Goal: Task Accomplishment & Management: Complete application form

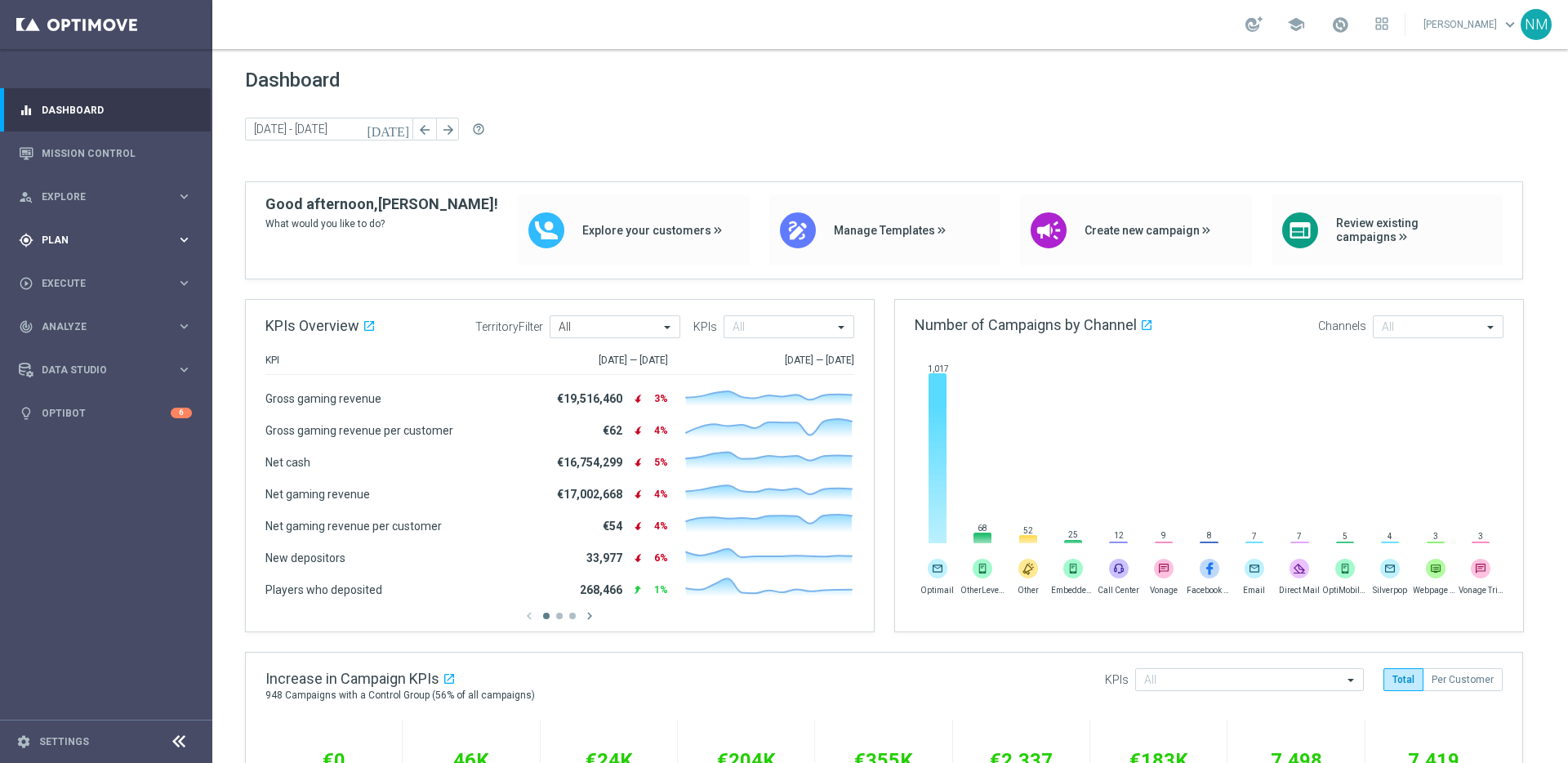
click at [73, 232] on div "gps_fixed Plan" at bounding box center [98, 239] width 157 height 15
click at [86, 316] on button "Templates keyboard_arrow_right" at bounding box center [117, 322] width 150 height 13
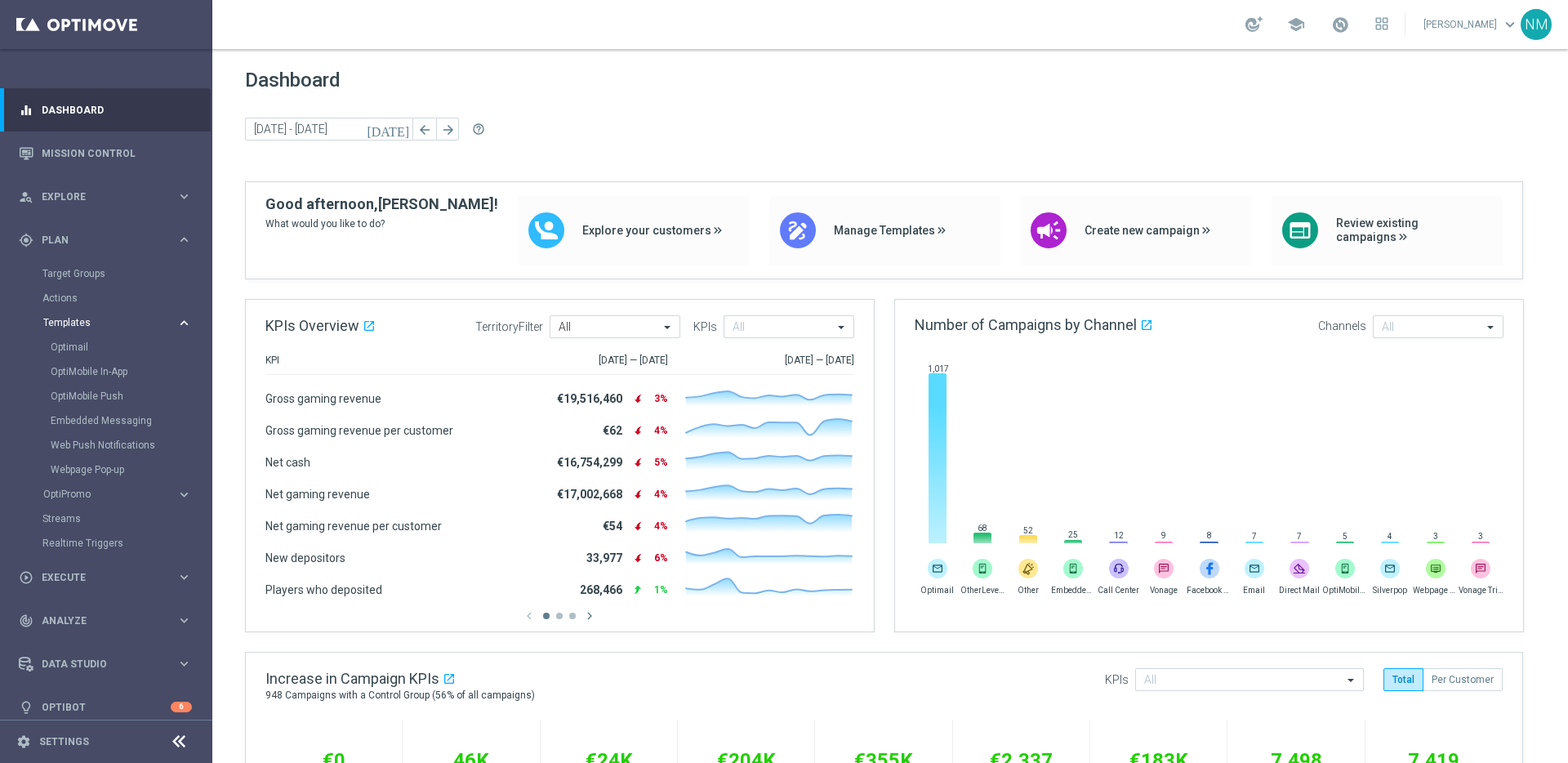
click at [87, 321] on span "Templates" at bounding box center [101, 322] width 117 height 10
click at [83, 325] on span "Templates" at bounding box center [101, 322] width 117 height 10
click at [81, 419] on link "Embedded Messaging" at bounding box center [111, 420] width 119 height 13
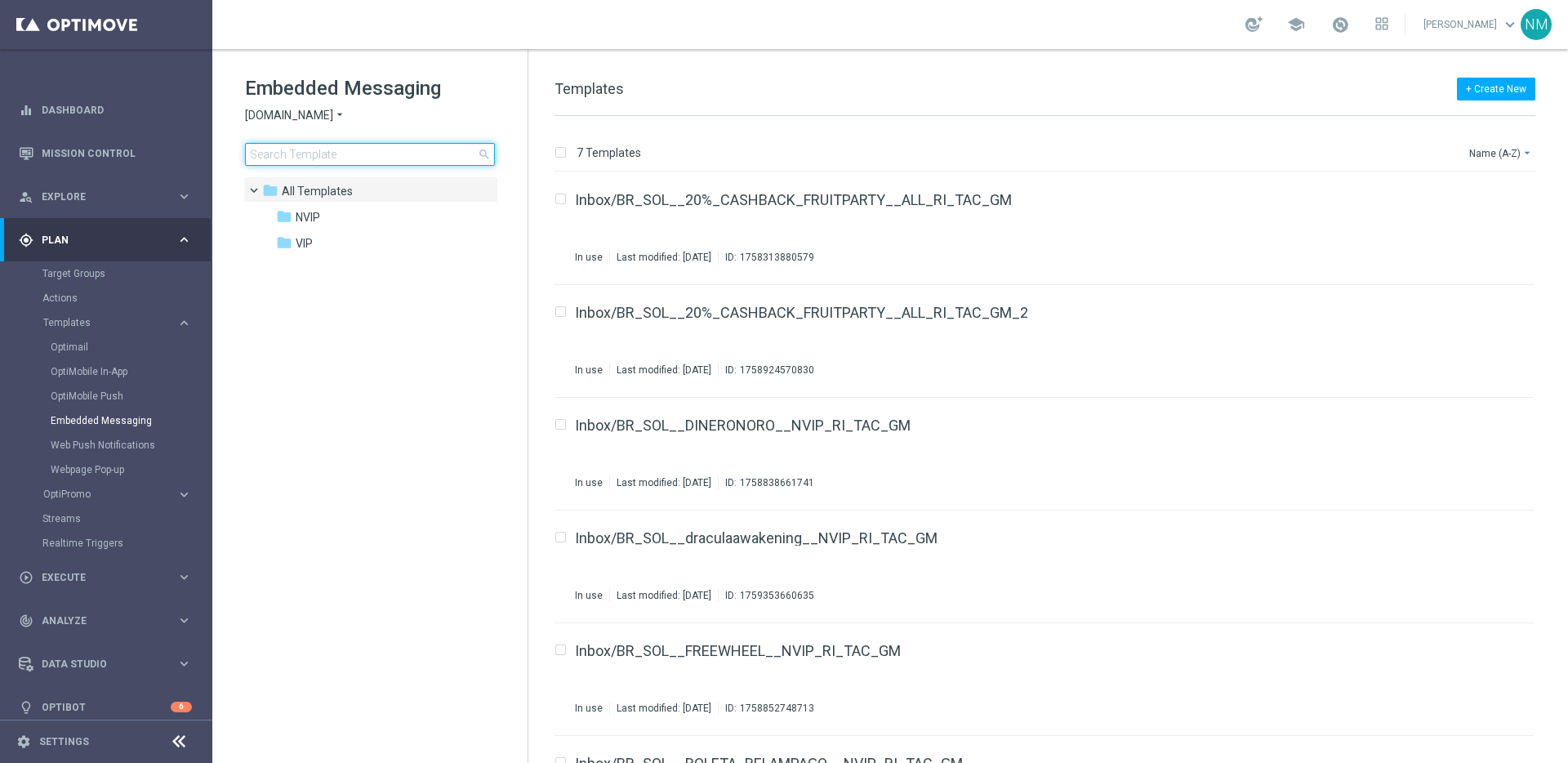
click at [326, 158] on input at bounding box center [370, 154] width 250 height 22
type input "en_GB_NVIP_TAC_GM__251001_EXCLGAME_SPOOKY_[DATE]"
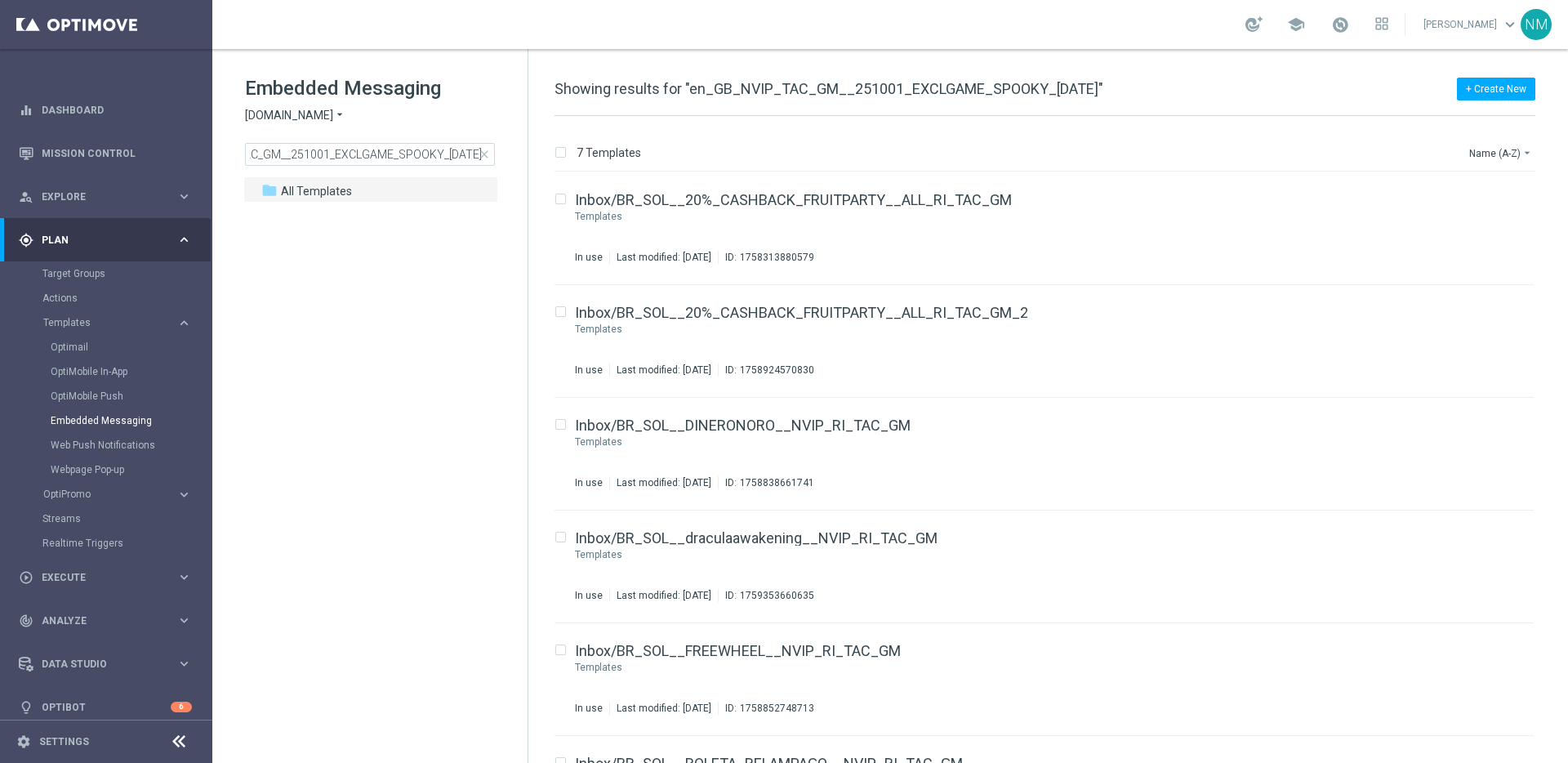
click at [329, 116] on span "[DOMAIN_NAME]" at bounding box center [289, 116] width 88 height 16
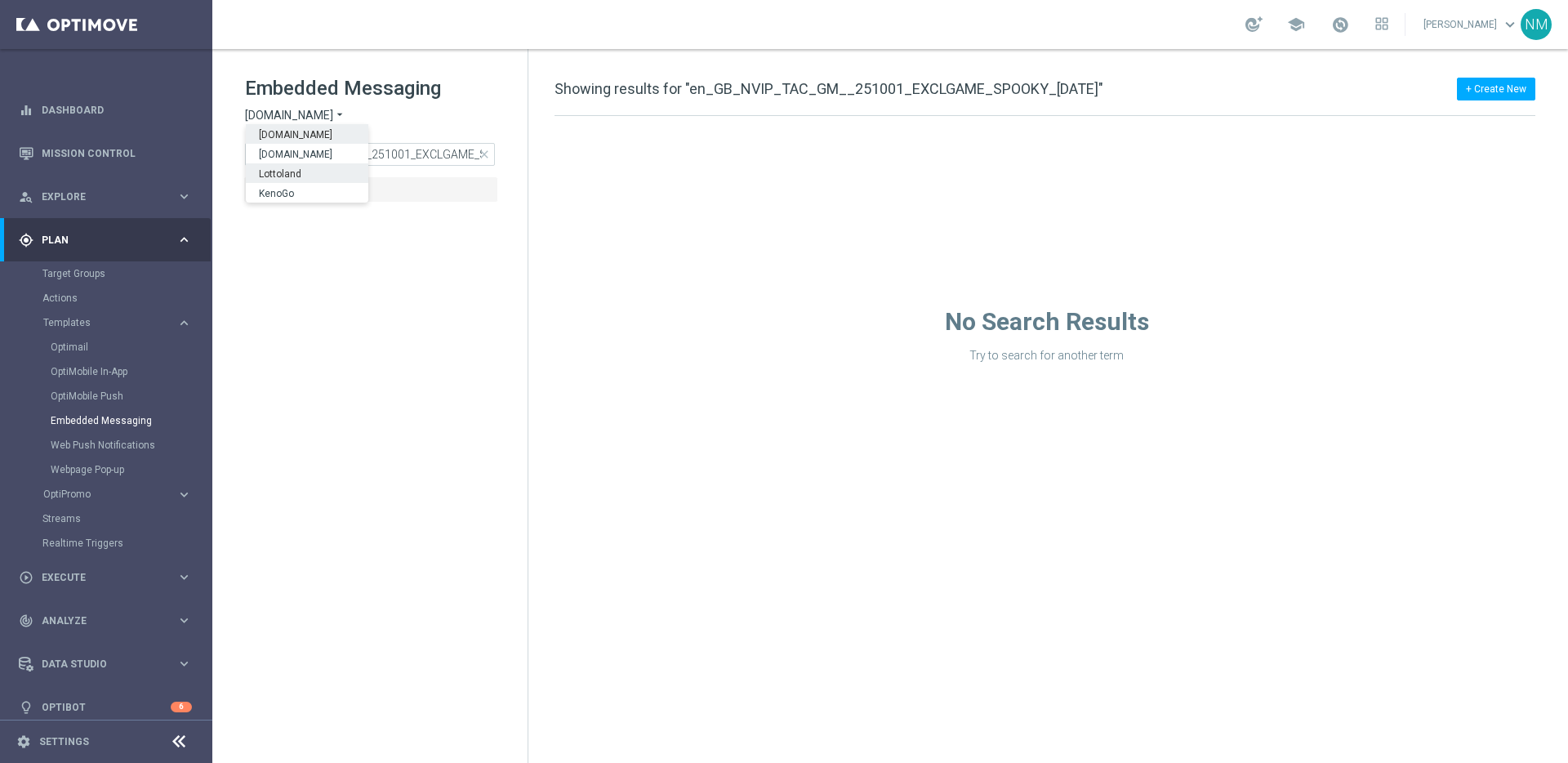
click at [296, 180] on div "Lottoland" at bounding box center [308, 173] width 123 height 20
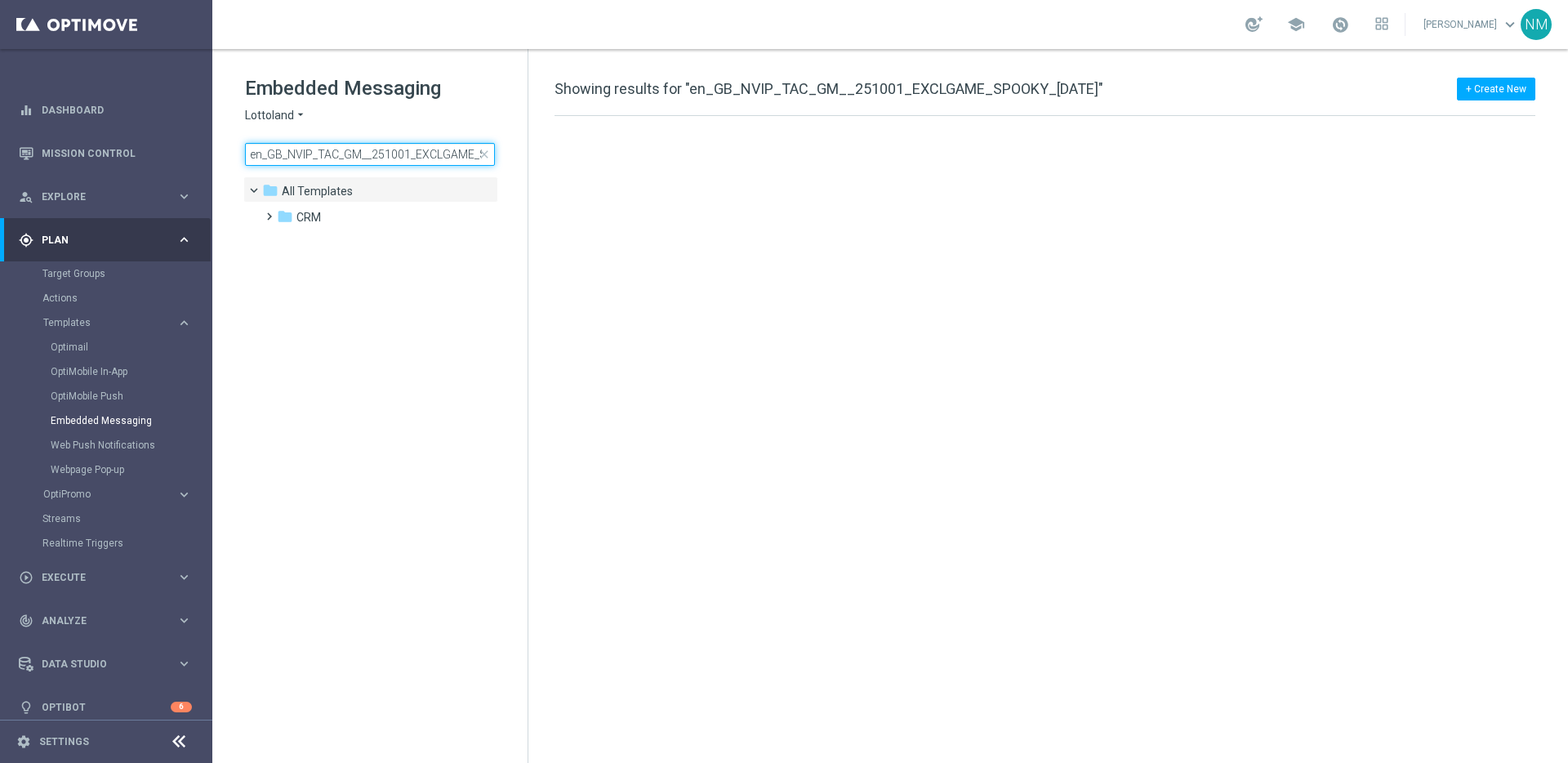
click at [330, 157] on input "en_GB_NVIP_TAC_GM__251001_EXCLGAME_SPOOKY_[DATE]" at bounding box center [370, 154] width 250 height 22
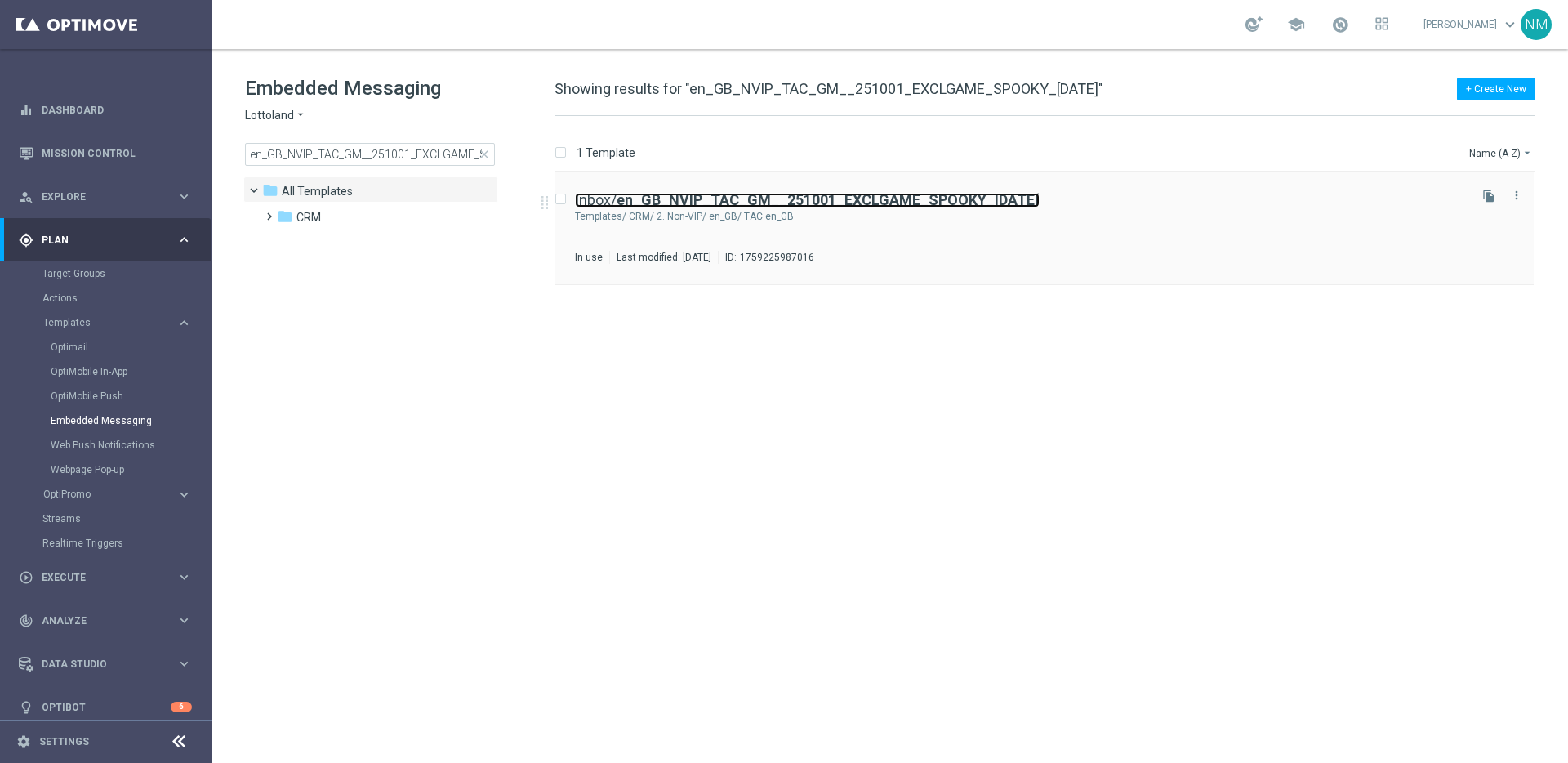
click at [764, 196] on b "en_GB_NVIP_TAC_GM__251001_EXCLGAME_SPOOKY_[DATE]" at bounding box center [828, 200] width 423 height 17
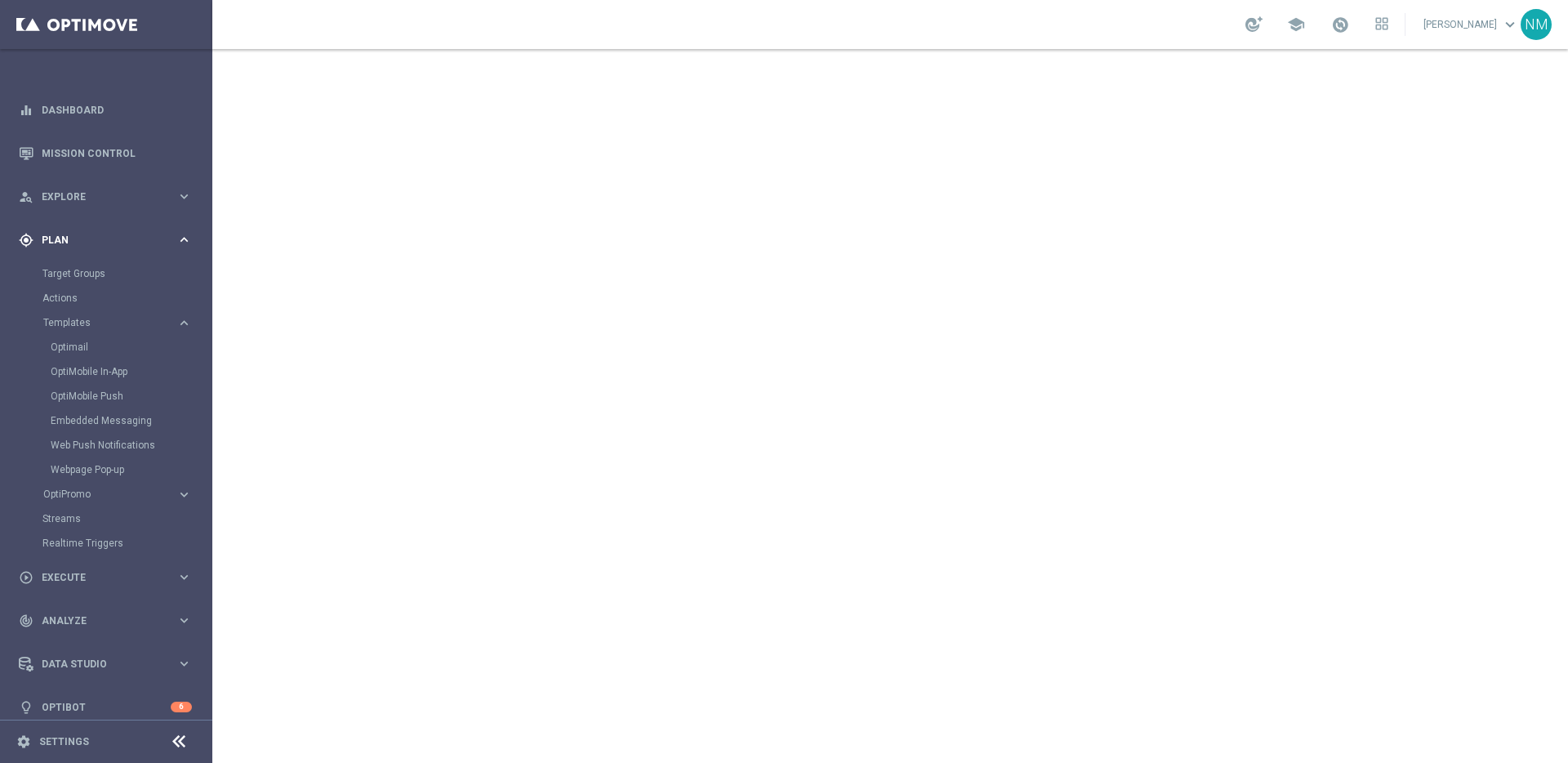
click at [98, 245] on div "gps_fixed Plan" at bounding box center [98, 239] width 157 height 15
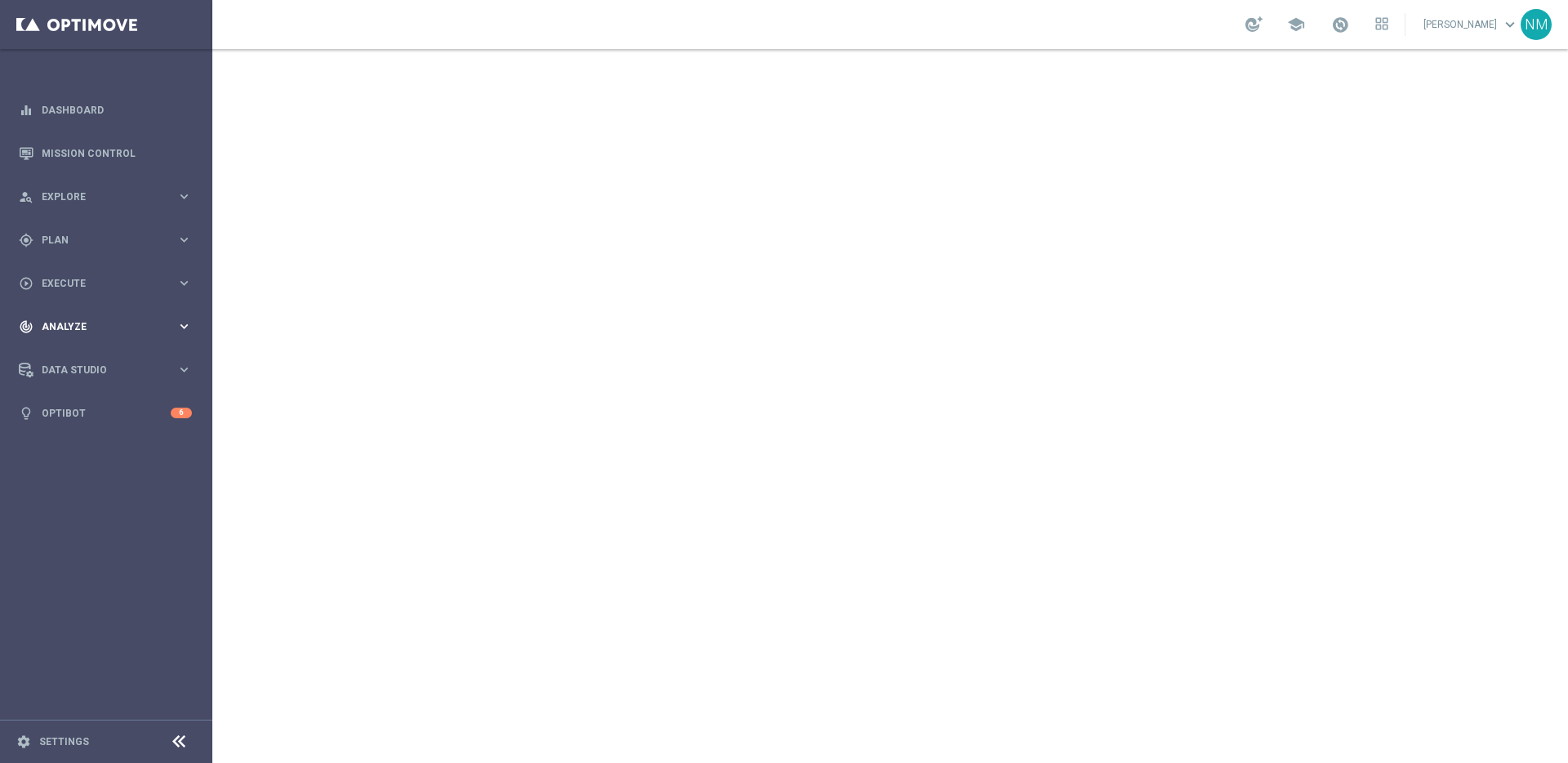
click at [84, 332] on div "track_changes Analyze" at bounding box center [98, 327] width 157 height 15
click at [64, 559] on div "Data Studio" at bounding box center [98, 566] width 157 height 15
click at [111, 325] on span "Analyze" at bounding box center [109, 326] width 135 height 10
click at [111, 327] on span "Analyze" at bounding box center [109, 326] width 135 height 10
click at [96, 292] on div "play_circle_outline Execute keyboard_arrow_right" at bounding box center [105, 283] width 211 height 43
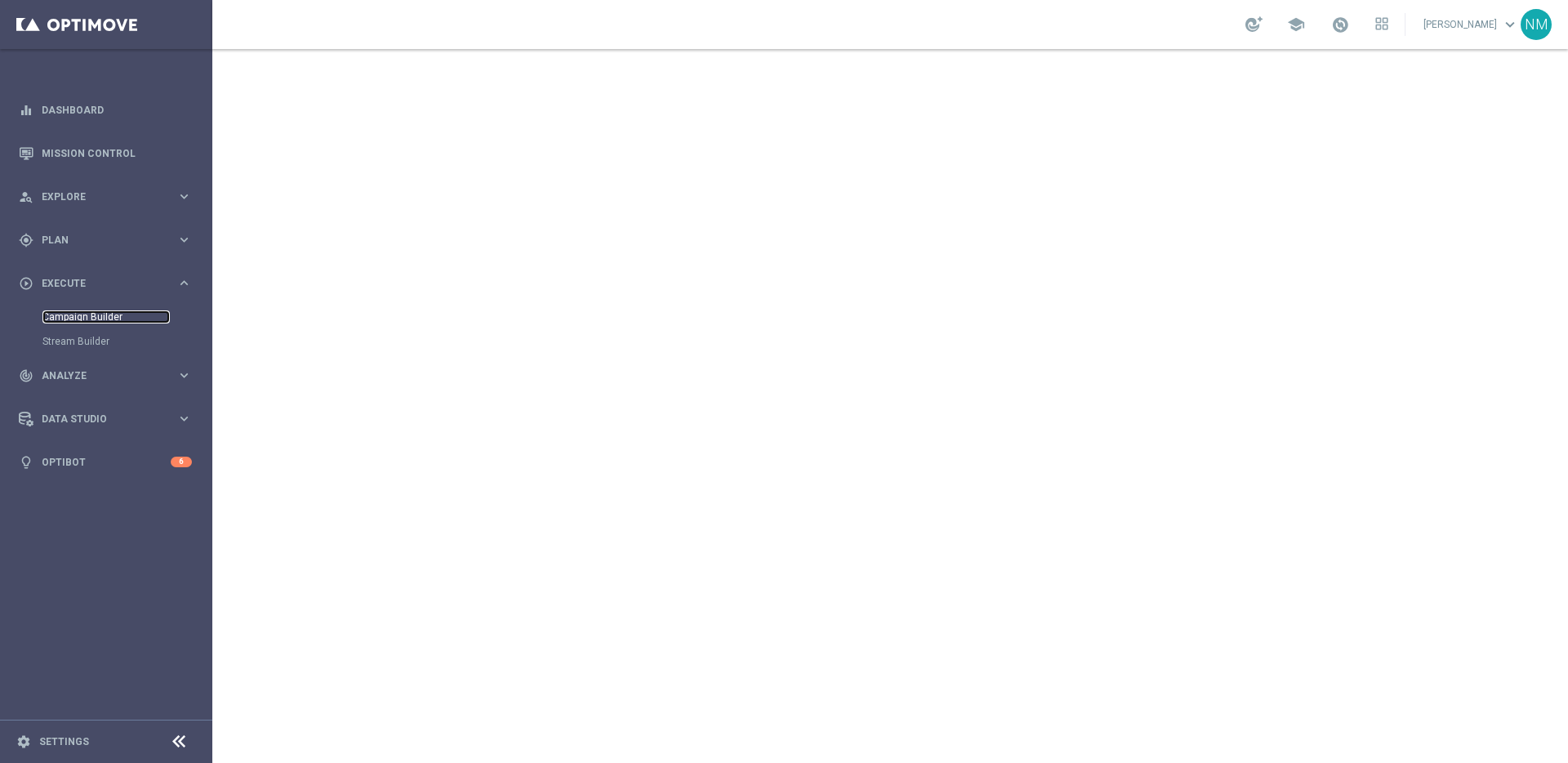
click at [86, 319] on link "Campaign Builder" at bounding box center [105, 316] width 127 height 13
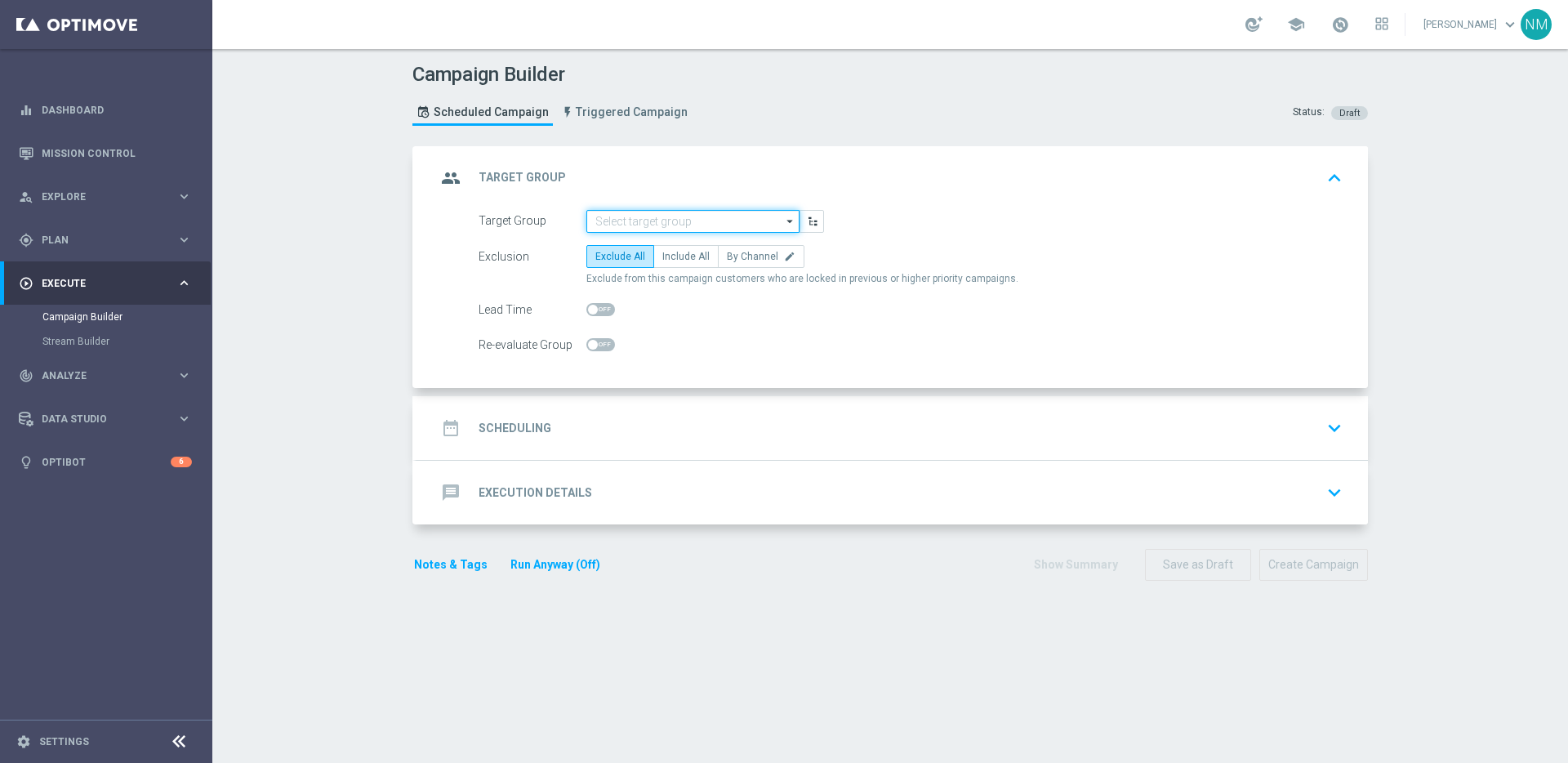
click at [606, 228] on input at bounding box center [693, 221] width 213 height 22
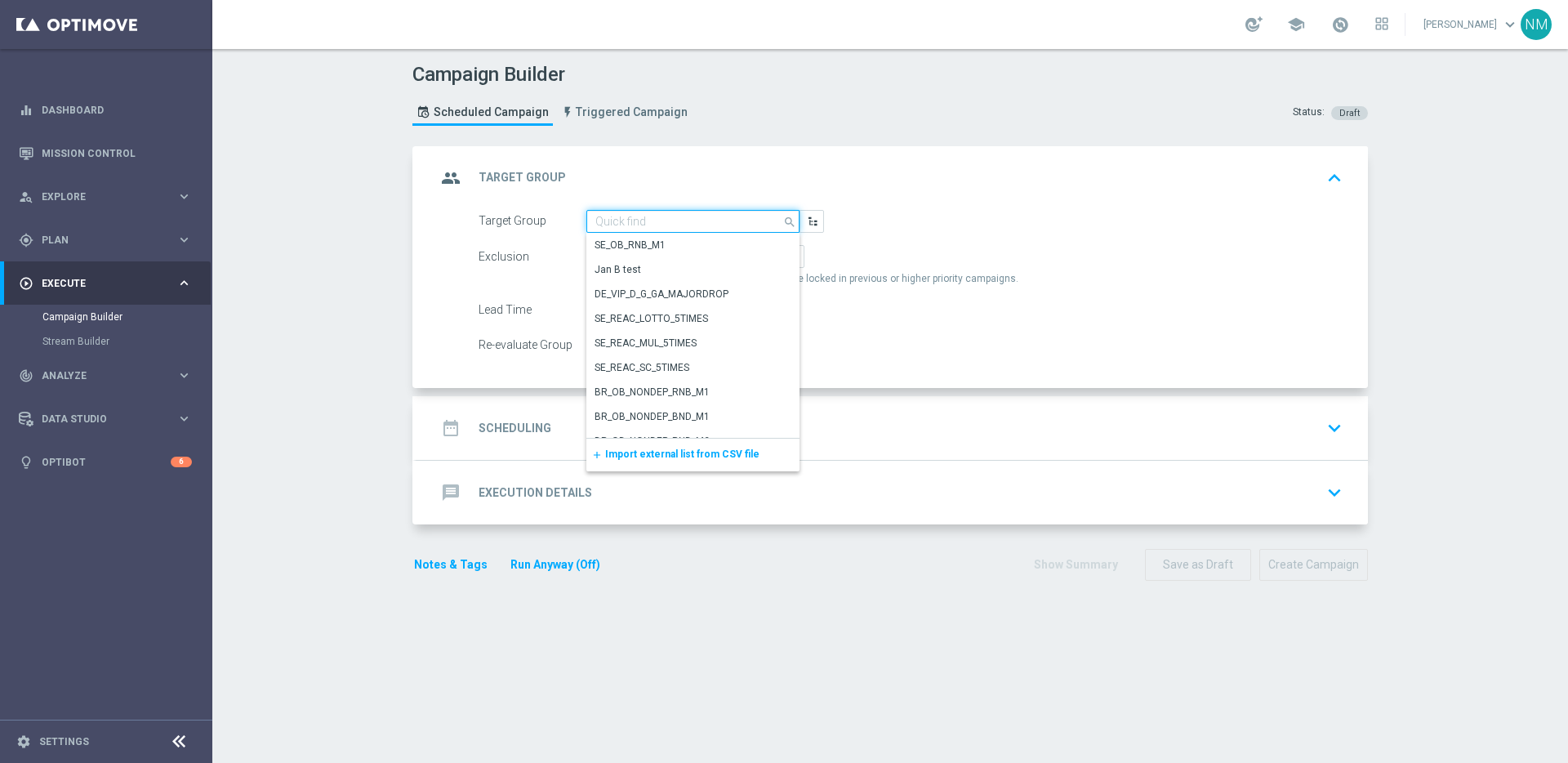
paste input "UK_ALL_VERTICALS_RICHINBOX | Actives, Reactivated & New"
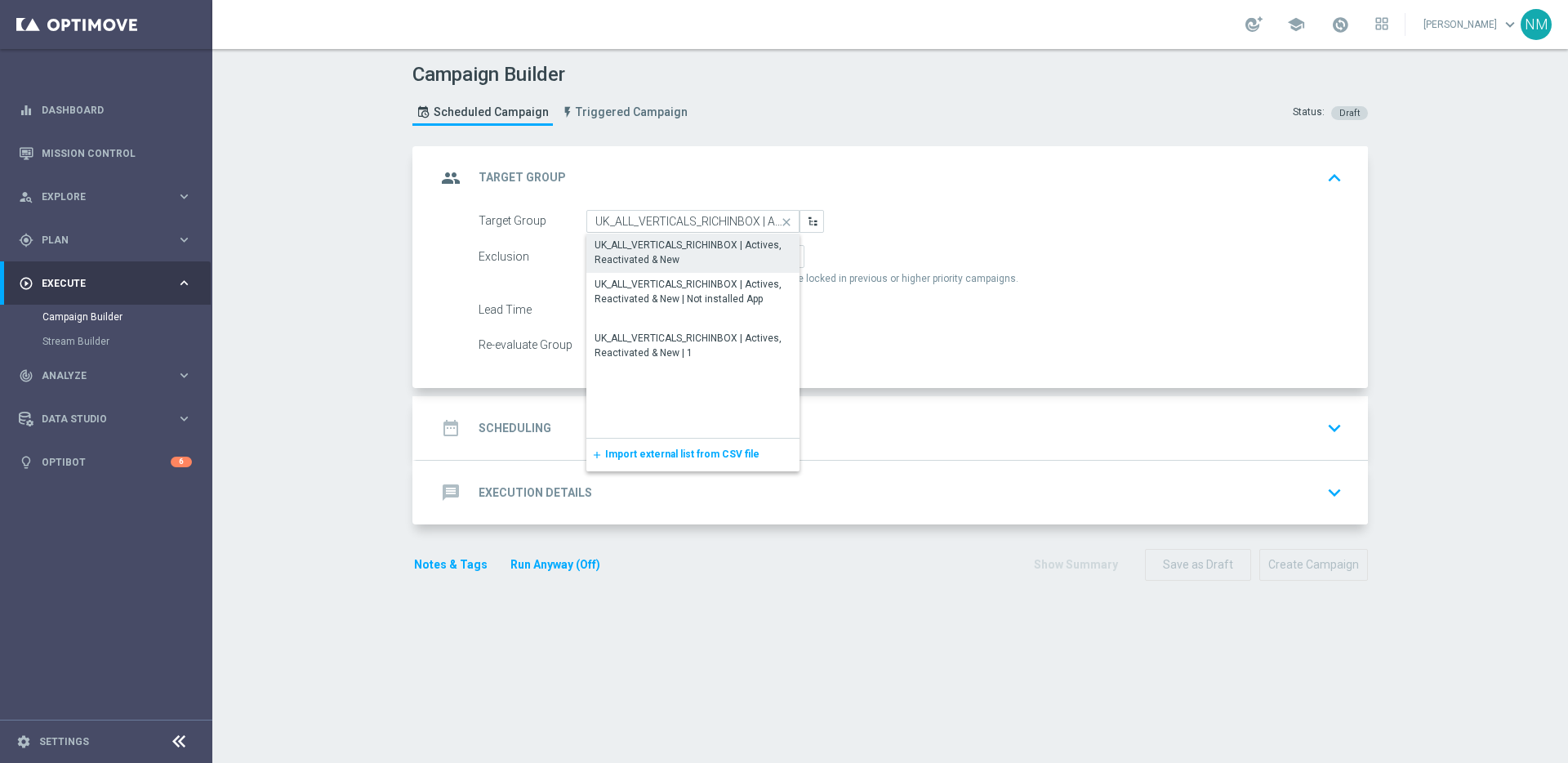
click at [695, 242] on div "UK_ALL_VERTICALS_RICHINBOX | Actives, Reactivated & New" at bounding box center [693, 252] width 197 height 29
type input "UK_ALL_VERTICALS_RICHINBOX | Actives, Reactivated & New"
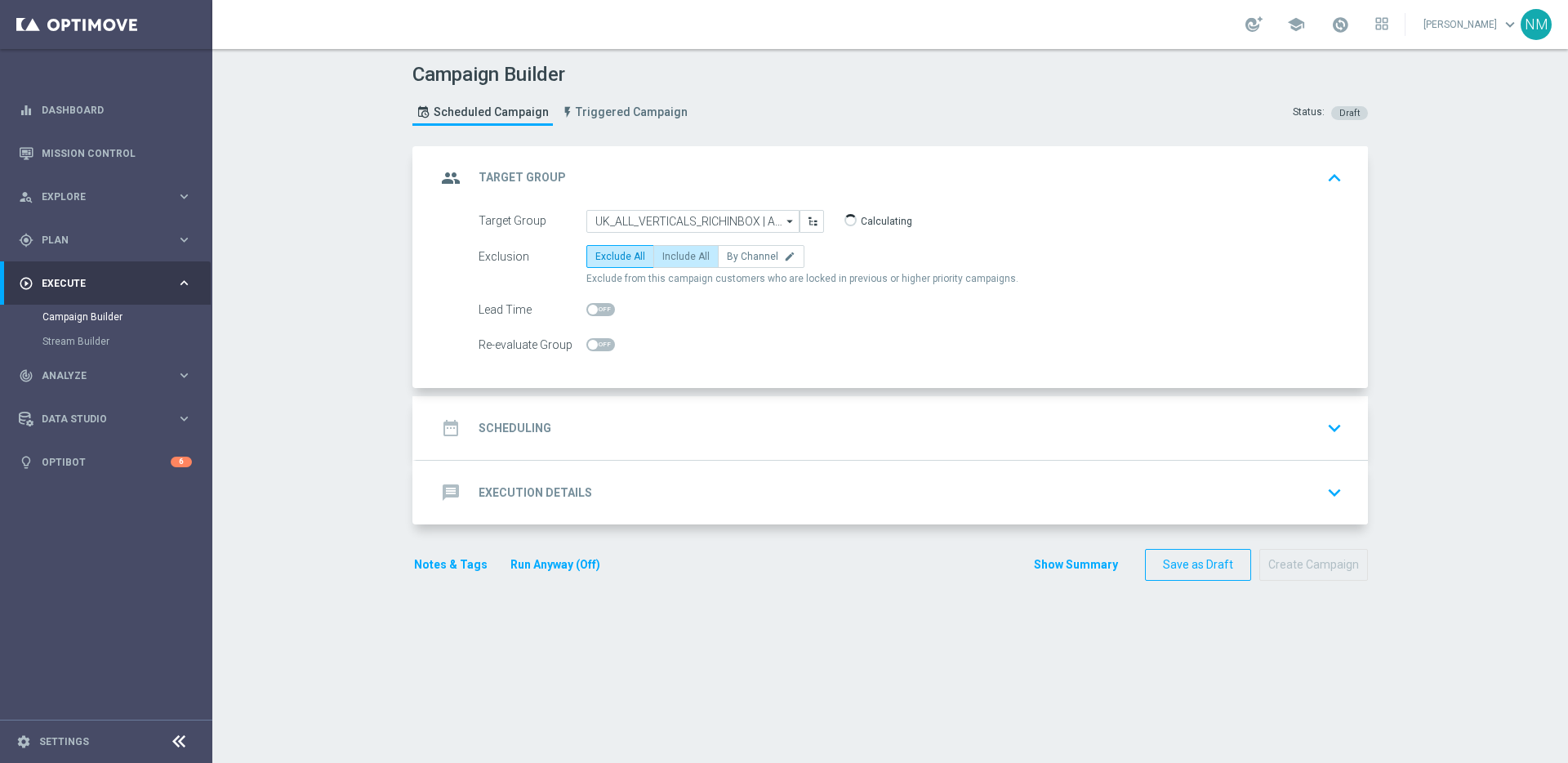
click at [674, 262] on label "Include All" at bounding box center [686, 257] width 66 height 22
click at [673, 262] on input "Include All" at bounding box center [668, 259] width 10 height 10
radio input "true"
click at [591, 436] on div "date_range Scheduling keyboard_arrow_down" at bounding box center [892, 428] width 912 height 31
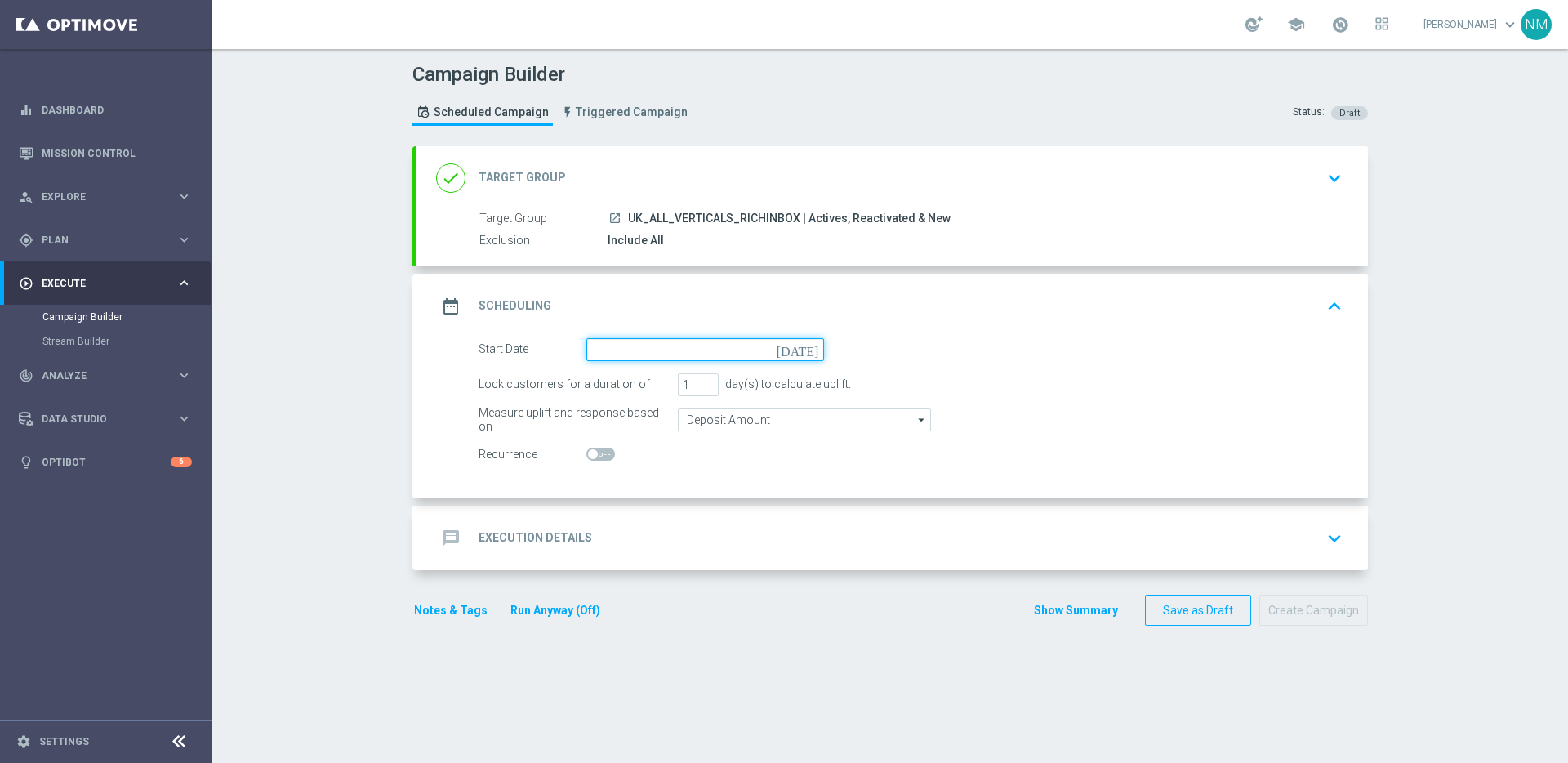
click at [787, 350] on input at bounding box center [705, 349] width 238 height 22
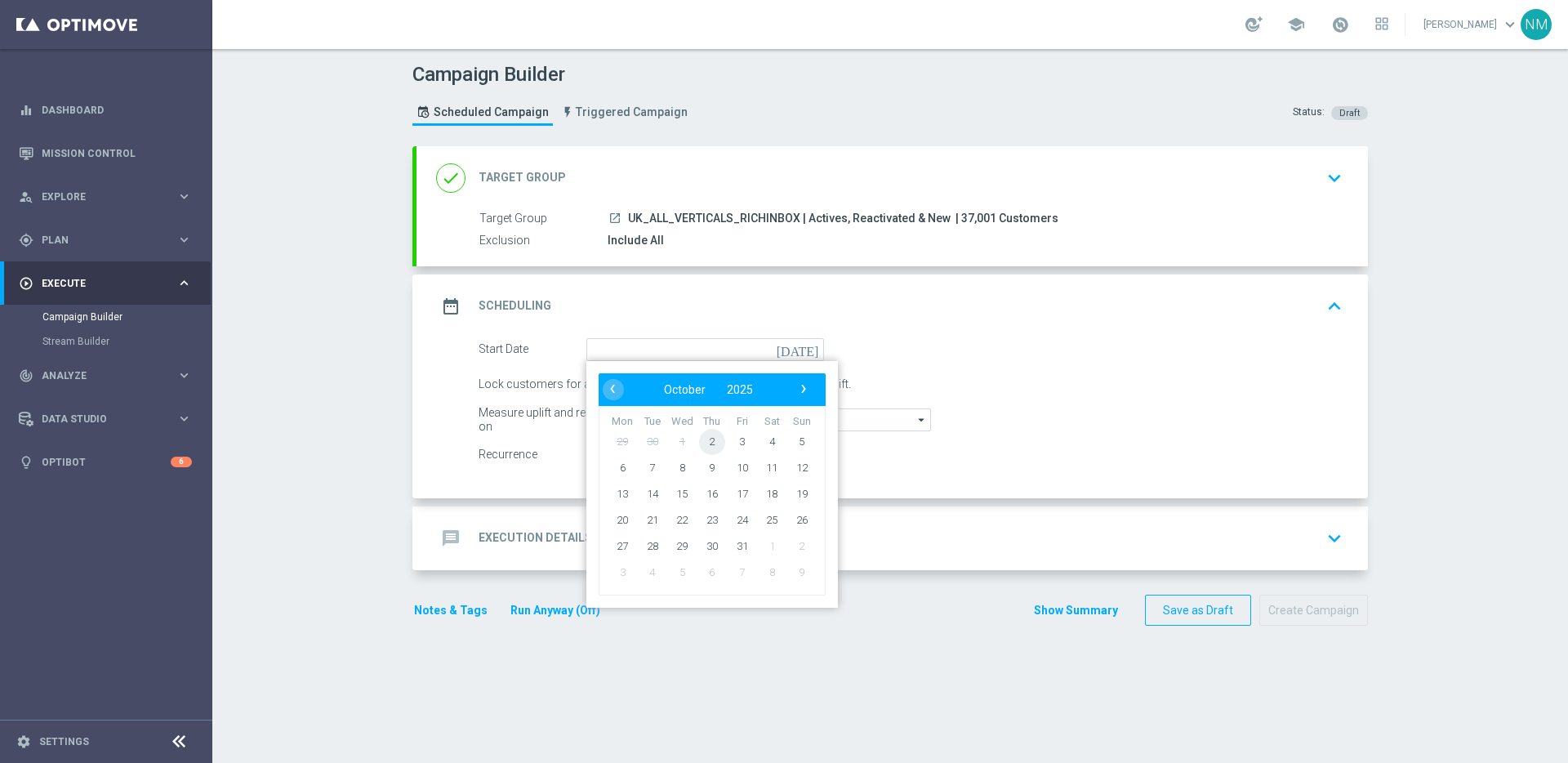
click at [711, 440] on span "2" at bounding box center [712, 441] width 26 height 26
type input "[DATE]"
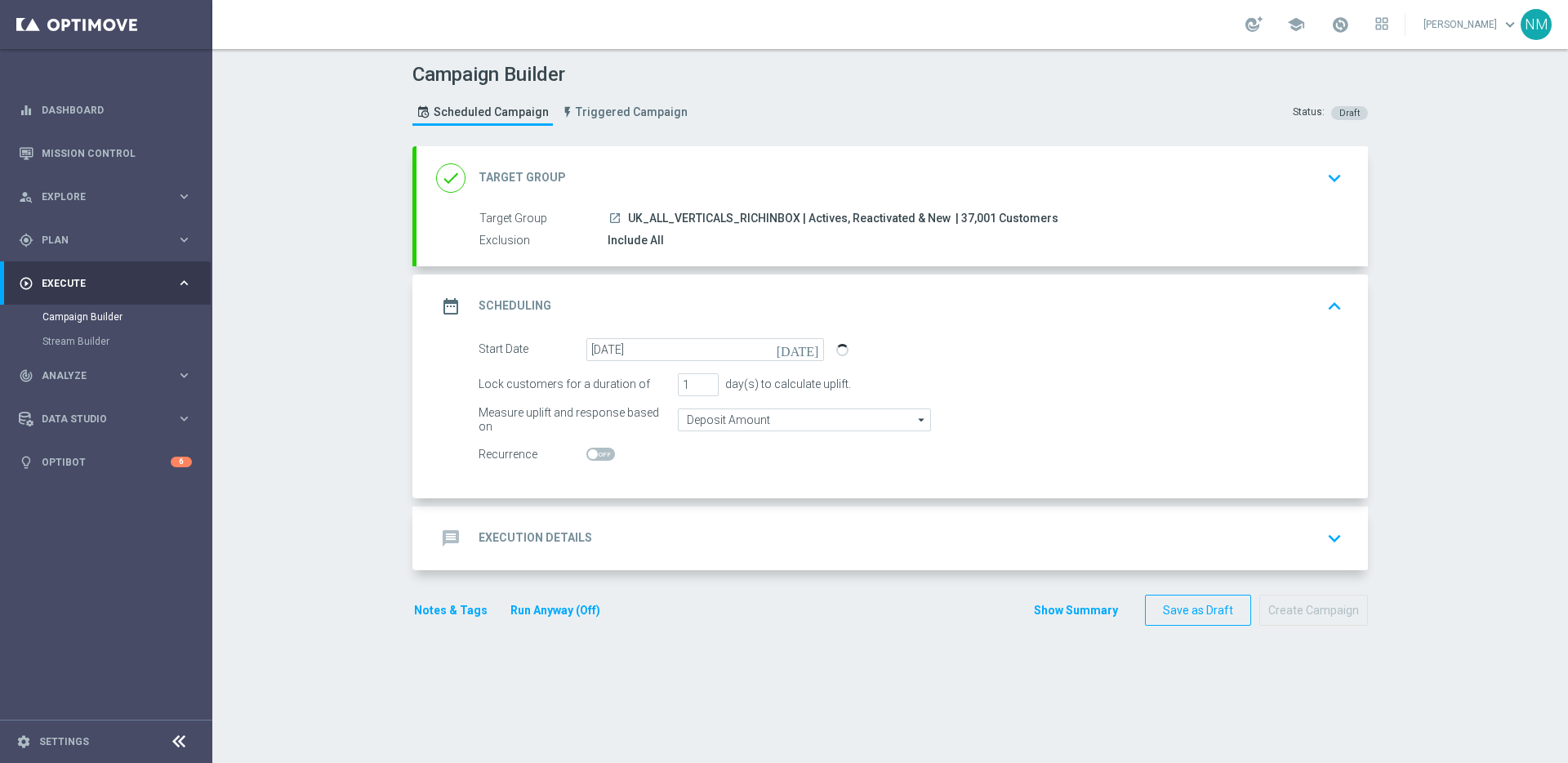
click at [671, 525] on div "message Execution Details keyboard_arrow_down" at bounding box center [892, 538] width 912 height 31
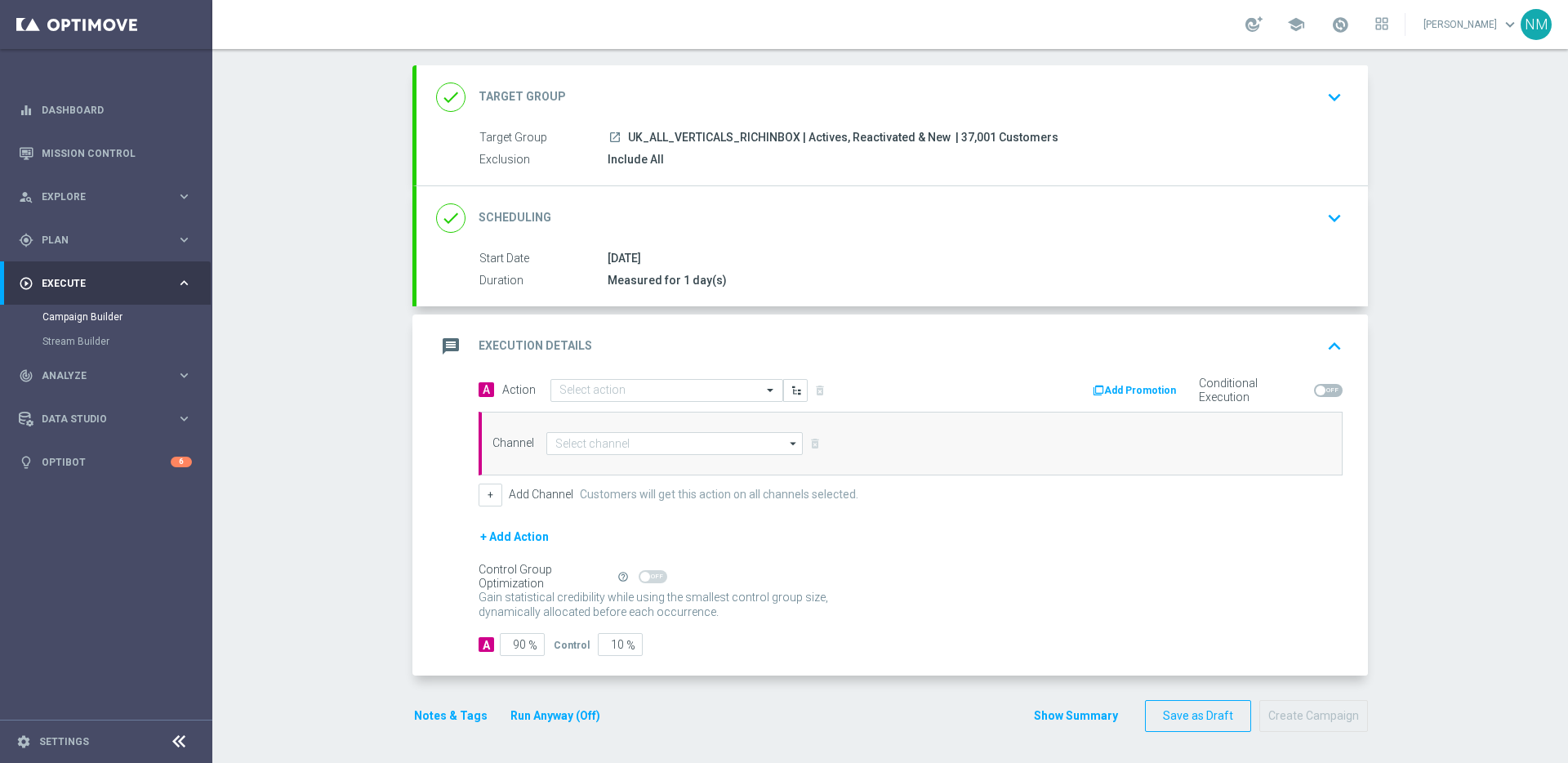
scroll to position [82, 0]
click at [646, 389] on input "text" at bounding box center [651, 390] width 182 height 14
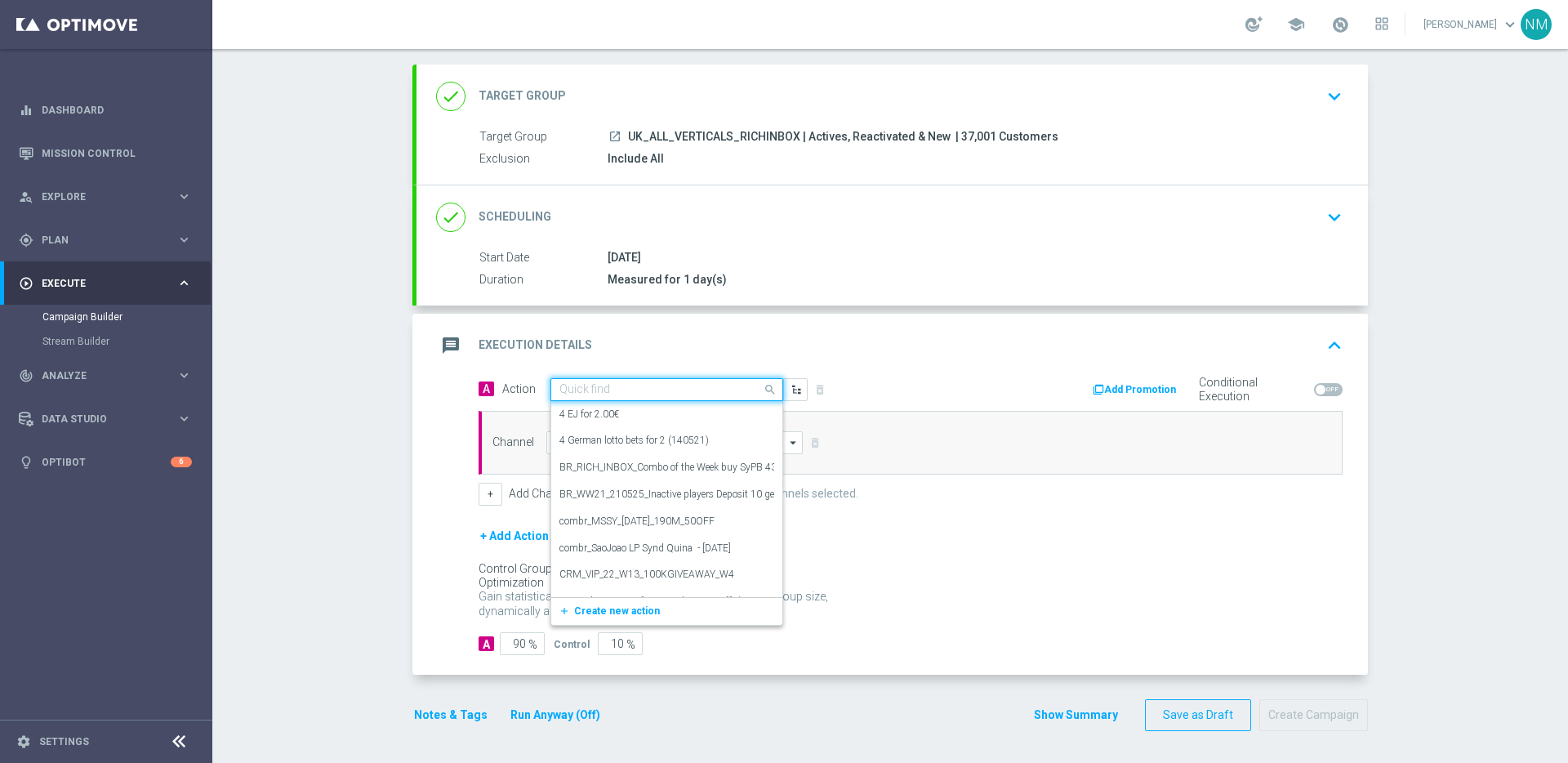
paste input "en_GB_NVIP_TAC_GM__251001_EXCLGAME_SPOOKY_[DATE]"
type input "en_GB_NVIP_TAC_GM__251001_EXCLGAME_SPOOKY_[DATE]"
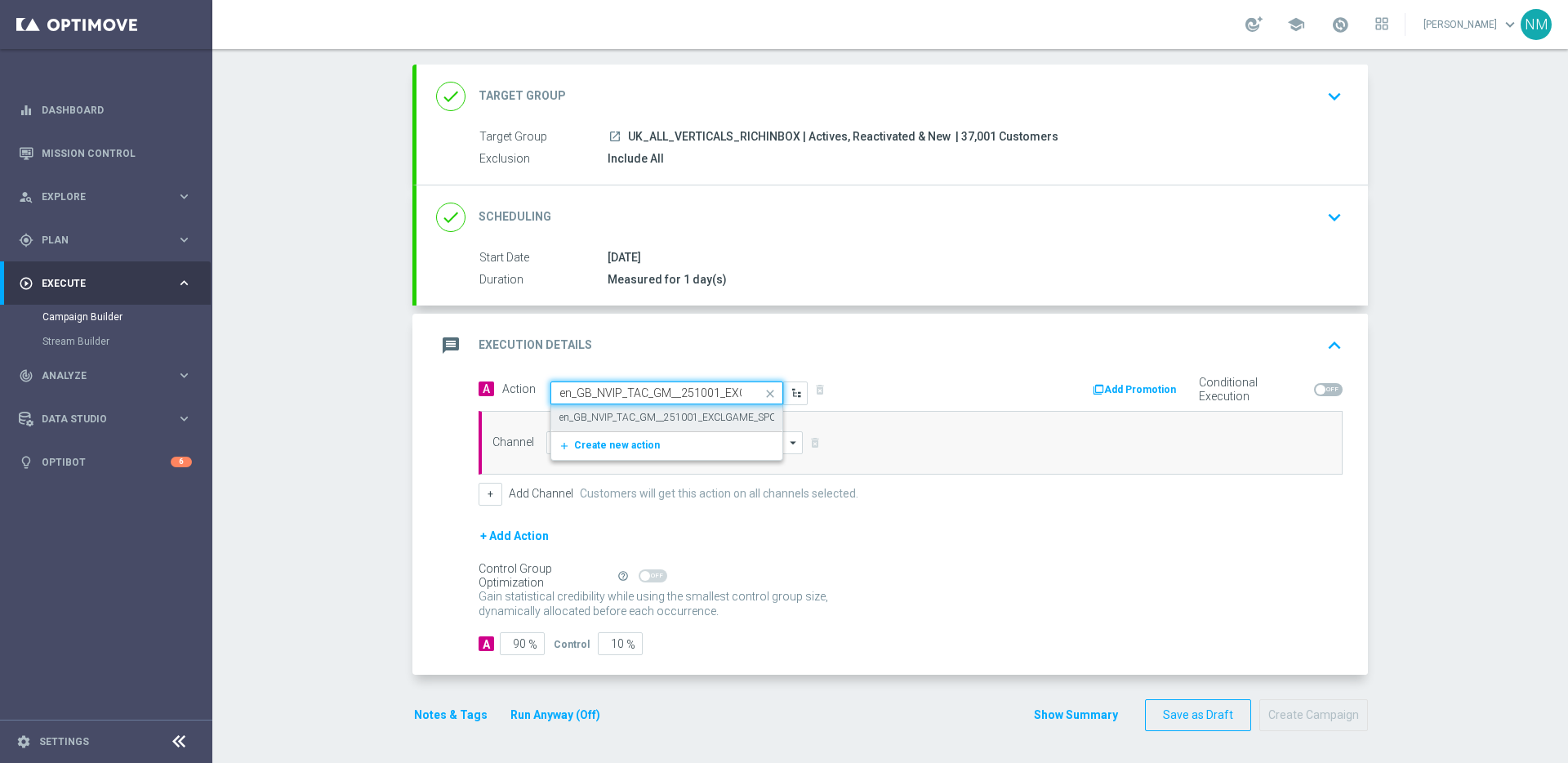
scroll to position [0, 158]
click at [638, 415] on label "en_GB_NVIP_TAC_GM__251001_EXCLGAME_SPOOKY_[DATE]" at bounding box center [695, 418] width 270 height 14
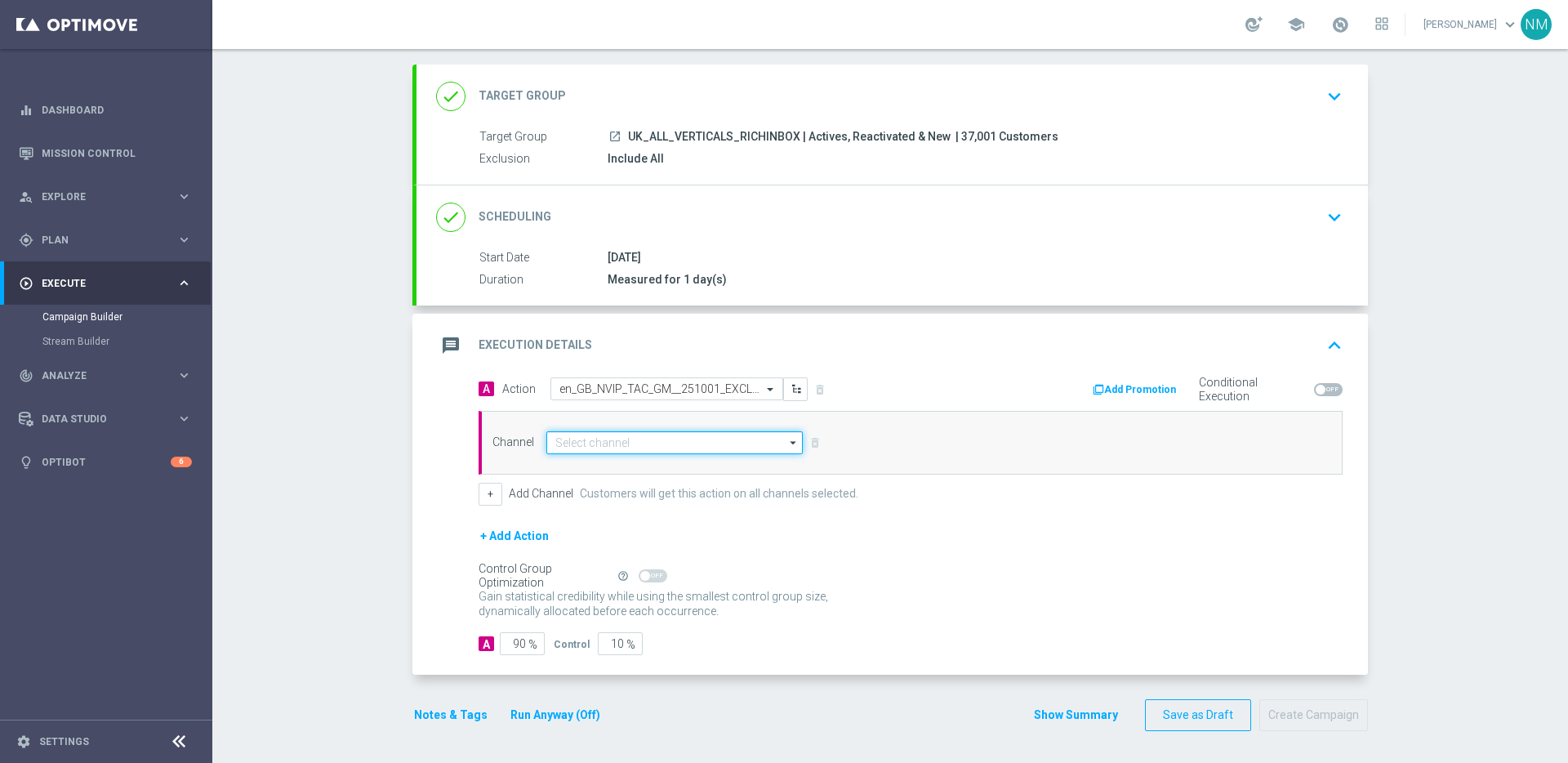
click at [626, 436] on input at bounding box center [674, 442] width 257 height 22
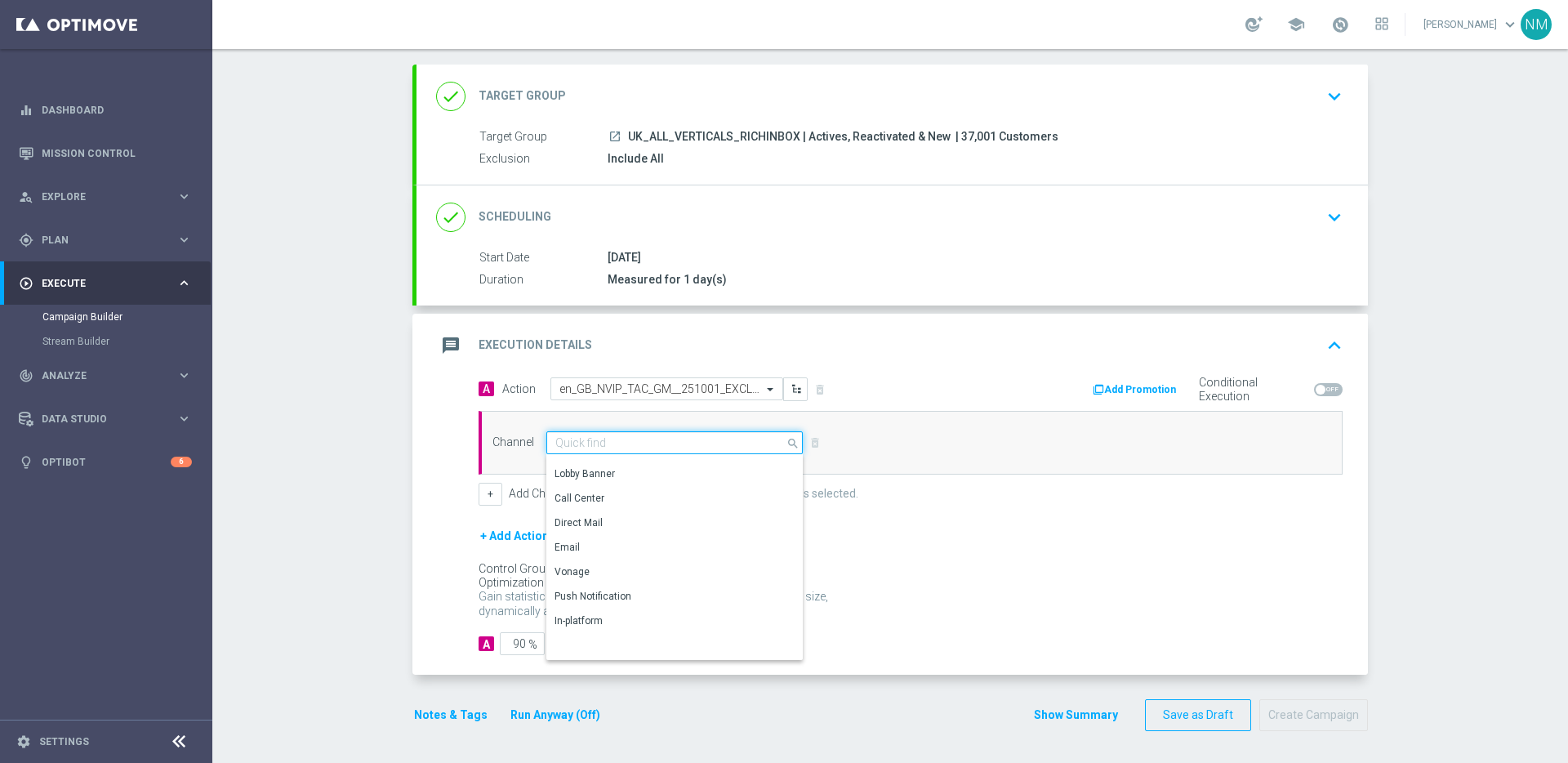
scroll to position [404, 0]
click at [614, 644] on div "Embedded Messaging" at bounding box center [605, 651] width 101 height 15
type input "Embedded Messaging"
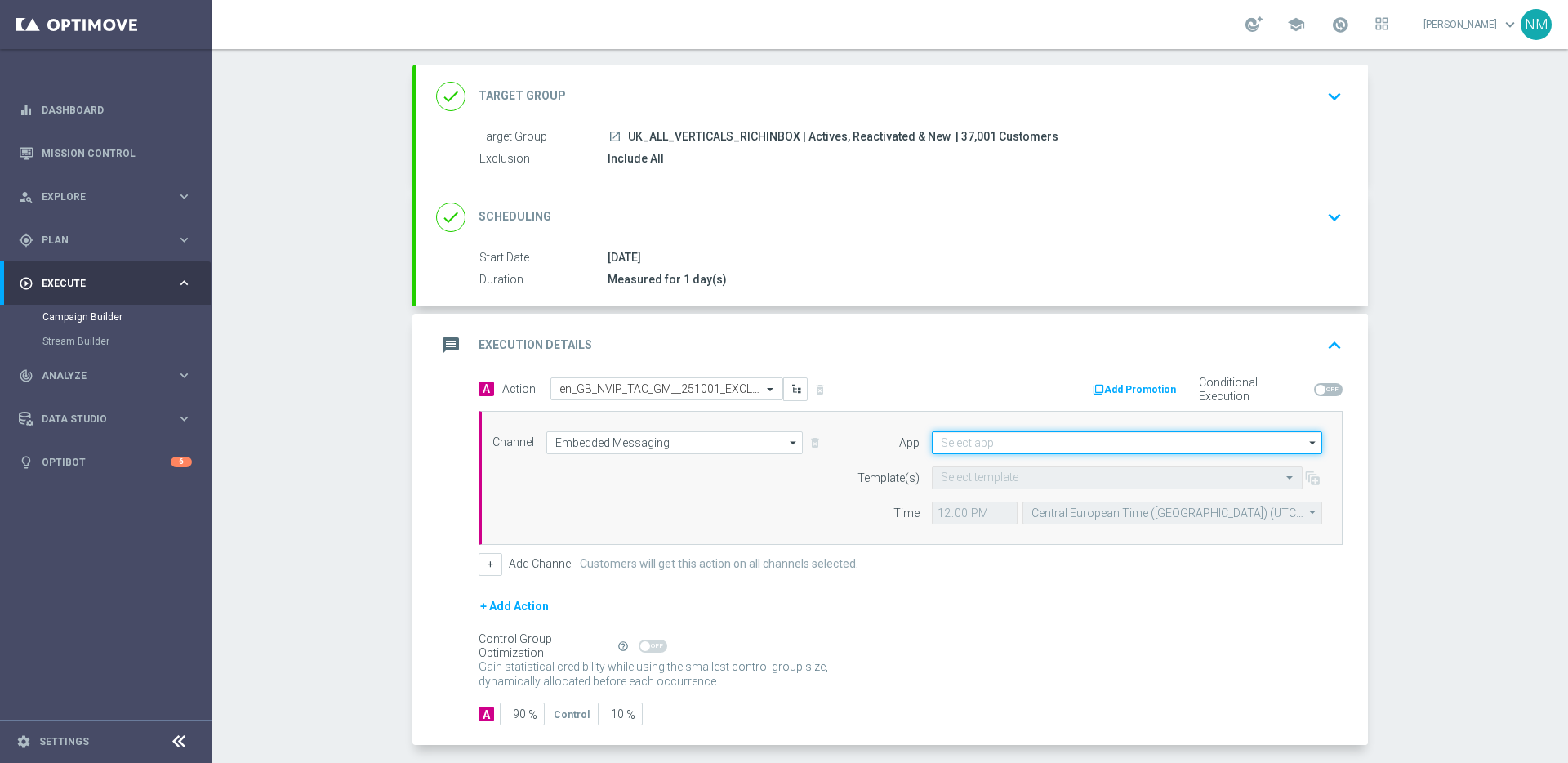
click at [949, 437] on input at bounding box center [1127, 442] width 390 height 22
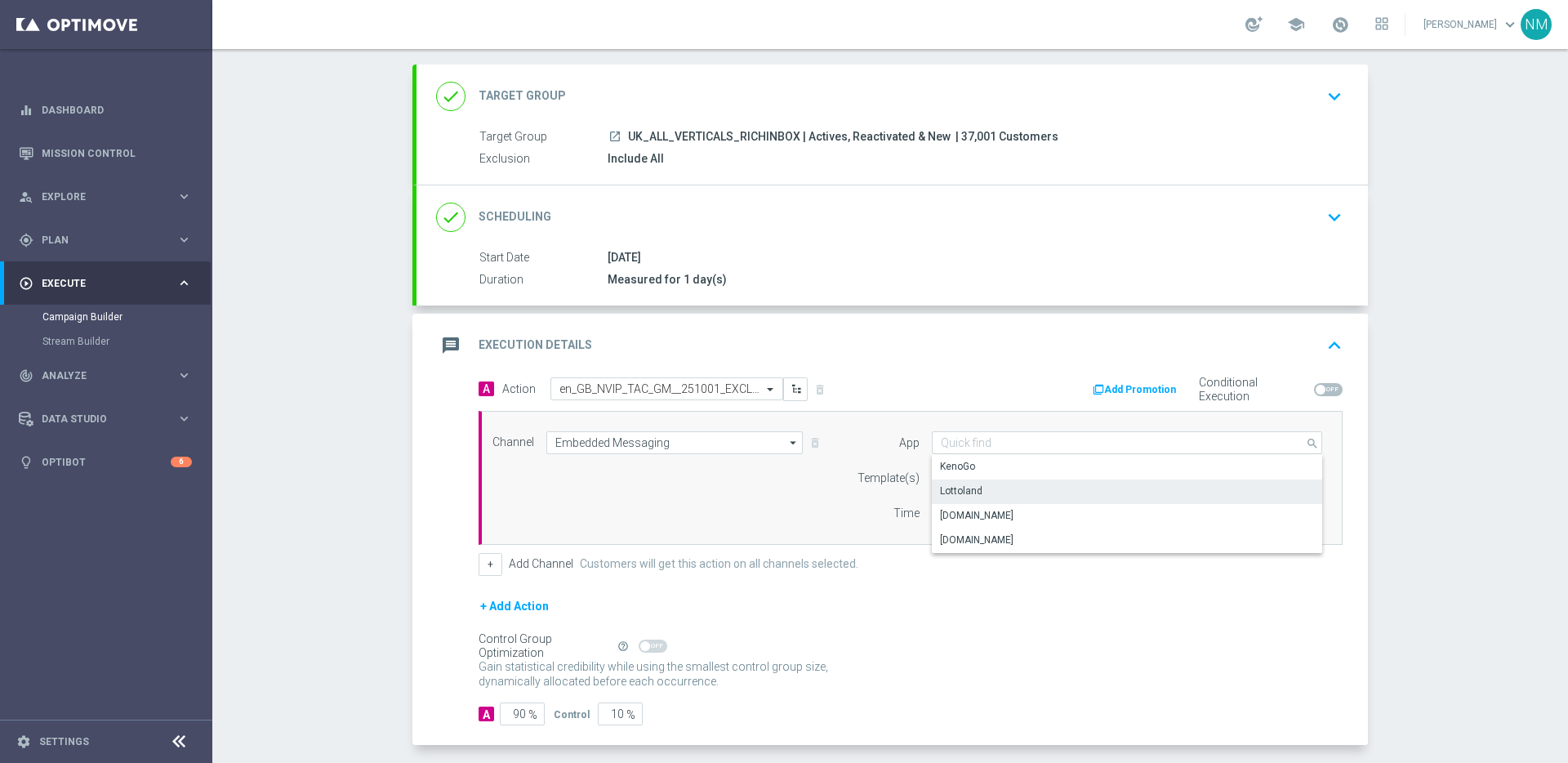
click at [962, 489] on div "Lottoland" at bounding box center [961, 491] width 42 height 15
type input "Lottoland"
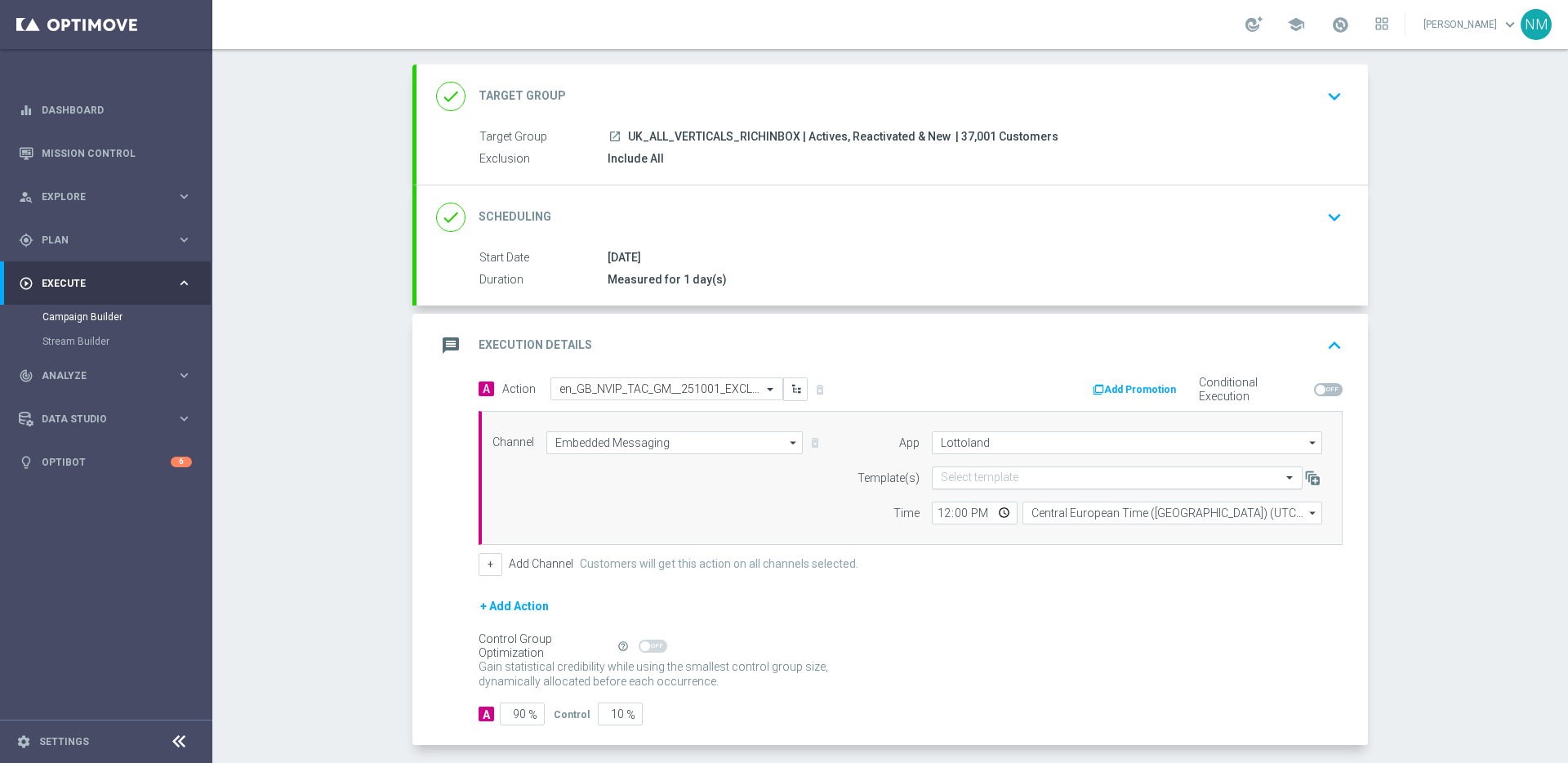
click at [964, 477] on input "text" at bounding box center [1101, 478] width 321 height 14
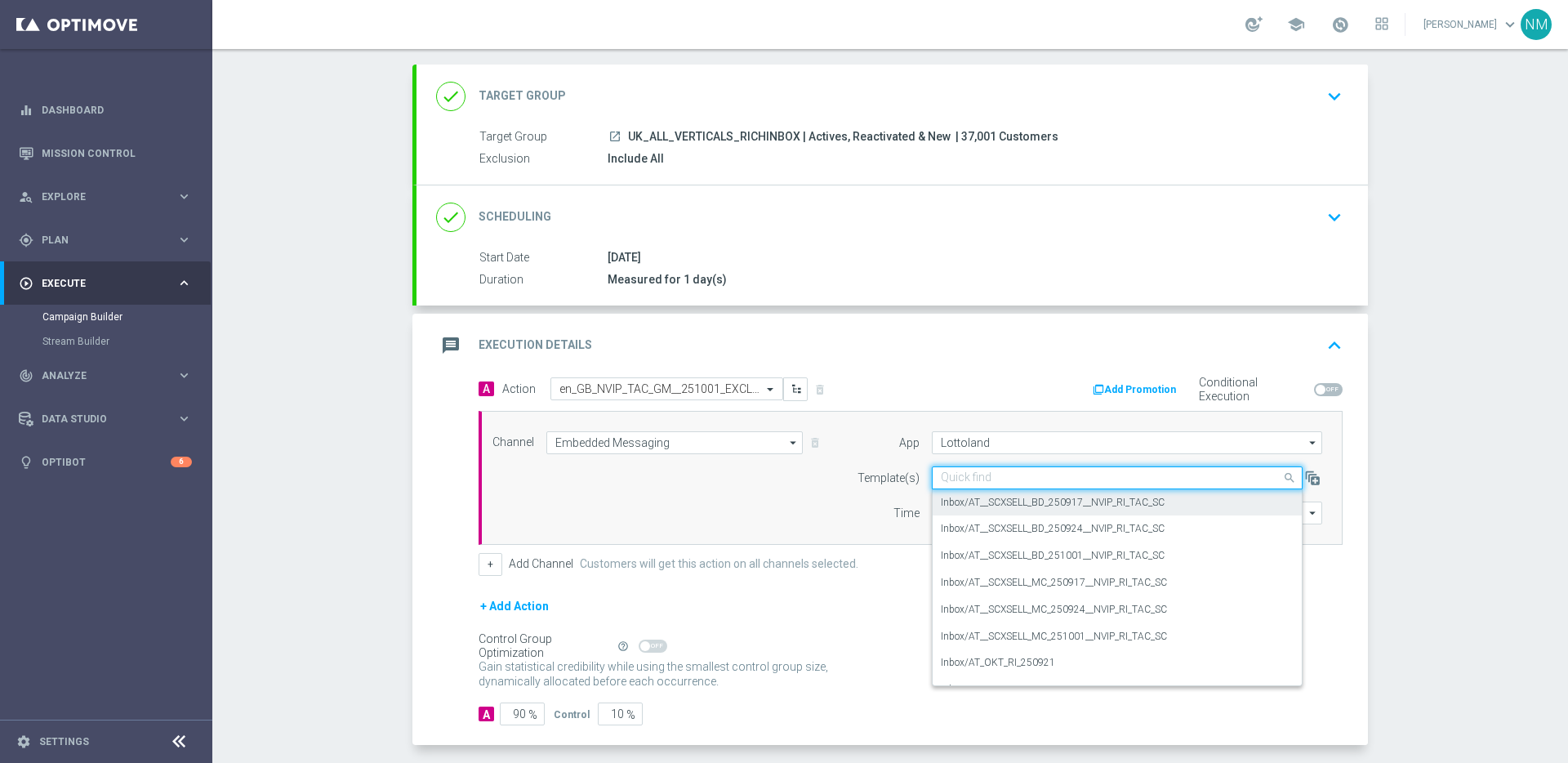
paste input "en_GB_NVIP_TAC_GM__251001_EXCLGAME_SPOOKY_[DATE]"
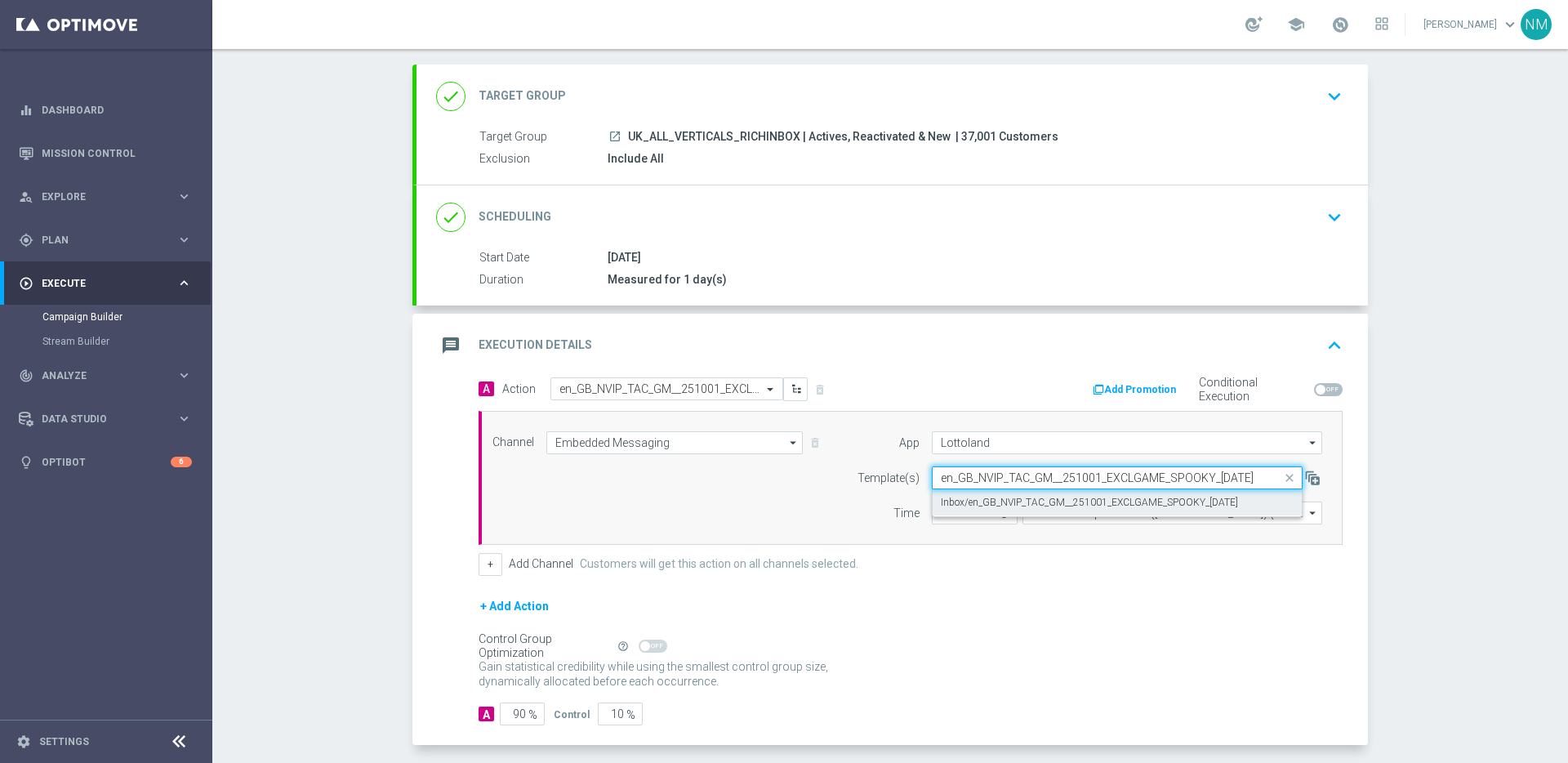
scroll to position [0, 21]
click at [1012, 500] on label "Inbox/en_GB_NVIP_TAC_GM__251001_EXCLGAME_SPOOKY_[DATE]" at bounding box center [1089, 503] width 297 height 14
type input "en_GB_NVIP_TAC_GM__251001_EXCLGAME_SPOOKY_[DATE]"
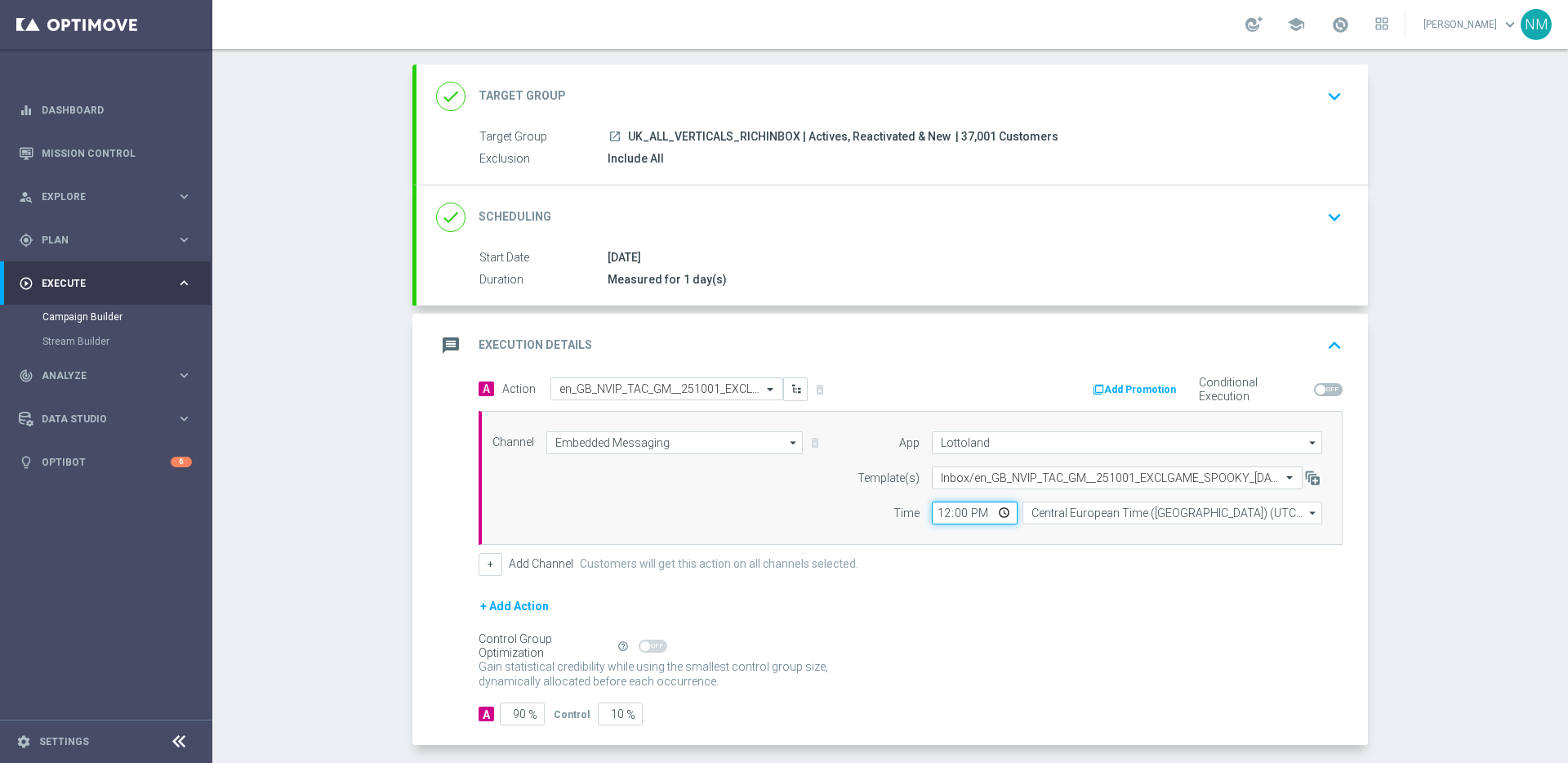
click at [997, 512] on input "12:00" at bounding box center [974, 512] width 86 height 22
type input "14:00"
drag, startPoint x: 1076, startPoint y: 548, endPoint x: 1076, endPoint y: 528, distance: 20.0
click at [1077, 548] on div "A Action Select action en_GB_NVIP_TAC_GM__251001_EXCLGAME_SPOOKY_[DATE] delete_…" at bounding box center [911, 477] width 889 height 199
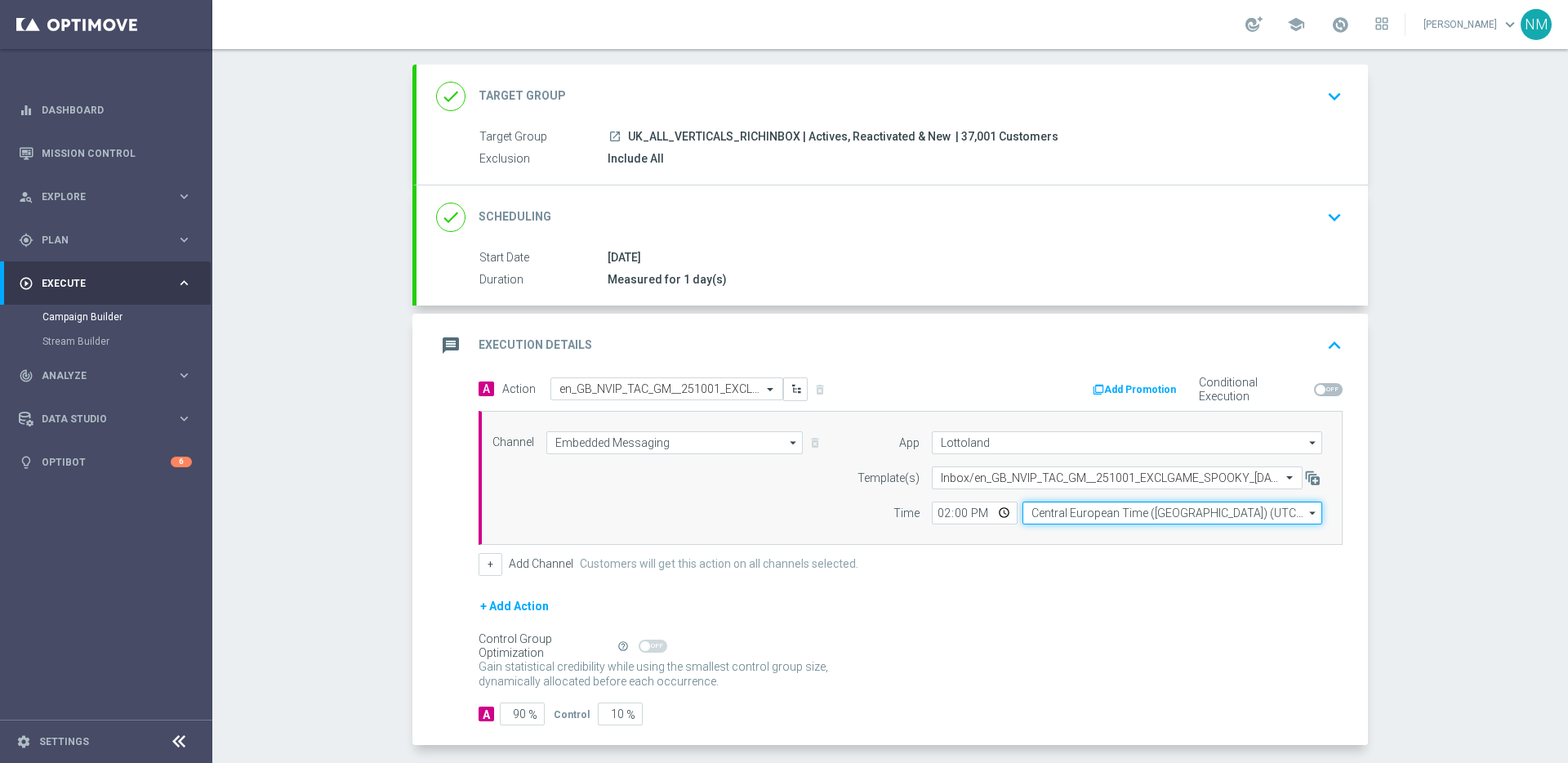
click at [1067, 510] on input "Central European Time ([GEOGRAPHIC_DATA]) (UTC +02:00)" at bounding box center [1172, 512] width 300 height 22
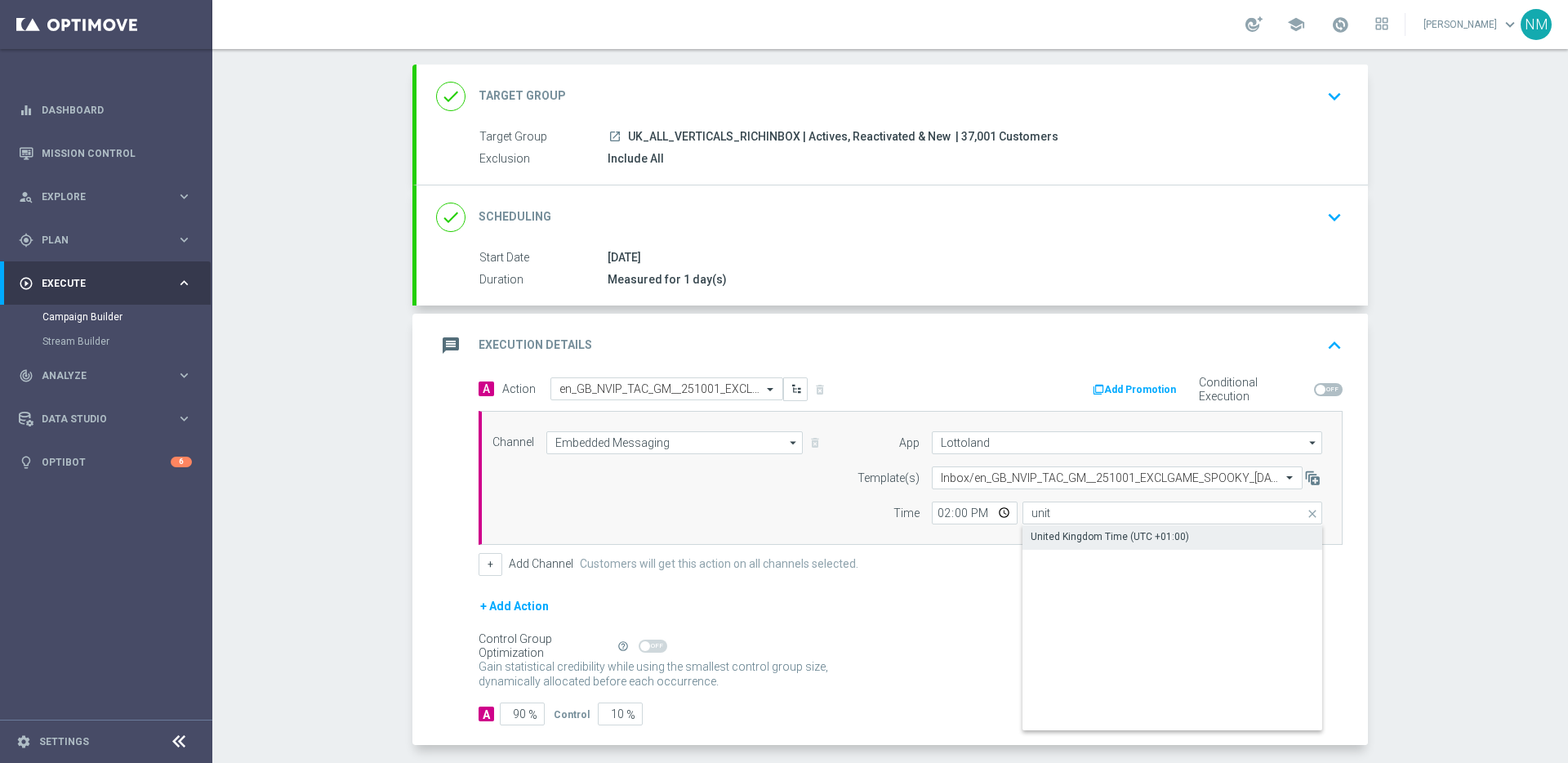
click at [1059, 544] on div "United Kingdom Time (UTC +01:00)" at bounding box center [1109, 537] width 158 height 15
type input "United Kingdom Time (UTC +01:00)"
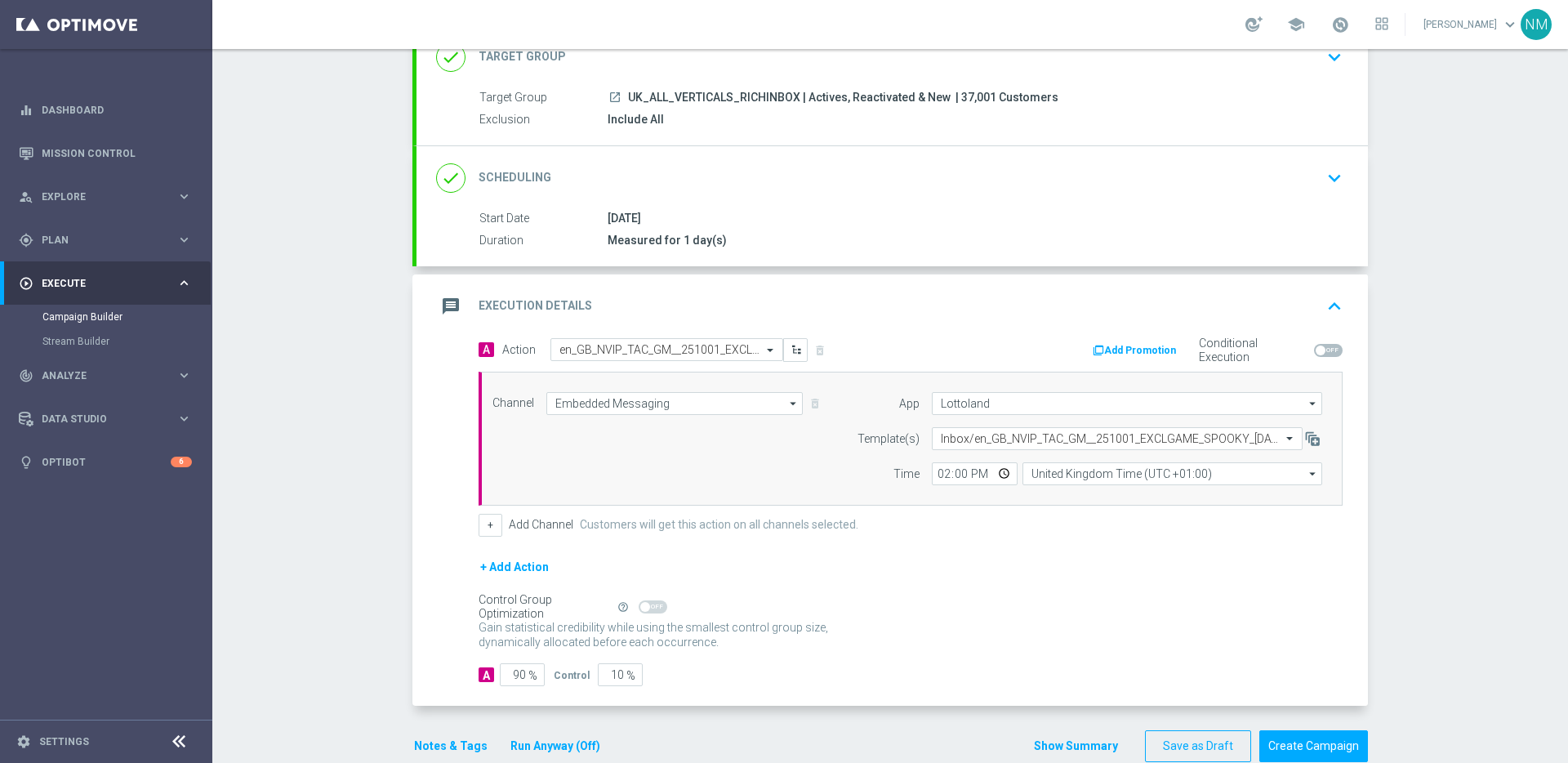
scroll to position [153, 0]
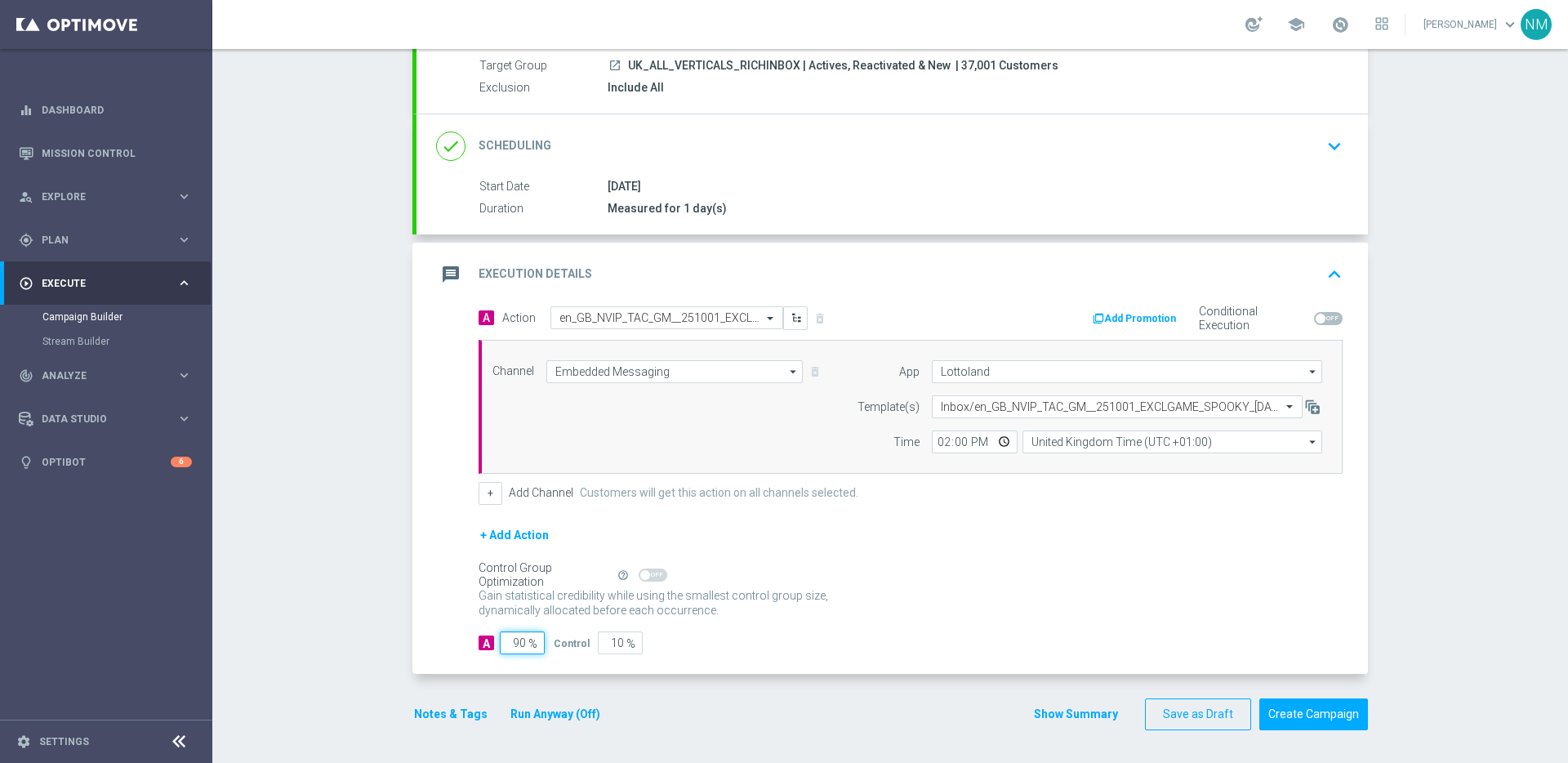
click at [516, 646] on input "90" at bounding box center [523, 643] width 45 height 22
type input "0"
type input "100"
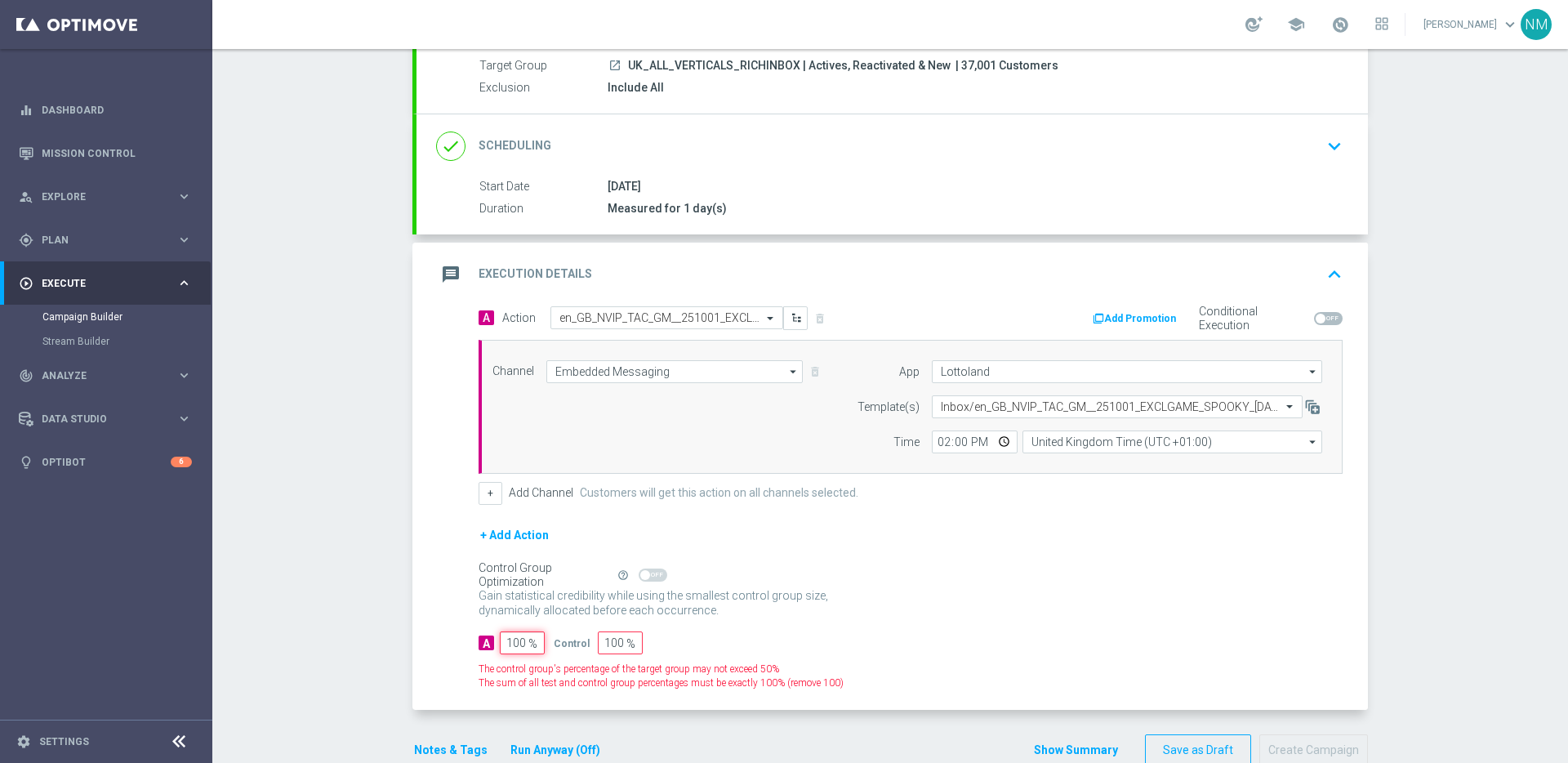
type input "0"
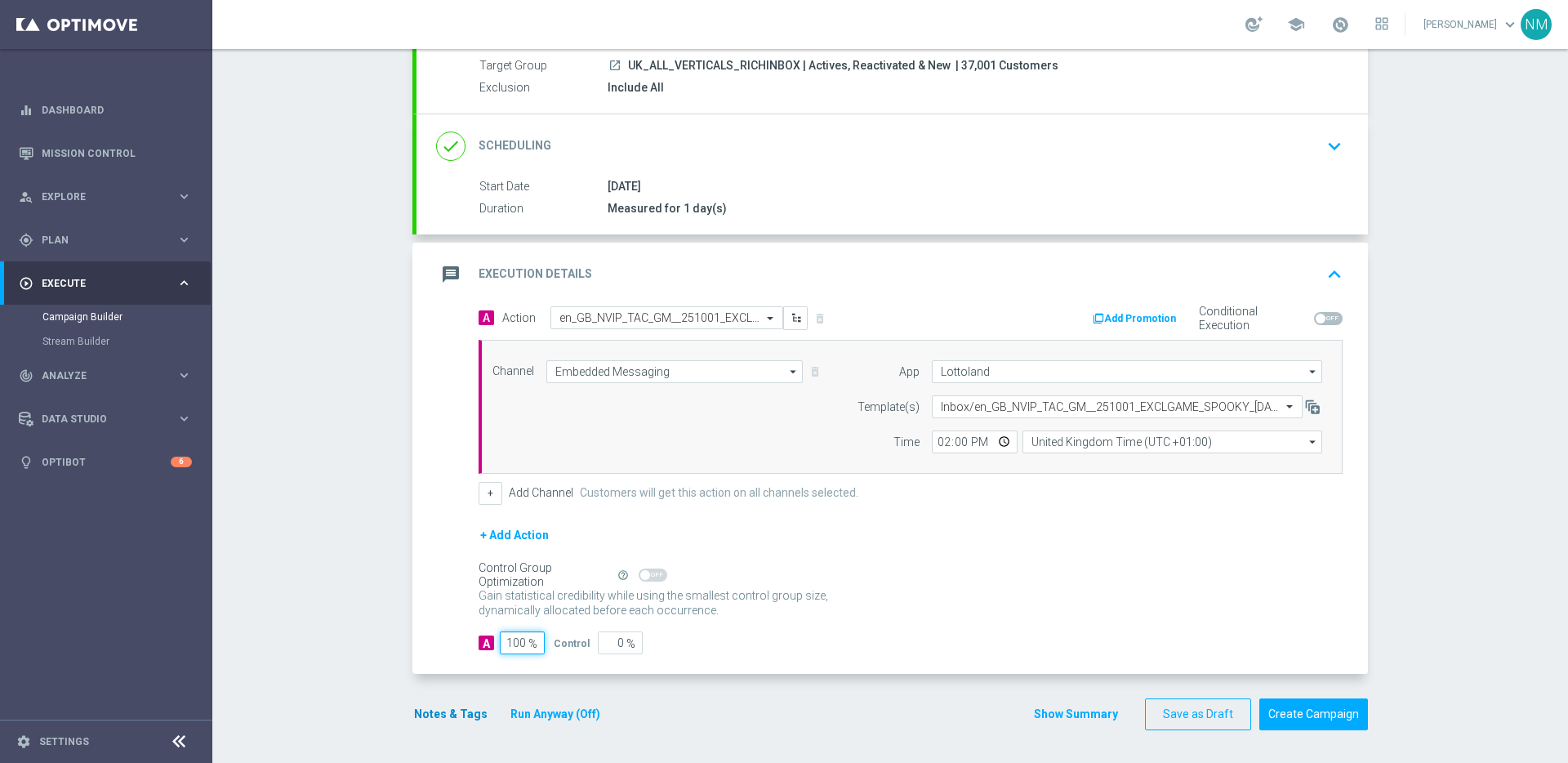
type input "100"
click at [439, 713] on button "Notes & Tags" at bounding box center [450, 715] width 77 height 21
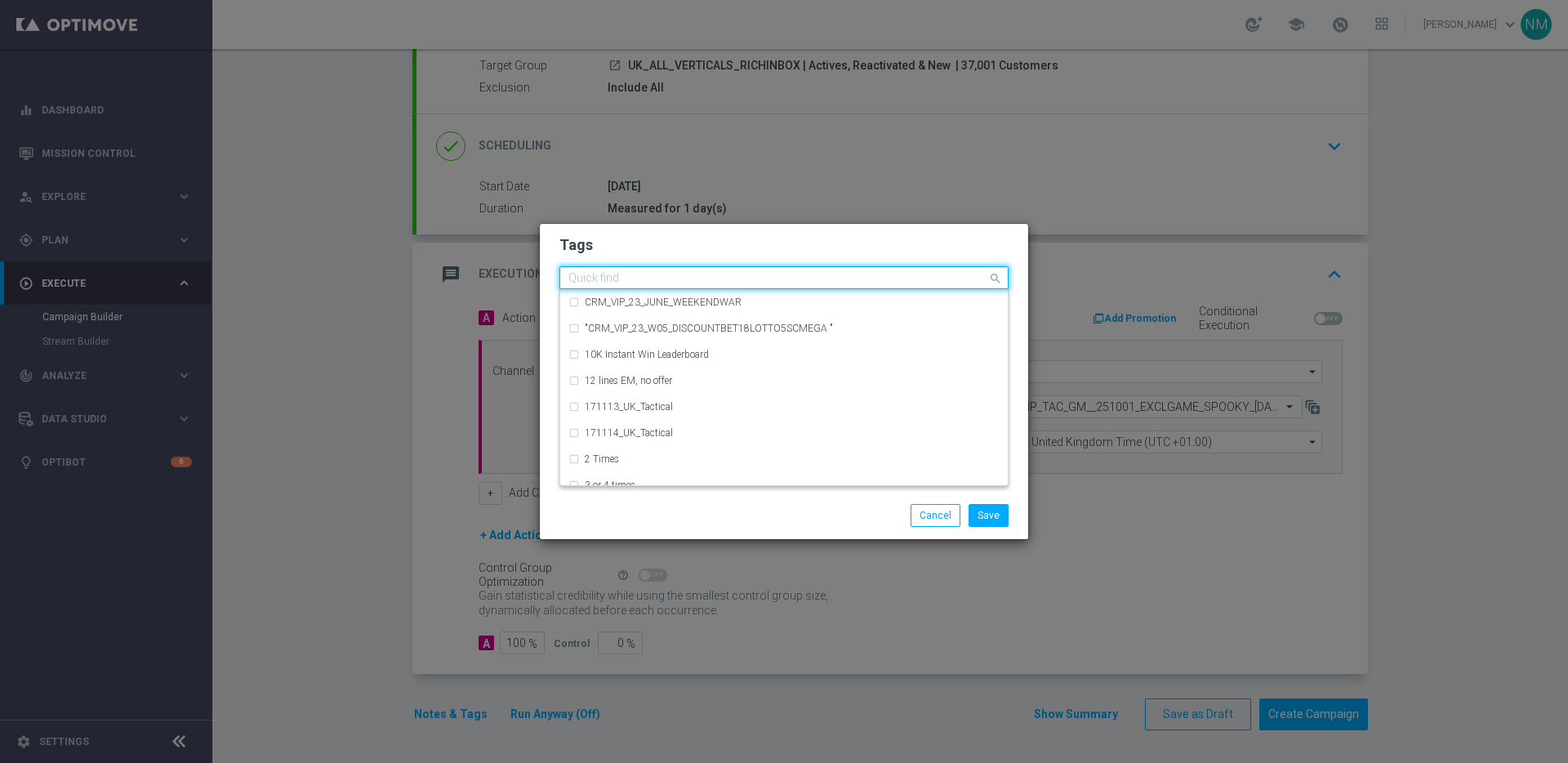
click at [613, 271] on div "Quick find" at bounding box center [592, 280] width 53 height 18
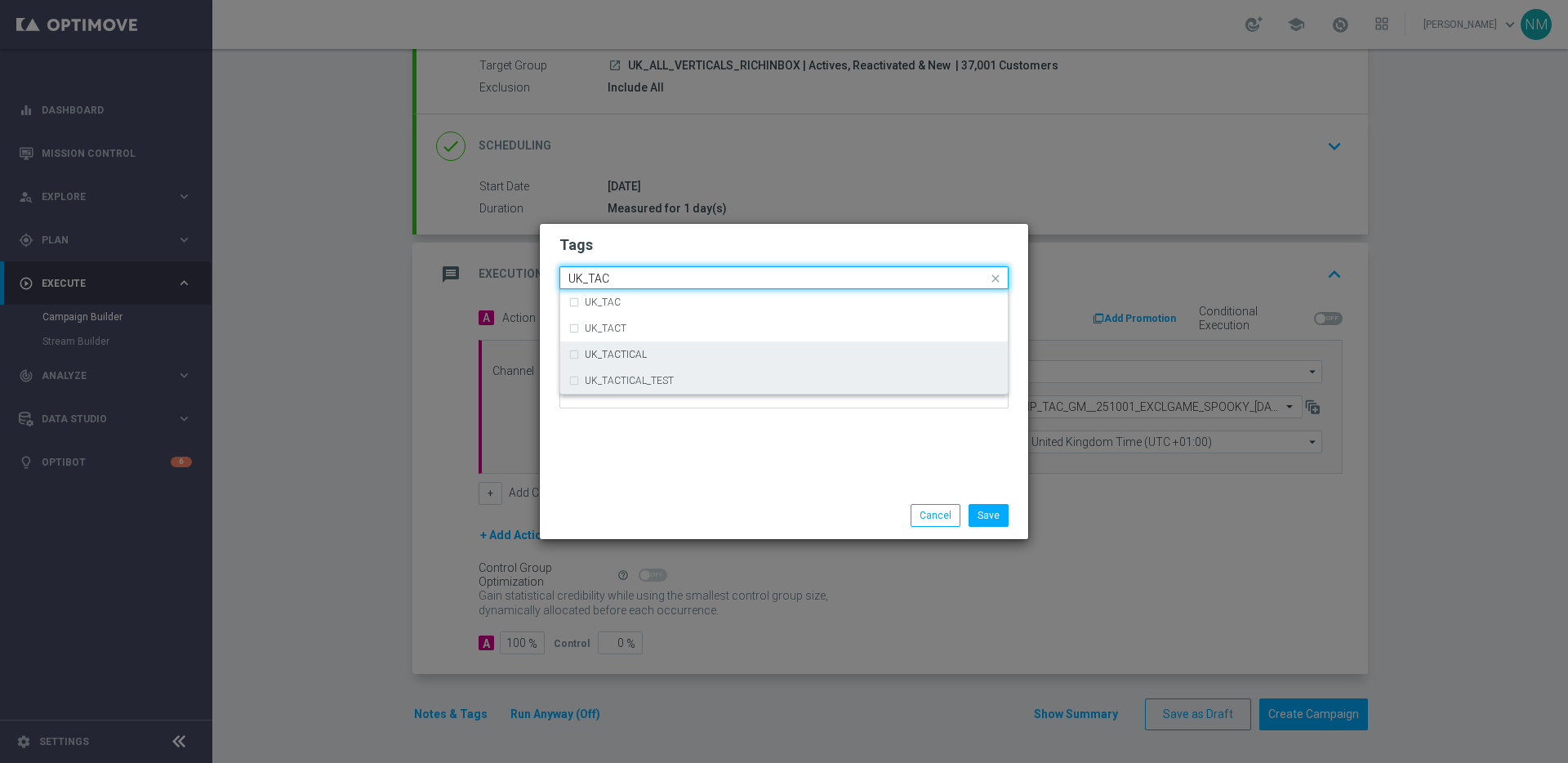
drag, startPoint x: 651, startPoint y: 356, endPoint x: 675, endPoint y: 378, distance: 32.6
click at [651, 356] on div "UK_TACTICAL" at bounding box center [792, 354] width 415 height 10
type input "UK_TAC"
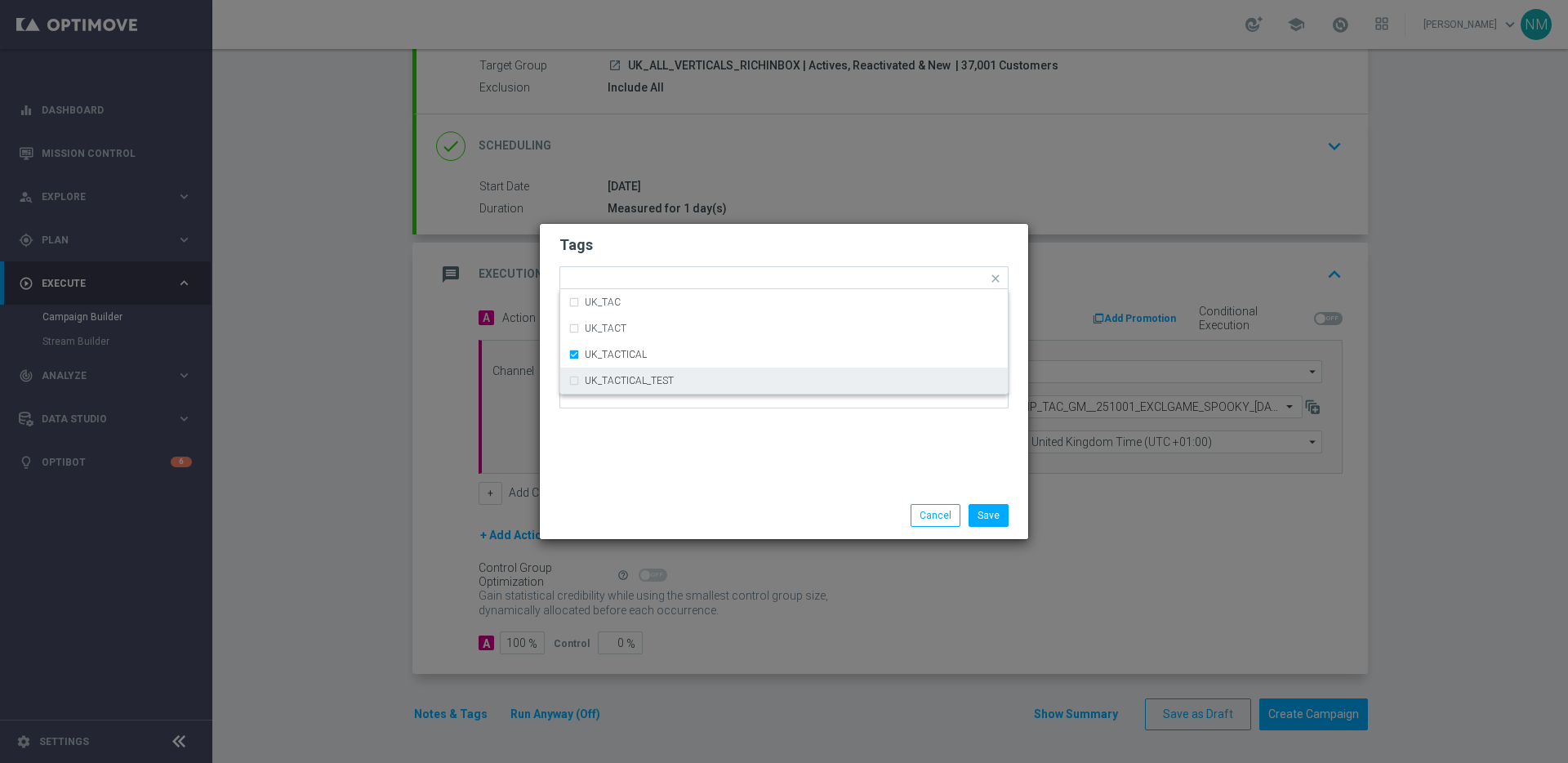
click at [763, 438] on div "Tags Quick find × UK_TACTICAL UK_TAC UK_TACT UK_TACTICAL UK_TACTICAL_TEST Notes" at bounding box center [784, 358] width 488 height 268
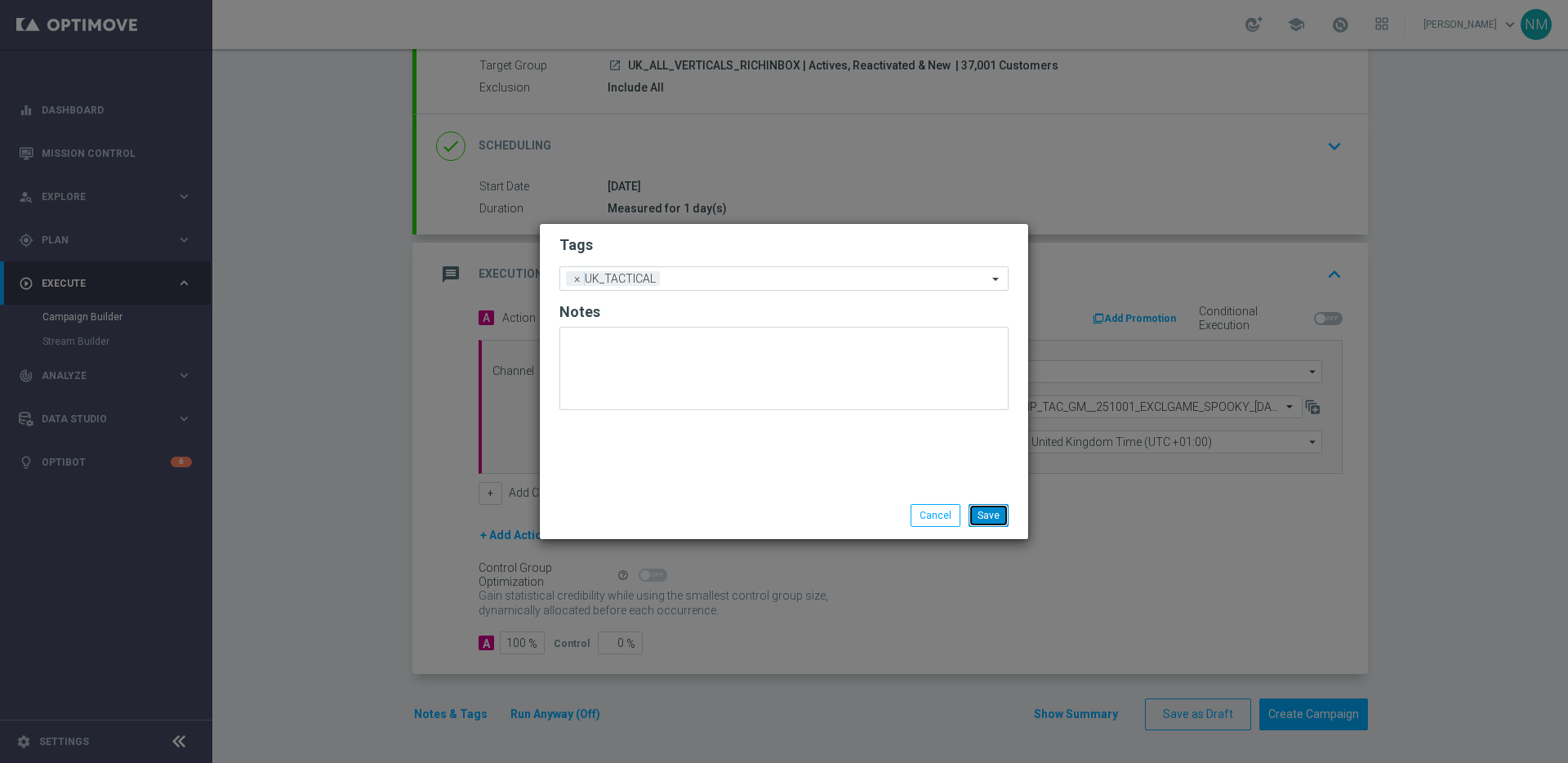
click at [992, 518] on button "Save" at bounding box center [988, 515] width 40 height 22
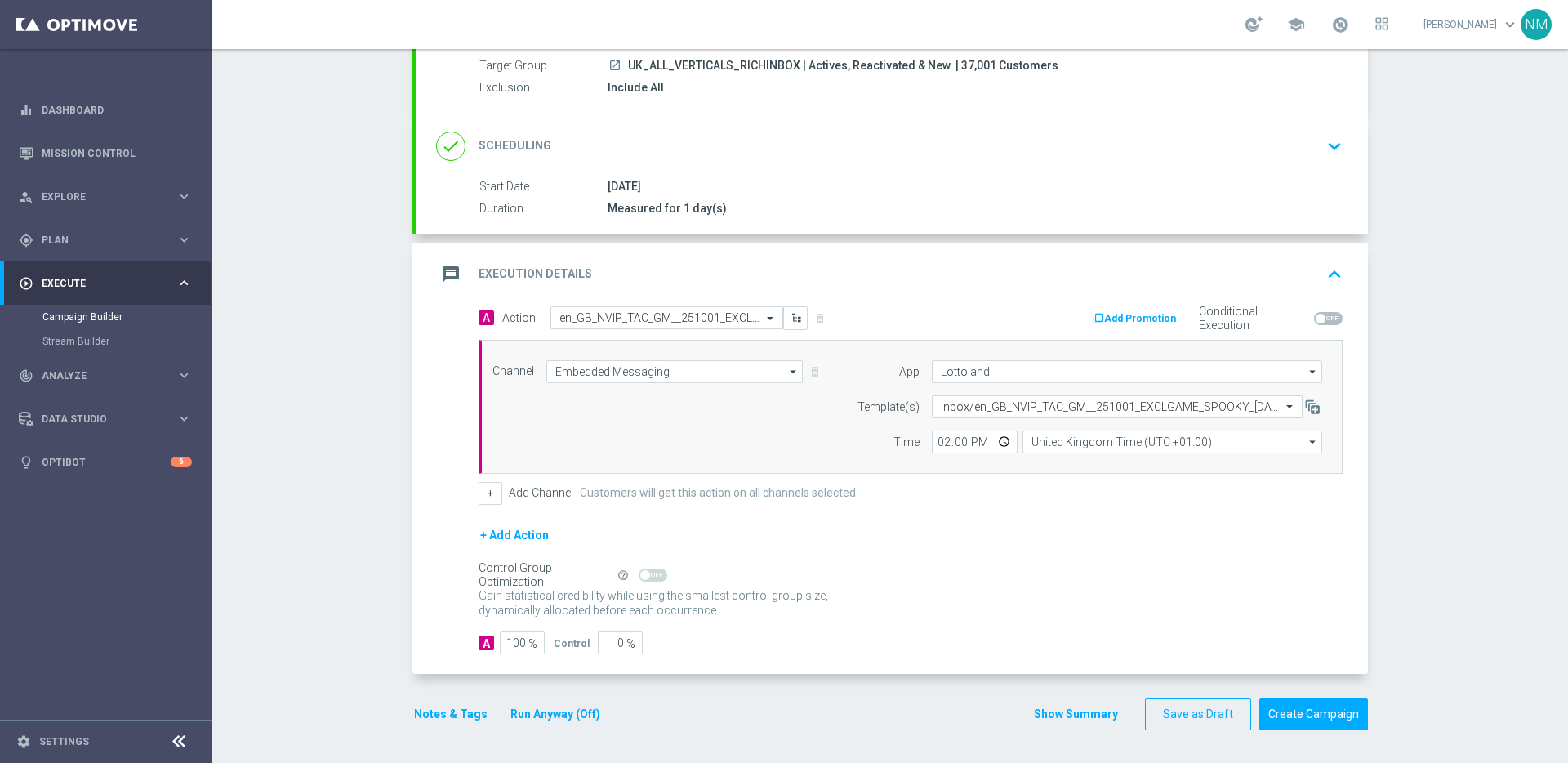
click at [947, 534] on div "+ Add Action" at bounding box center [911, 545] width 864 height 41
click at [1174, 604] on div "Gain statistical credibility while using the smallest control group size, dynam…" at bounding box center [911, 603] width 864 height 39
click at [1273, 719] on button "Create Campaign" at bounding box center [1314, 714] width 109 height 32
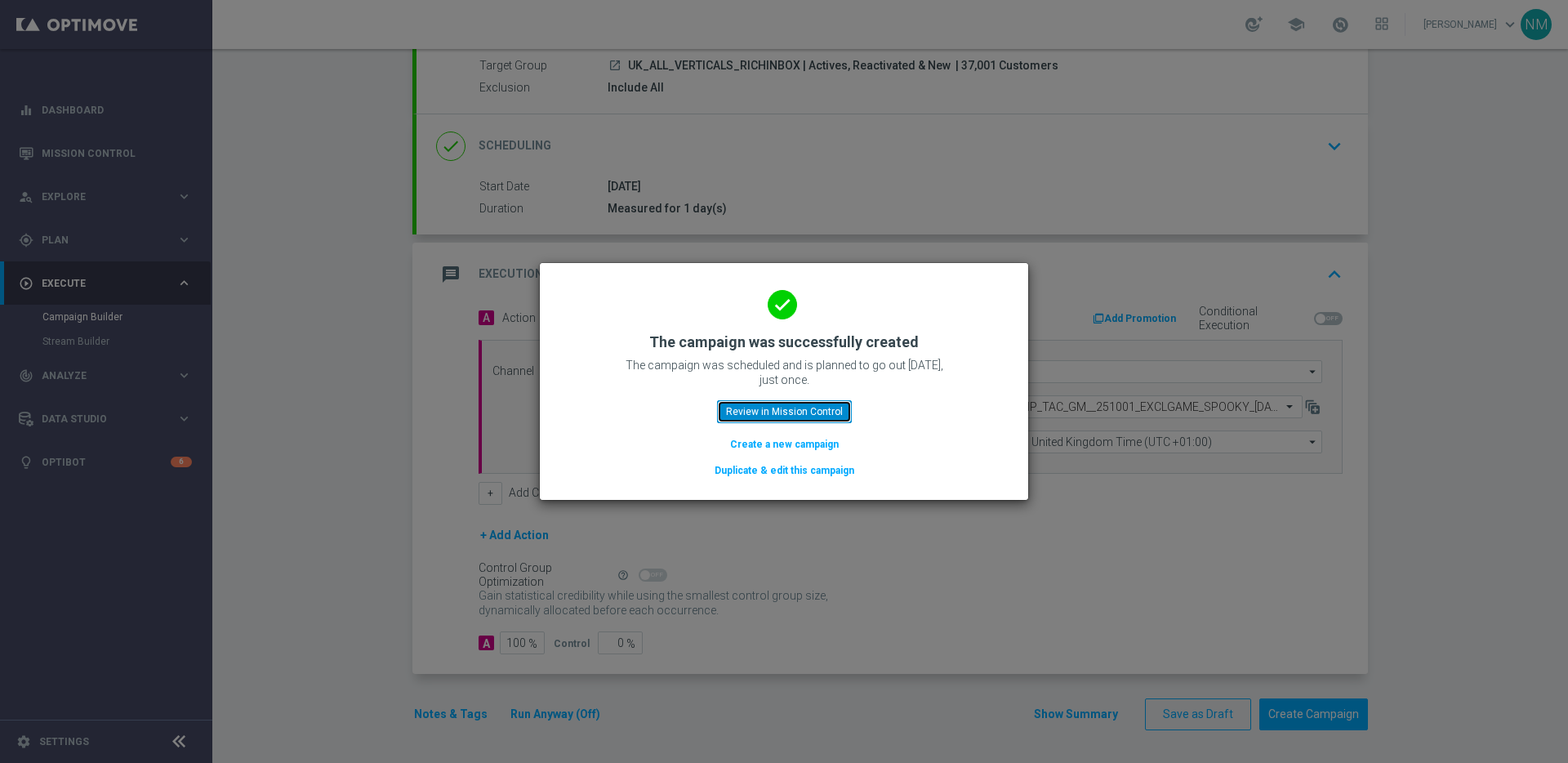
click at [759, 410] on button "Review in Mission Control" at bounding box center [784, 411] width 135 height 22
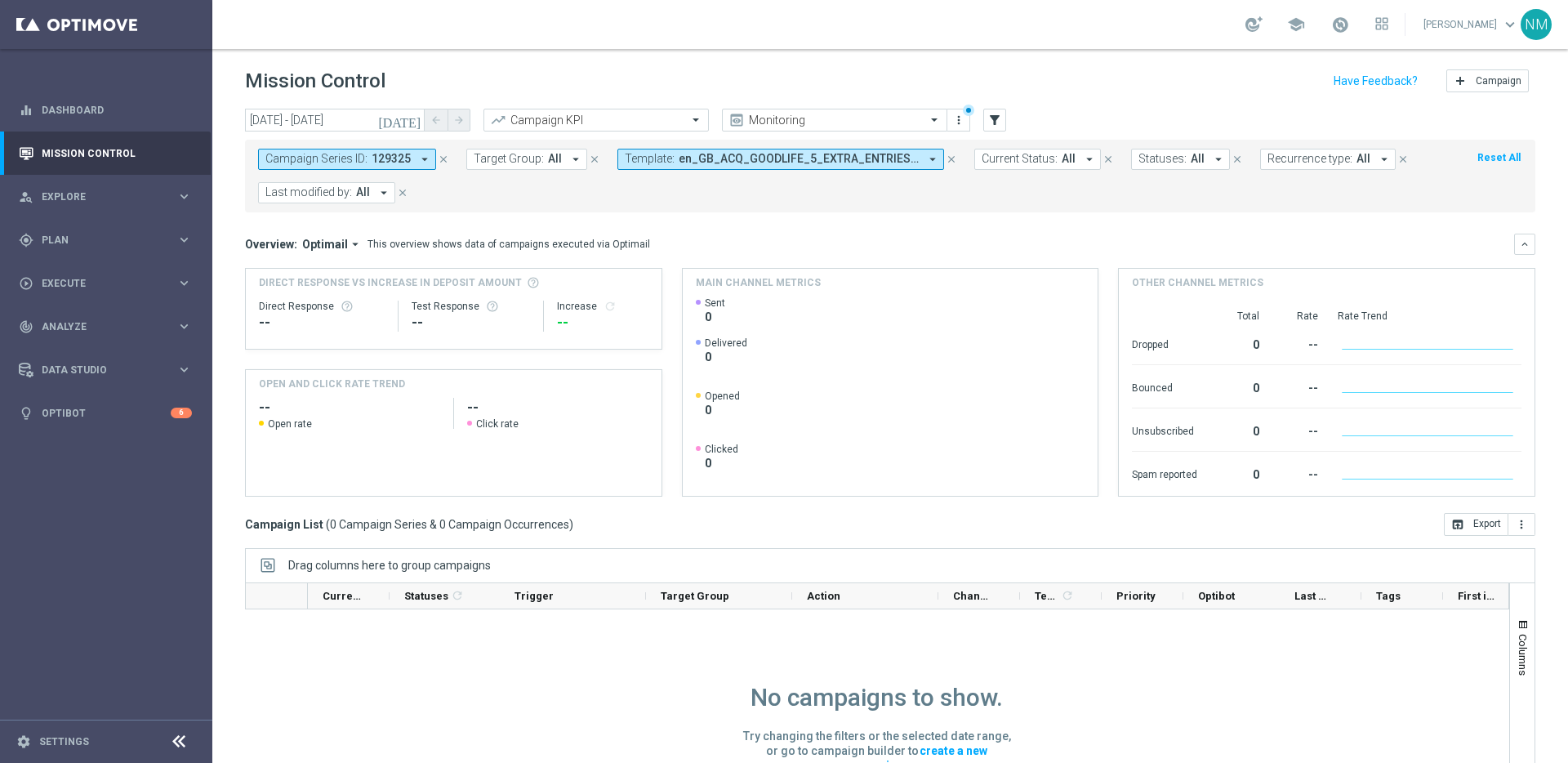
click at [949, 157] on icon "close" at bounding box center [951, 159] width 11 height 11
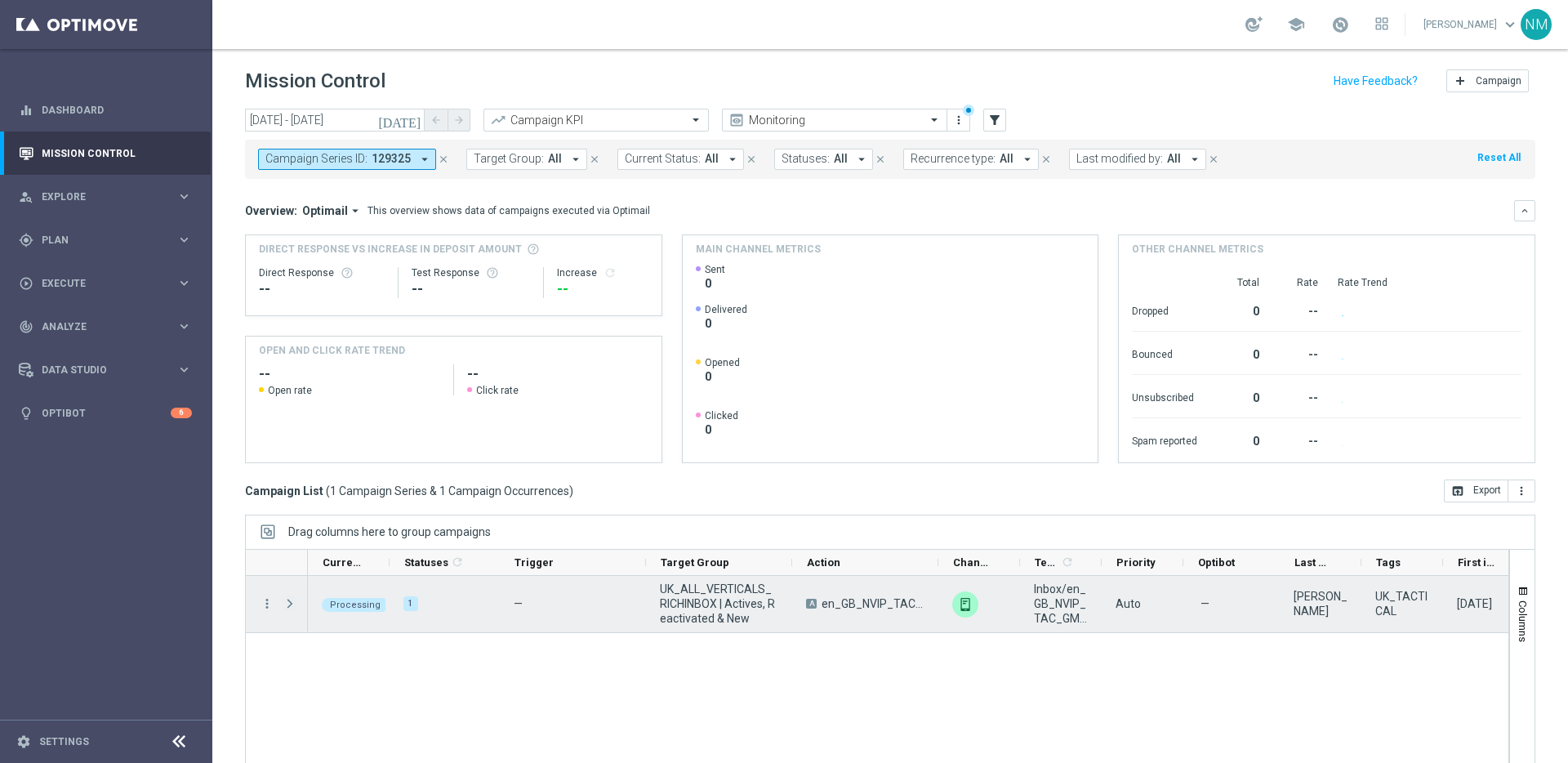
click at [287, 606] on span at bounding box center [289, 603] width 15 height 13
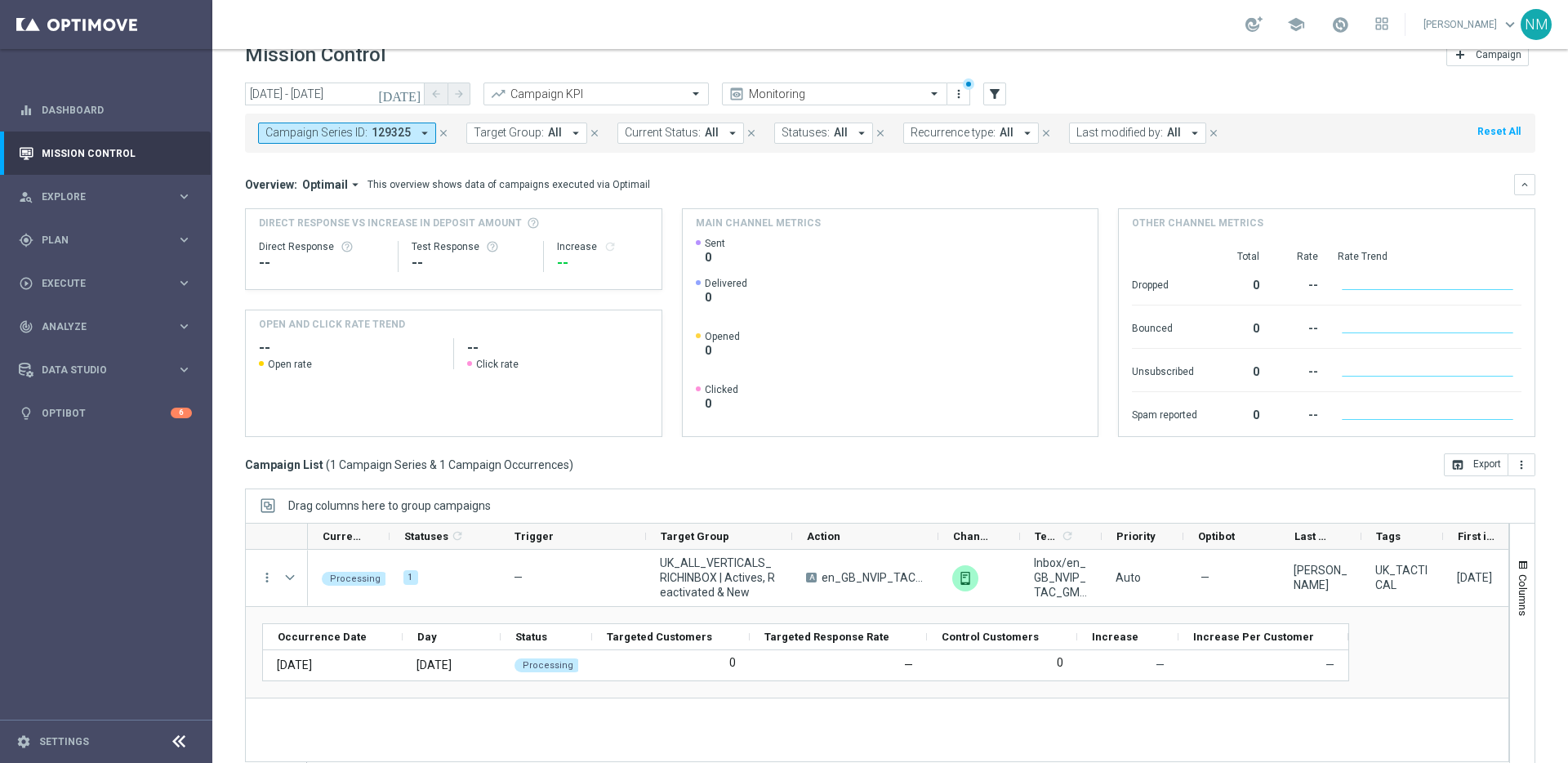
scroll to position [54, 0]
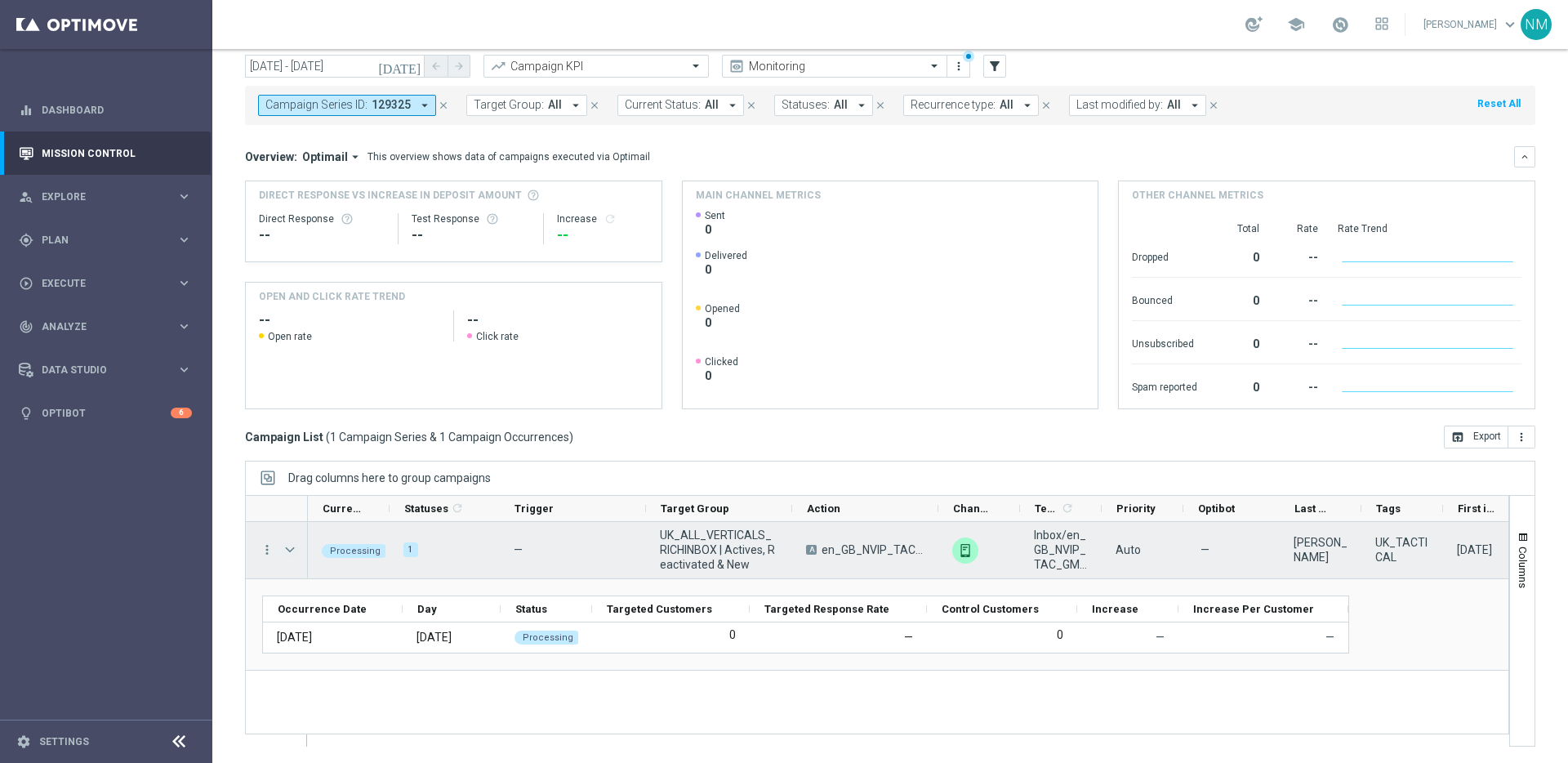
click at [292, 550] on span at bounding box center [289, 550] width 15 height 13
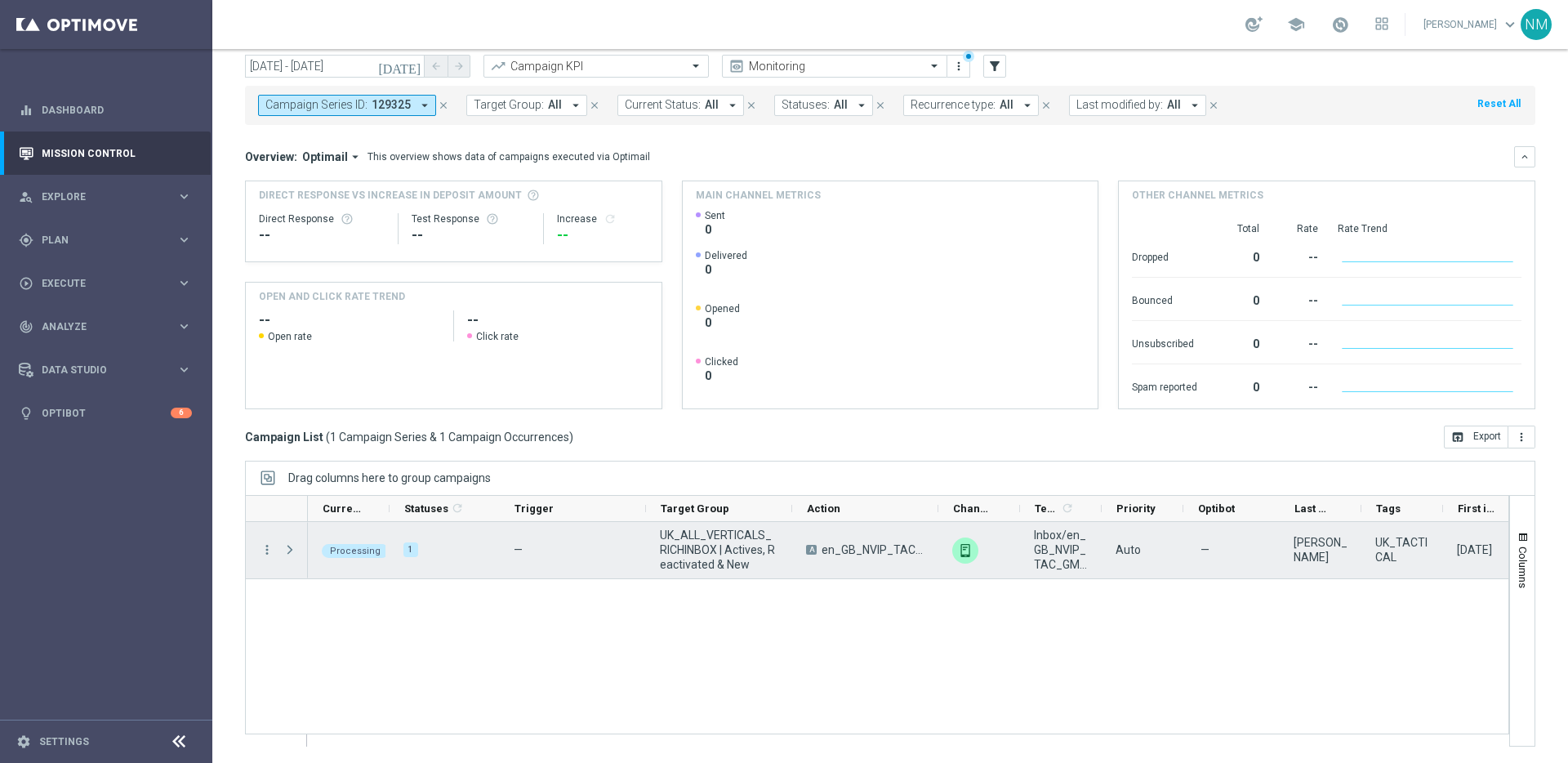
click at [291, 550] on span at bounding box center [289, 550] width 15 height 13
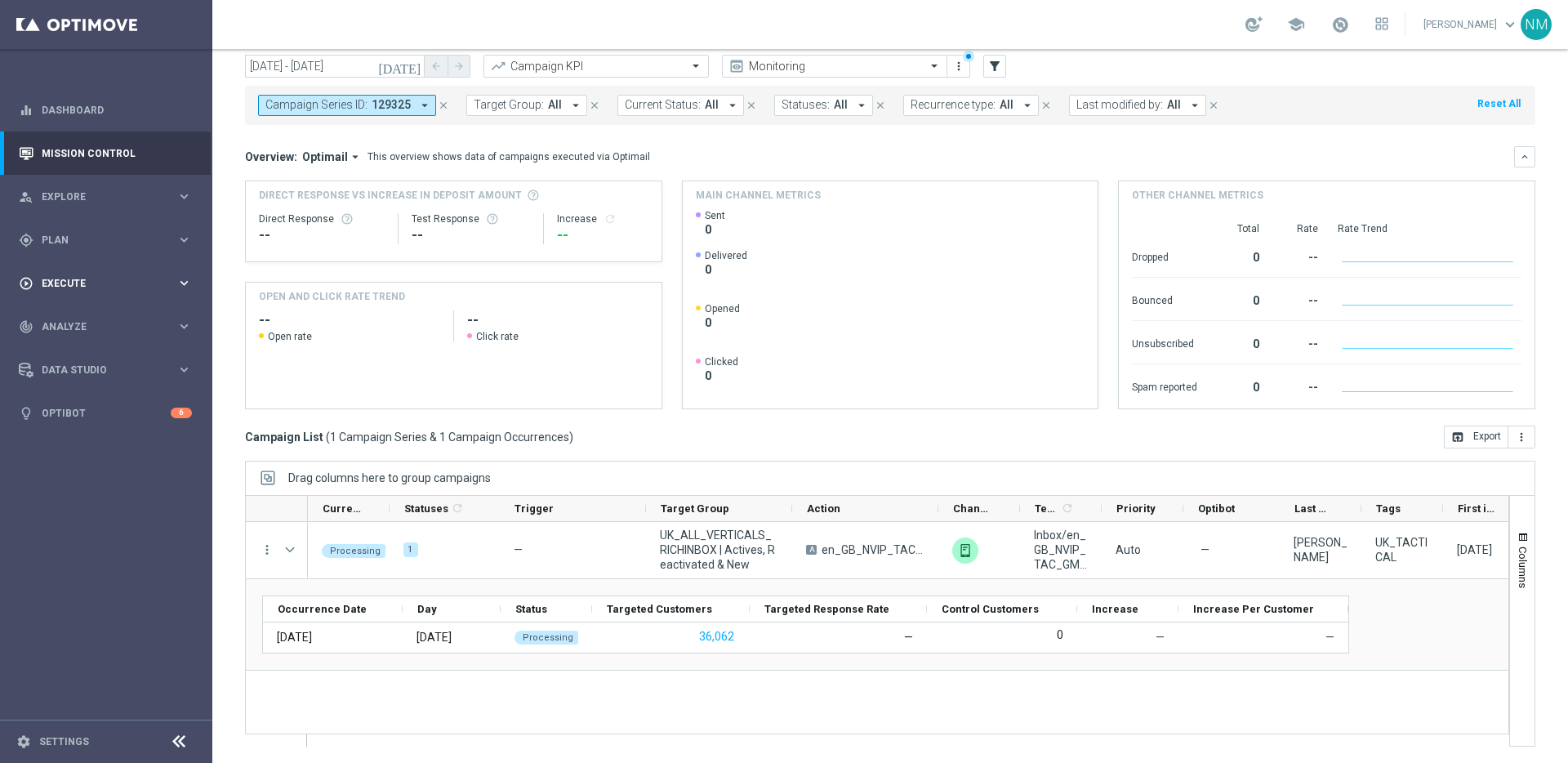
drag, startPoint x: 133, startPoint y: 290, endPoint x: 115, endPoint y: 294, distance: 18.4
click at [133, 290] on div "play_circle_outline Execute keyboard_arrow_right" at bounding box center [105, 283] width 211 height 43
click at [85, 315] on link "Campaign Builder" at bounding box center [105, 316] width 127 height 13
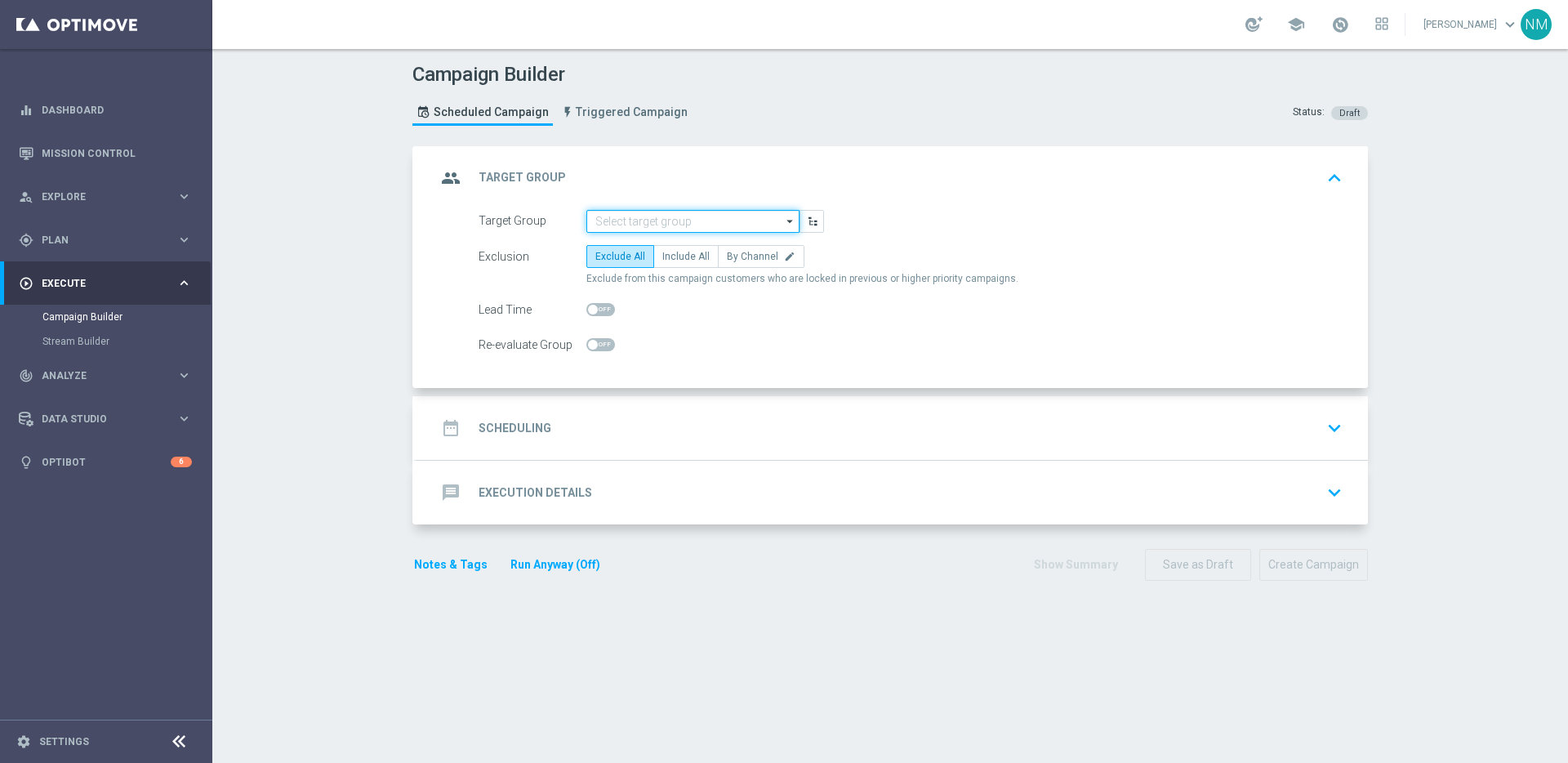
click at [620, 210] on input at bounding box center [693, 221] width 213 height 22
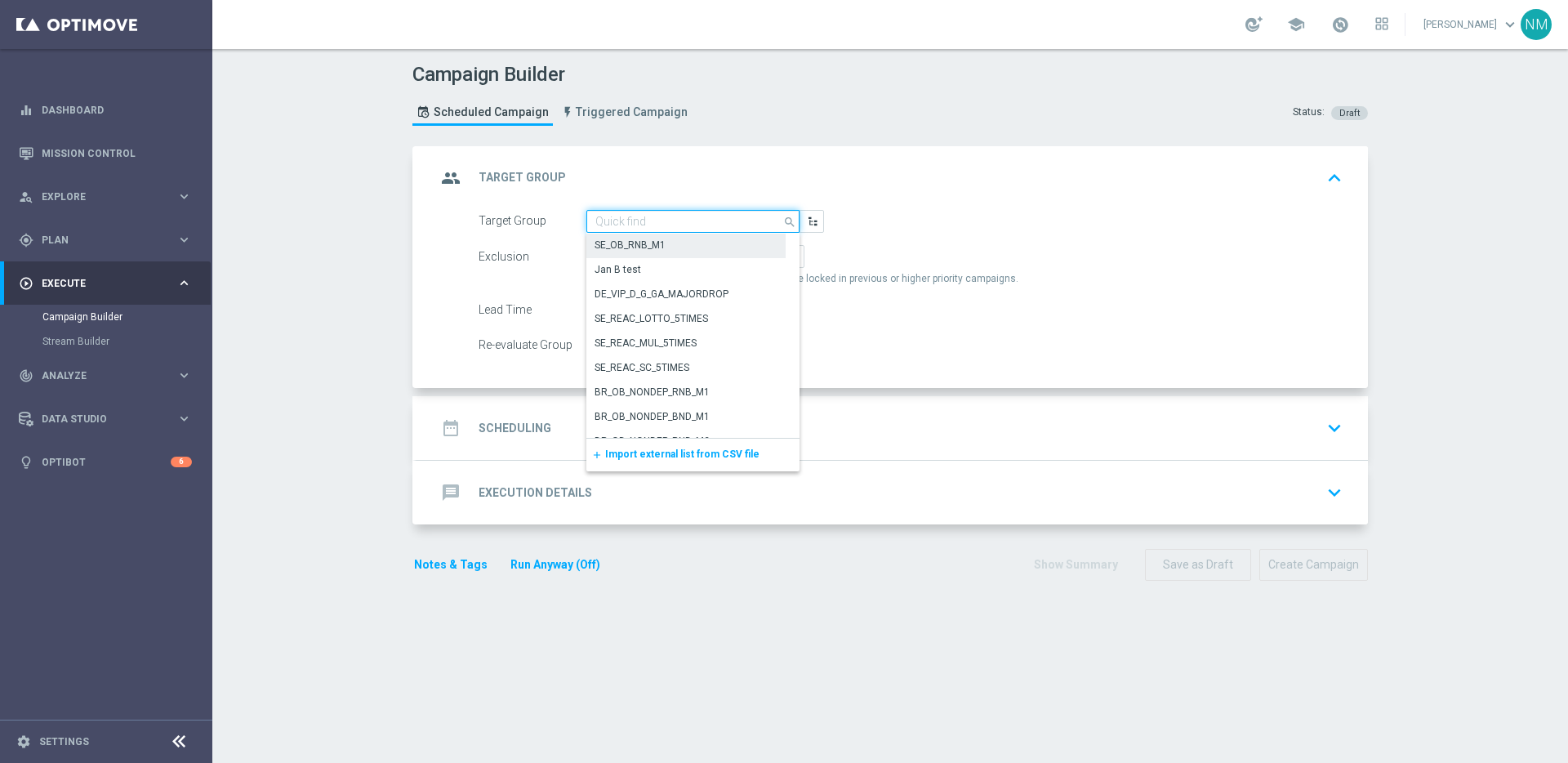
paste input "RICH INBOX - IE_OPT Active, Multi, Reactivated & New | ALL"
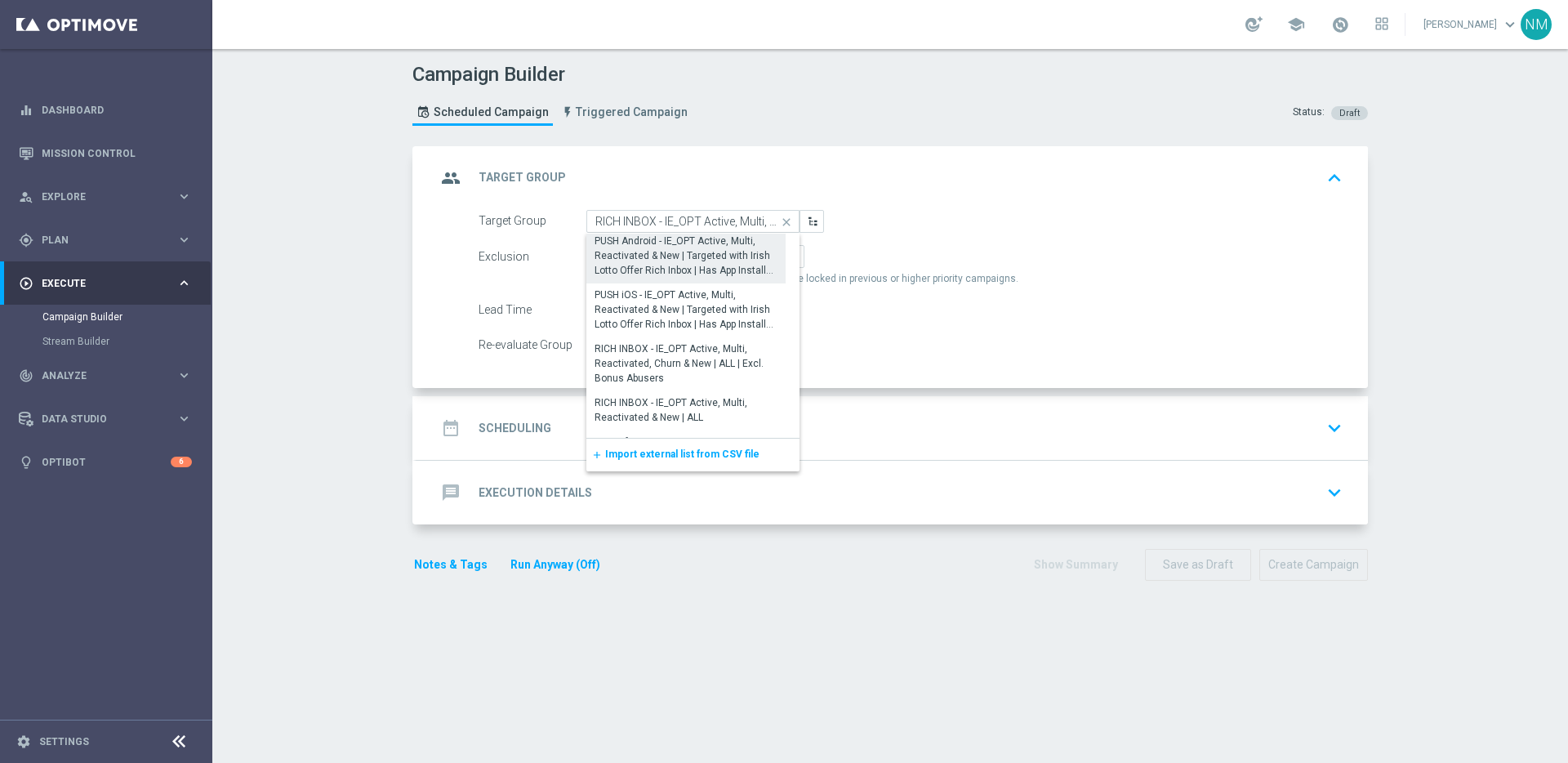
scroll to position [90, 0]
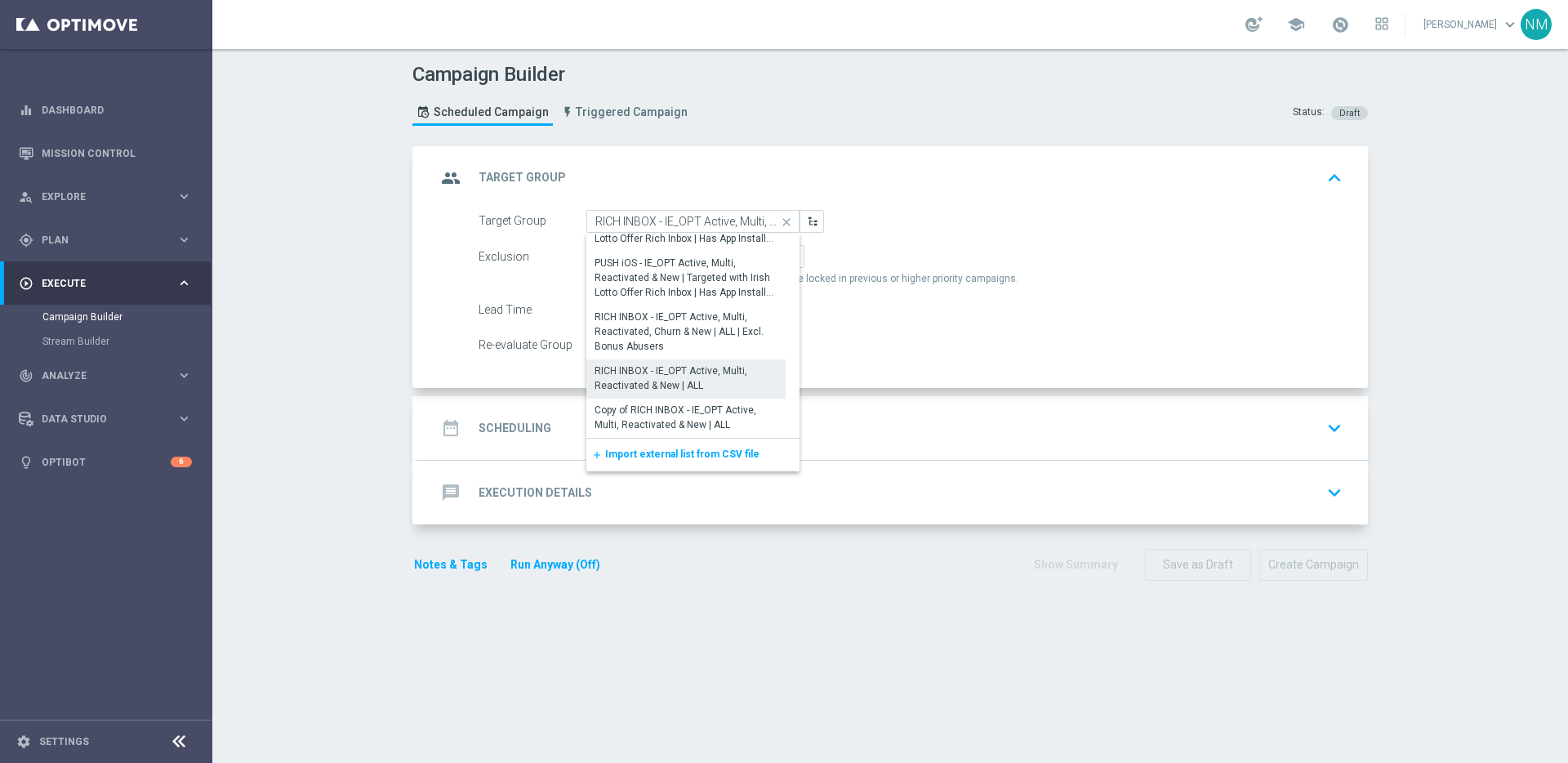
click at [698, 367] on div "RICH INBOX - IE_OPT Active, Multi, Reactivated & New | ALL" at bounding box center [686, 378] width 183 height 29
type input "RICH INBOX - IE_OPT Active, Multi, Reactivated & New | ALL"
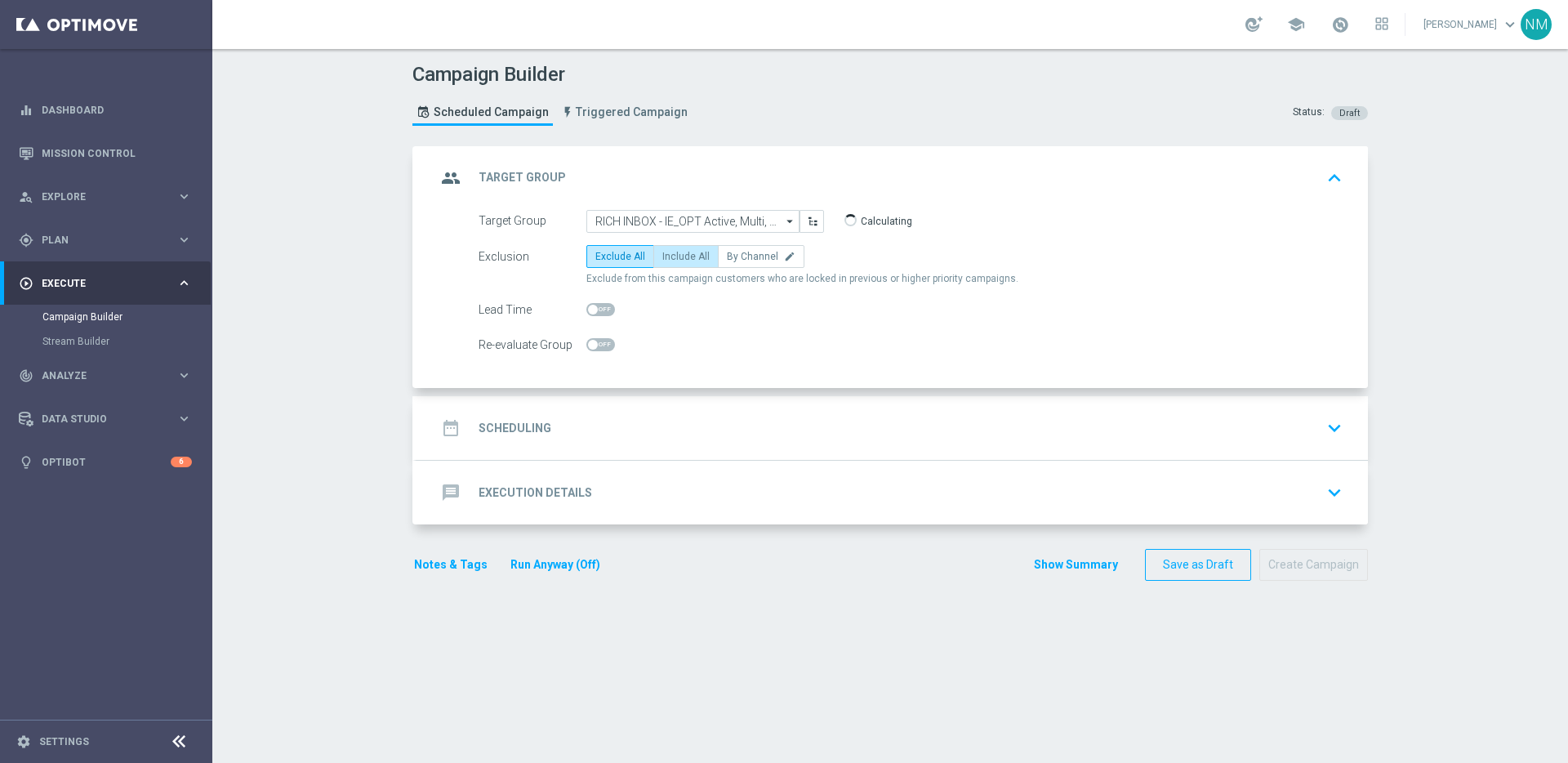
click at [667, 248] on label "Include All" at bounding box center [686, 257] width 66 height 22
click at [667, 254] on input "Include All" at bounding box center [668, 259] width 10 height 10
radio input "true"
drag, startPoint x: 657, startPoint y: 411, endPoint x: 632, endPoint y: 397, distance: 28.7
click at [657, 411] on div "date_range Scheduling keyboard_arrow_down" at bounding box center [892, 429] width 951 height 64
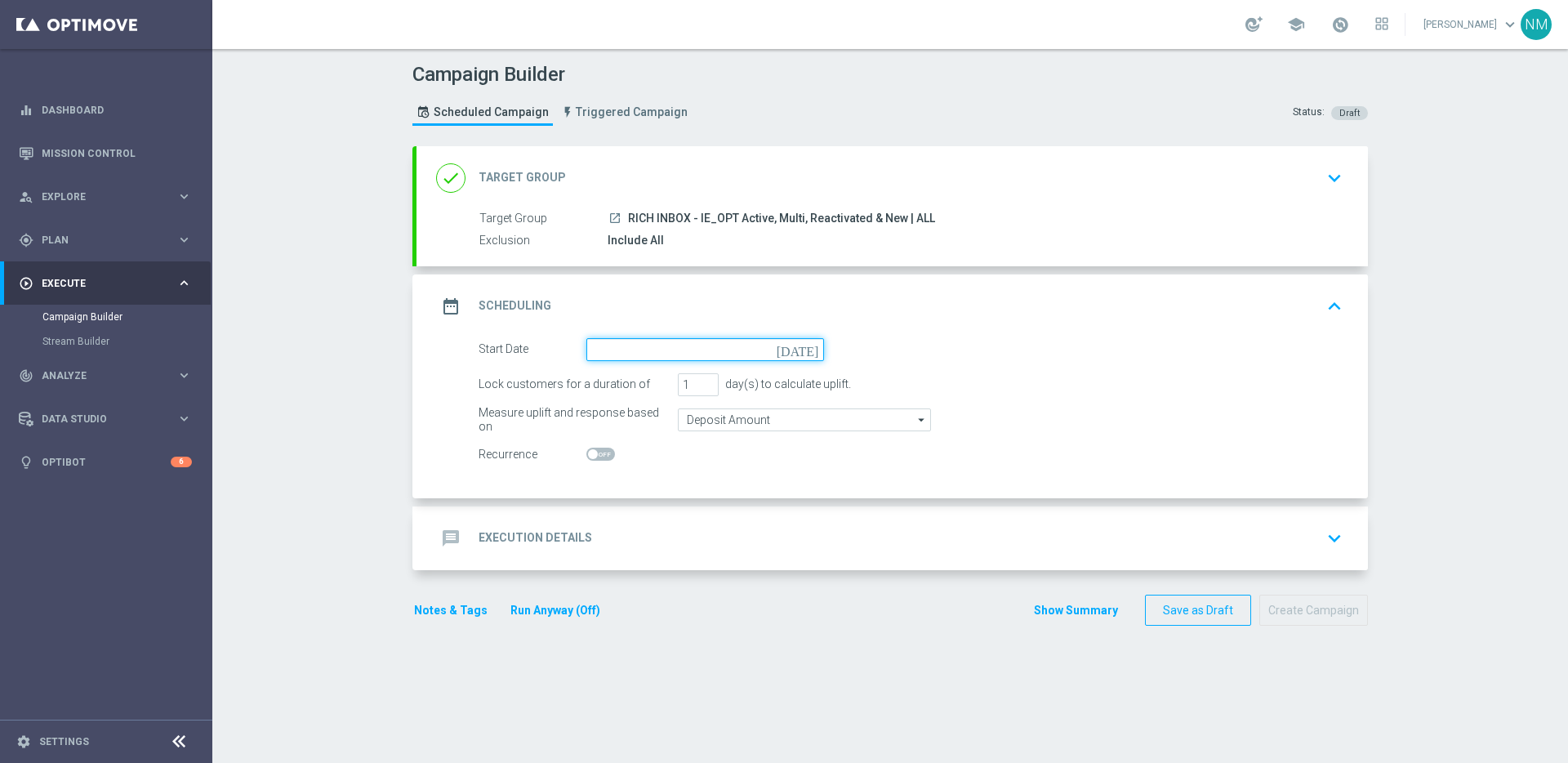
click at [661, 355] on input at bounding box center [705, 349] width 238 height 22
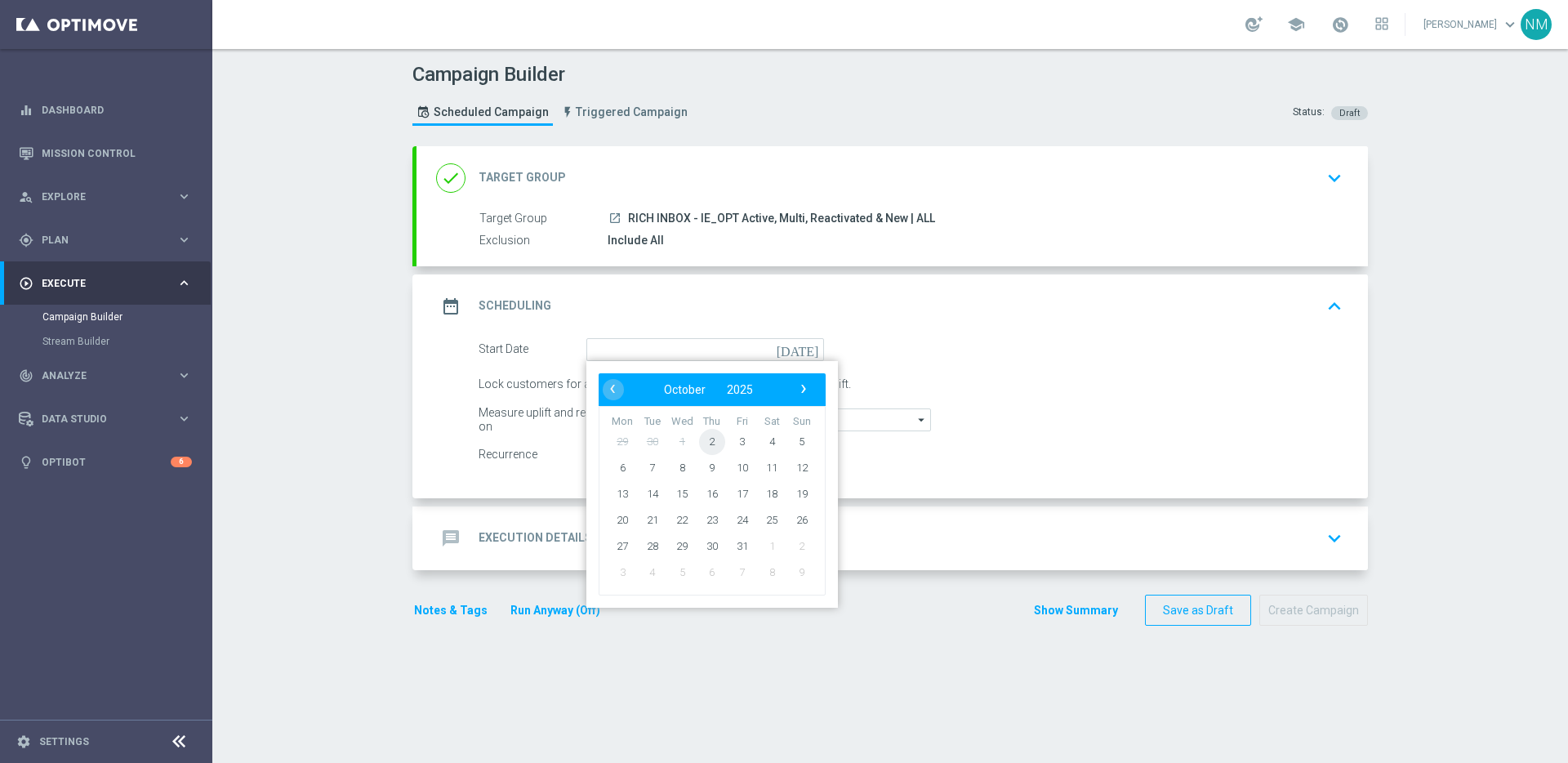
click at [707, 440] on span "2" at bounding box center [712, 441] width 26 height 26
type input "[DATE]"
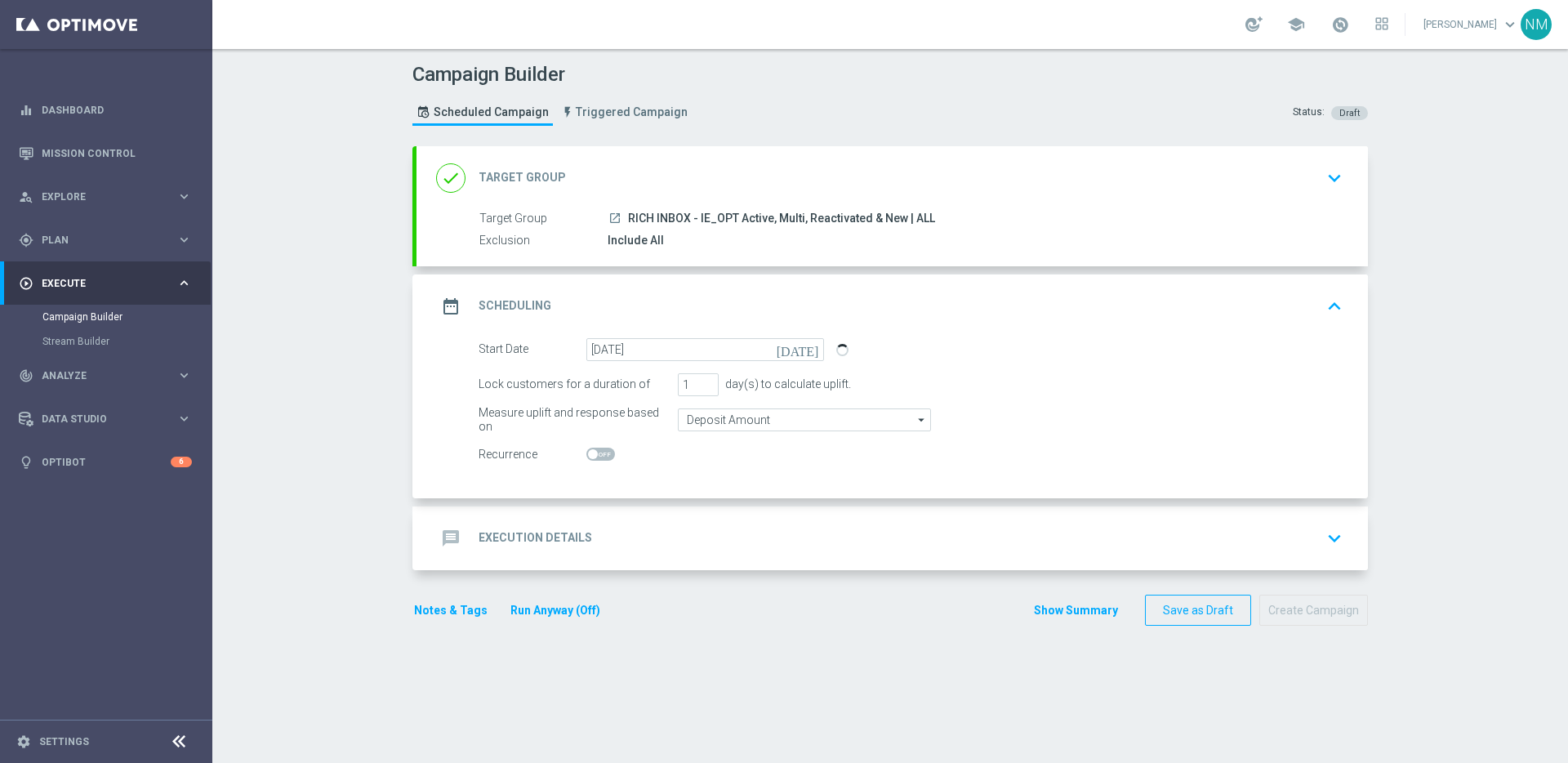
click at [630, 506] on div "message Execution Details keyboard_arrow_down" at bounding box center [892, 538] width 951 height 64
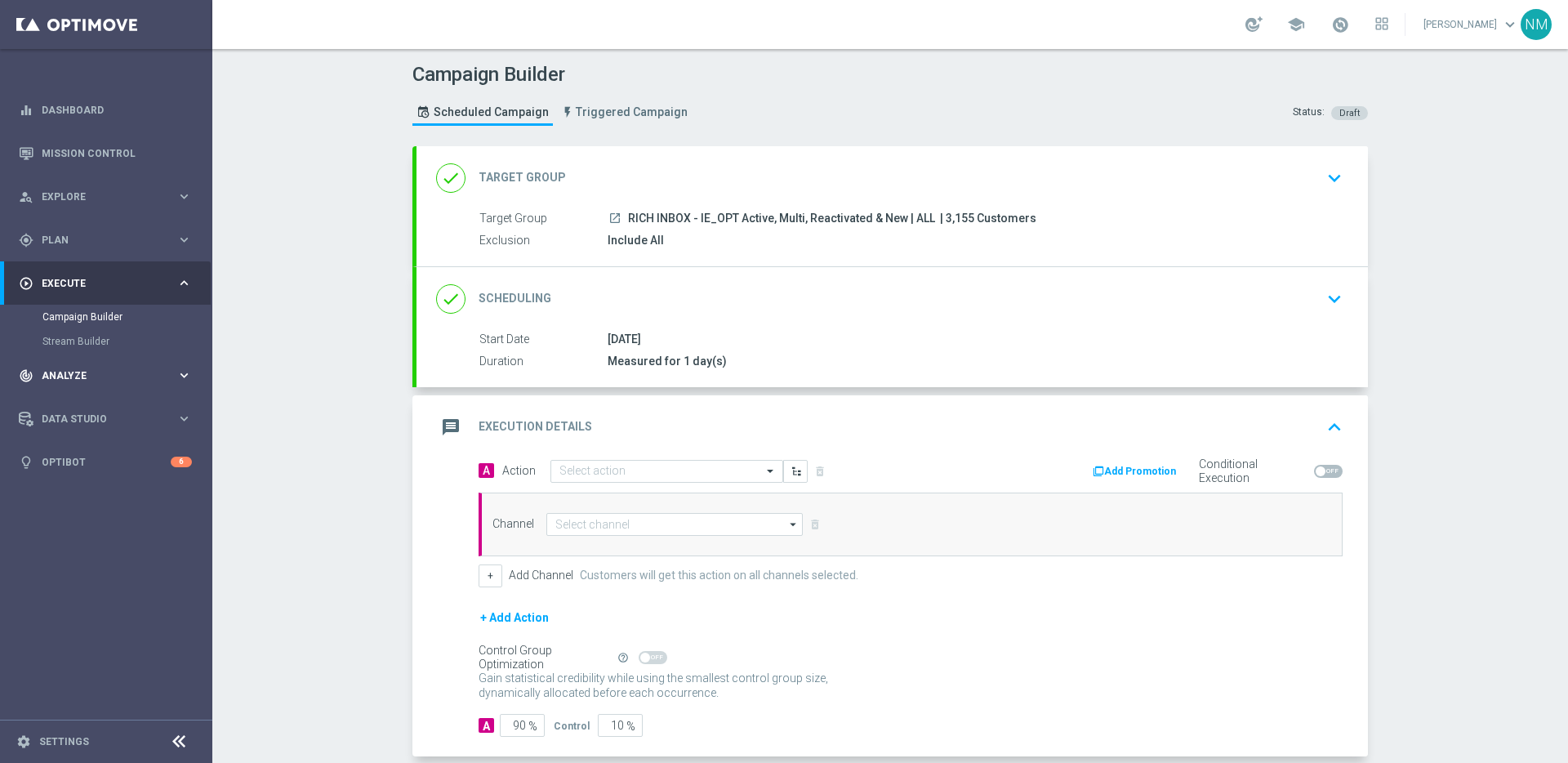
click at [84, 379] on span "Analyze" at bounding box center [109, 375] width 135 height 10
click at [112, 194] on span "Explore" at bounding box center [109, 196] width 135 height 10
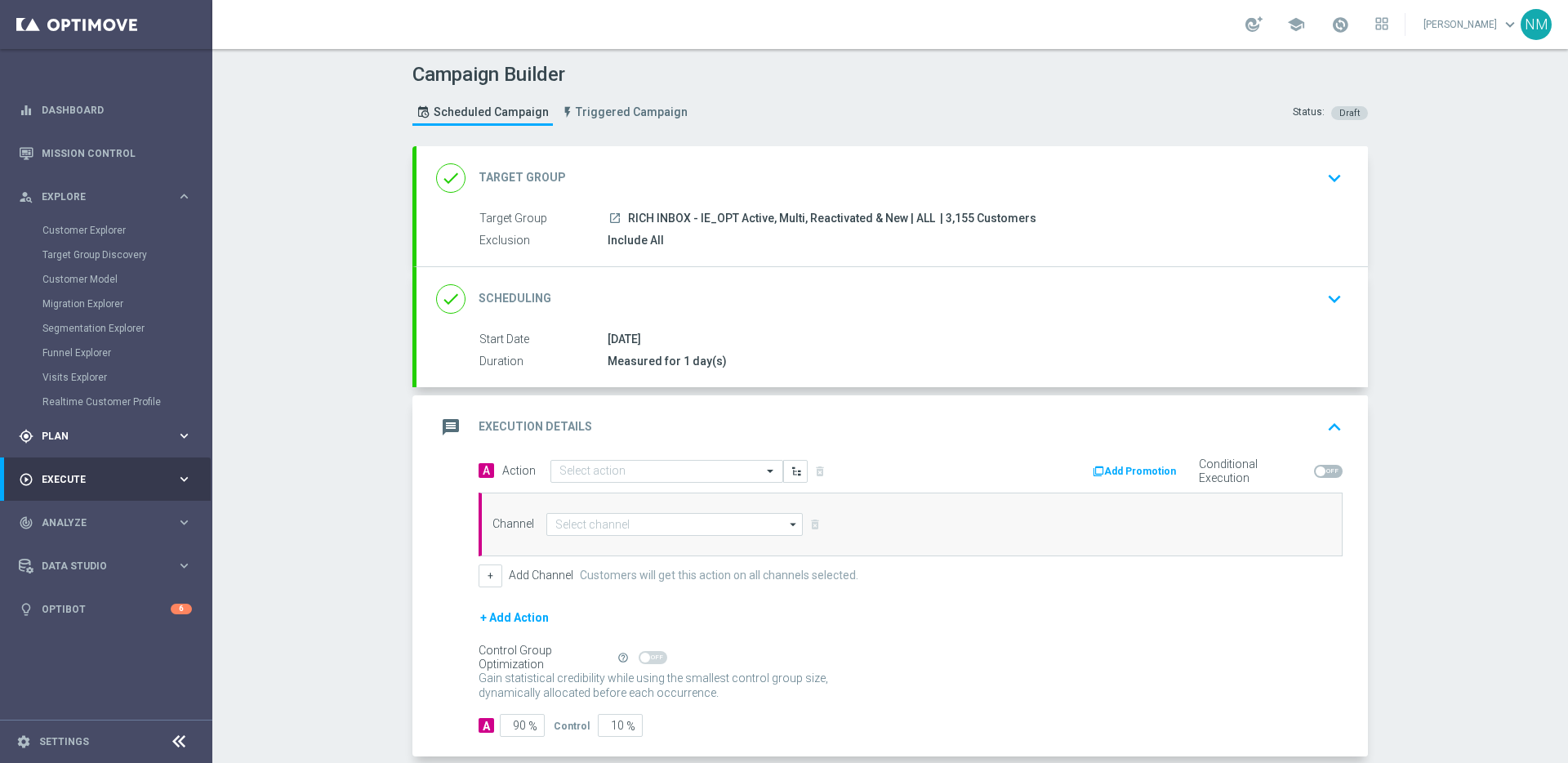
click at [67, 455] on div "gps_fixed Plan keyboard_arrow_right" at bounding box center [105, 436] width 211 height 43
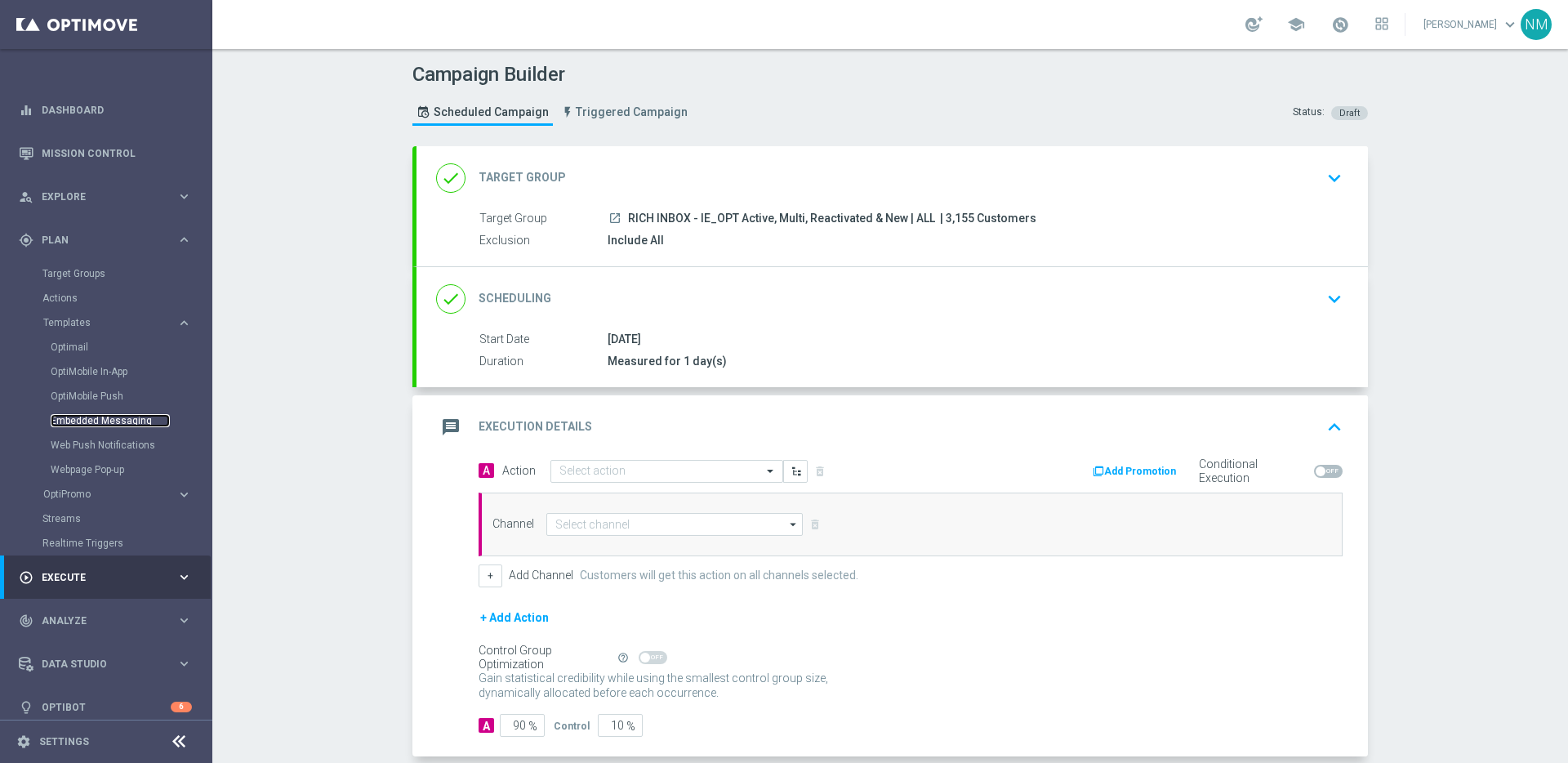
click at [81, 418] on link "Embedded Messaging" at bounding box center [111, 420] width 119 height 13
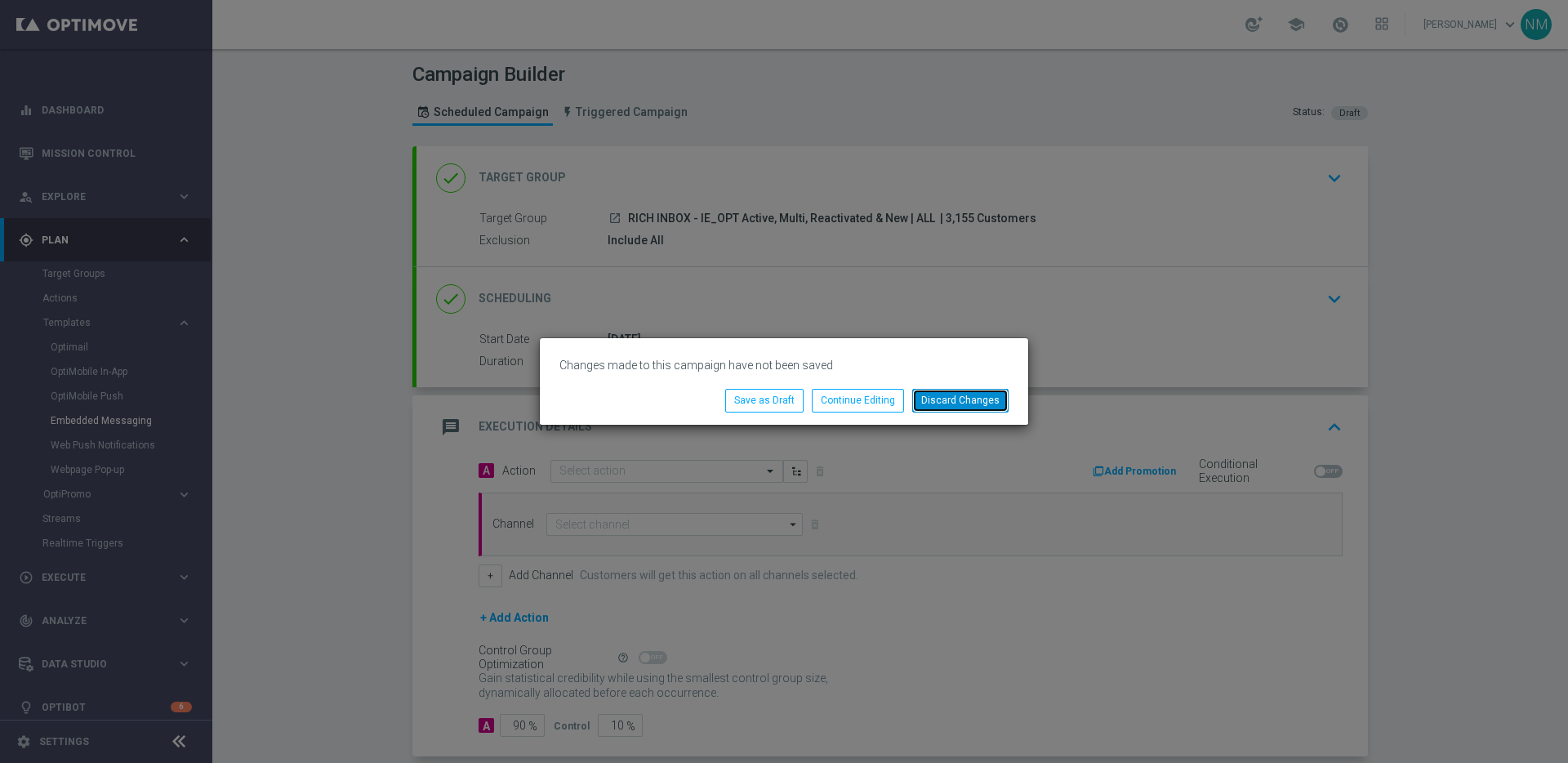
click at [982, 402] on button "Discard Changes" at bounding box center [961, 400] width 97 height 22
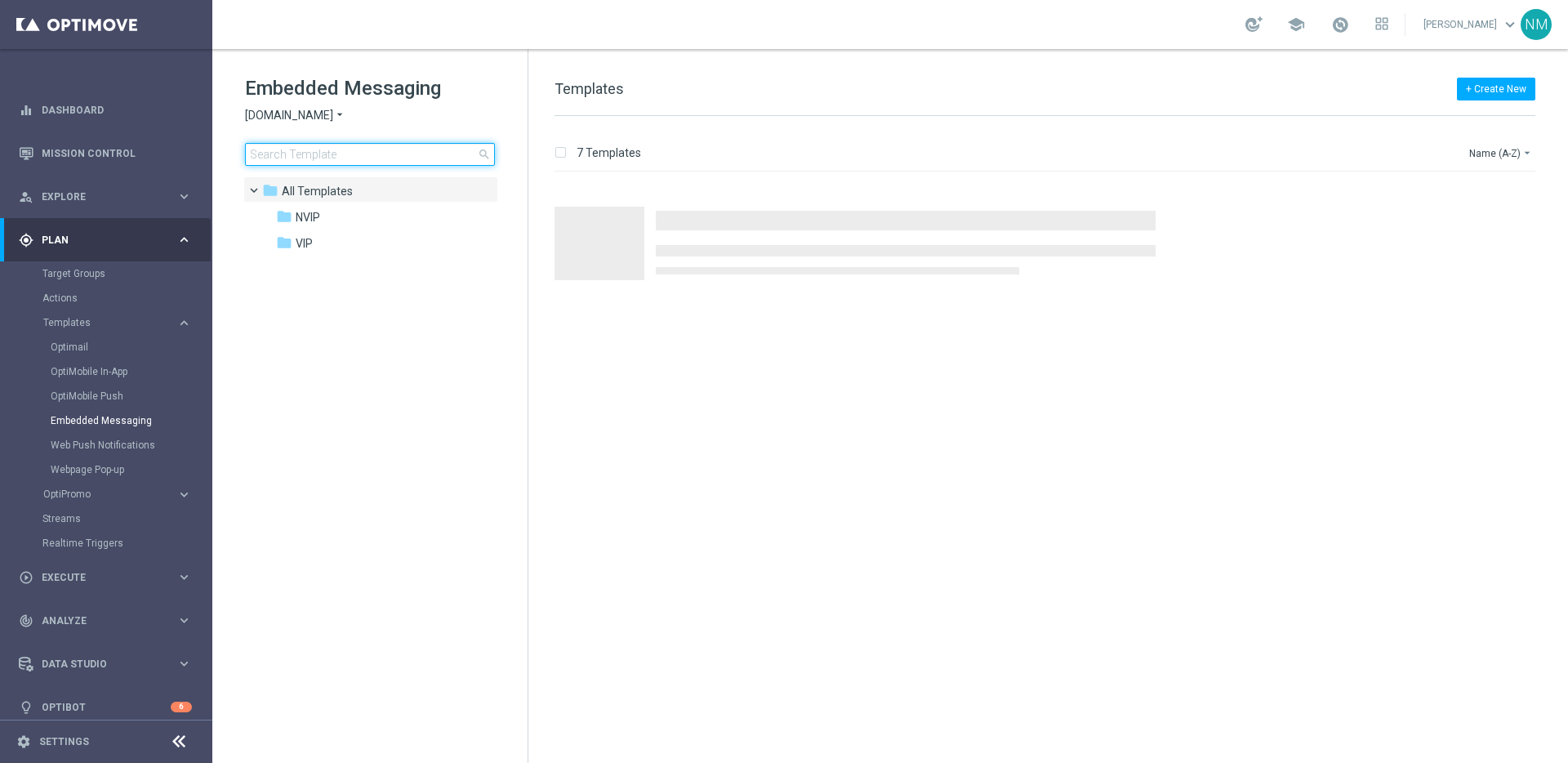
click at [337, 149] on input at bounding box center [370, 154] width 250 height 22
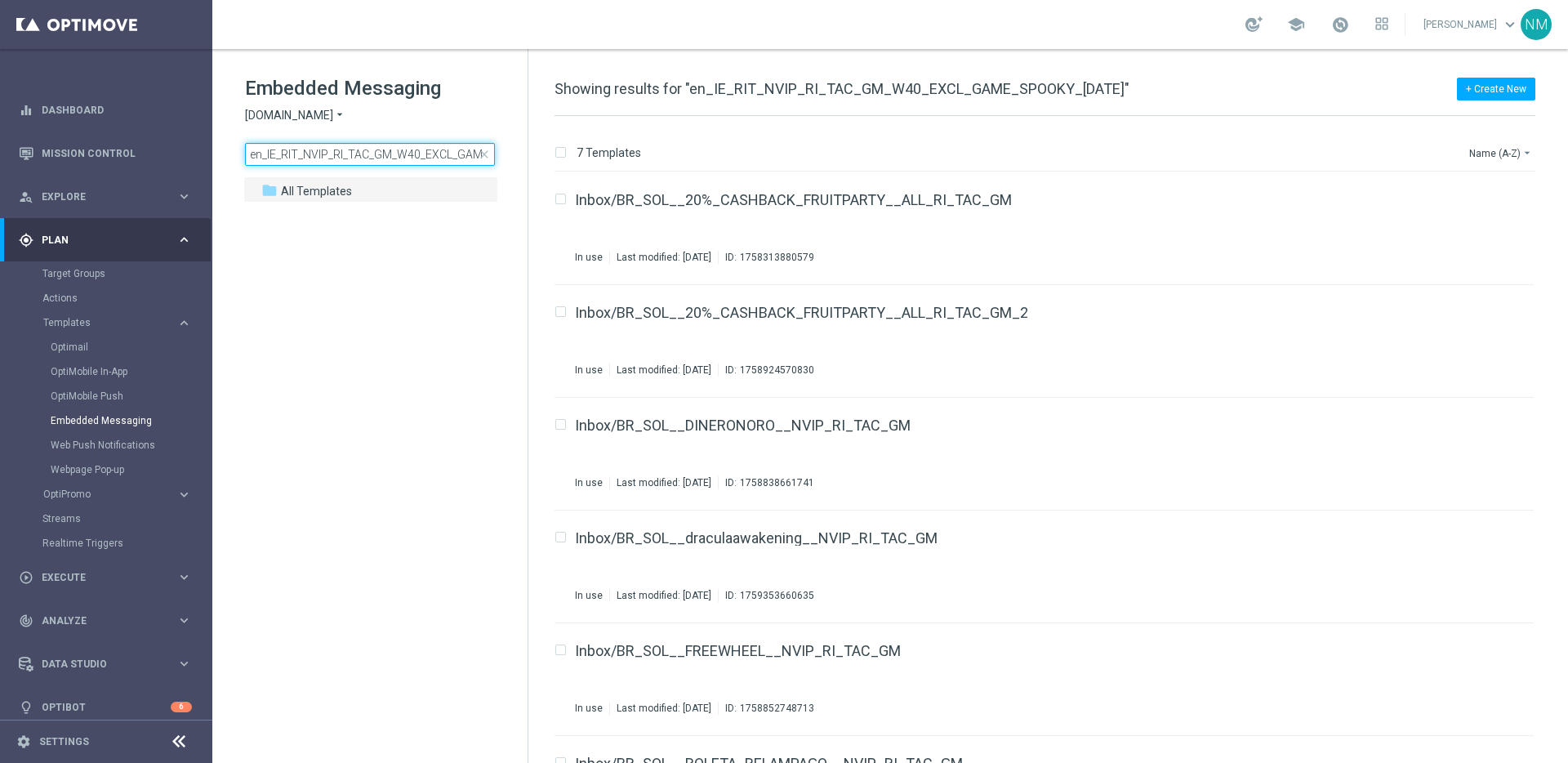
scroll to position [0, 126]
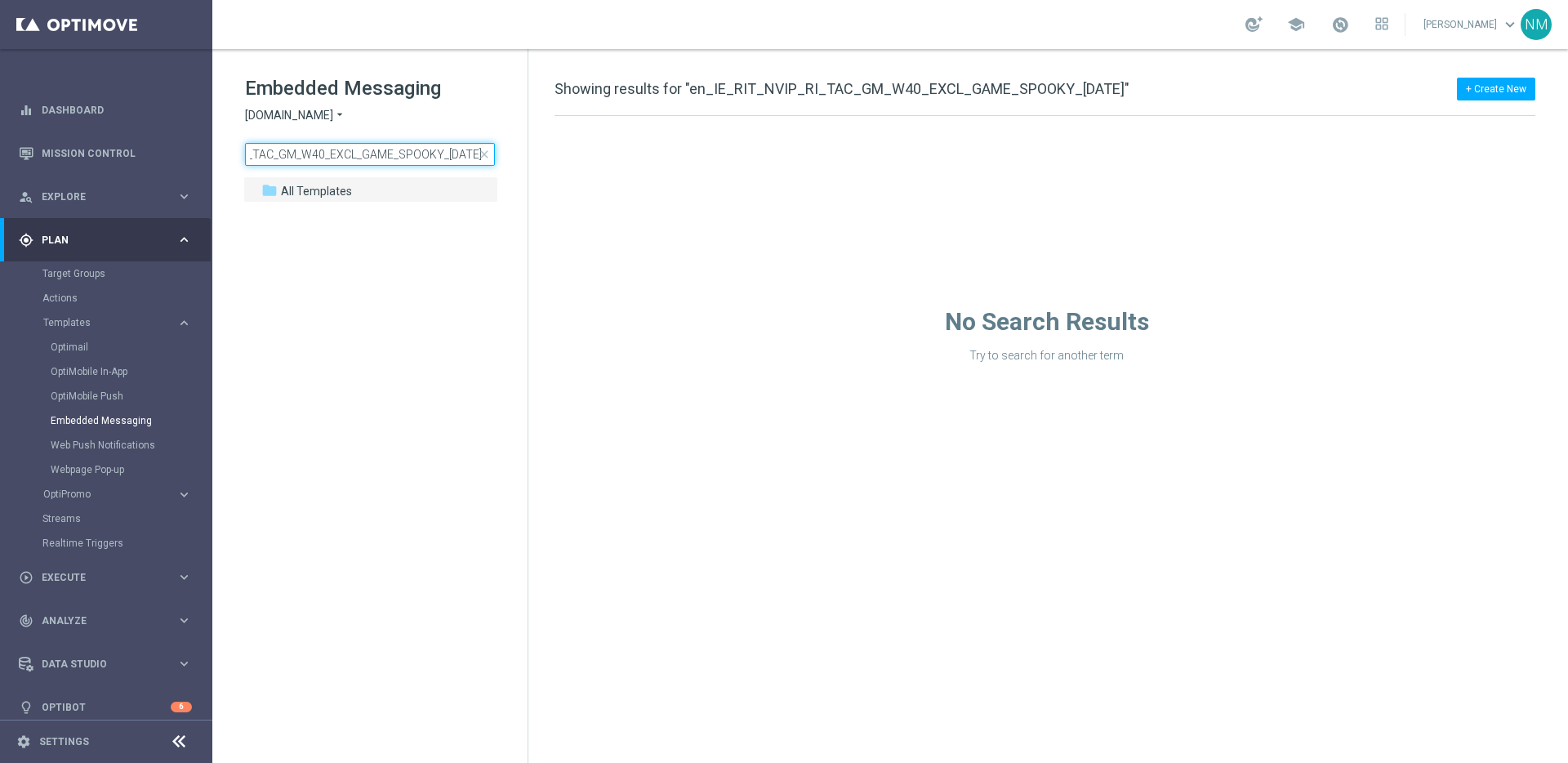
type input "en_IE_RIT_NVIP_RI_TAC_GM_W40_EXCL_GAME_SPOOKY_[DATE]"
click at [321, 118] on span "[DOMAIN_NAME]" at bounding box center [289, 116] width 88 height 16
click at [0, 0] on span "Lottoland" at bounding box center [0, 0] width 0 height 0
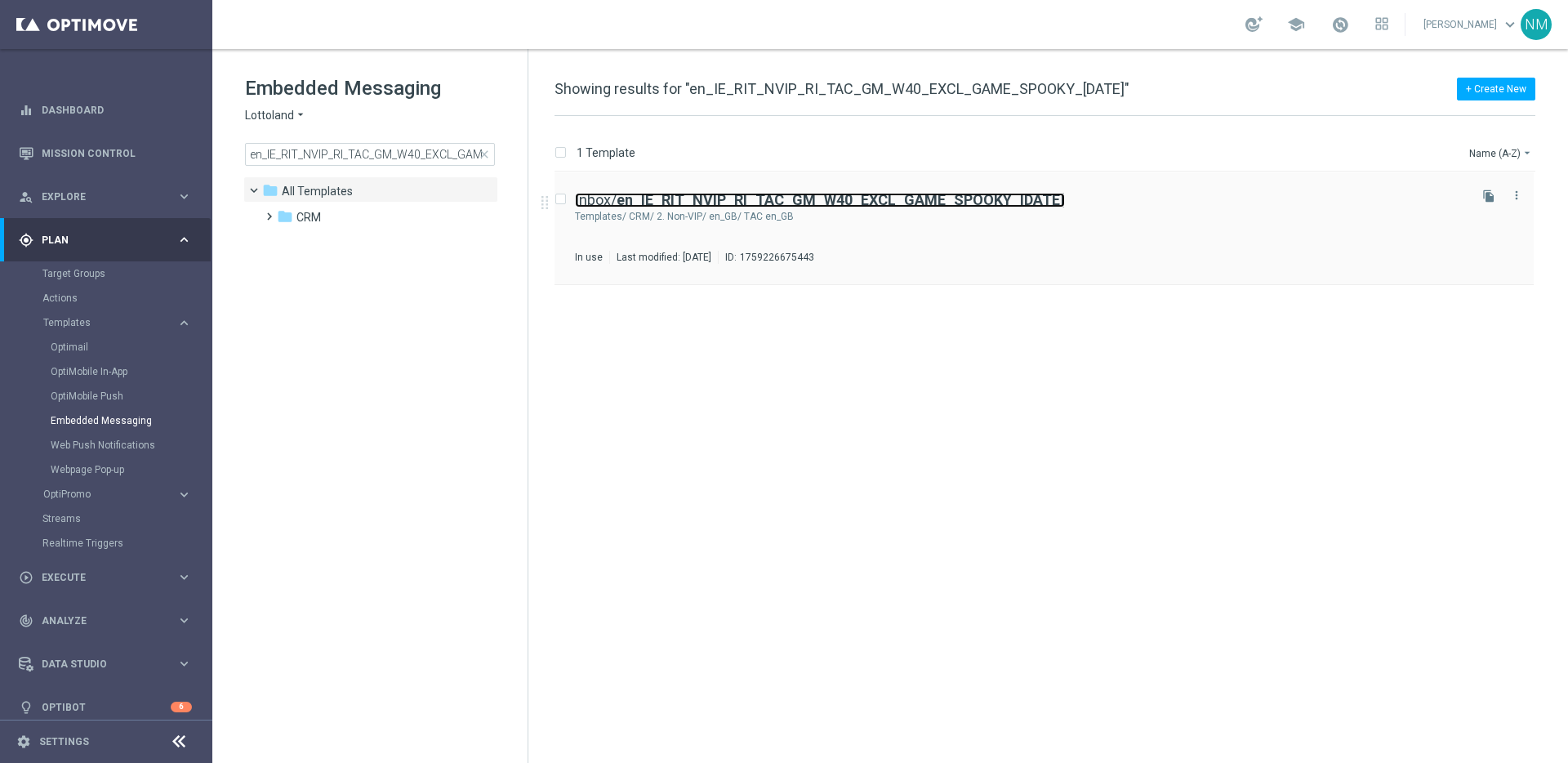
click at [884, 207] on b "en_IE_RIT_NVIP_RI_TAC_GM_W40_EXCL_GAME_SPOOKY_[DATE]" at bounding box center [841, 200] width 448 height 17
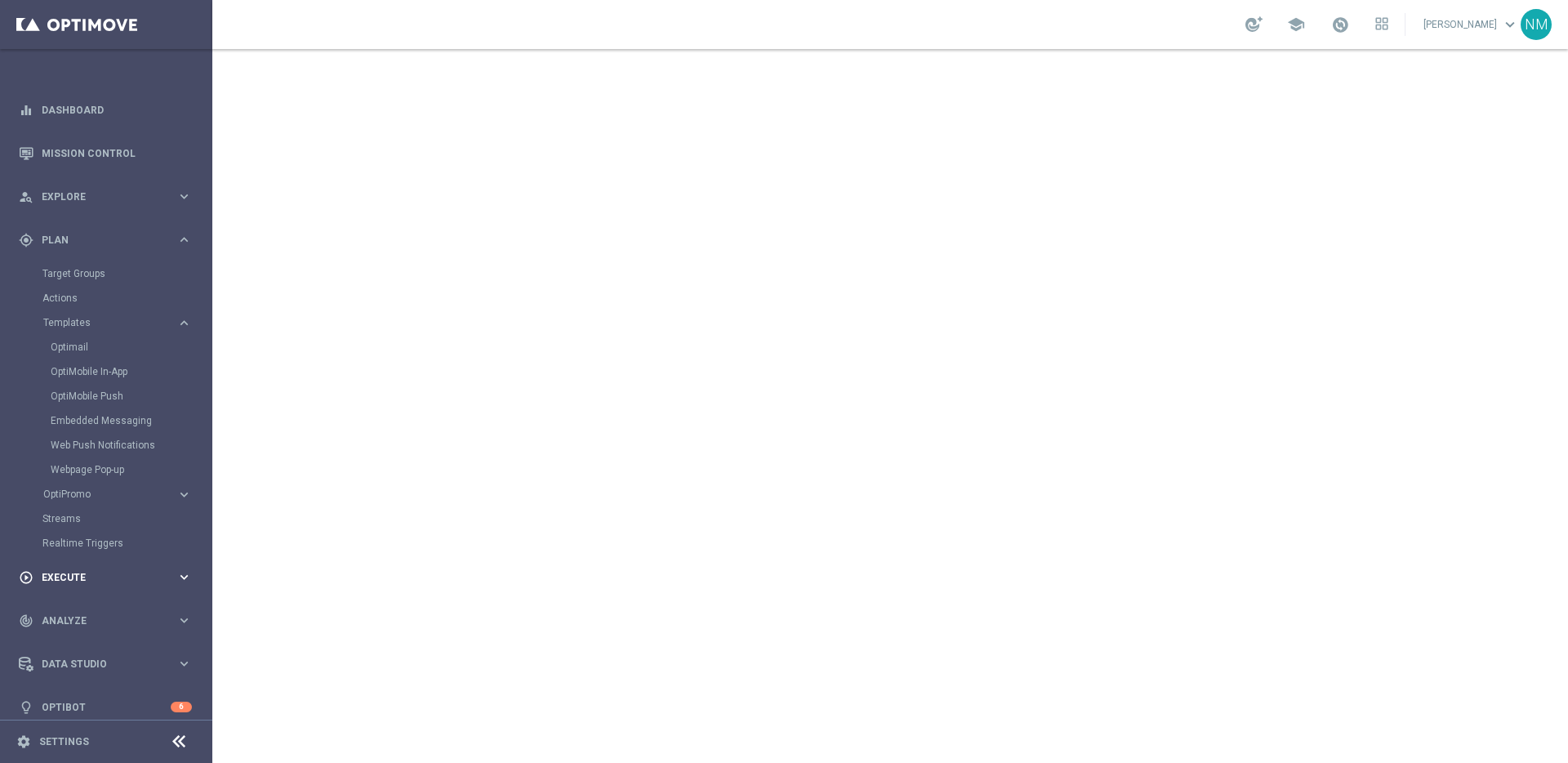
click at [68, 573] on span "Execute" at bounding box center [109, 577] width 135 height 10
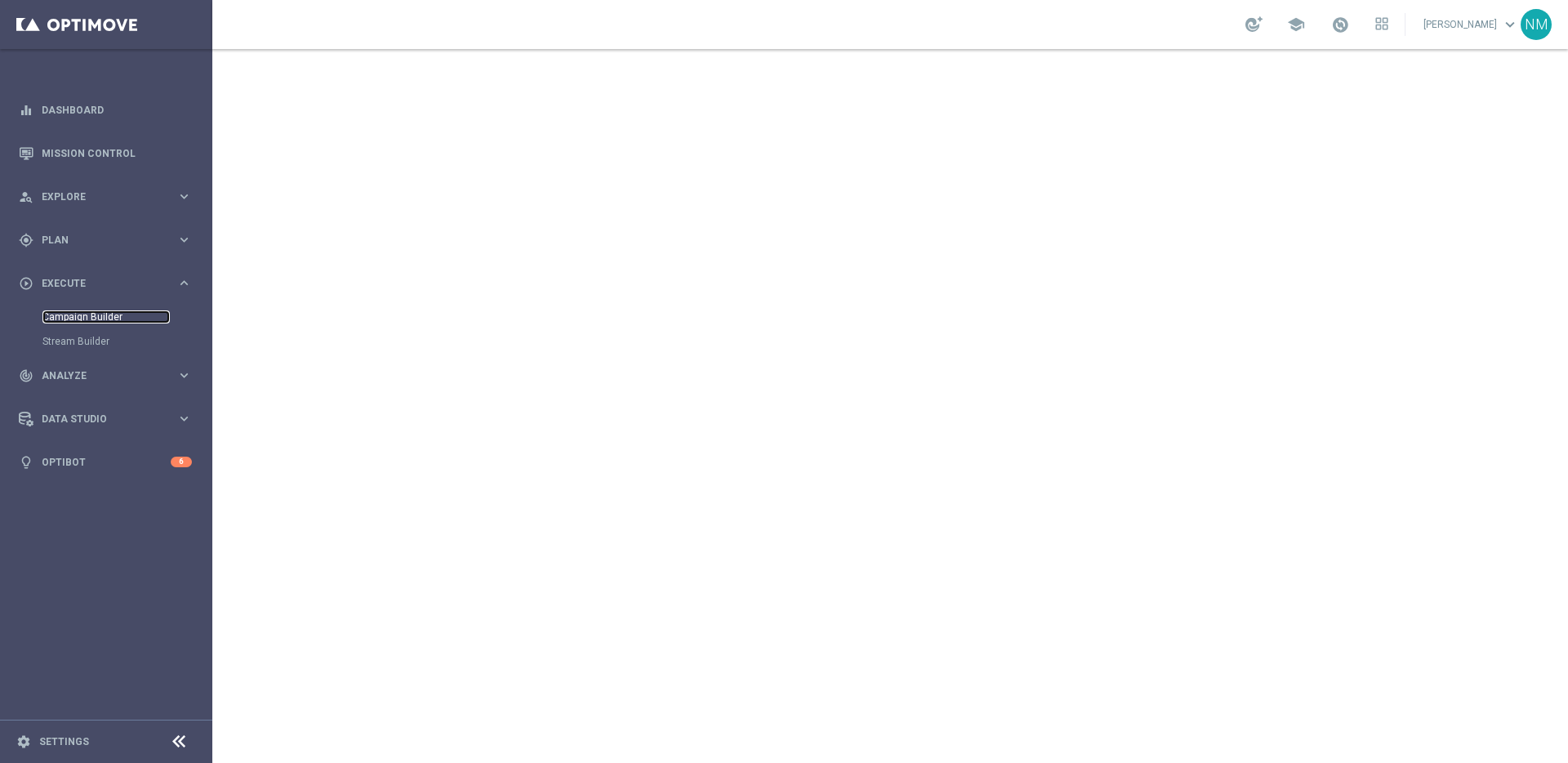
click at [95, 319] on link "Campaign Builder" at bounding box center [105, 316] width 127 height 13
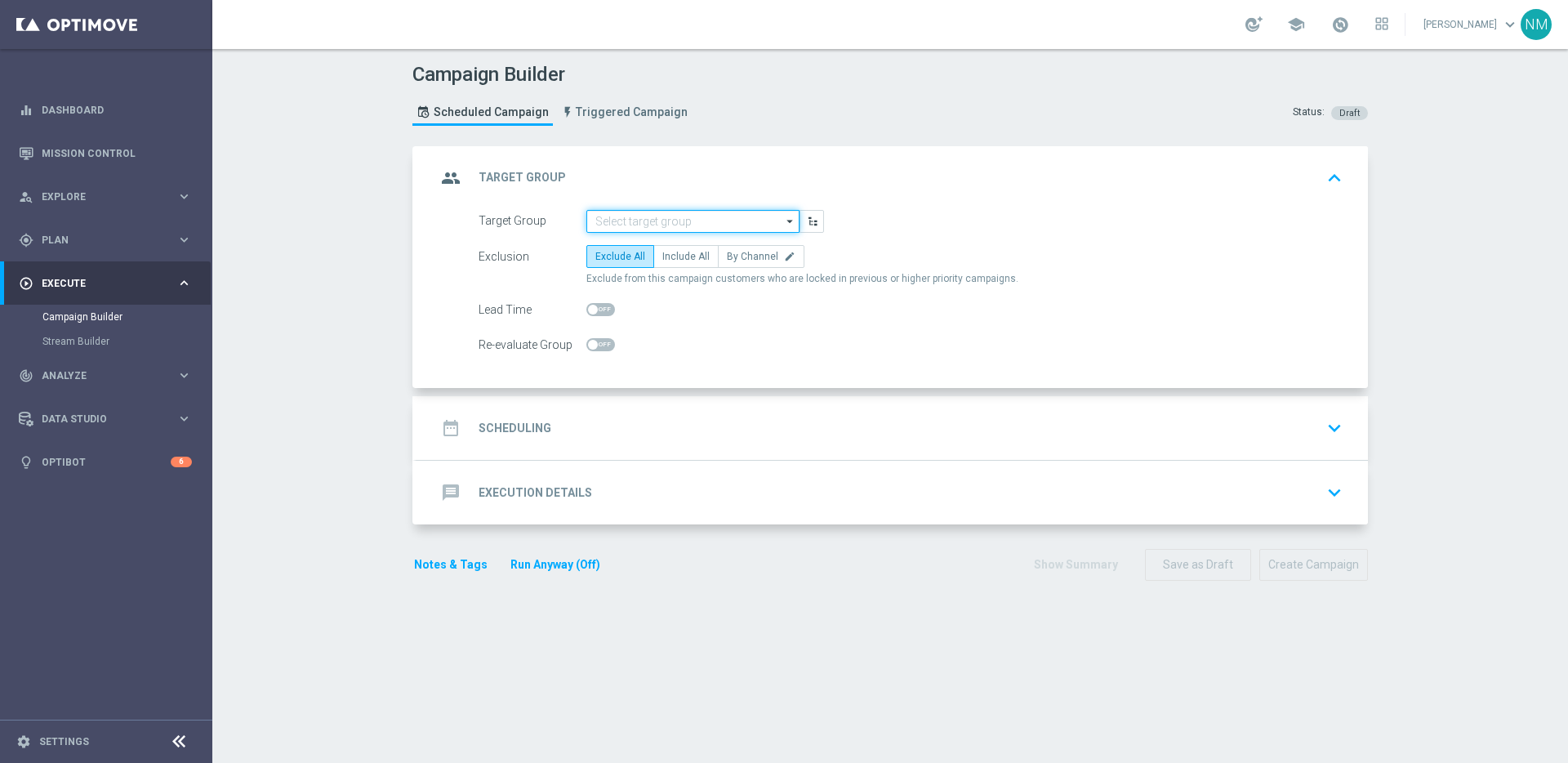
click at [644, 219] on input at bounding box center [693, 221] width 213 height 22
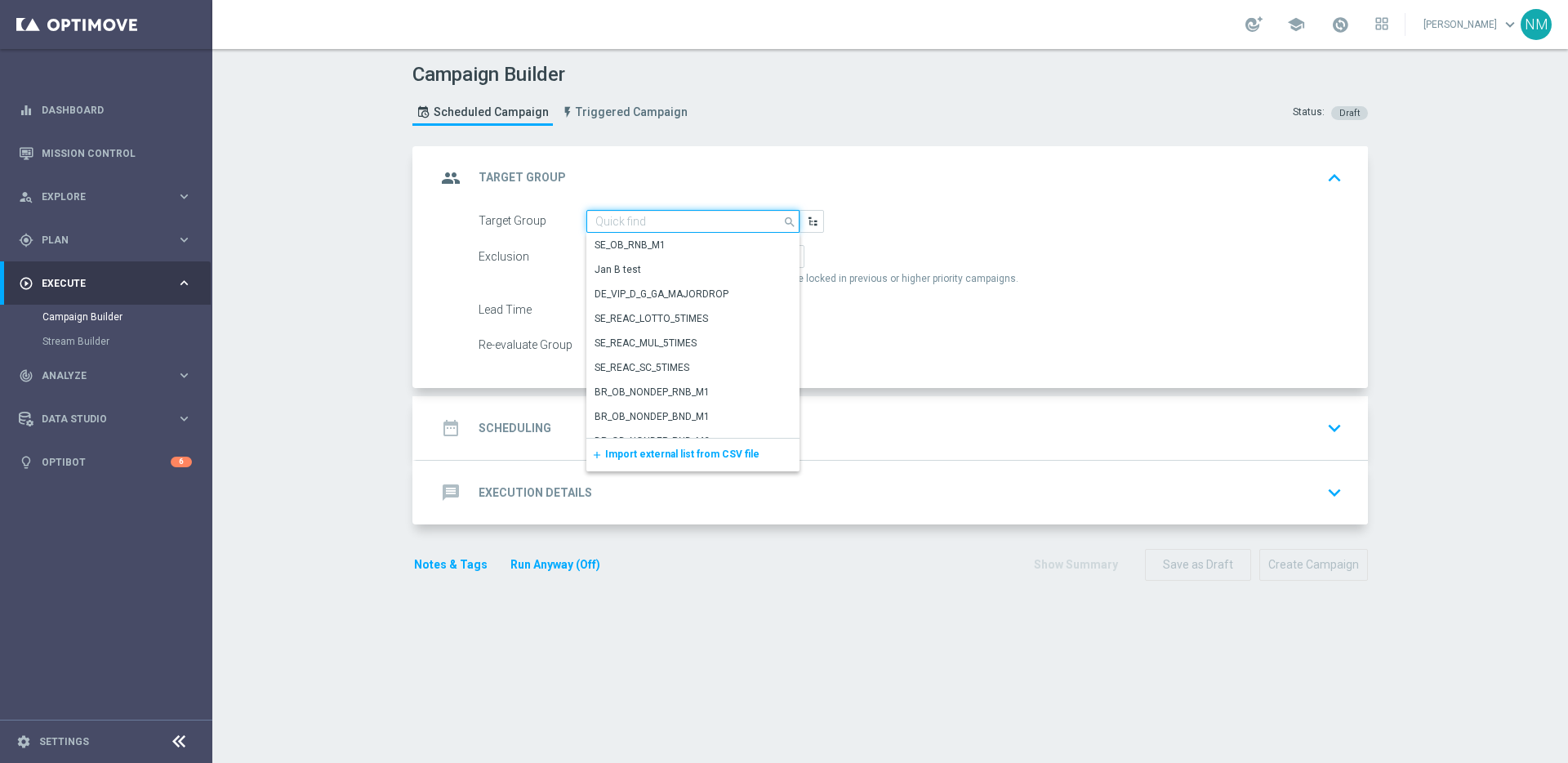
paste input "RICH INBOX - IE_OPT Active, Multi, Reactivated & New | ALL"
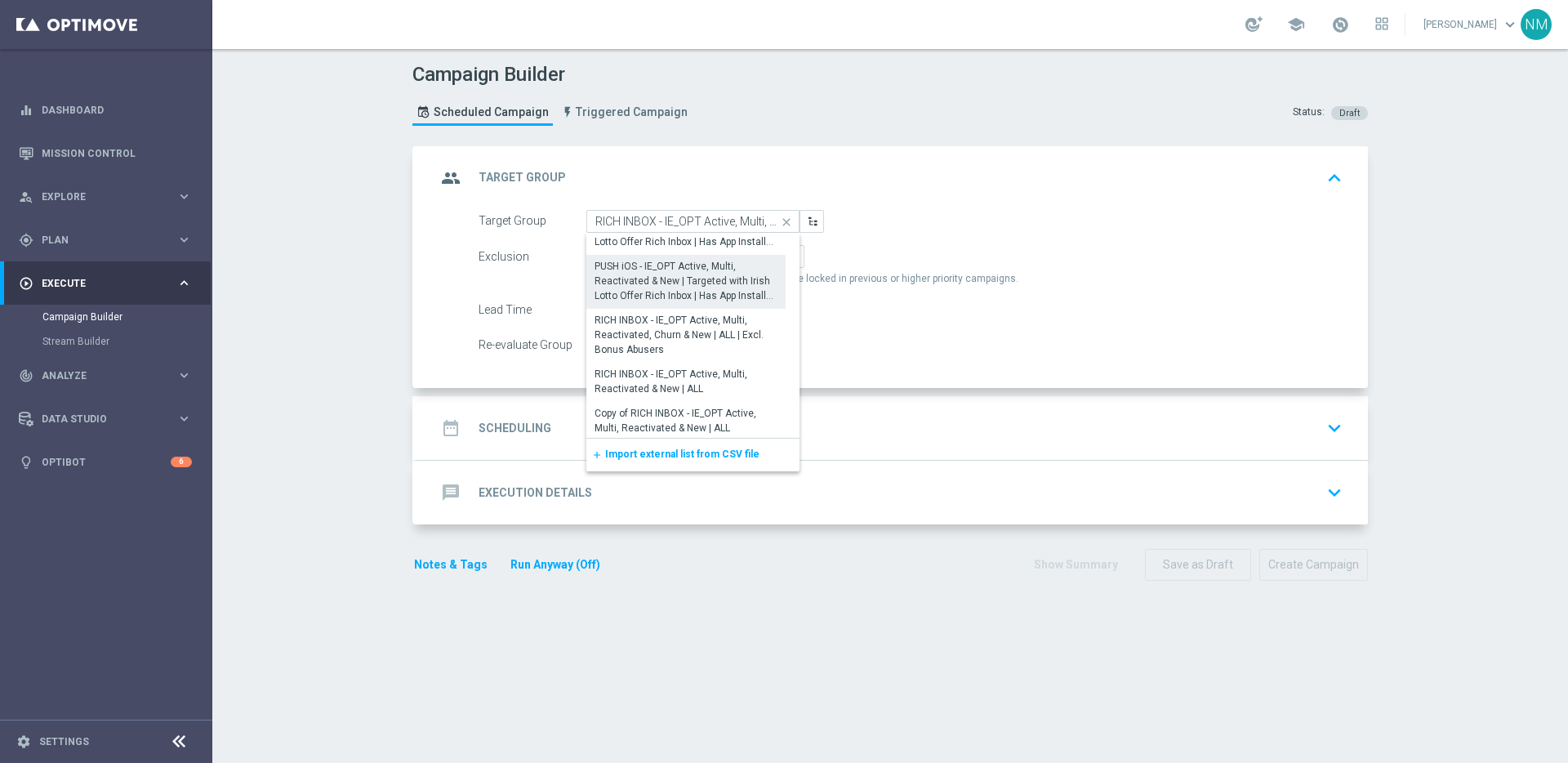
scroll to position [90, 0]
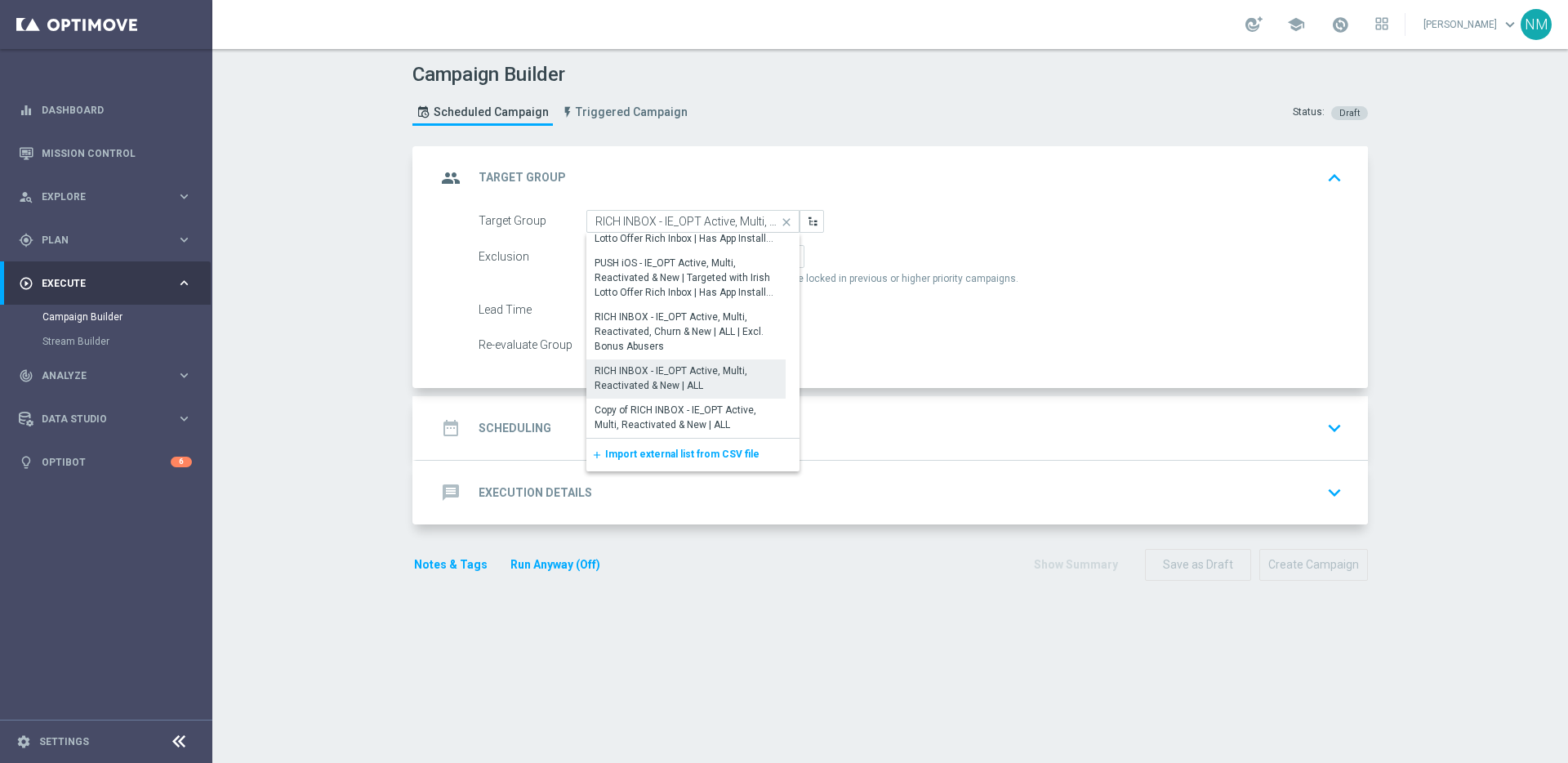
click at [701, 367] on div "RICH INBOX - IE_OPT Active, Multi, Reactivated & New | ALL" at bounding box center [686, 378] width 183 height 29
type input "RICH INBOX - IE_OPT Active, Multi, Reactivated & New | ALL"
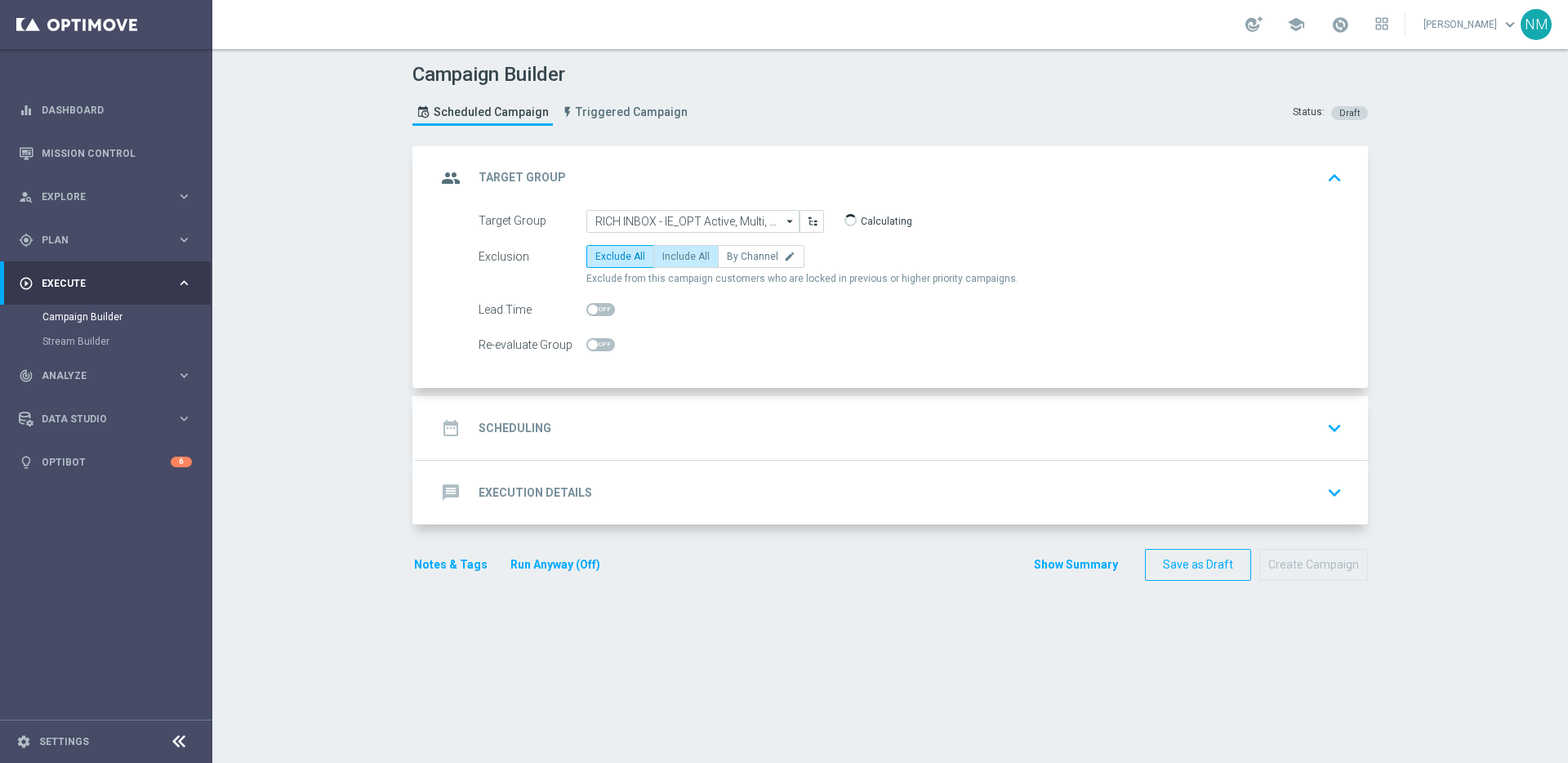
click at [676, 261] on span "Include All" at bounding box center [686, 256] width 48 height 11
click at [673, 261] on input "Include All" at bounding box center [668, 259] width 10 height 10
radio input "true"
click at [632, 457] on div "date_range Scheduling keyboard_arrow_down" at bounding box center [892, 429] width 951 height 64
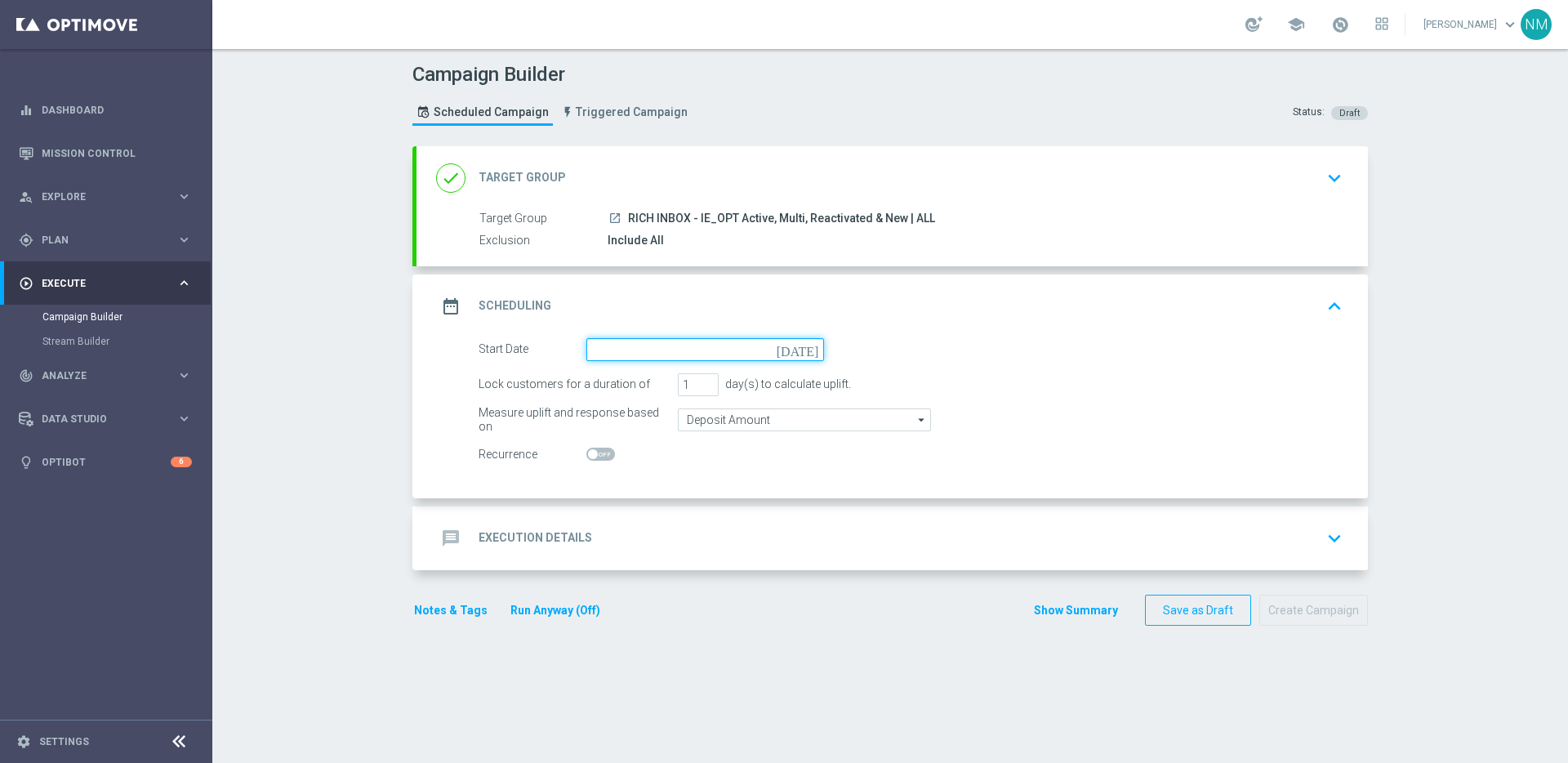
click at [765, 346] on input at bounding box center [705, 349] width 238 height 22
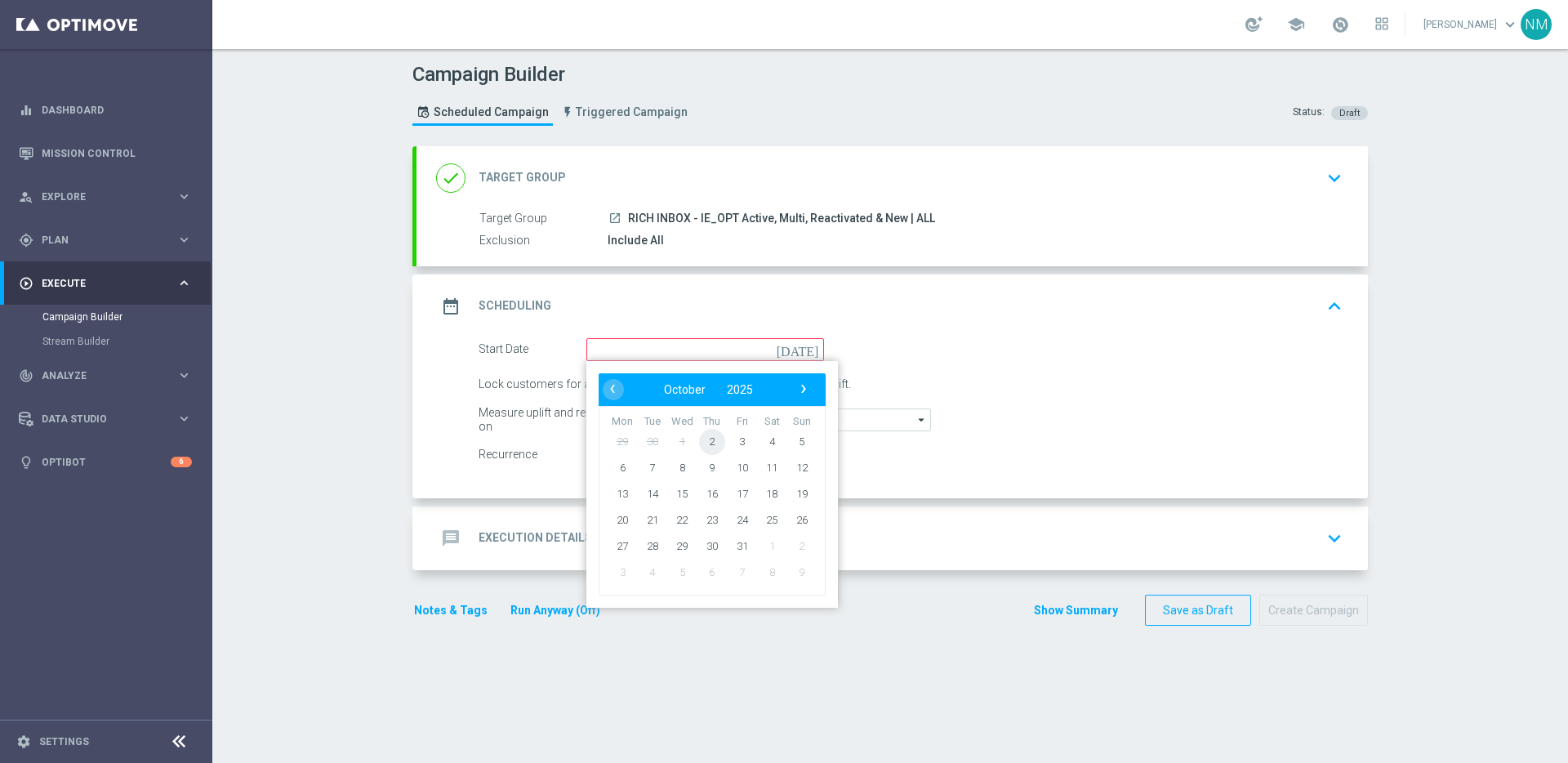
click at [714, 434] on span "2" at bounding box center [712, 441] width 26 height 26
type input "[DATE]"
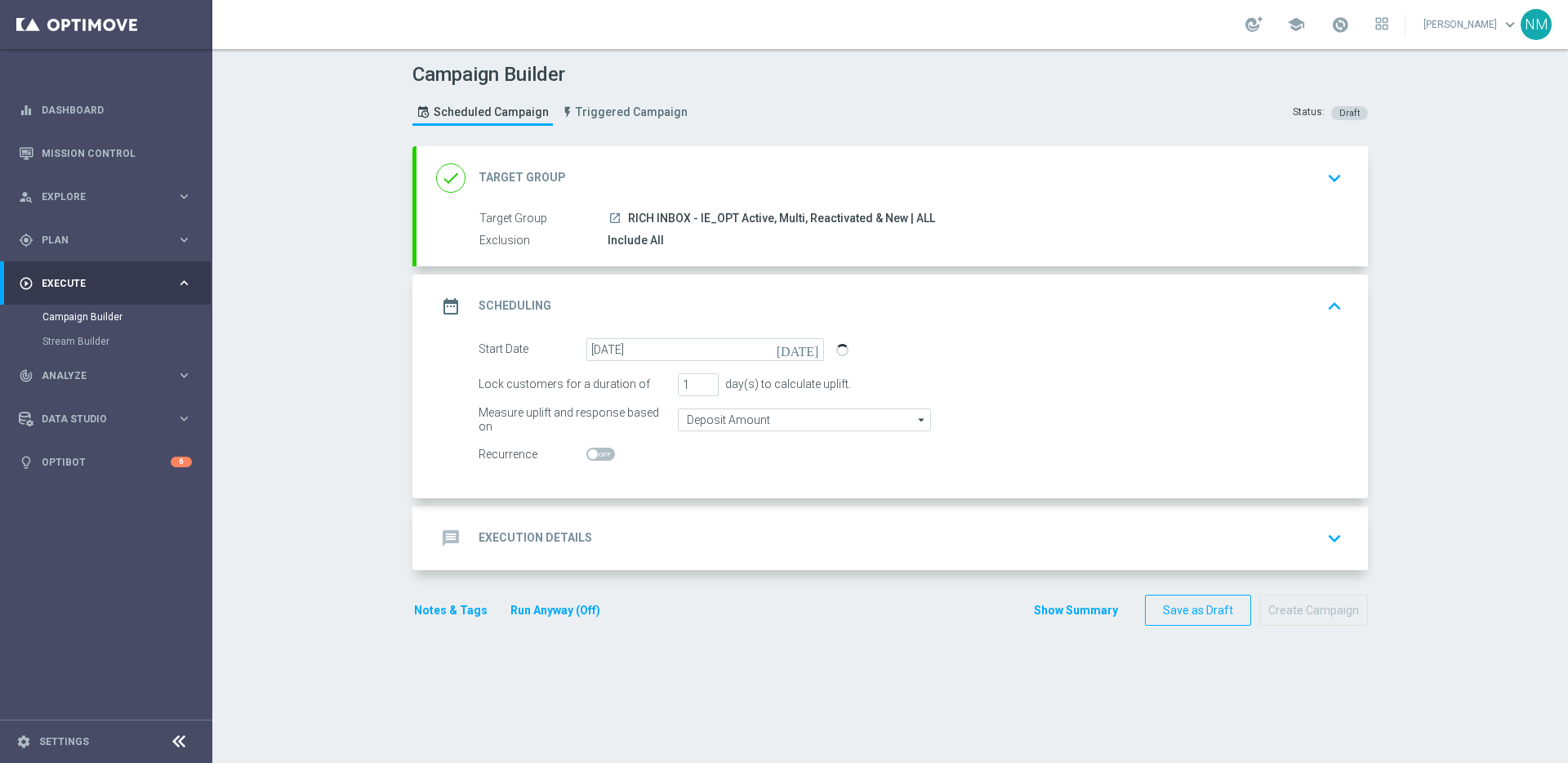
click at [613, 517] on div "message Execution Details keyboard_arrow_down" at bounding box center [892, 538] width 951 height 64
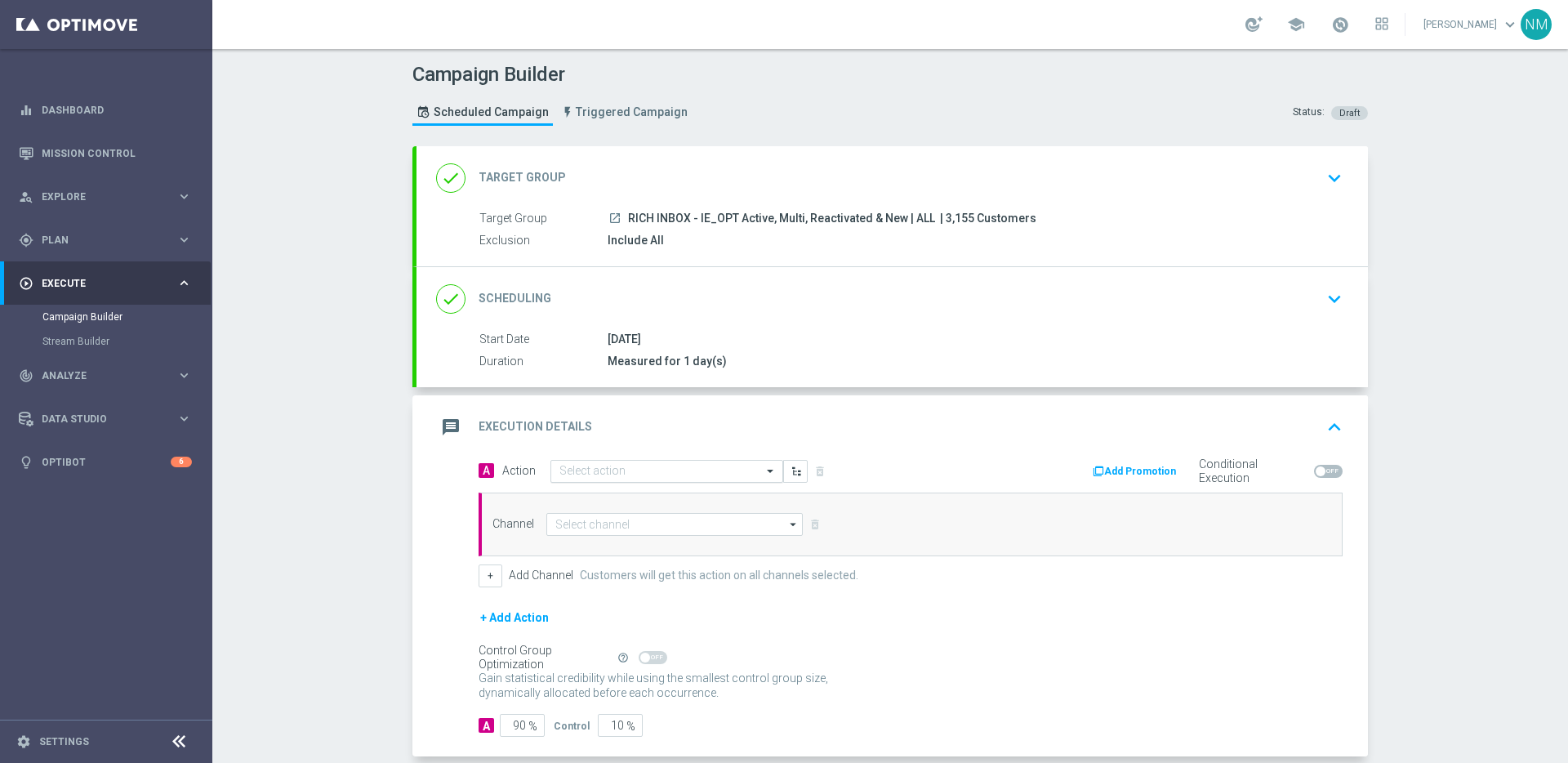
click at [659, 467] on input "text" at bounding box center [651, 472] width 182 height 14
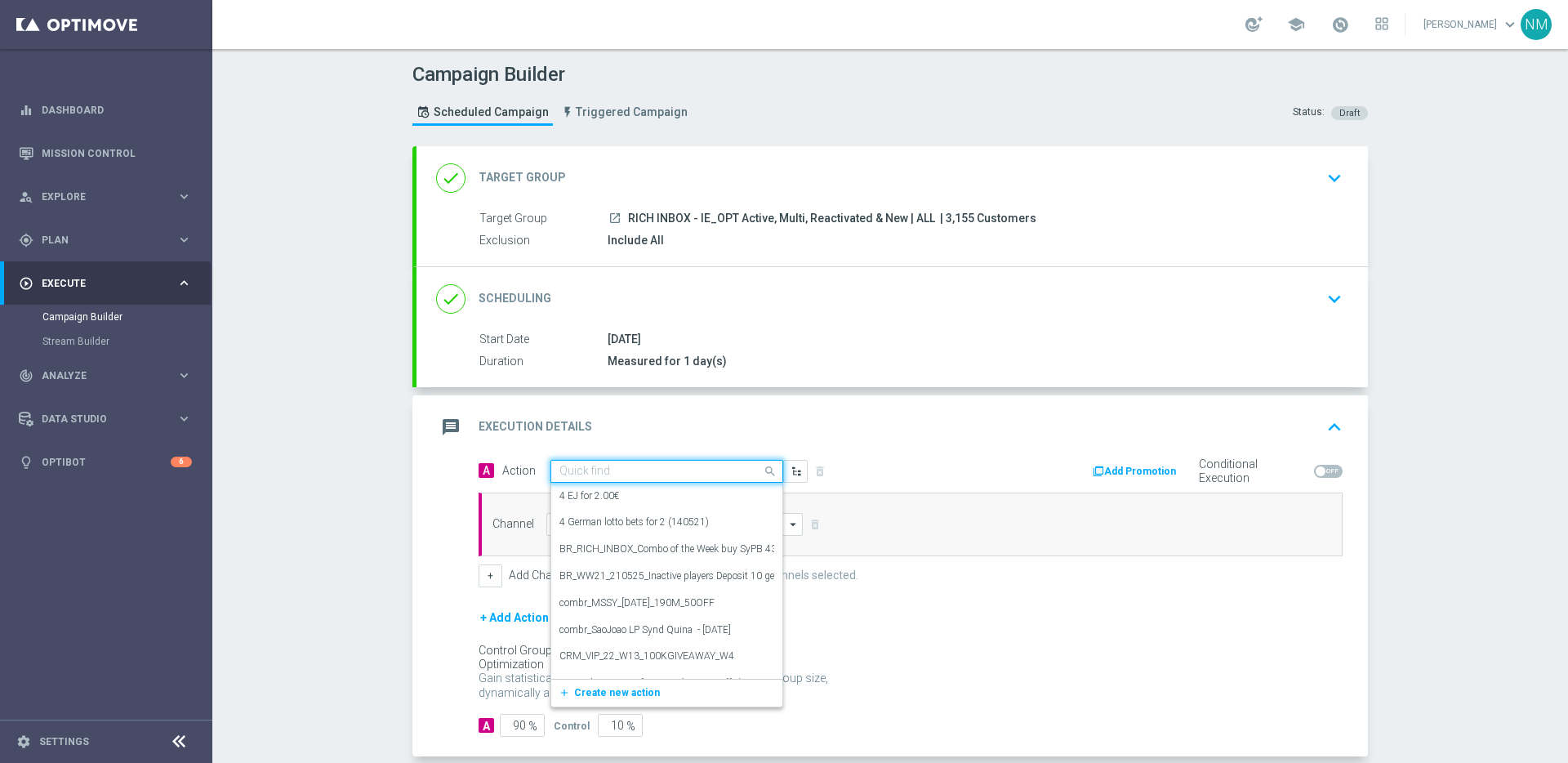
paste input "en_IE_RIT_NVIP_RI_TAC_GM_W40_EXCL_GAME_SPOOKY_[DATE]"
type input "en_IE_RIT_NVIP_RI_TAC_GM_W40_EXCL_GAME_SPOOKY_[DATE]"
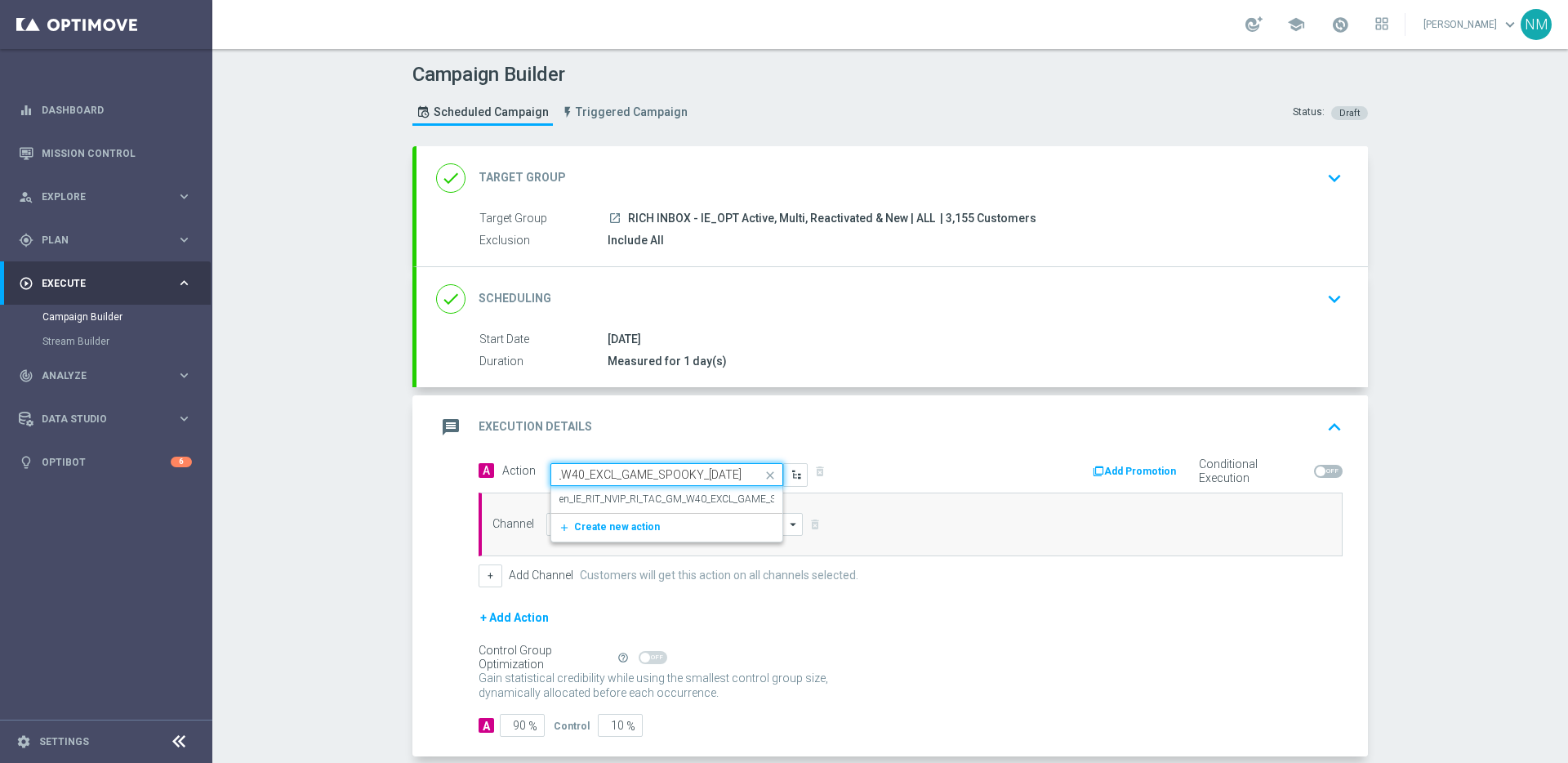
click at [644, 494] on label "en_IE_RIT_NVIP_RI_TAC_GM_W40_EXCL_GAME_SPOOKY_[DATE]" at bounding box center [701, 499] width 282 height 14
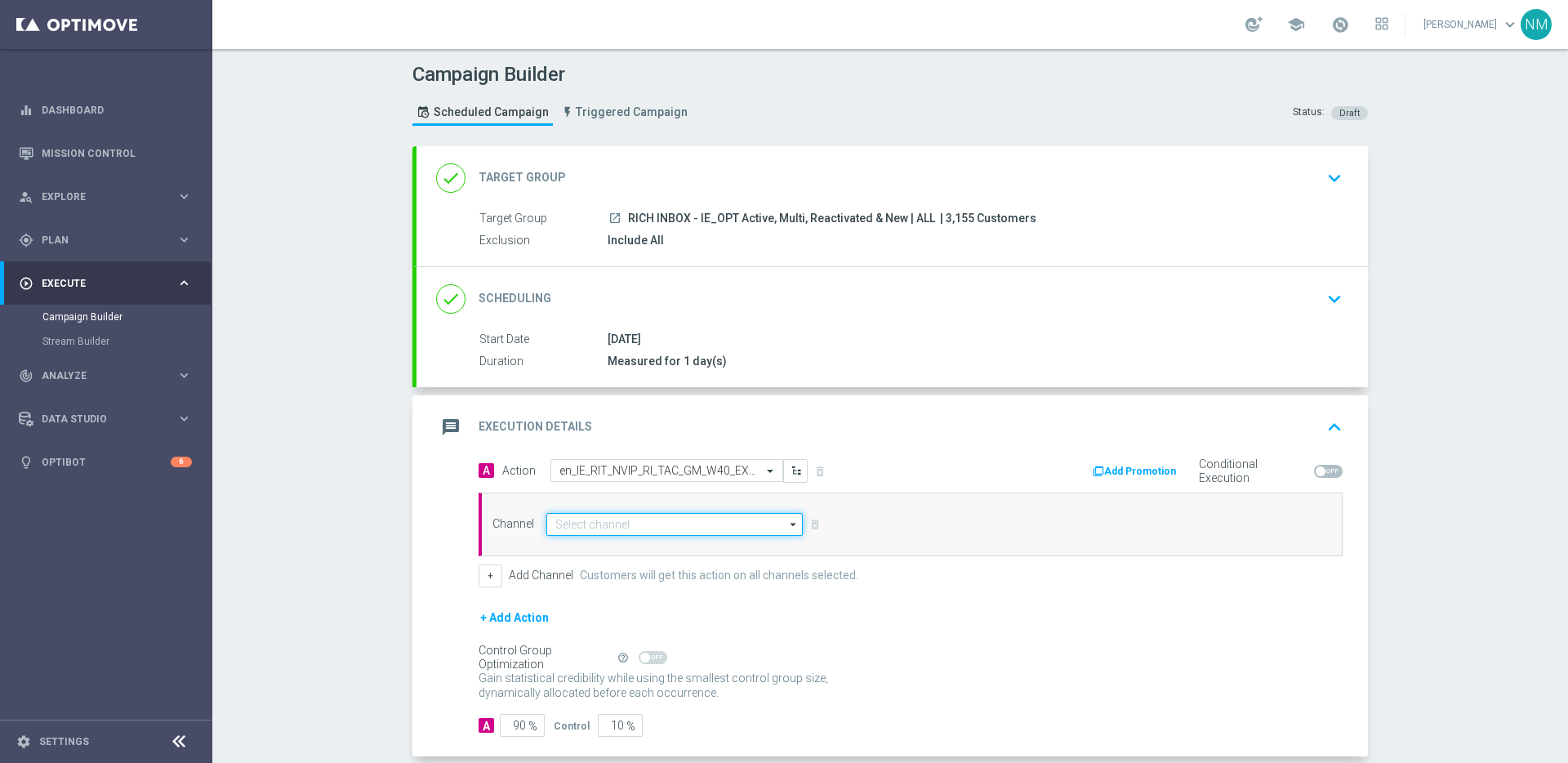
click at [623, 519] on input at bounding box center [674, 525] width 257 height 22
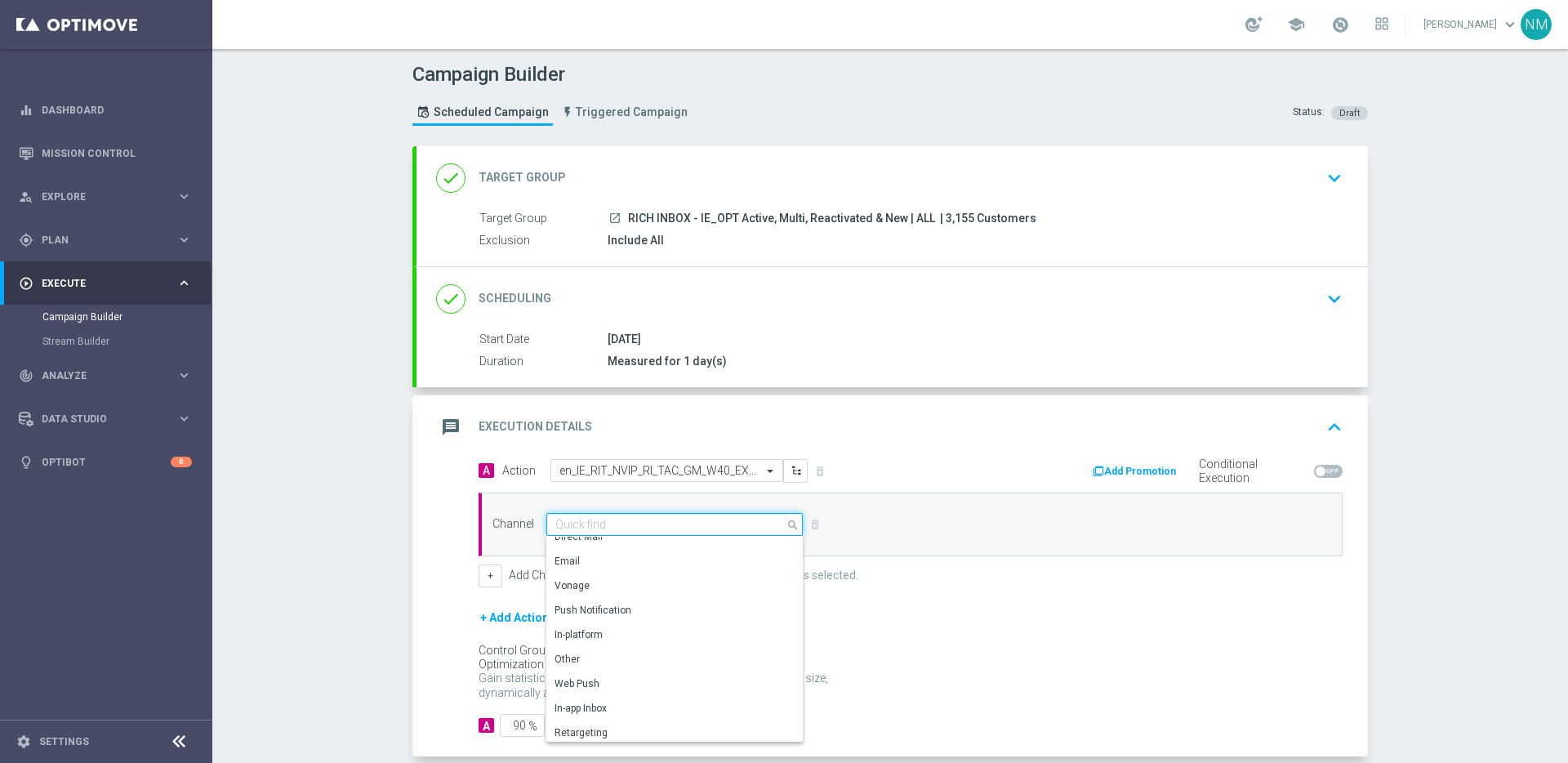
scroll to position [408, 0]
click at [587, 723] on div "Embedded Messaging" at bounding box center [605, 728] width 101 height 15
type input "Embedded Messaging"
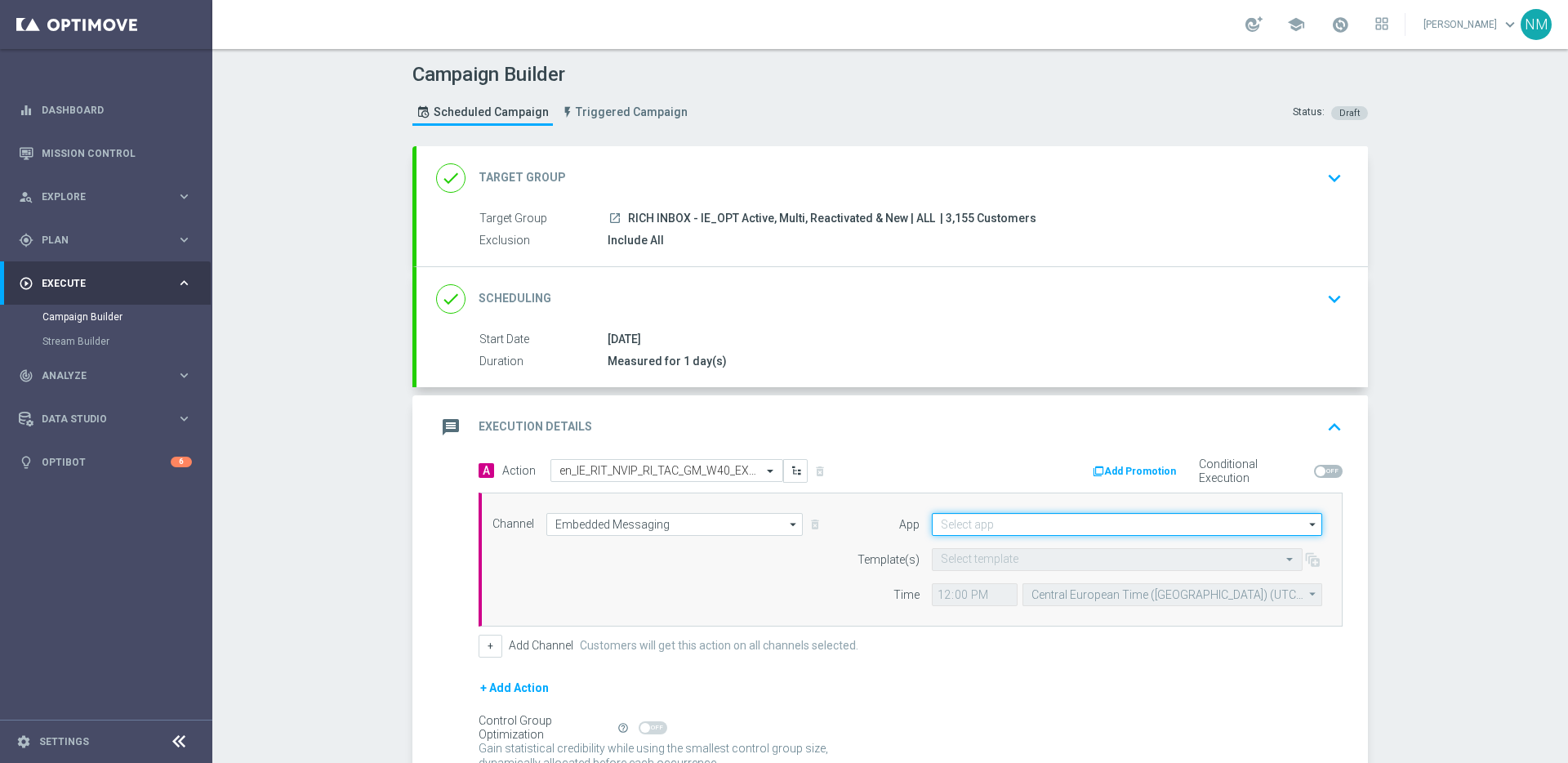
click at [1070, 525] on input at bounding box center [1127, 525] width 390 height 22
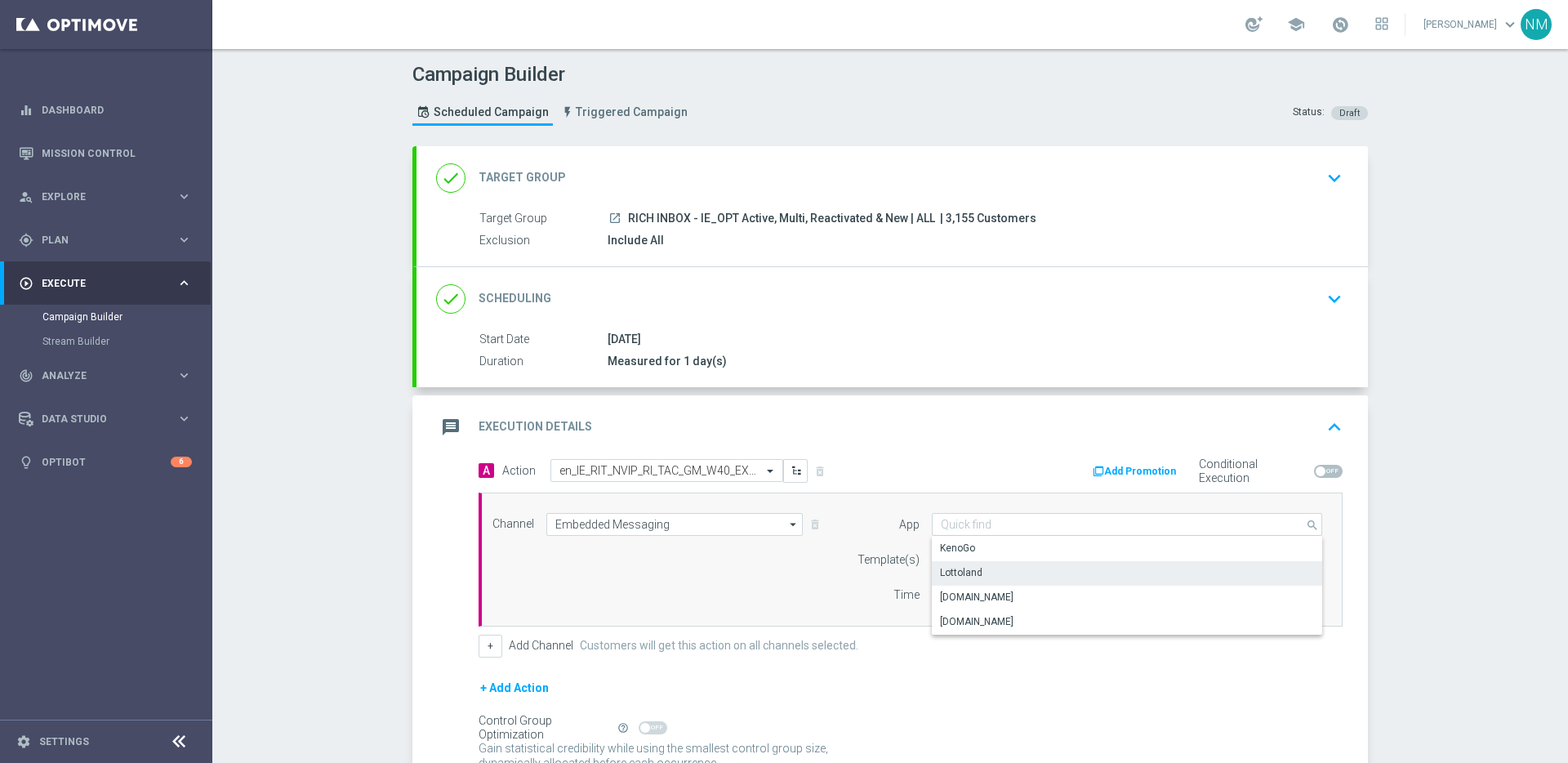
click at [1017, 565] on div "Lottoland" at bounding box center [1127, 572] width 390 height 22
type input "Lottoland"
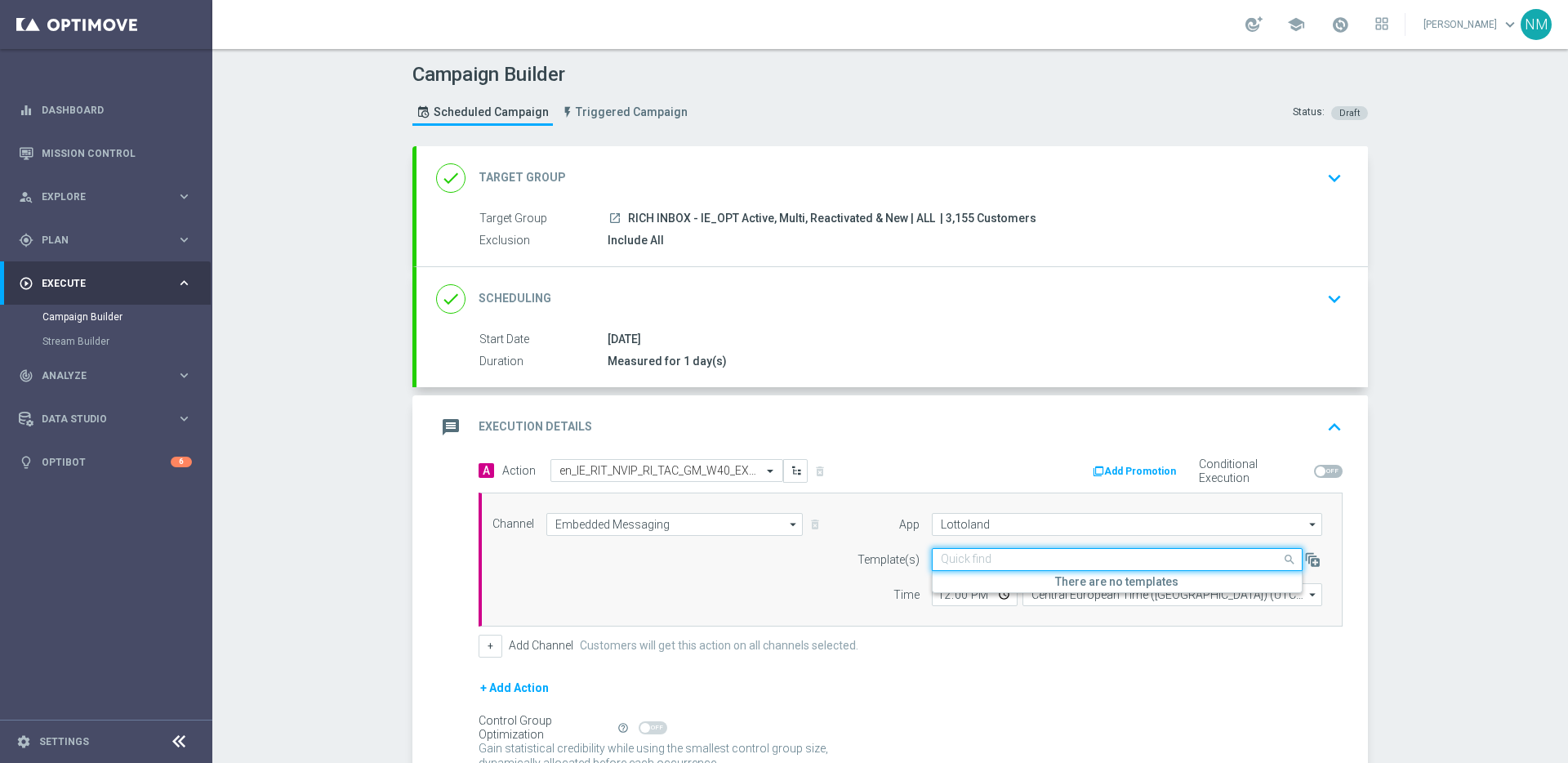
click at [942, 556] on input "text" at bounding box center [1101, 560] width 321 height 14
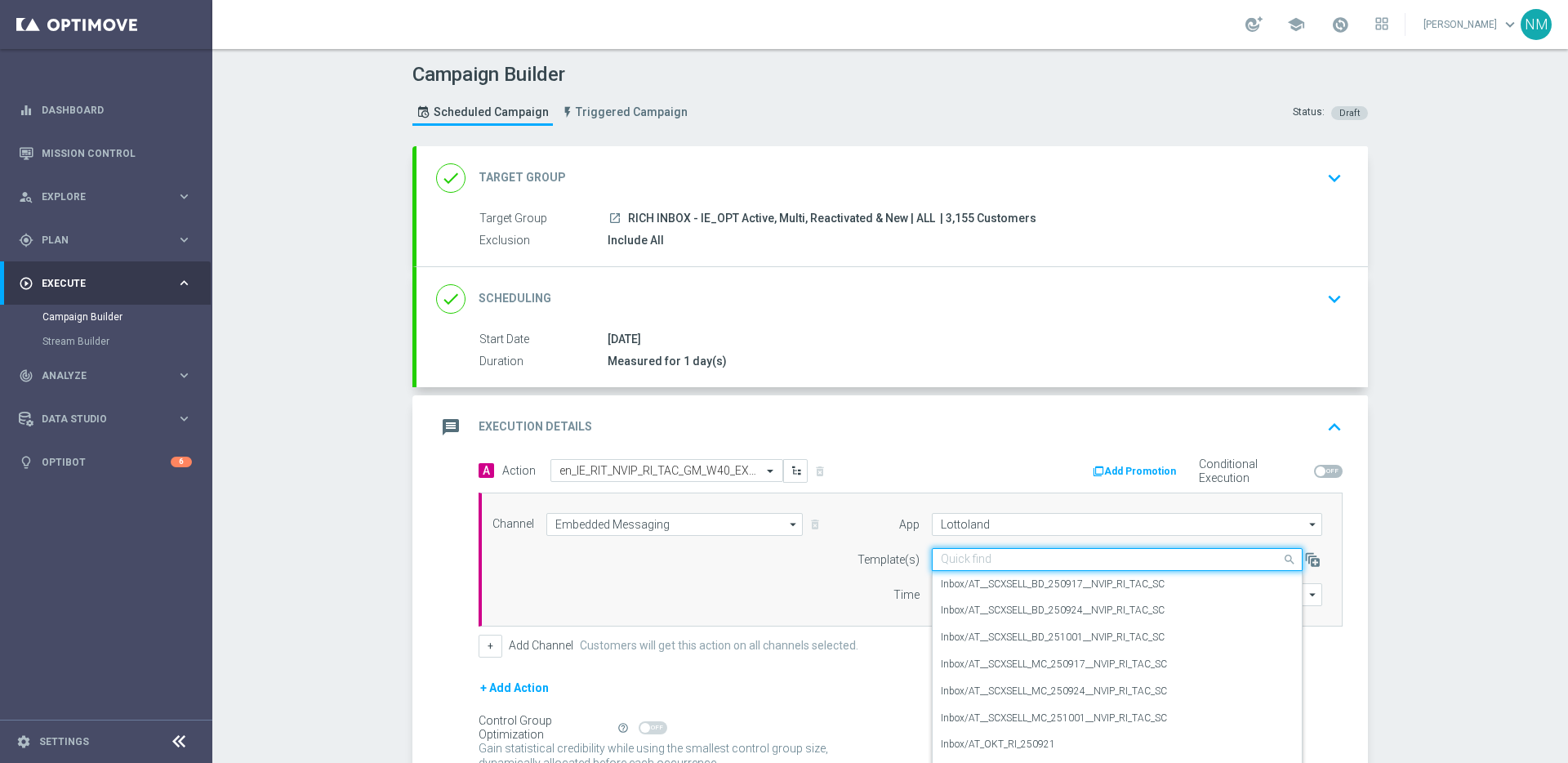
paste input "en_IE_RIT_NVIP_RI_TAC_GM_W40_EXCL_GAME_SPOOKY_[DATE]"
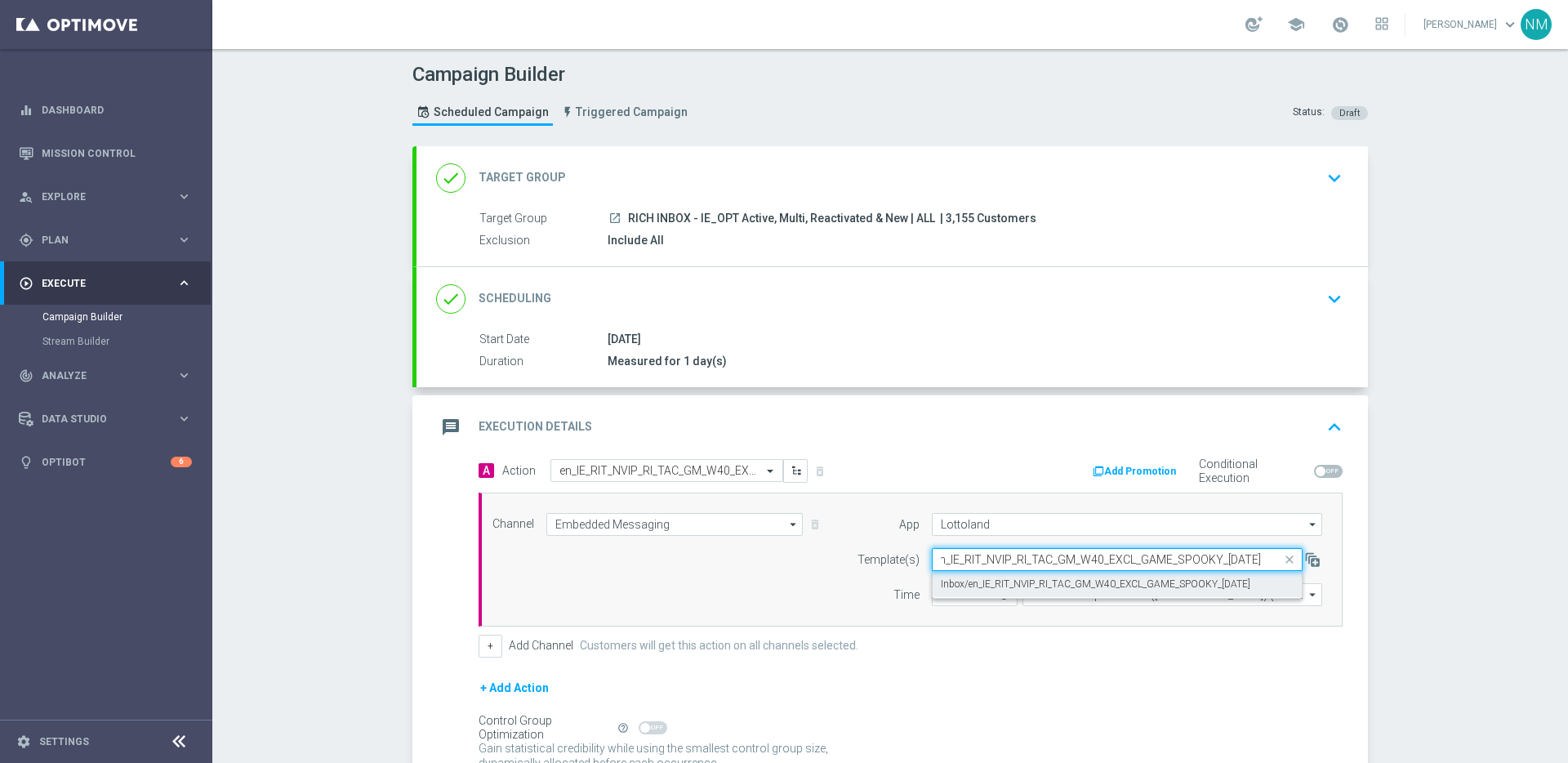
click at [989, 588] on label "Inbox/en_IE_RIT_NVIP_RI_TAC_GM_W40_EXCL_GAME_SPOOKY_[DATE]" at bounding box center [1095, 584] width 309 height 14
type input "en_IE_RIT_NVIP_RI_TAC_GM_W40_EXCL_GAME_SPOOKY_[DATE]"
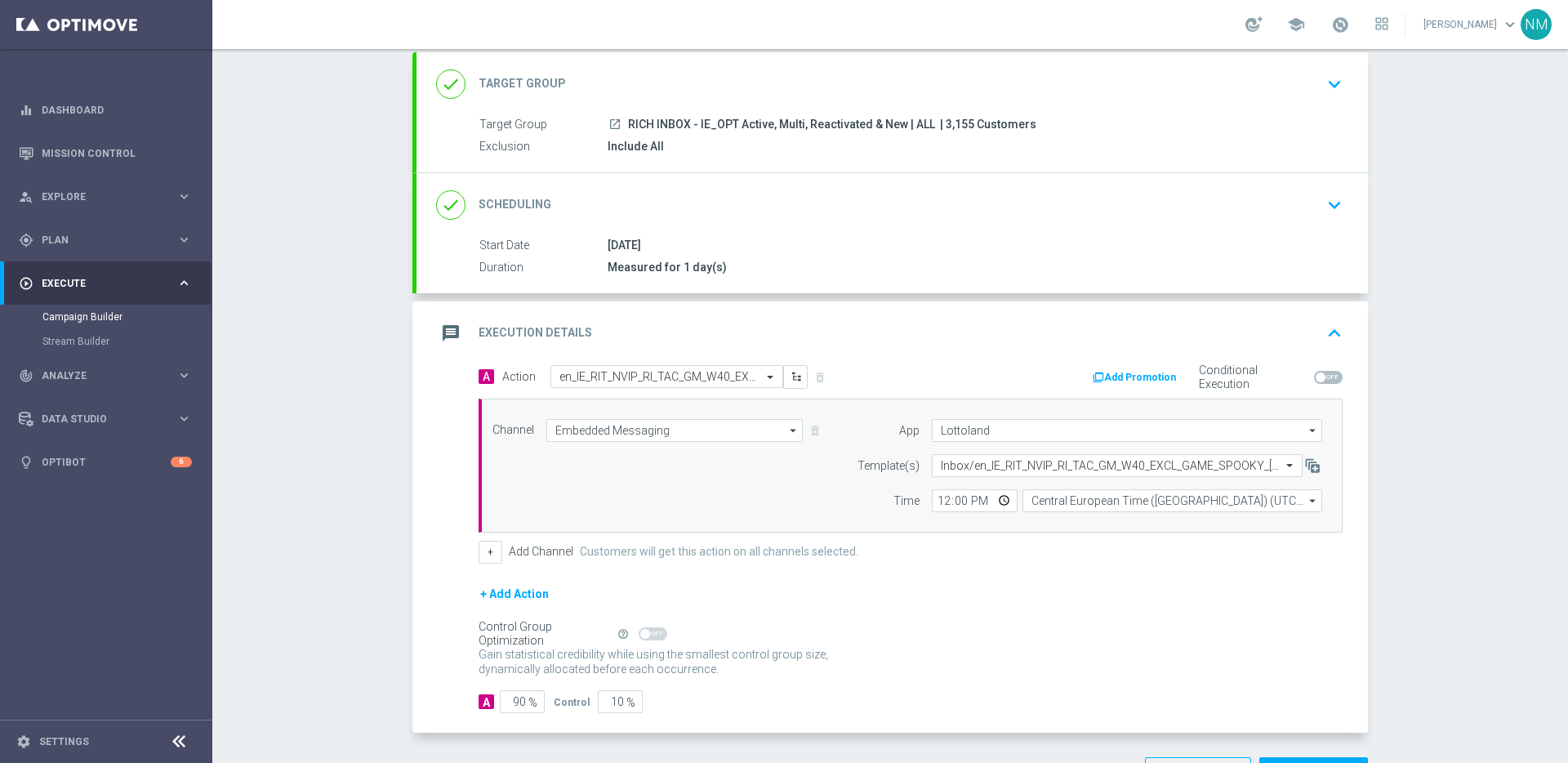
scroll to position [153, 0]
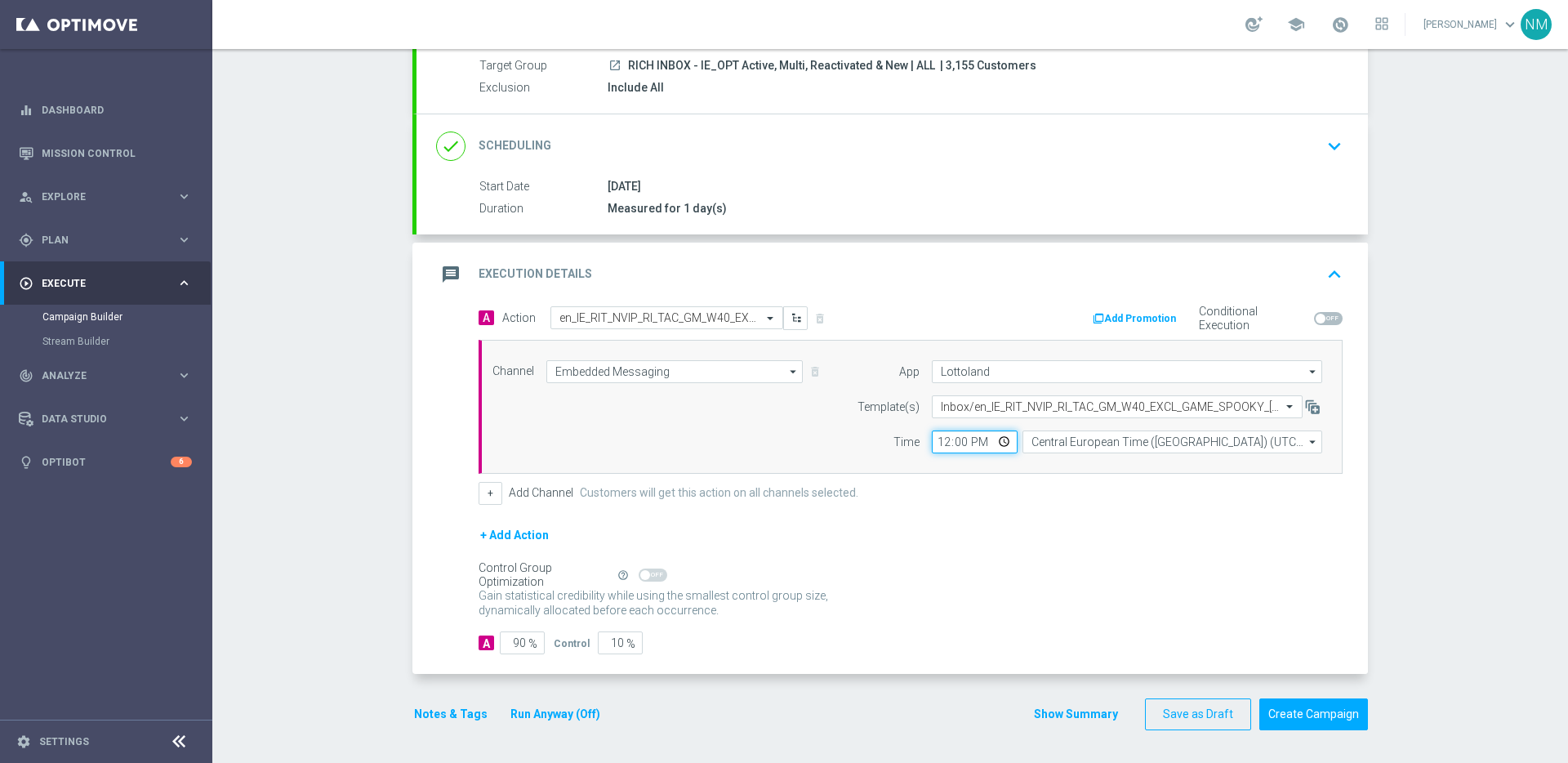
click at [996, 440] on input "12:00" at bounding box center [974, 442] width 86 height 22
type input "14:00"
click at [1129, 500] on div "+ Add Channel Customers will get this action on all channels selected." at bounding box center [911, 493] width 864 height 22
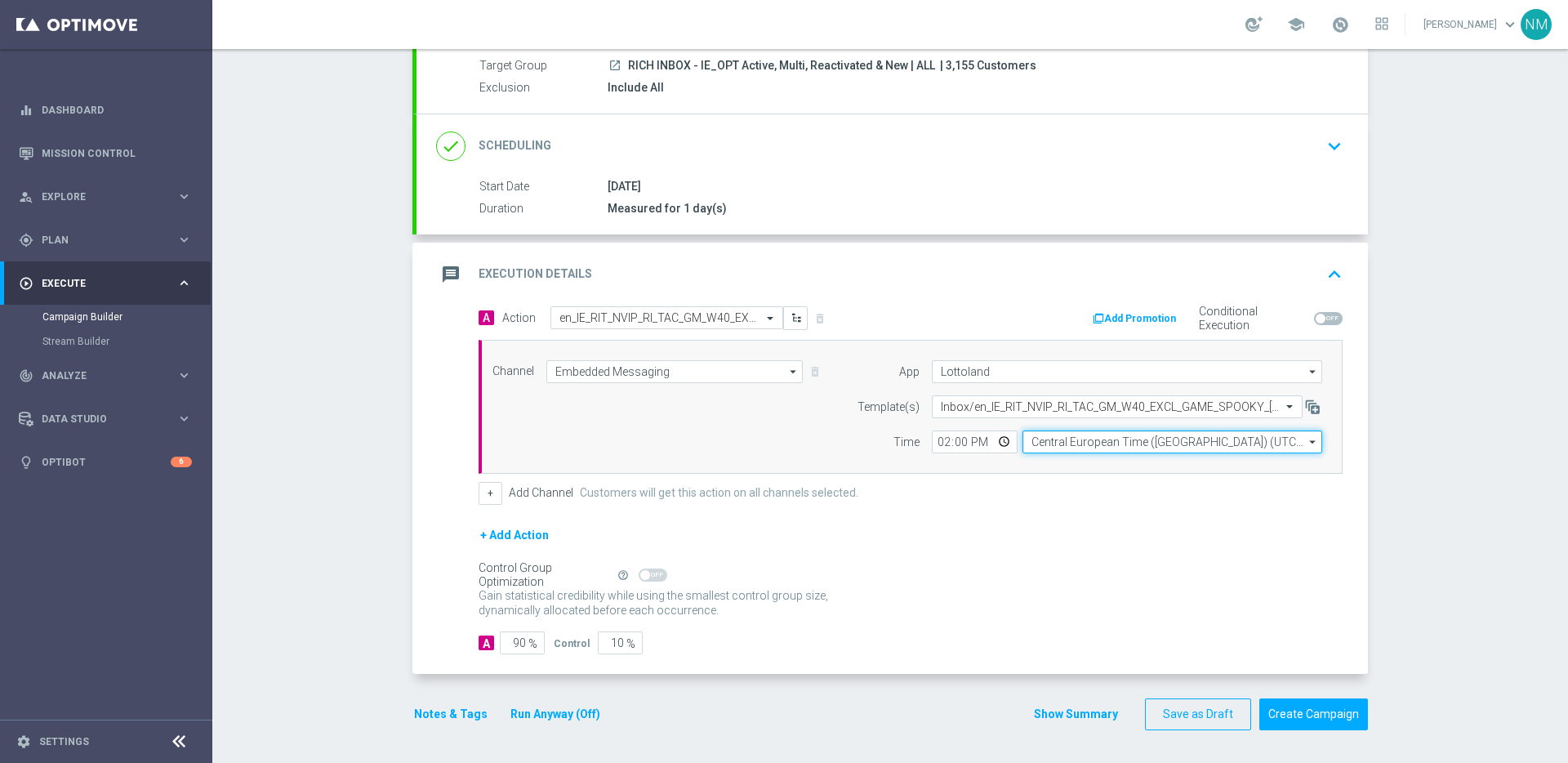
click at [1114, 442] on input "Central European Time ([GEOGRAPHIC_DATA]) (UTC +02:00)" at bounding box center [1172, 442] width 300 height 22
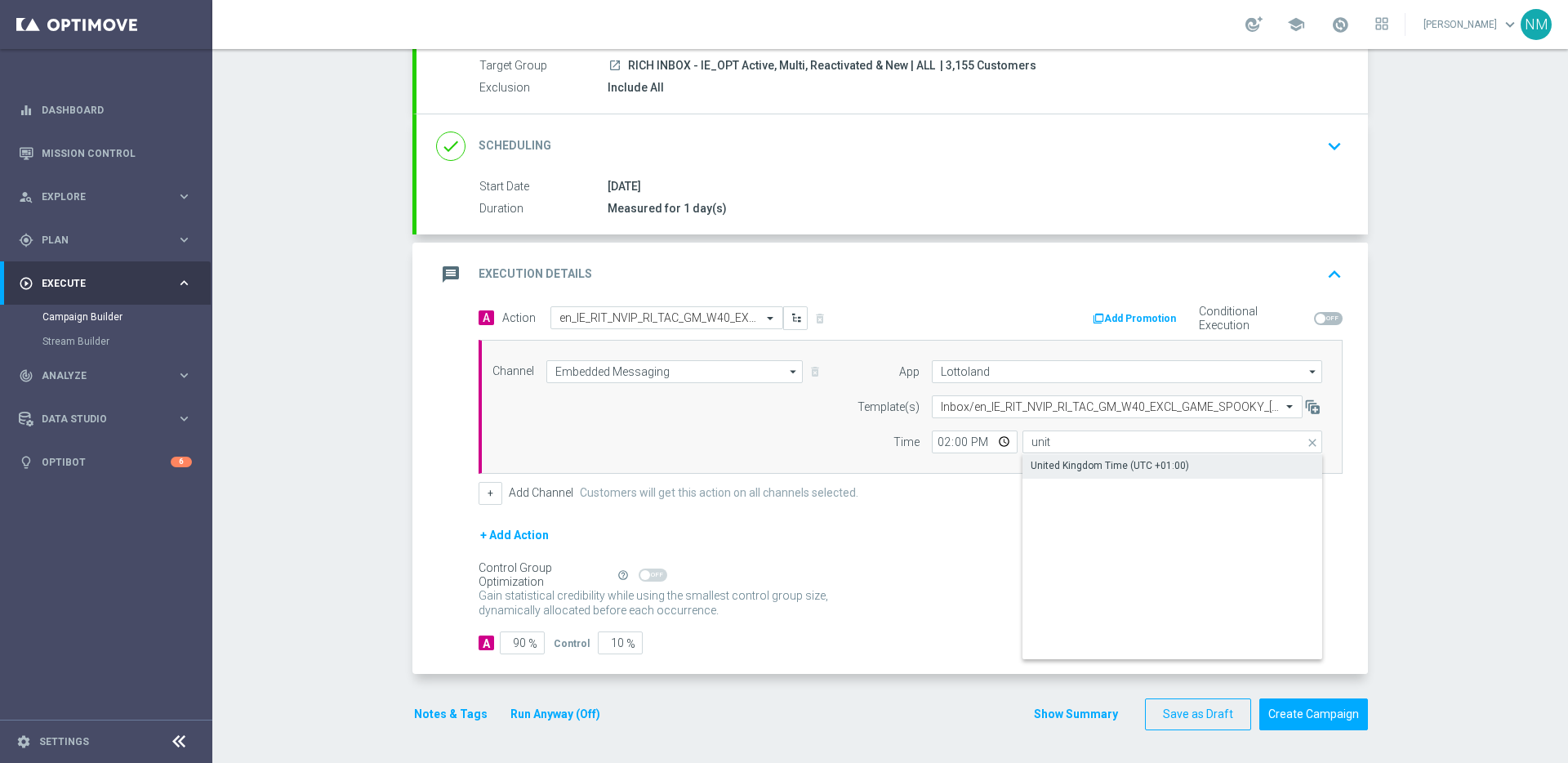
click at [1137, 467] on div "United Kingdom Time (UTC +01:00)" at bounding box center [1109, 465] width 158 height 15
type input "United Kingdom Time (UTC +01:00)"
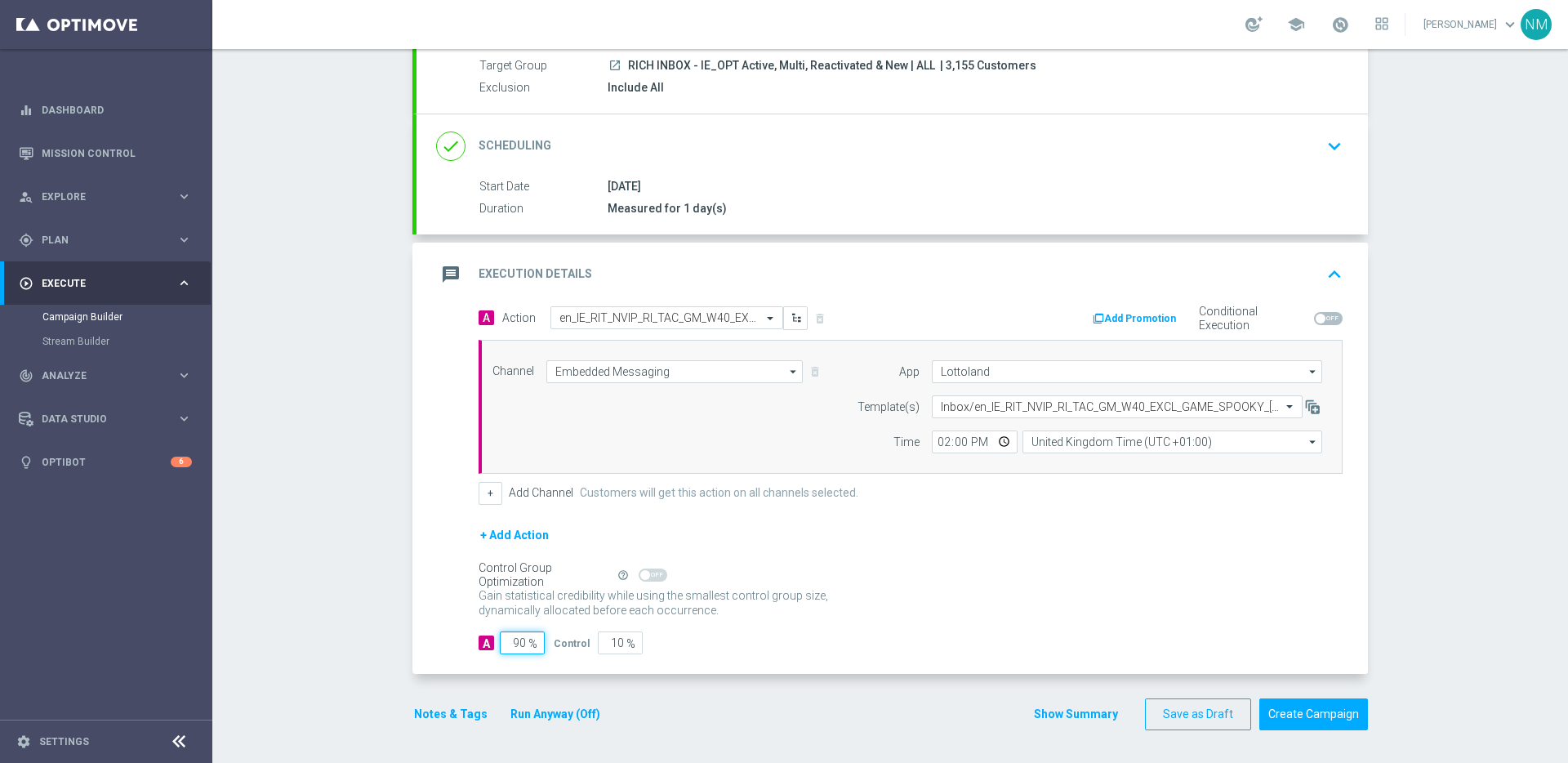
click at [516, 643] on input "90" at bounding box center [523, 643] width 45 height 22
type input "0"
type input "100"
type input "10"
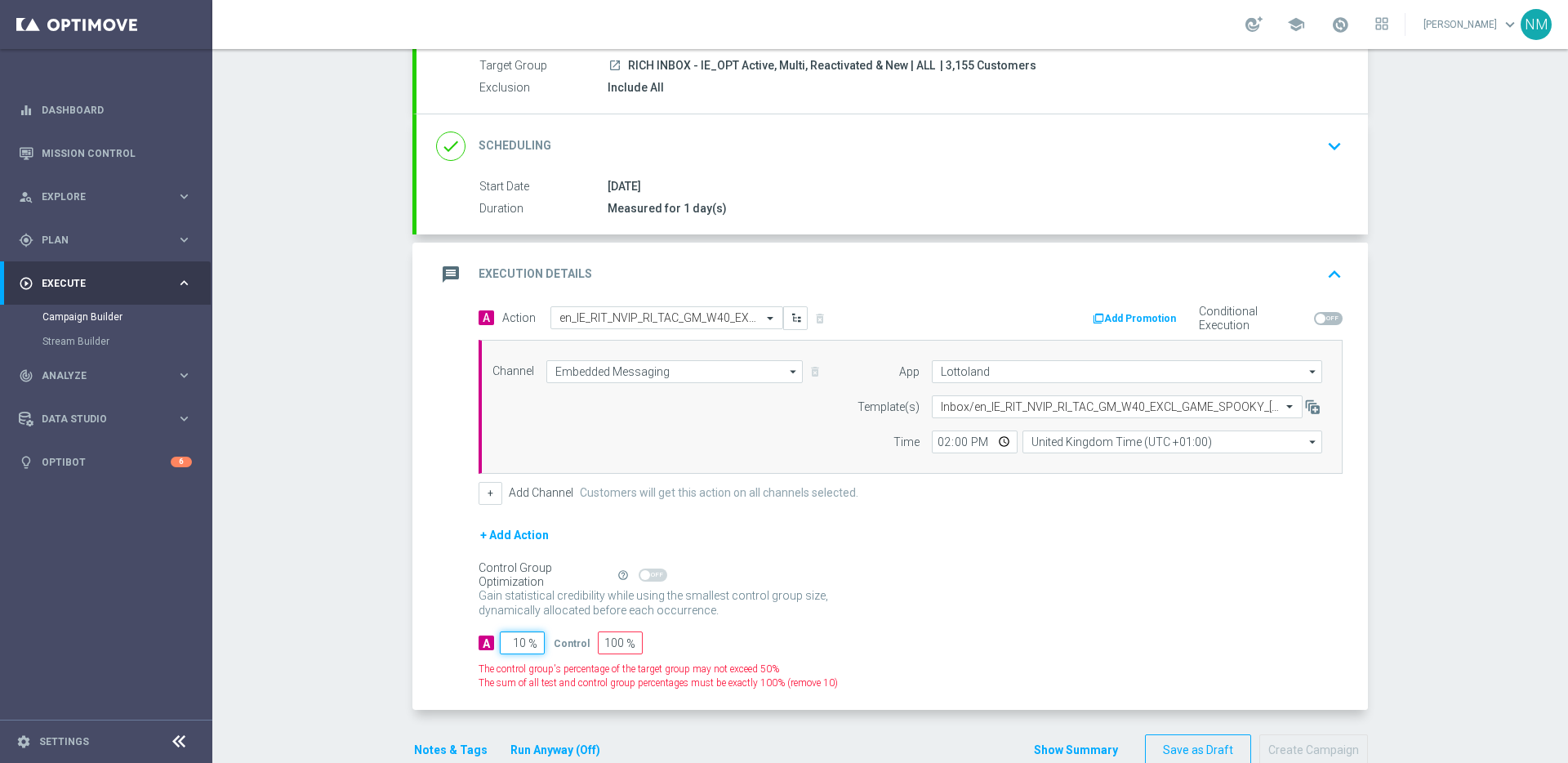
type input "90"
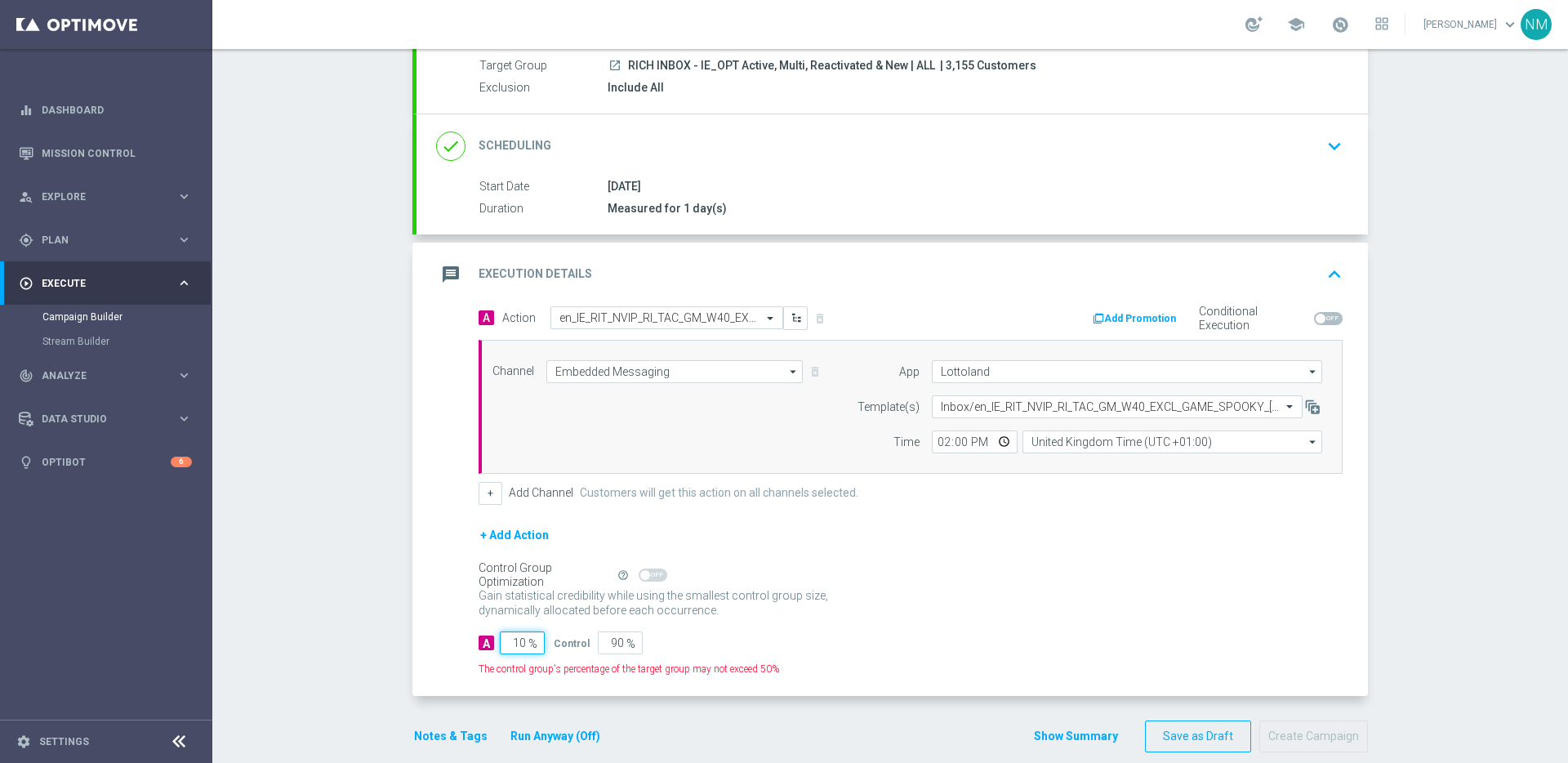
type input "100"
type input "0"
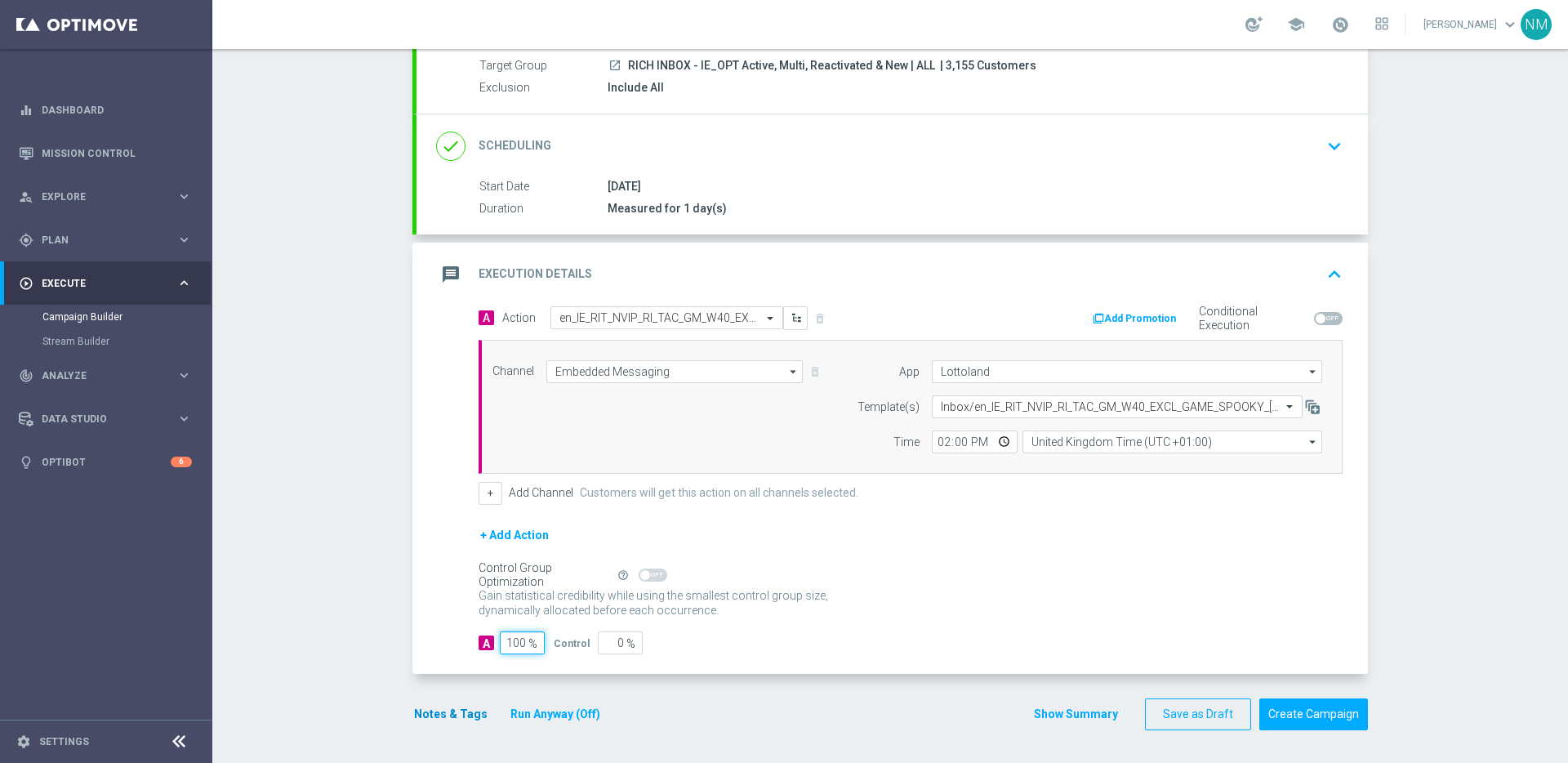
type input "100"
click at [421, 715] on button "Notes & Tags" at bounding box center [450, 715] width 77 height 21
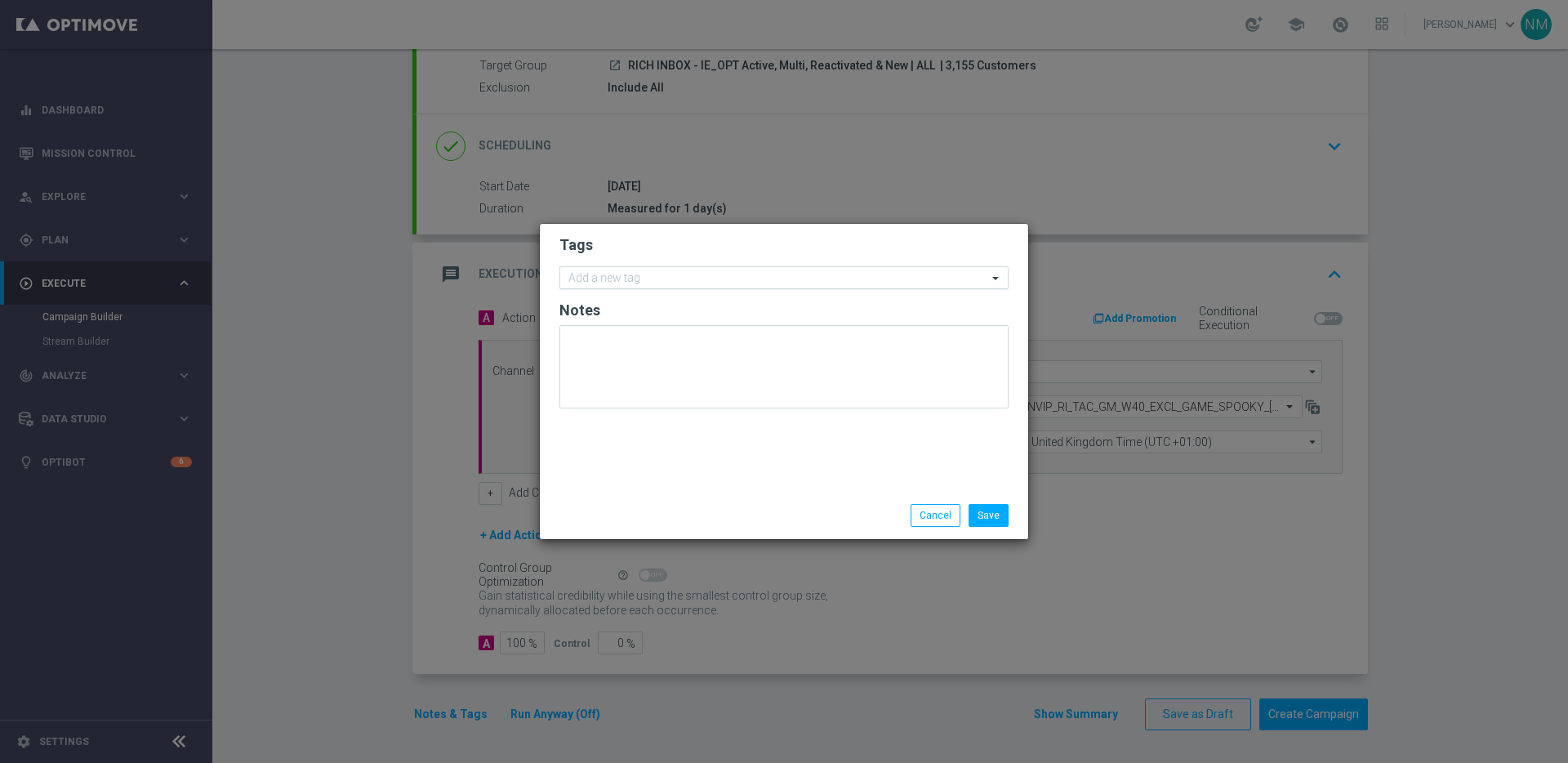
click at [587, 283] on input "text" at bounding box center [778, 279] width 419 height 14
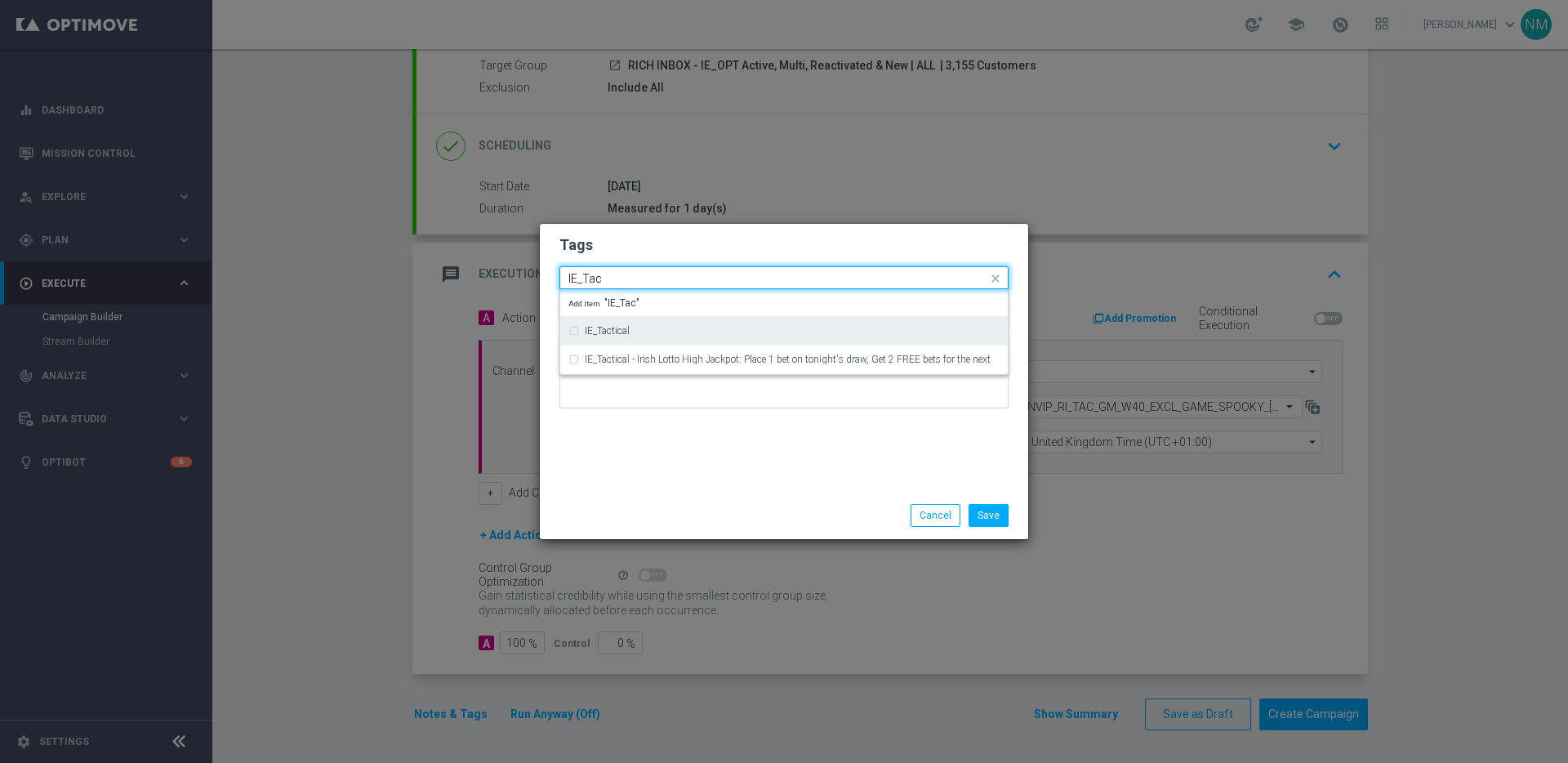
click at [621, 327] on label "IE_Tactical" at bounding box center [607, 330] width 45 height 10
type input "IE_Tac"
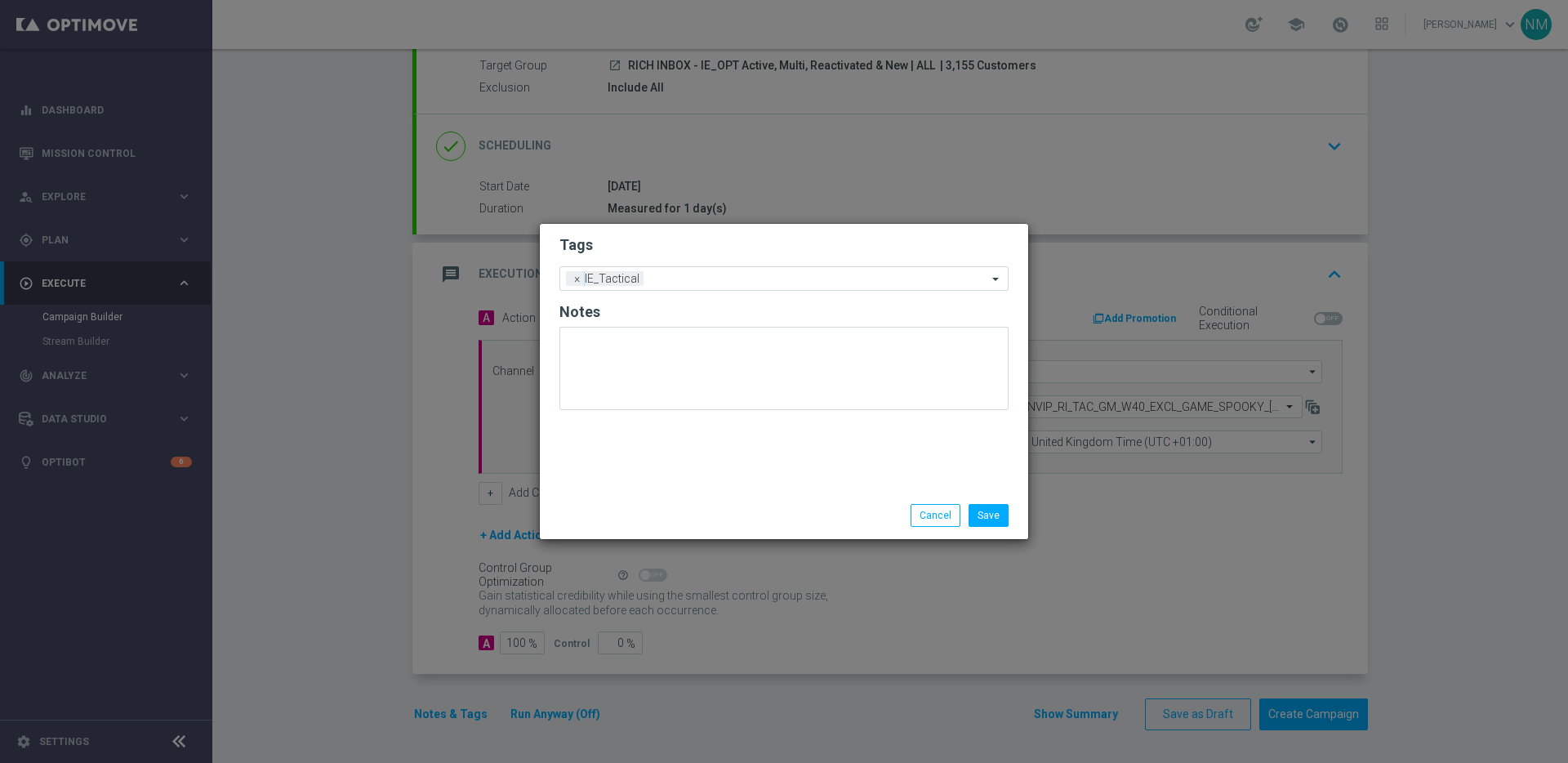
drag, startPoint x: 751, startPoint y: 436, endPoint x: 873, endPoint y: 457, distance: 123.8
click at [752, 436] on div "Tags Add a new tag × IE_Tactical Notes" at bounding box center [784, 358] width 488 height 268
click at [1000, 512] on button "Save" at bounding box center [988, 515] width 40 height 22
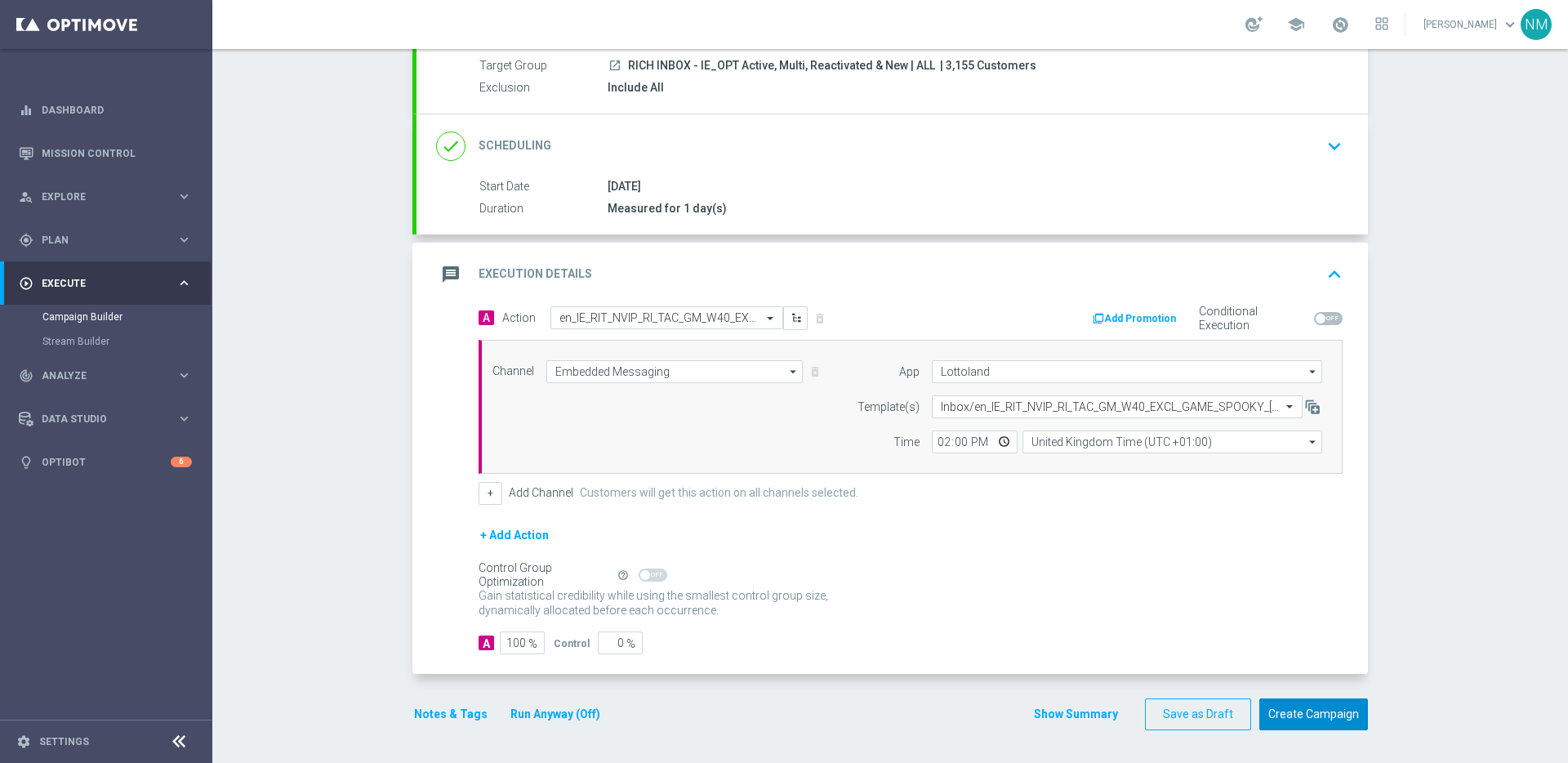
click at [1306, 702] on button "Create Campaign" at bounding box center [1314, 714] width 109 height 32
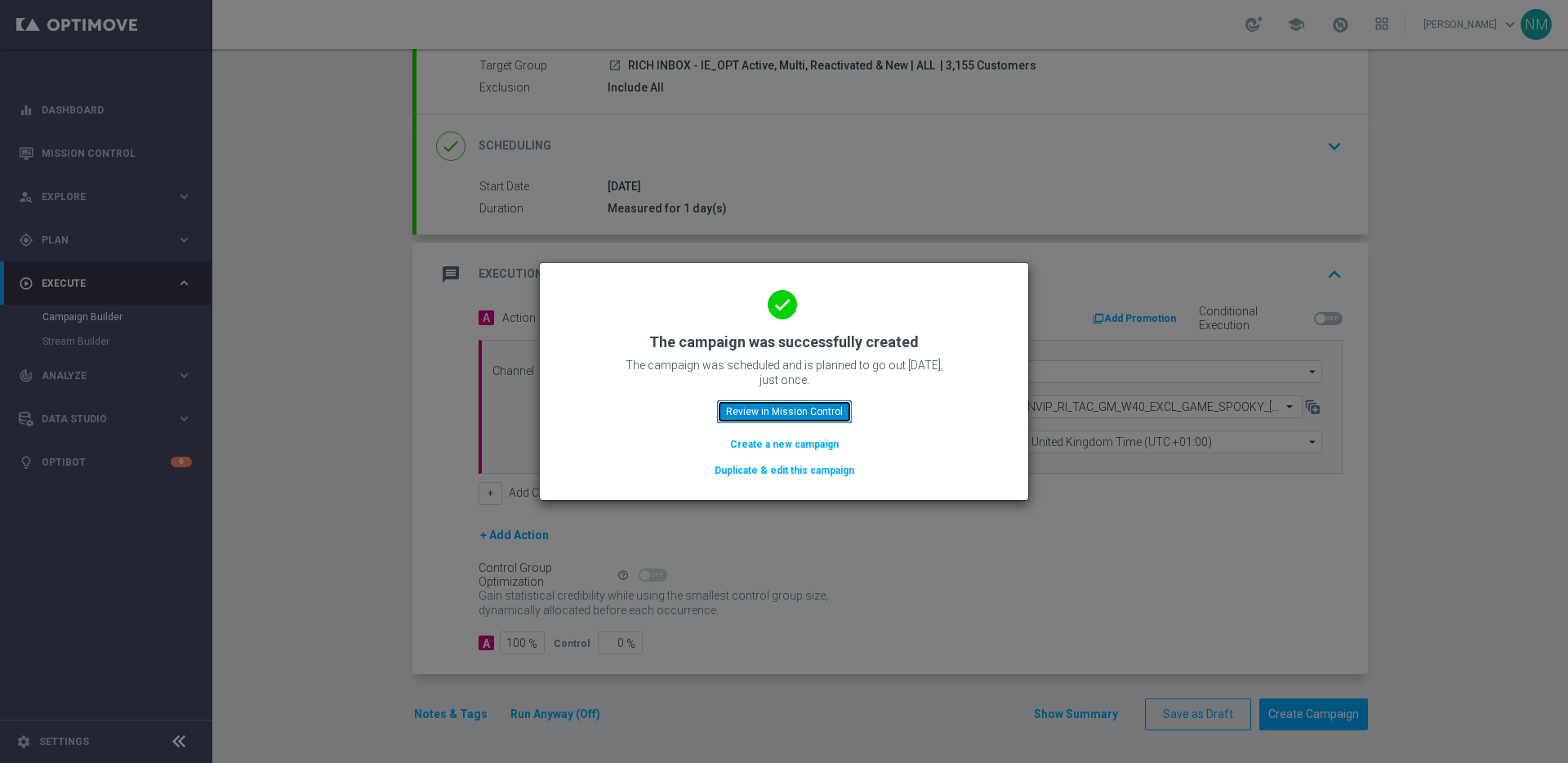
click at [759, 411] on button "Review in Mission Control" at bounding box center [784, 411] width 135 height 22
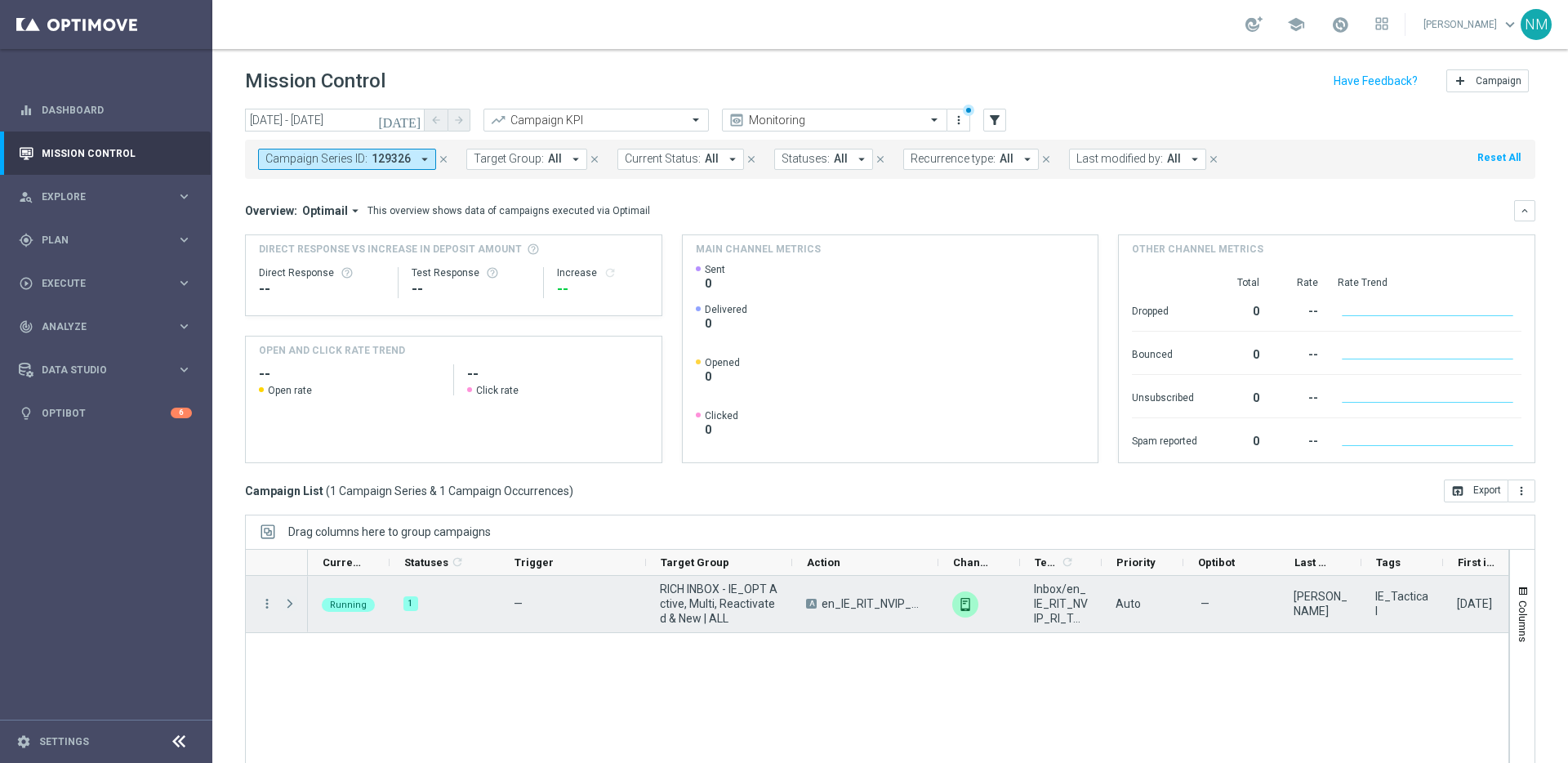
click at [282, 600] on span "Press SPACE to select this row." at bounding box center [289, 603] width 15 height 13
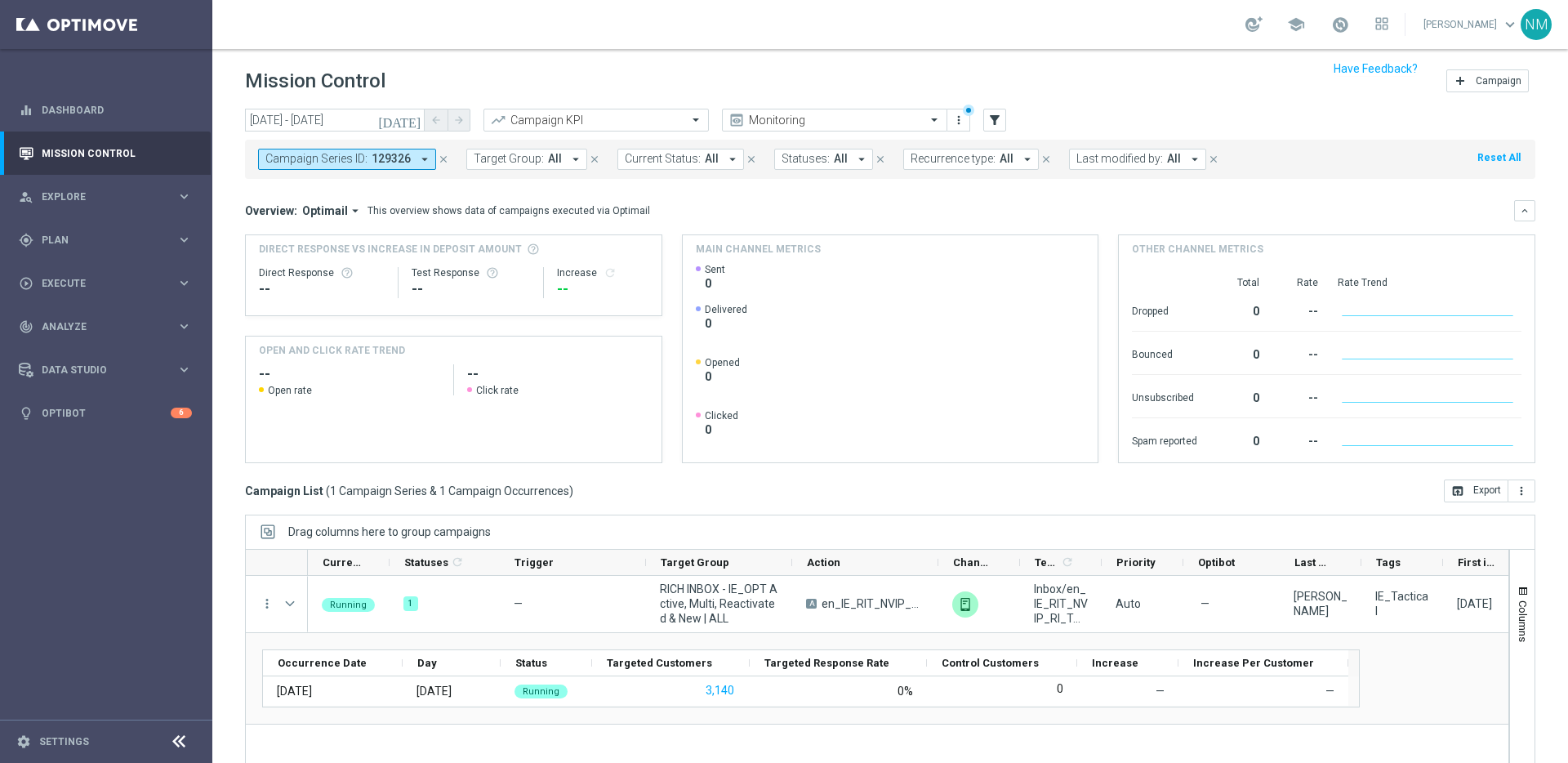
scroll to position [54, 0]
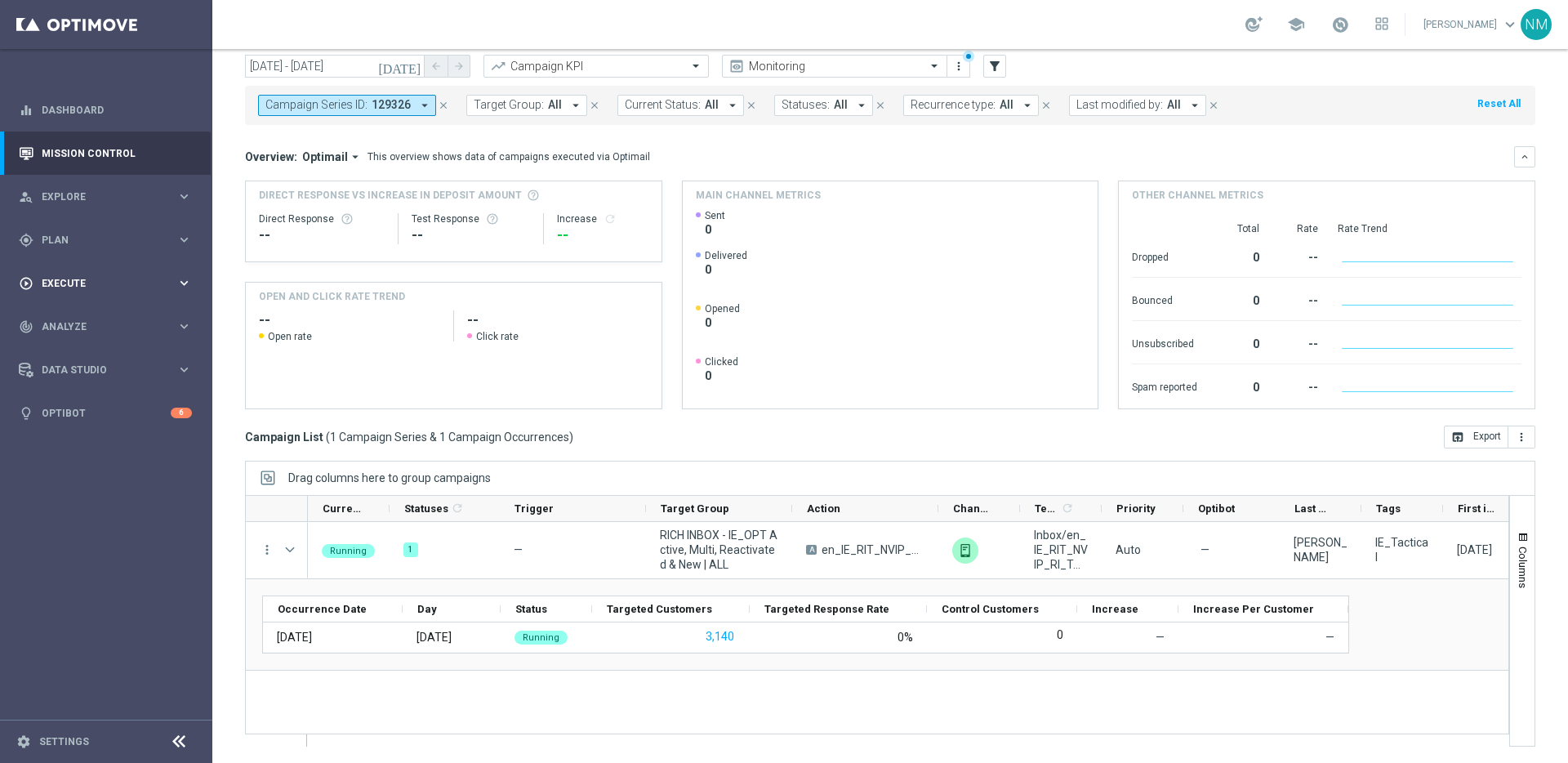
click at [82, 297] on div "play_circle_outline Execute keyboard_arrow_right" at bounding box center [105, 283] width 211 height 43
click at [82, 315] on link "Campaign Builder" at bounding box center [105, 316] width 127 height 13
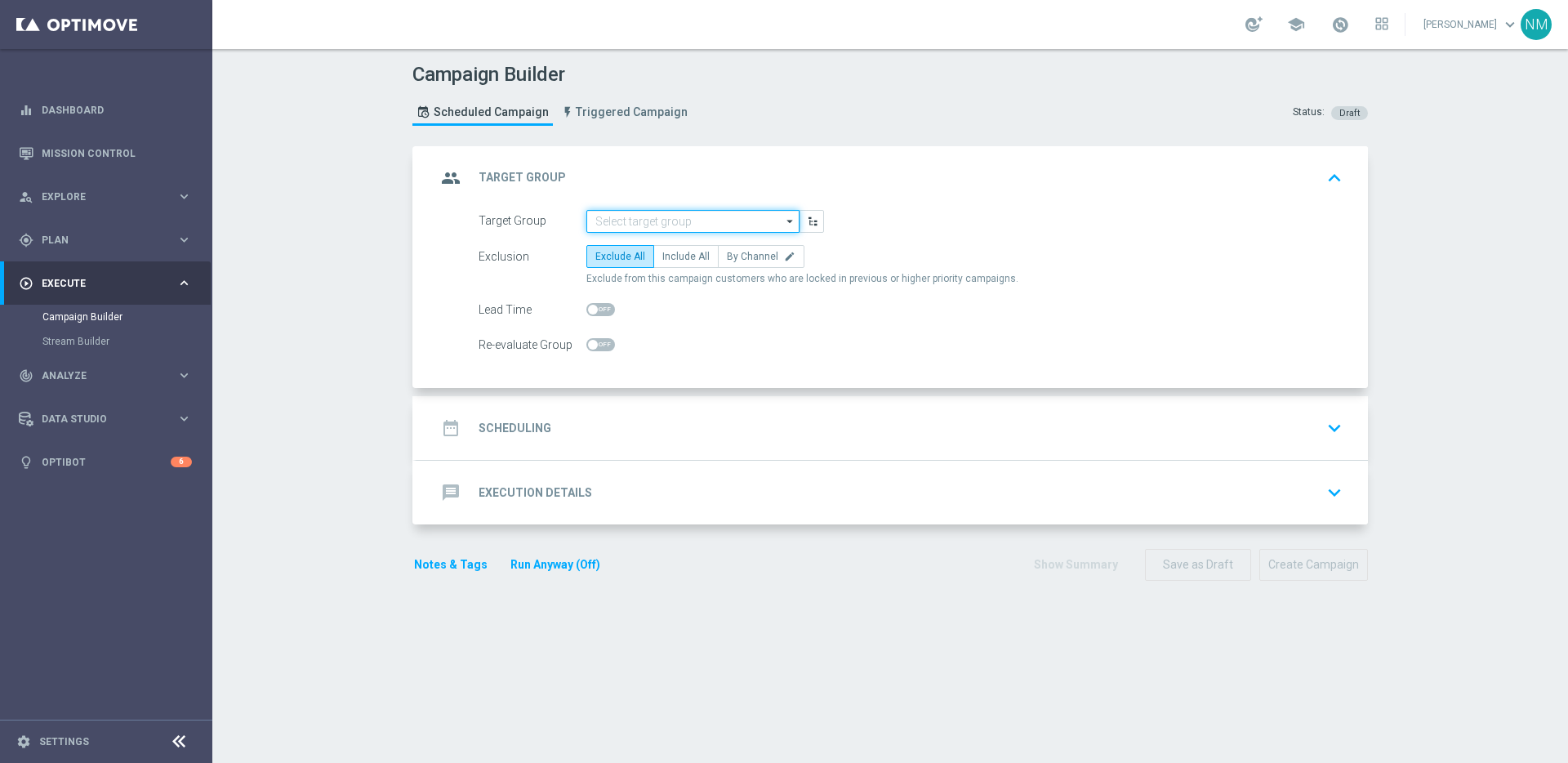
click at [598, 216] on input at bounding box center [693, 221] width 213 height 22
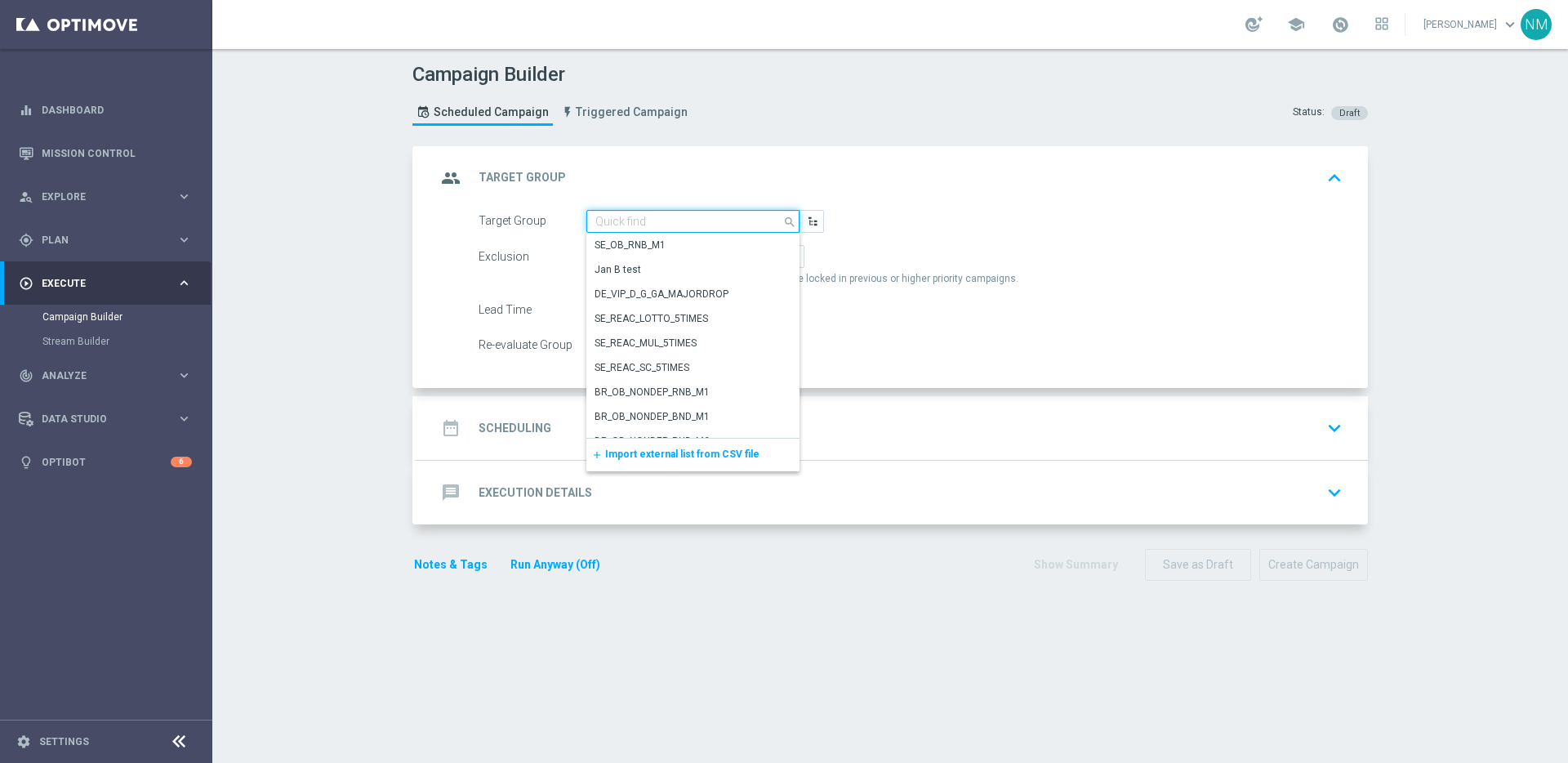
paste input ""UK_CASINO_EMAIL | Games React | 15 Free Spins | Excl. Sports, Live Casino ""
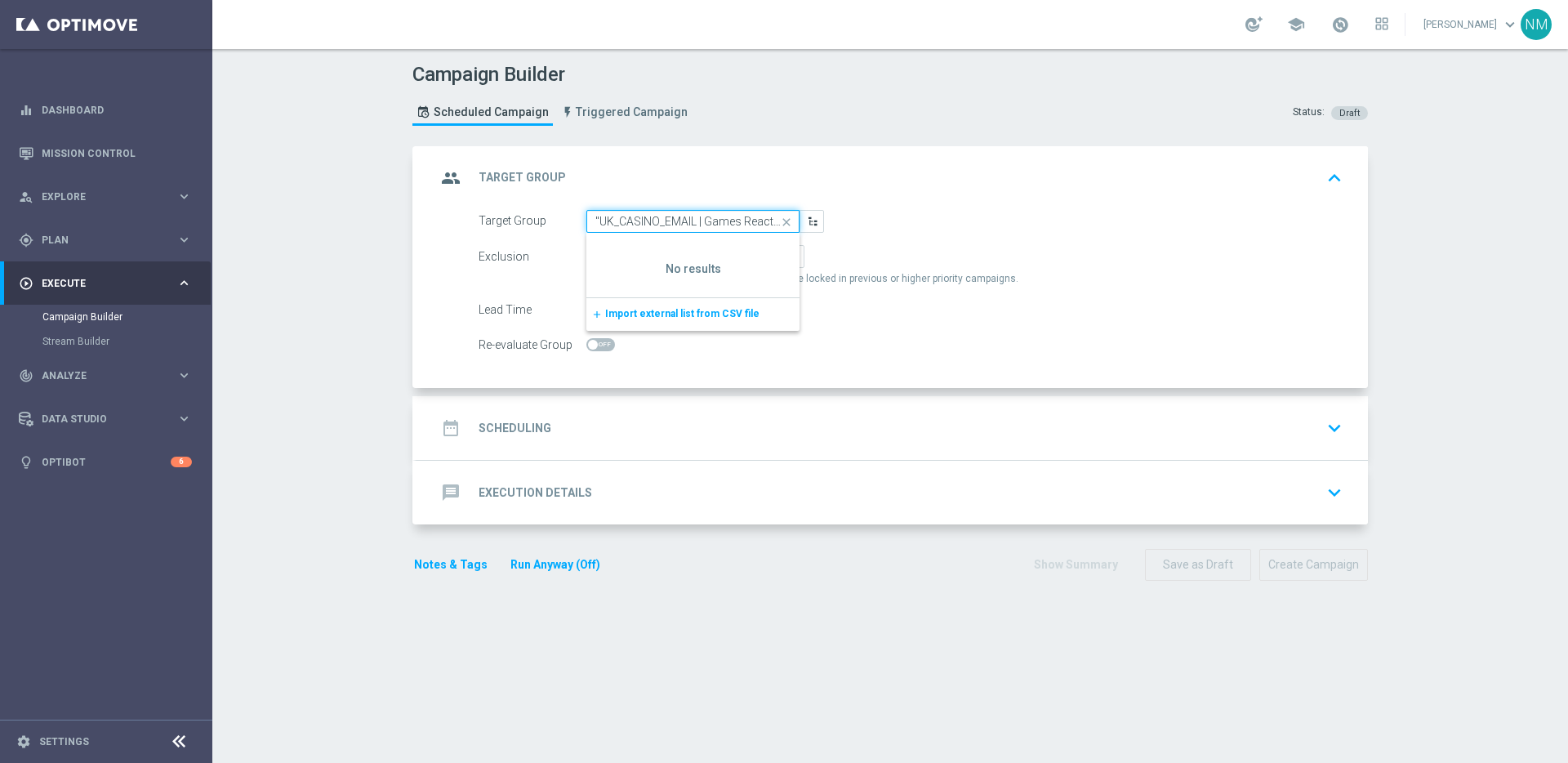
click at [594, 219] on input ""UK_CASINO_EMAIL | Games React | 15 Free Spins | Excl. Sports, Live Casino" at bounding box center [693, 221] width 213 height 22
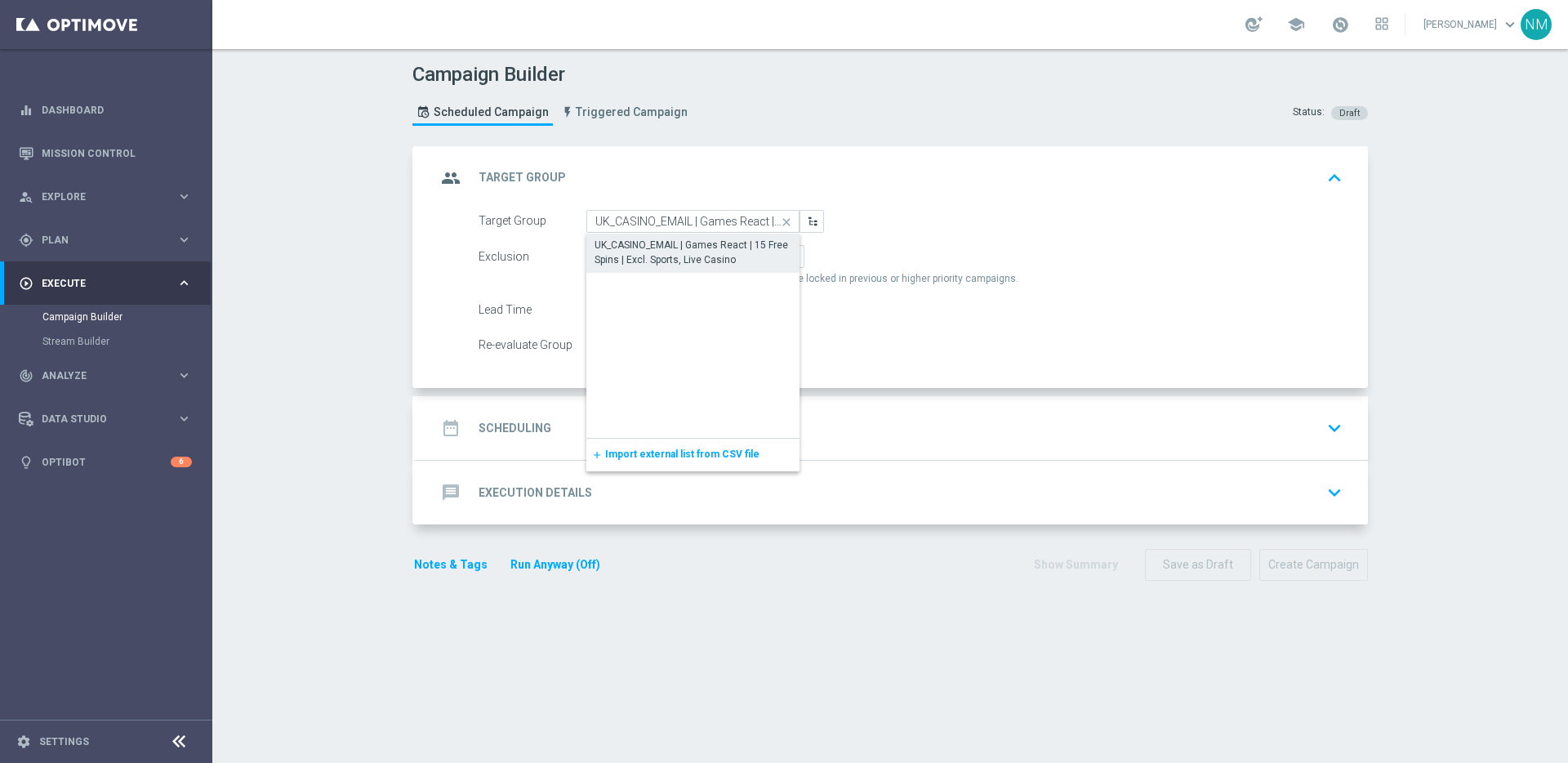
click at [671, 244] on div "UK_CASINO_EMAIL | Games React | 15 Free Spins | Excl. Sports, Live Casino" at bounding box center [693, 252] width 197 height 29
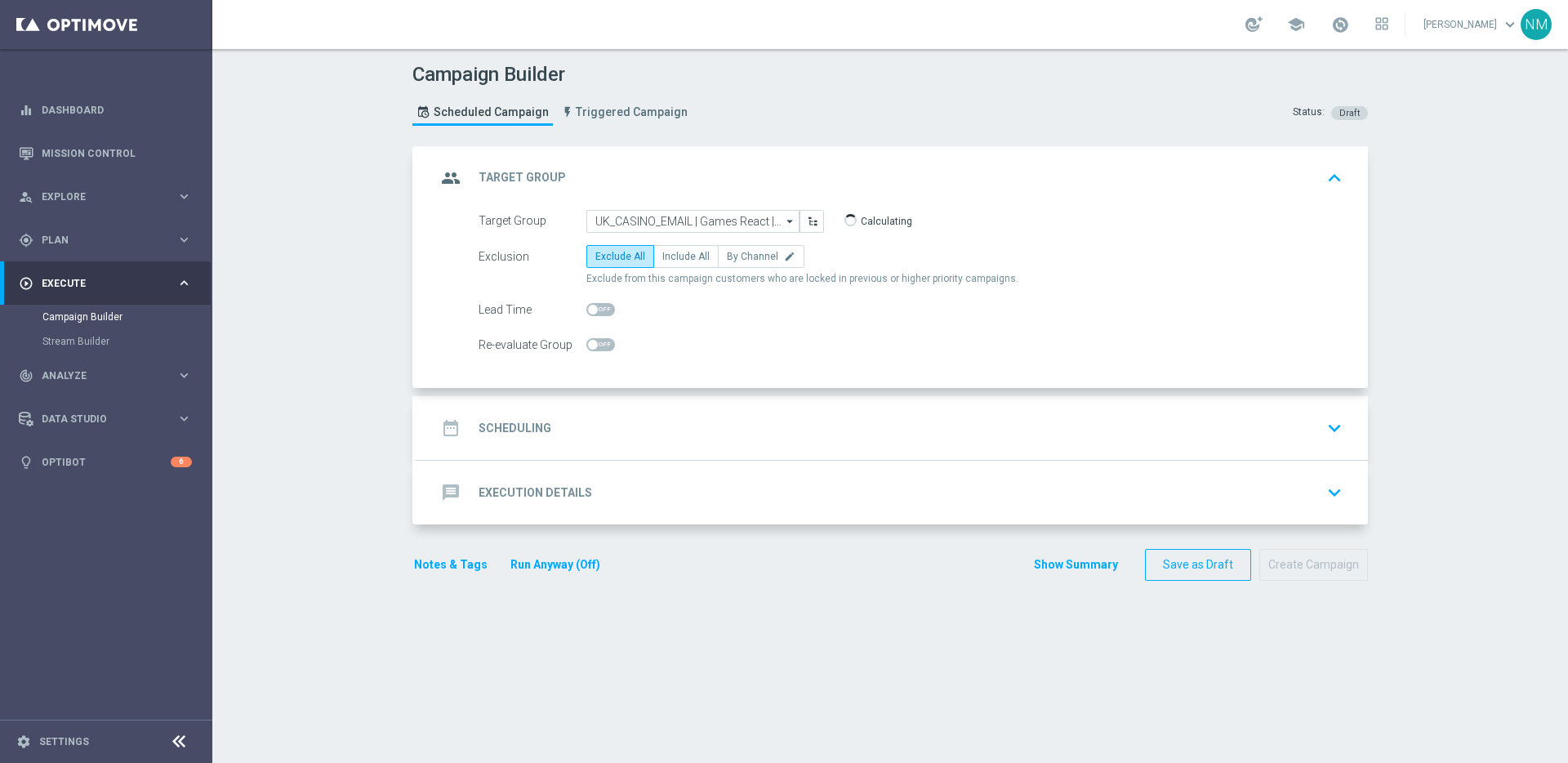
type input "UK_CASINO_EMAIL | Games React | 15 Free Spins | Excl. Sports, Live Casino"
click at [664, 246] on label "Include All" at bounding box center [686, 257] width 66 height 22
click at [664, 254] on input "Include All" at bounding box center [668, 259] width 10 height 10
radio input "true"
click at [565, 423] on div "date_range Scheduling keyboard_arrow_down" at bounding box center [892, 428] width 912 height 31
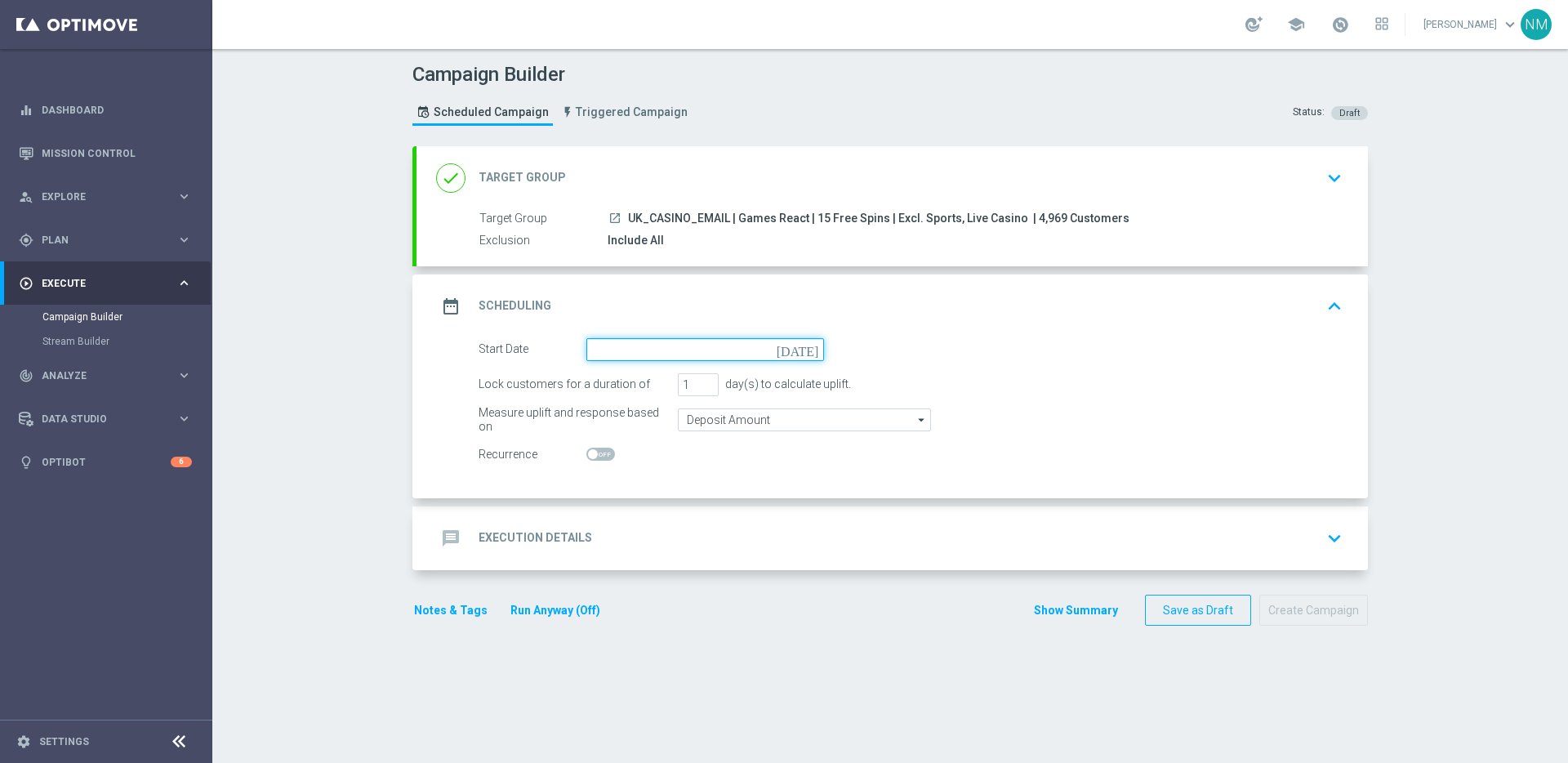
click at [619, 347] on input at bounding box center [705, 349] width 238 height 22
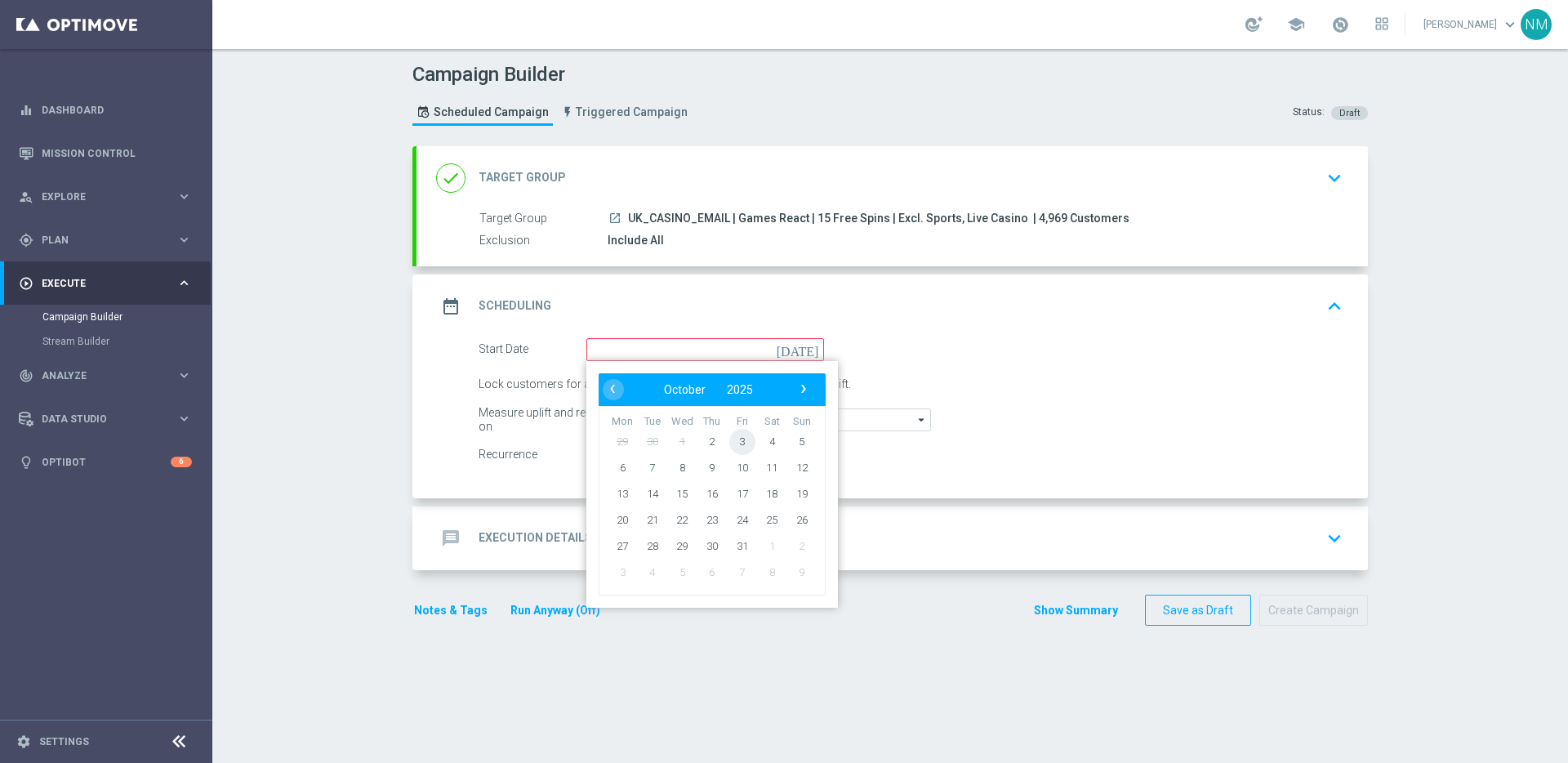
click at [734, 442] on span "3" at bounding box center [742, 441] width 26 height 26
type input "[DATE]"
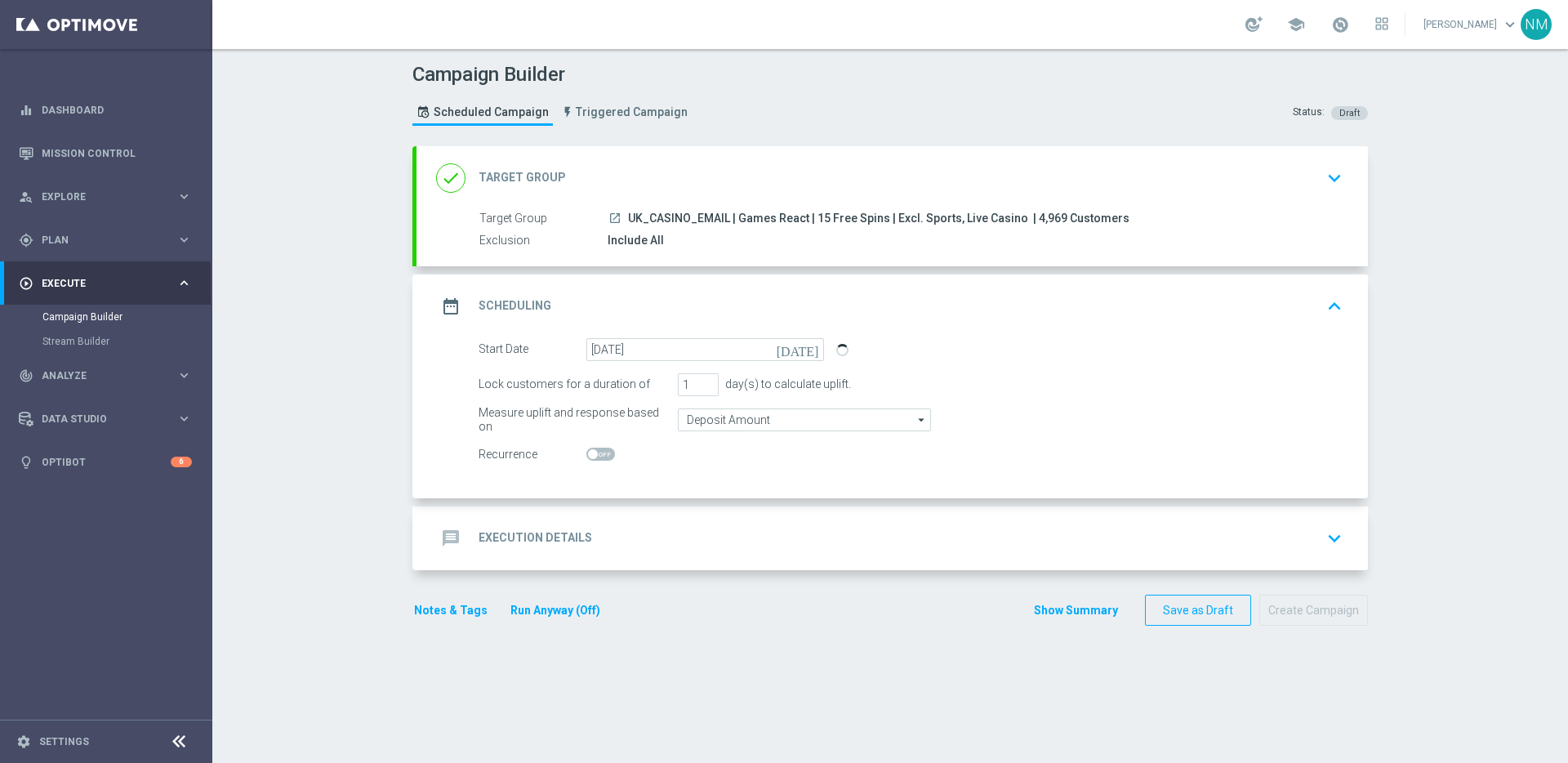
click at [575, 520] on div "message Execution Details keyboard_arrow_down" at bounding box center [892, 538] width 951 height 64
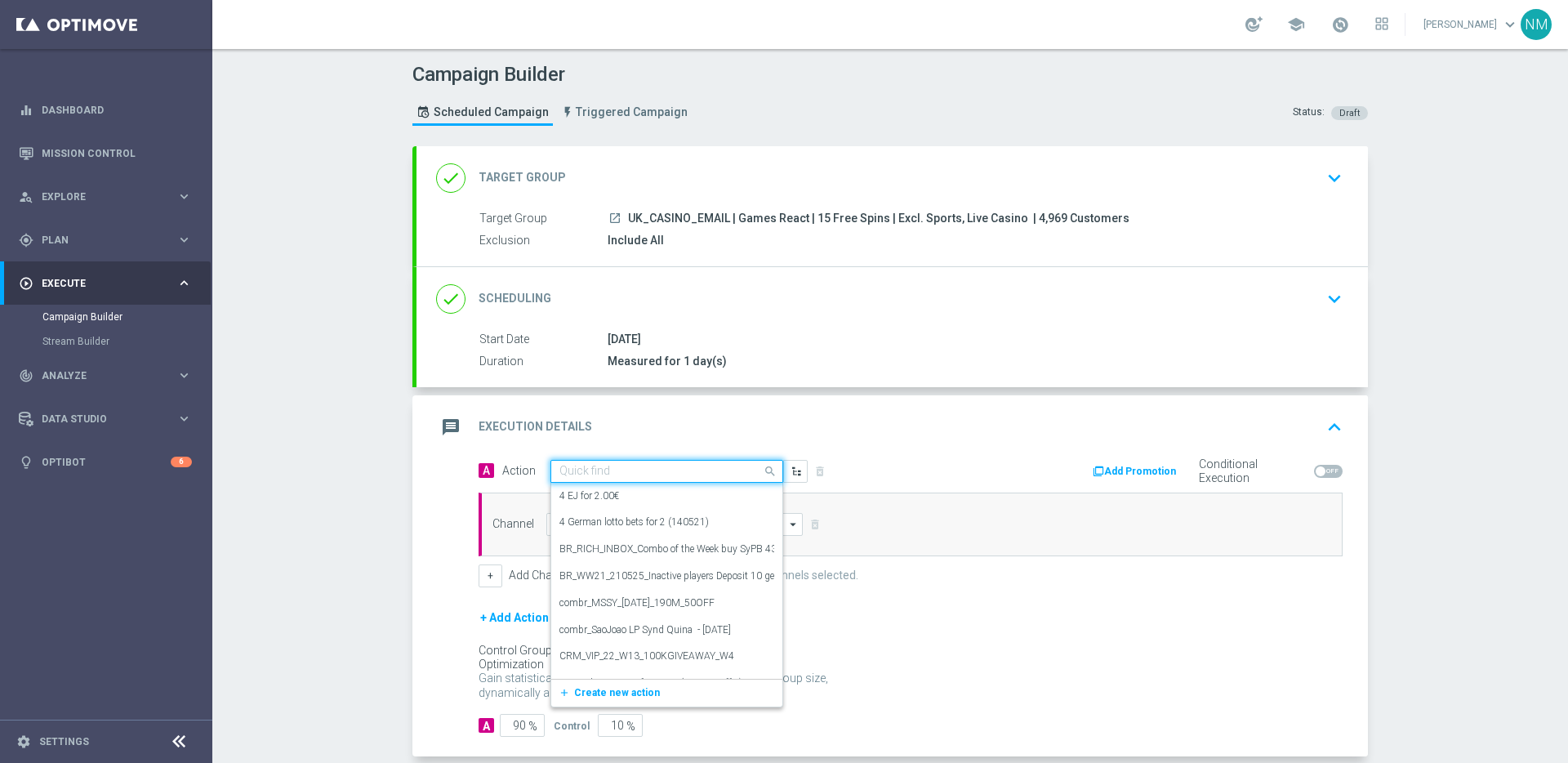
click at [582, 476] on input "text" at bounding box center [651, 472] width 182 height 14
paste input "en_GB_EMT_NVIP_EM_TAC_GM__WK40_2025_GAMESREACT_ALICE_WONDER_TALE"
type input "en_GB_EMT_NVIP_EM_TAC_GM__WK40_2025_GAMESREACT_ALICE_WONDER_TALE"
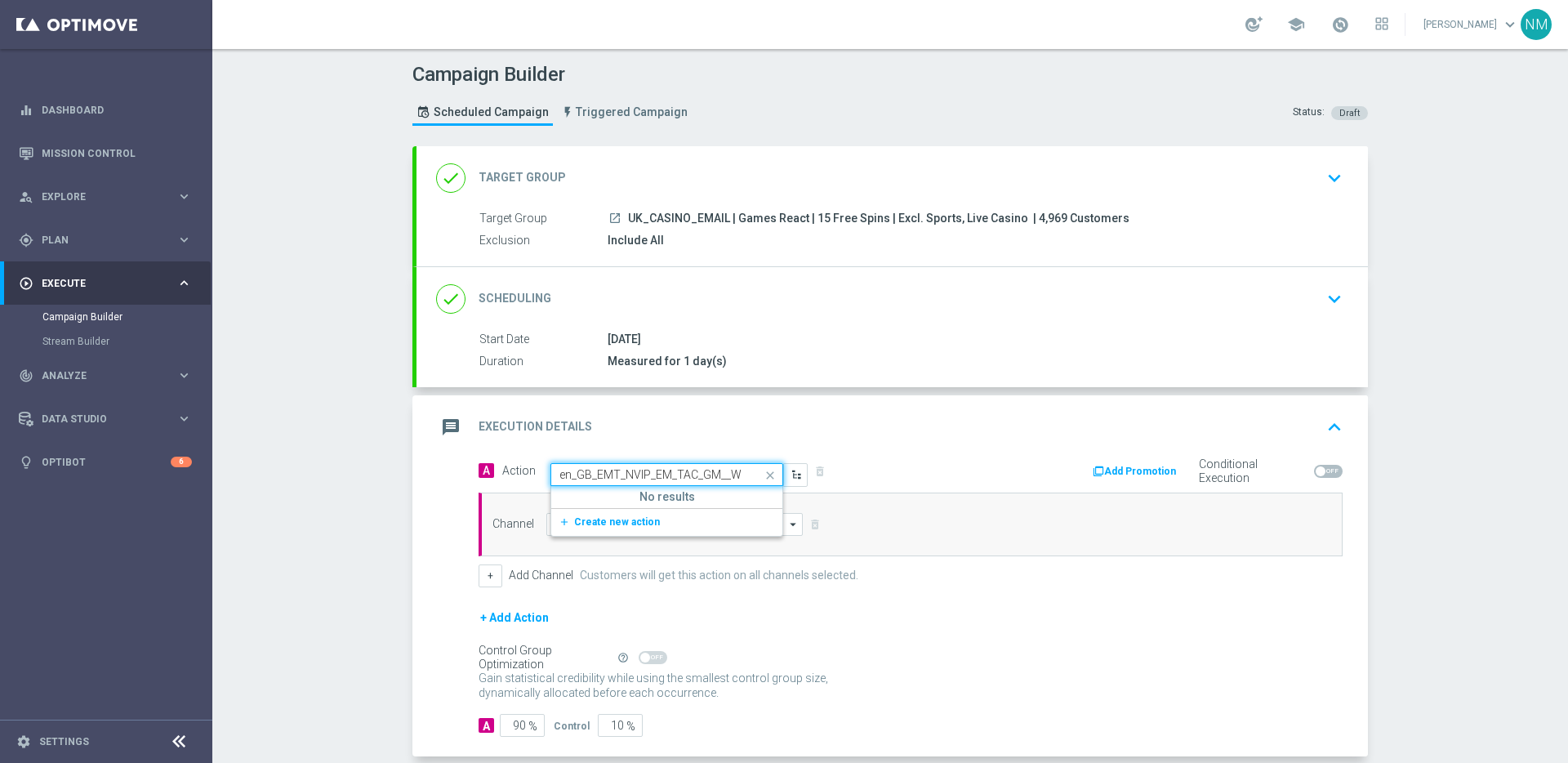
scroll to position [0, 245]
click at [633, 528] on button "add_new Create new action" at bounding box center [663, 523] width 225 height 19
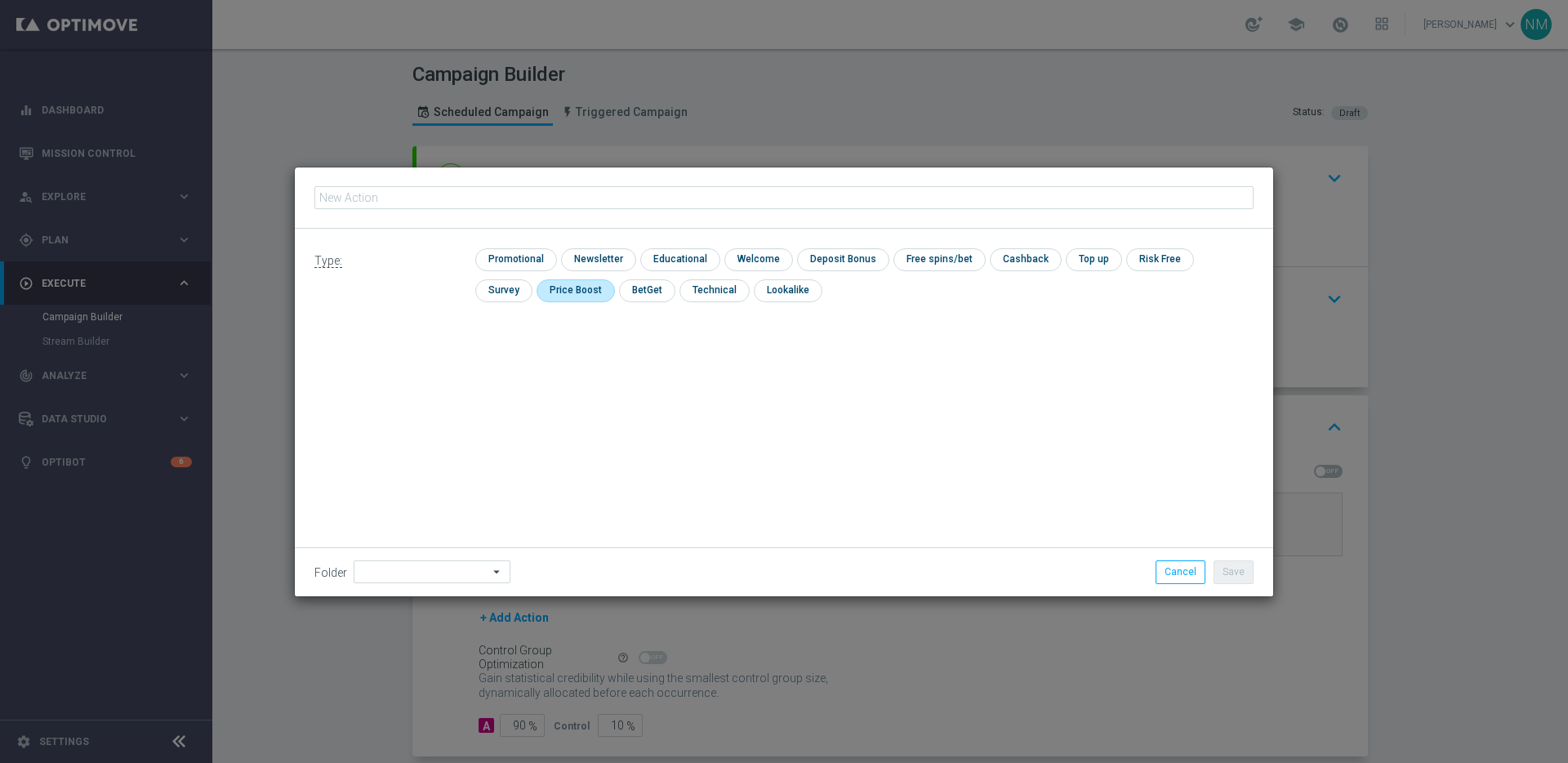
type input "en_GB_EMT_NVIP_EM_TAC_GM__WK40_2025_GAMESREACT_ALICE_WONDER_TALE"
click at [502, 263] on input "checkbox" at bounding box center [514, 259] width 78 height 22
checkbox input "true"
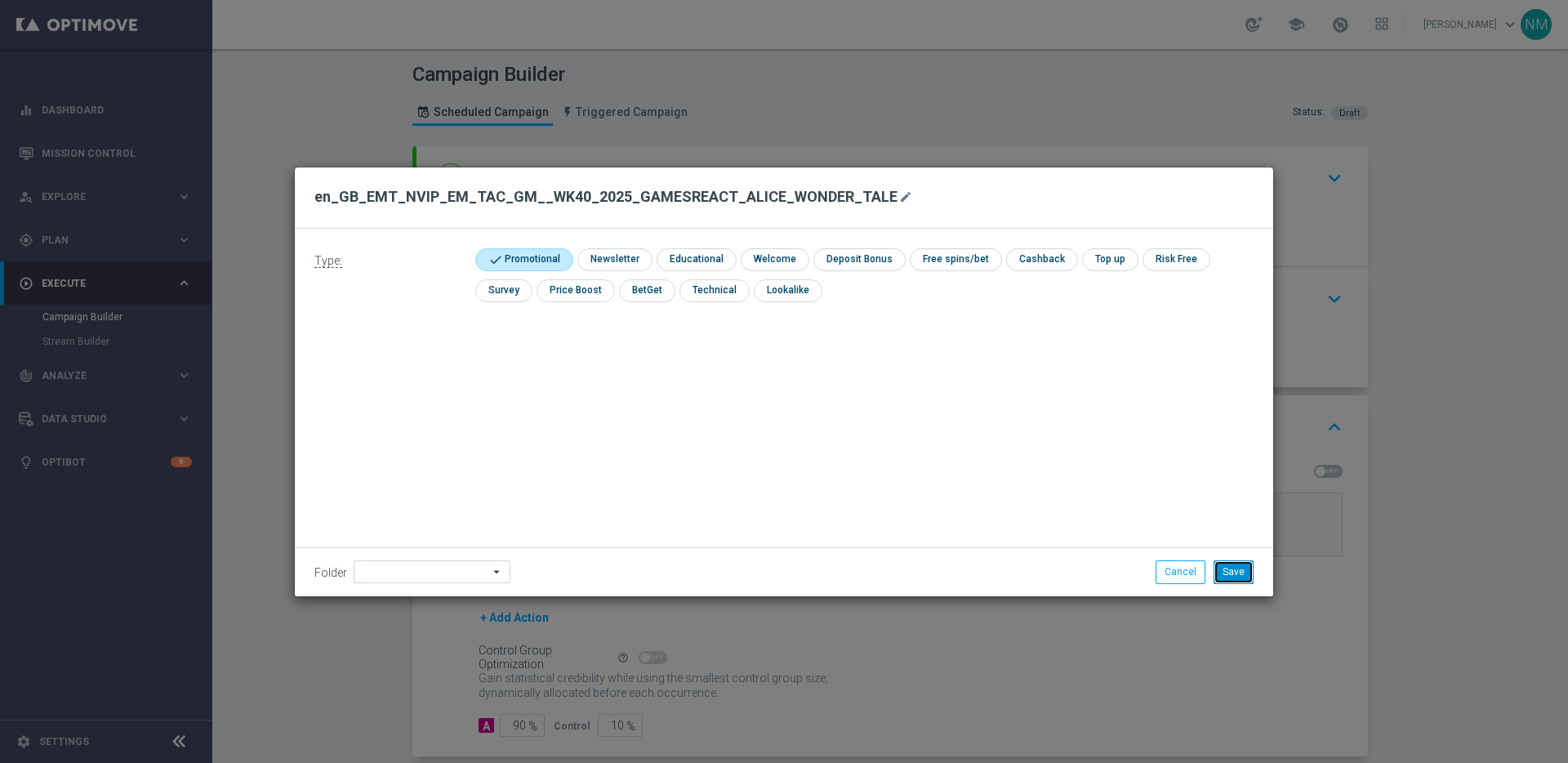
click at [1219, 568] on button "Save" at bounding box center [1234, 572] width 40 height 22
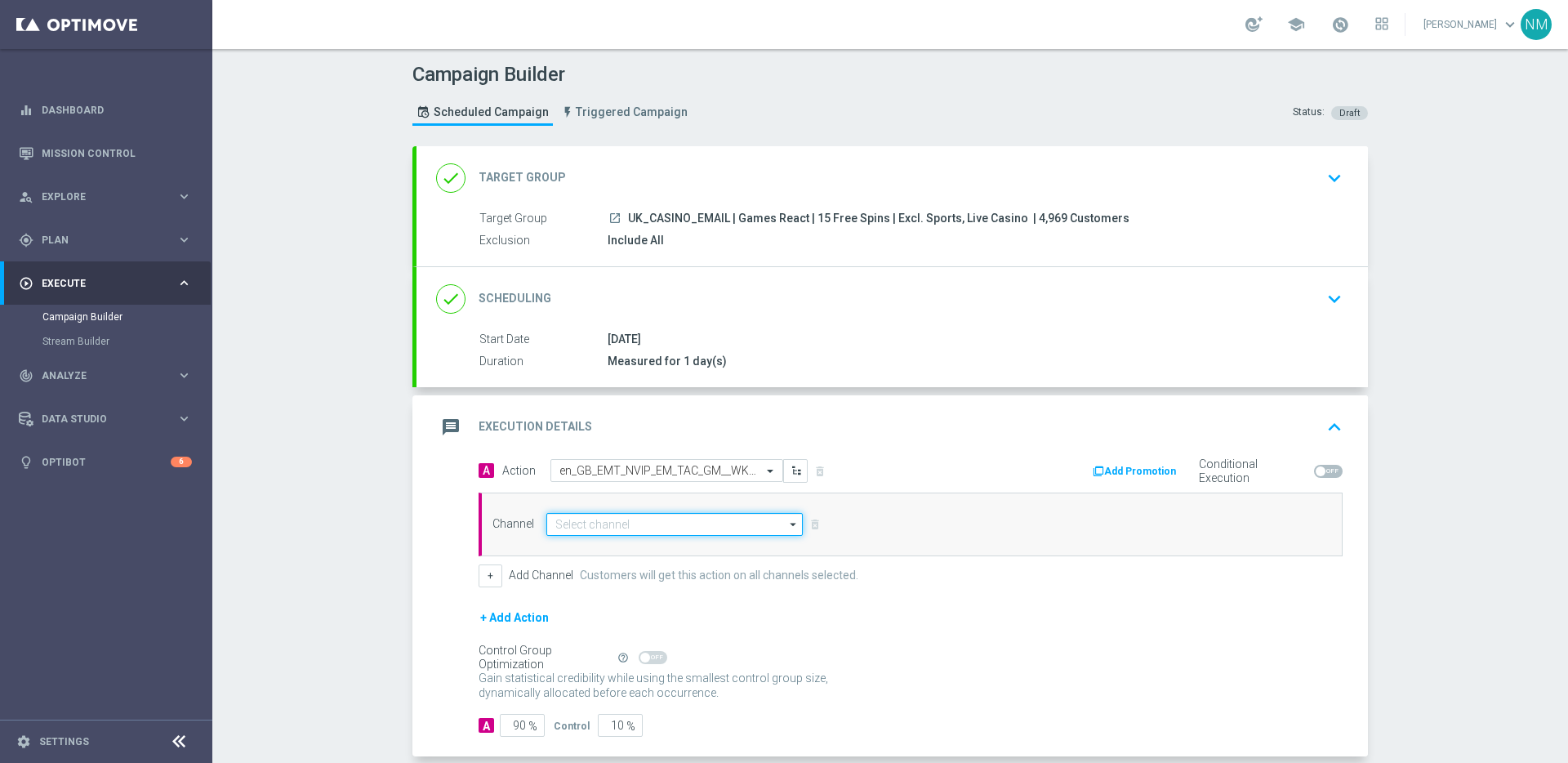
click at [644, 516] on input at bounding box center [674, 525] width 257 height 22
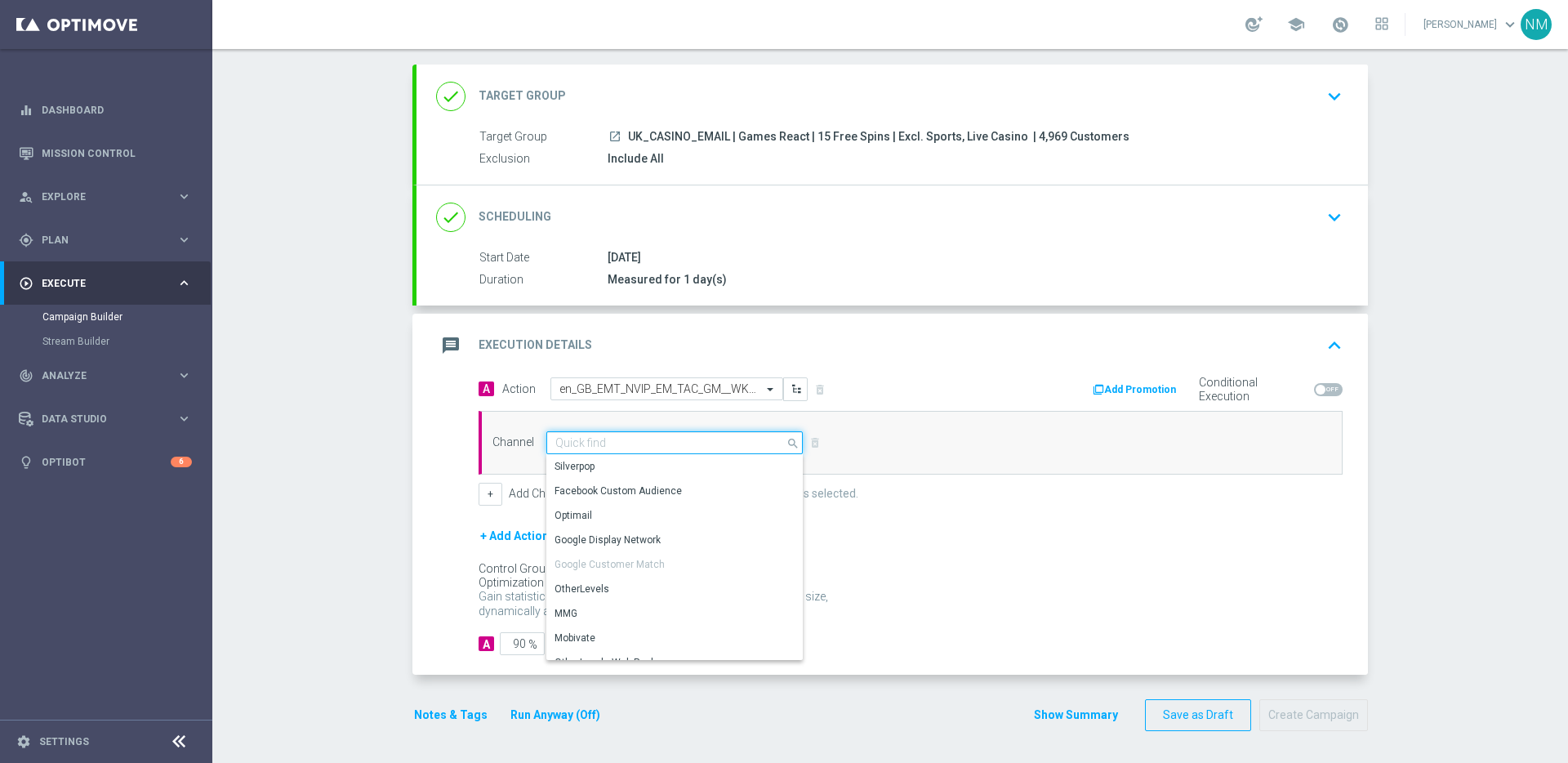
scroll to position [82, 0]
click at [644, 516] on div "Optimail" at bounding box center [668, 514] width 244 height 22
type input "Optimail"
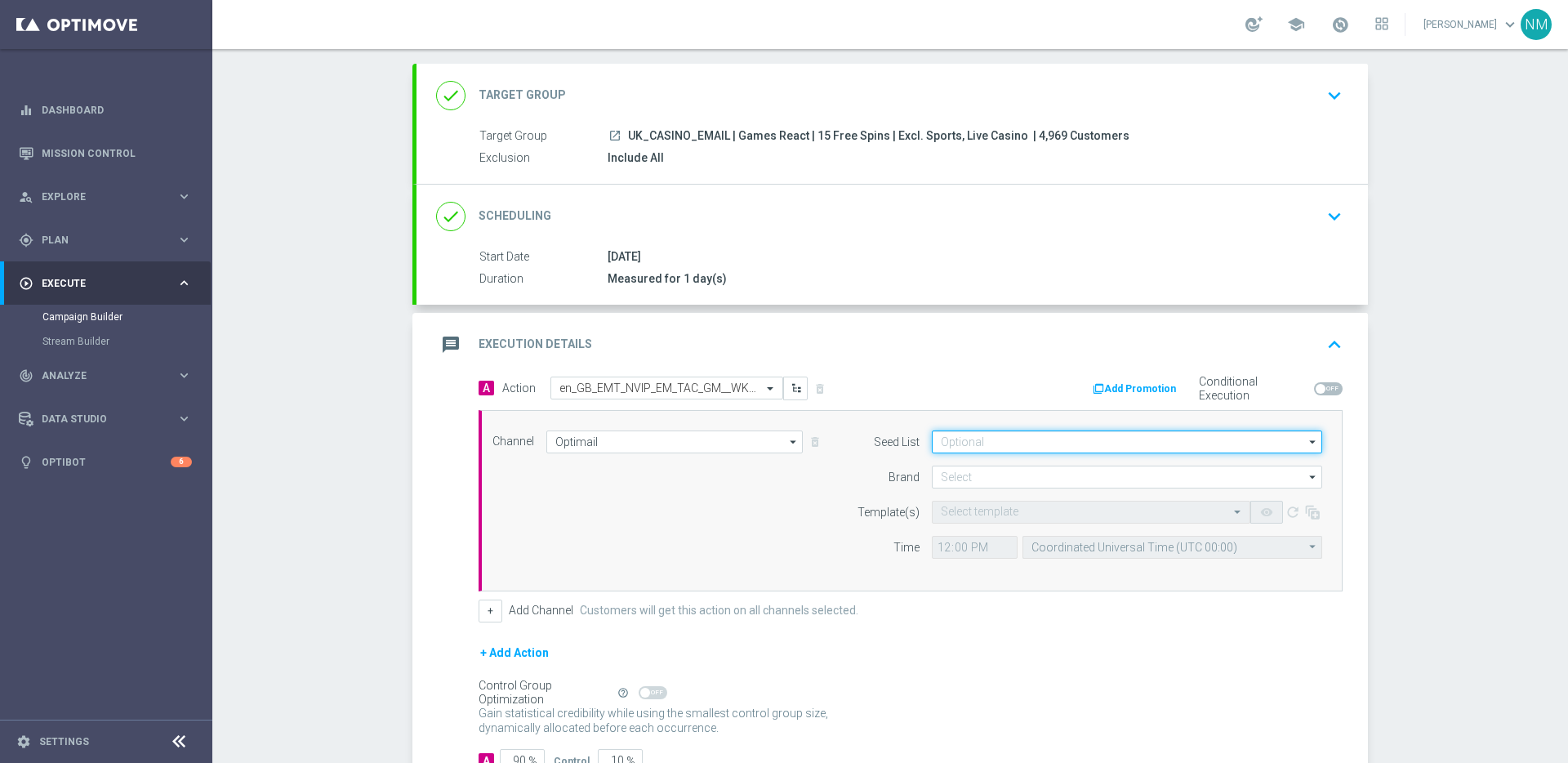
click at [994, 438] on input at bounding box center [1127, 442] width 390 height 22
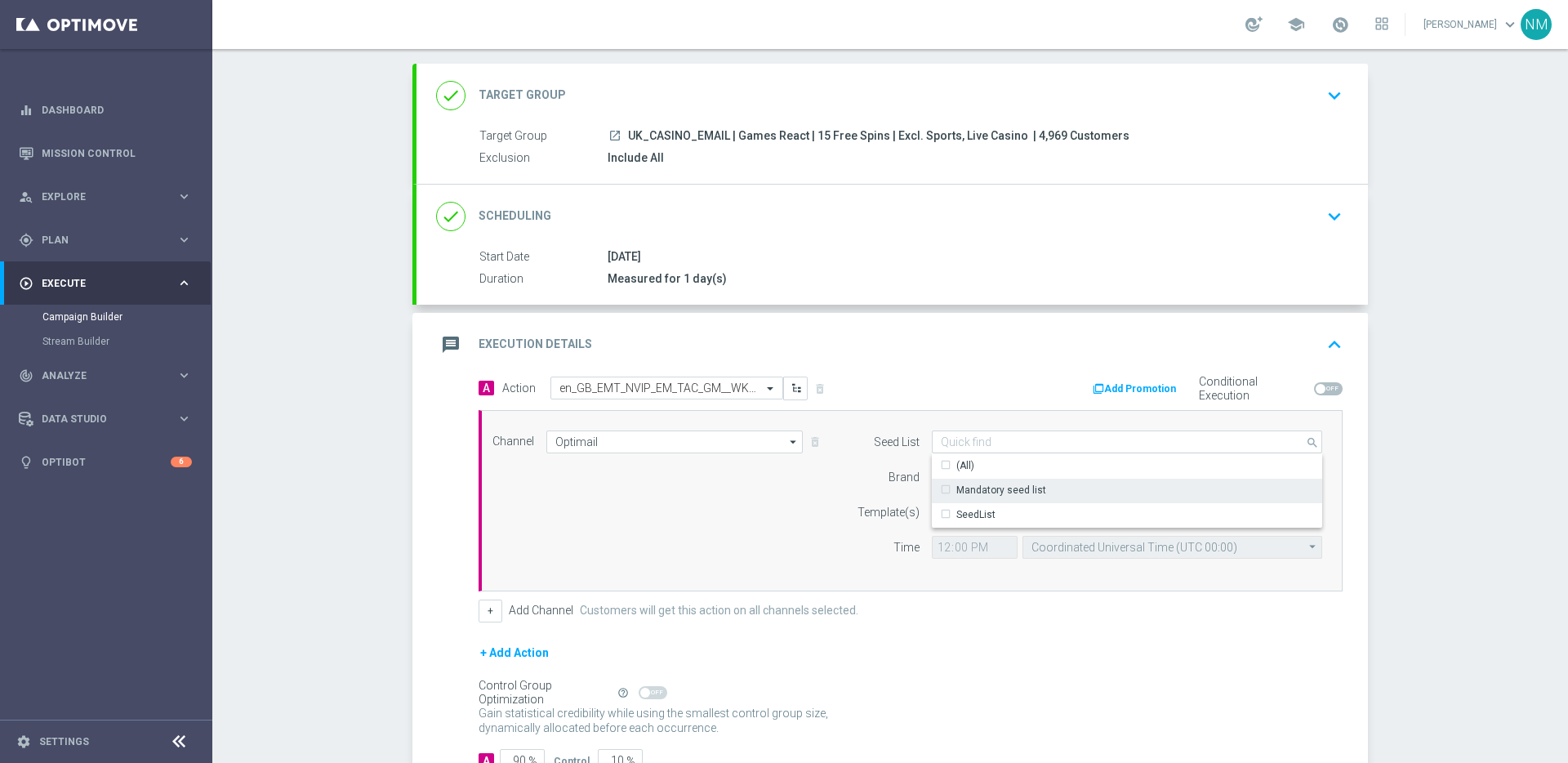
click at [989, 484] on div "Mandatory seed list" at bounding box center [1001, 490] width 90 height 15
click at [838, 493] on div "Seed List Mandatory seed list search Drag here to set row groups Drag here to s…" at bounding box center [1085, 500] width 498 height 141
type input "Mandatory seed list"
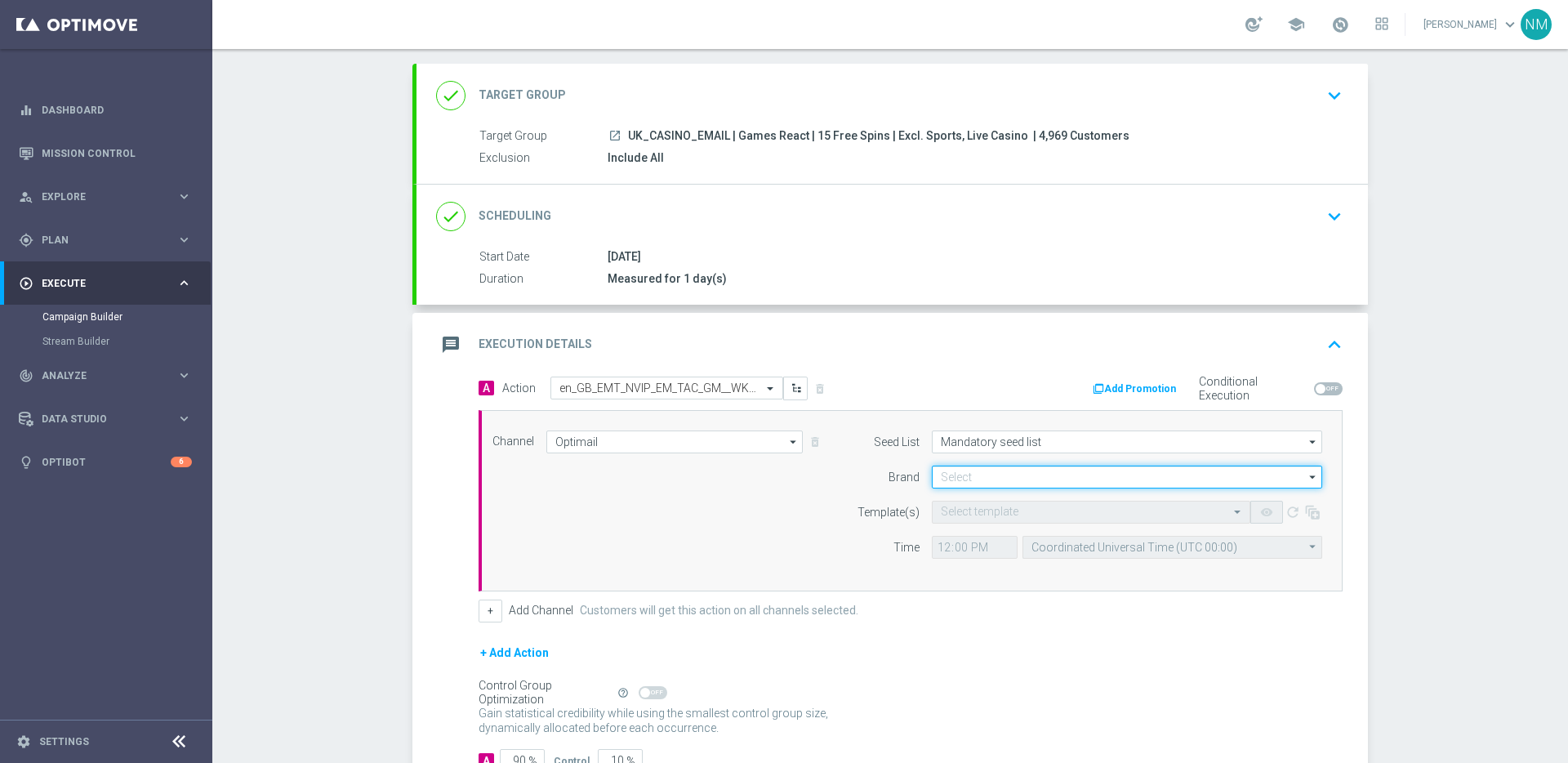
click at [964, 477] on input at bounding box center [1127, 477] width 390 height 22
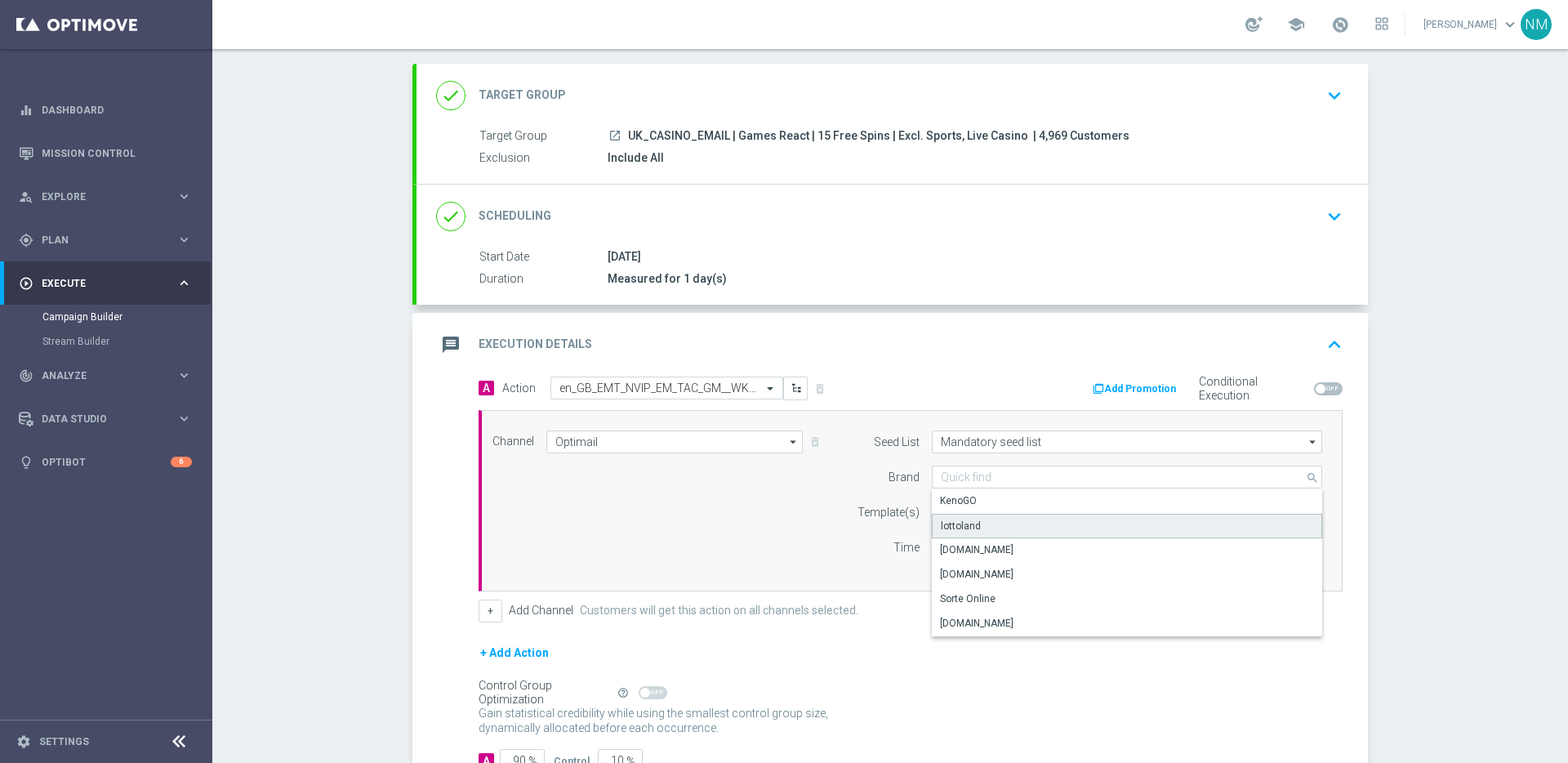
click at [974, 525] on div "lottoland" at bounding box center [1127, 526] width 390 height 24
type input "lottoland"
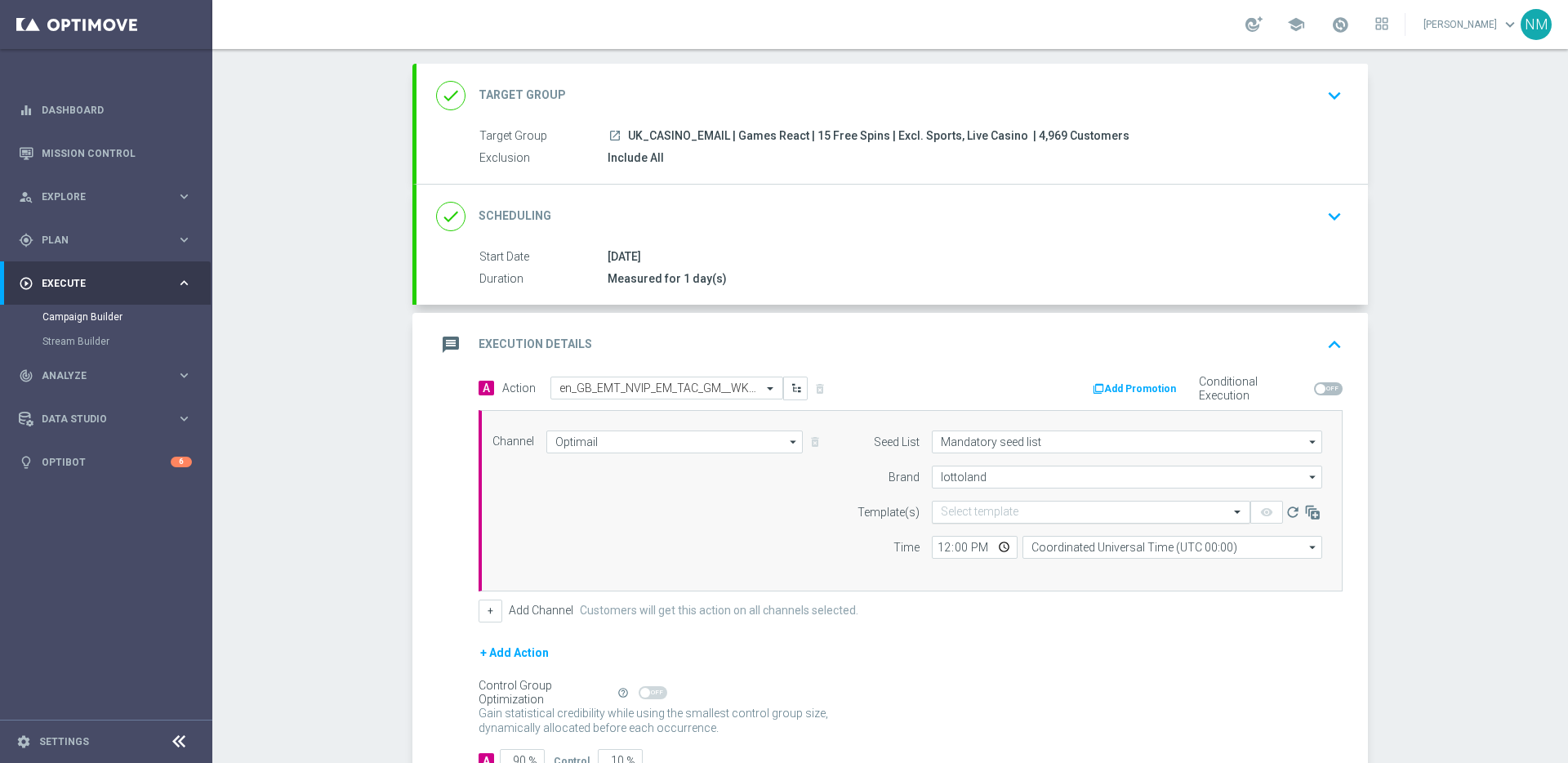
click at [974, 515] on input "text" at bounding box center [1075, 512] width 268 height 14
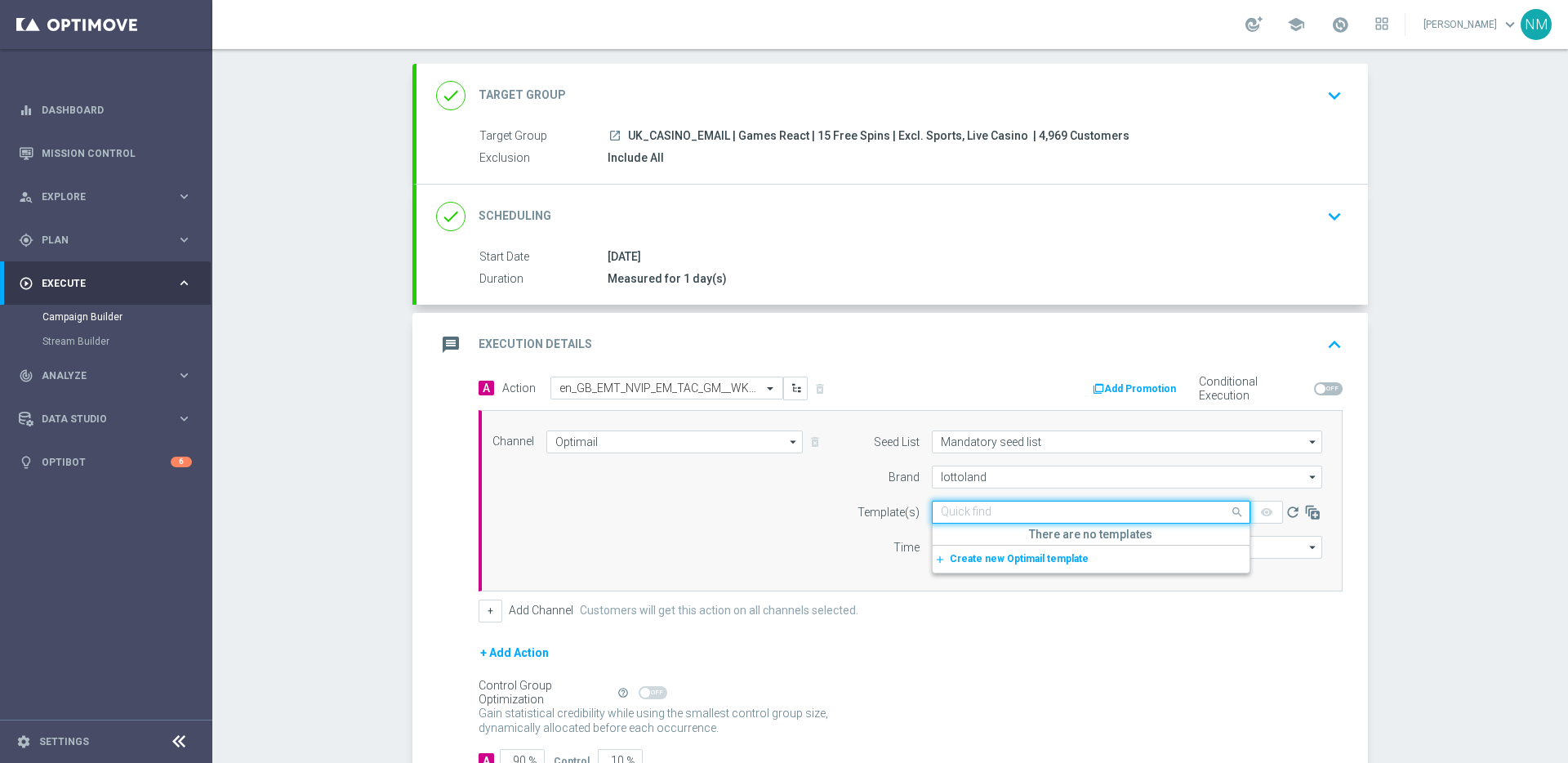
paste input "en_GB_EMT_NVIP_EM_TAC_GM__WK40_2025_GAMESREACT_ALICE_WONDER_TALE"
click at [993, 538] on label "en_GB_EMT_NVIP_EM_TAC_GM__WK40_2025_GAMESREACT_ALICE_WONDER_TALE" at bounding box center [1128, 537] width 375 height 14
type input "en_GB_EMT_NVIP_EM_TAC_GM__WK40_2025_GAMESREACT_ALICE_WONDER_TALE"
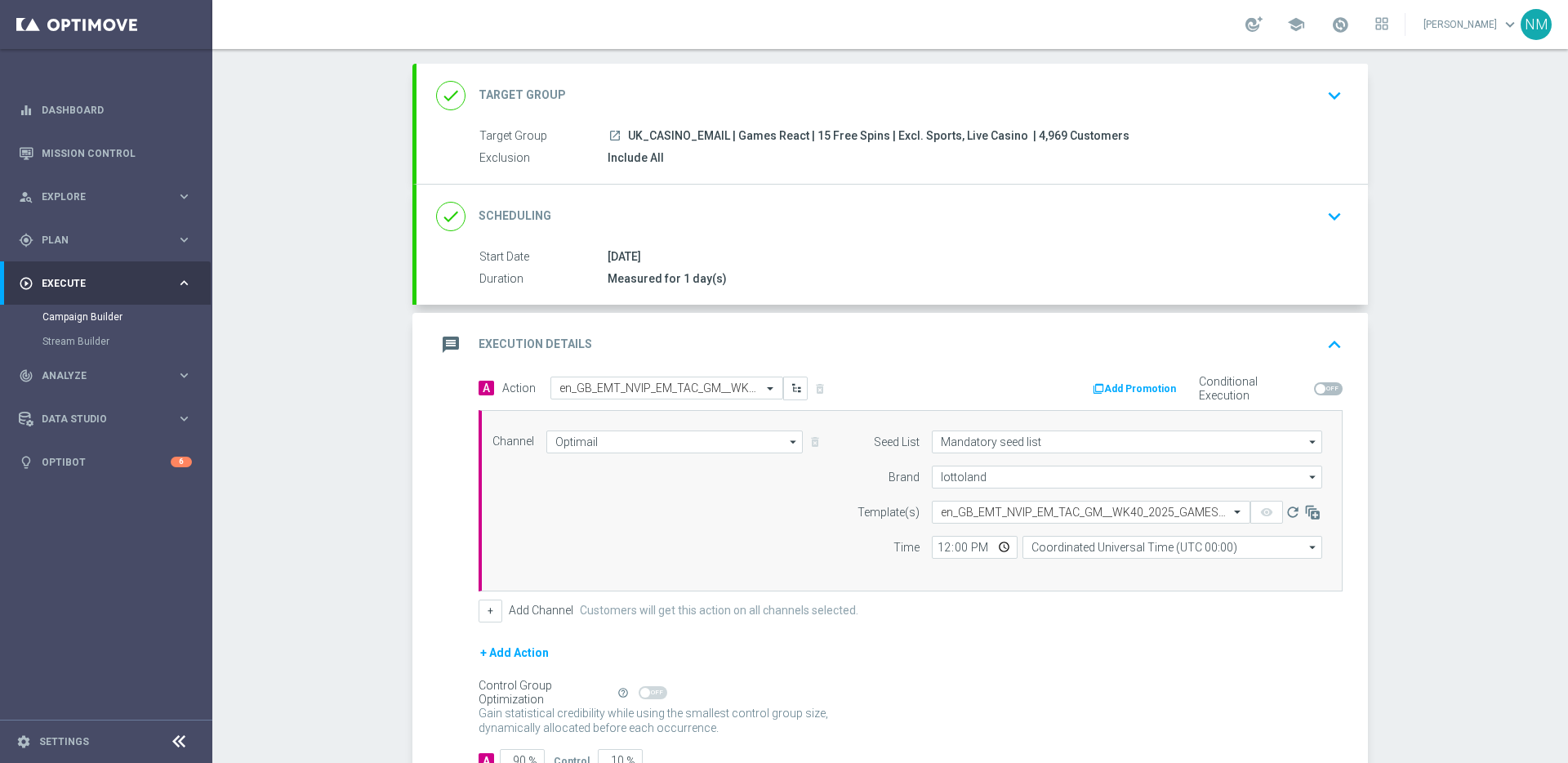
scroll to position [0, 0]
click at [1005, 548] on input "12:00" at bounding box center [974, 547] width 86 height 22
type input "10:30"
click at [1045, 607] on div "+ Add Channel Customers will get this action on all channels selected." at bounding box center [911, 611] width 864 height 22
click at [1053, 546] on input "Coordinated Universal Time (UTC 00:00)" at bounding box center [1172, 547] width 300 height 22
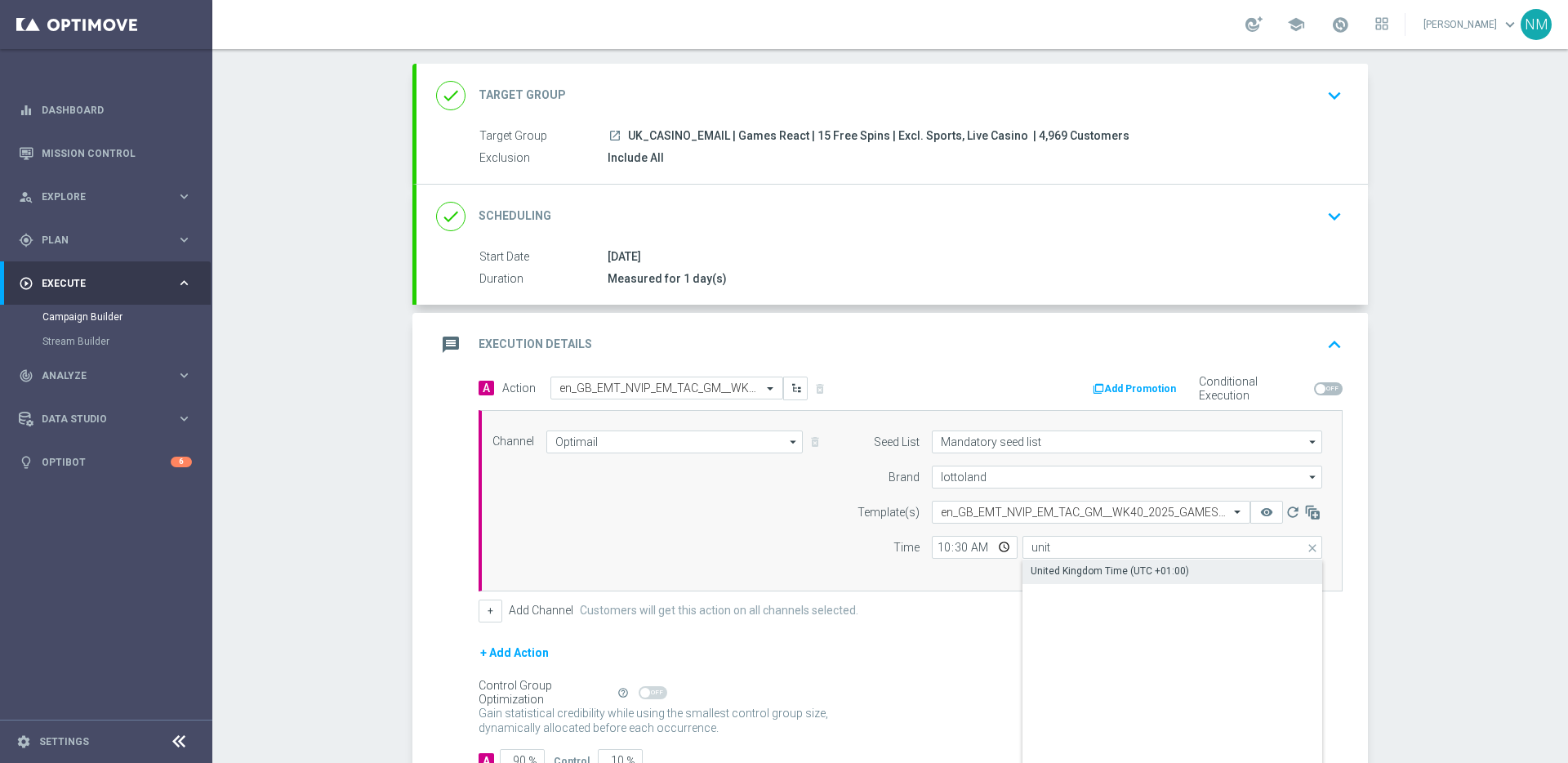
click at [1047, 565] on div "United Kingdom Time (UTC +01:00)" at bounding box center [1109, 570] width 158 height 15
type input "United Kingdom Time (UTC +01:00)"
click at [929, 578] on div "Channel Optimail Optimail arrow_drop_down Drag here to set row groups Drag here…" at bounding box center [911, 501] width 864 height 181
click at [1116, 385] on button "Add Promotion" at bounding box center [1136, 389] width 91 height 18
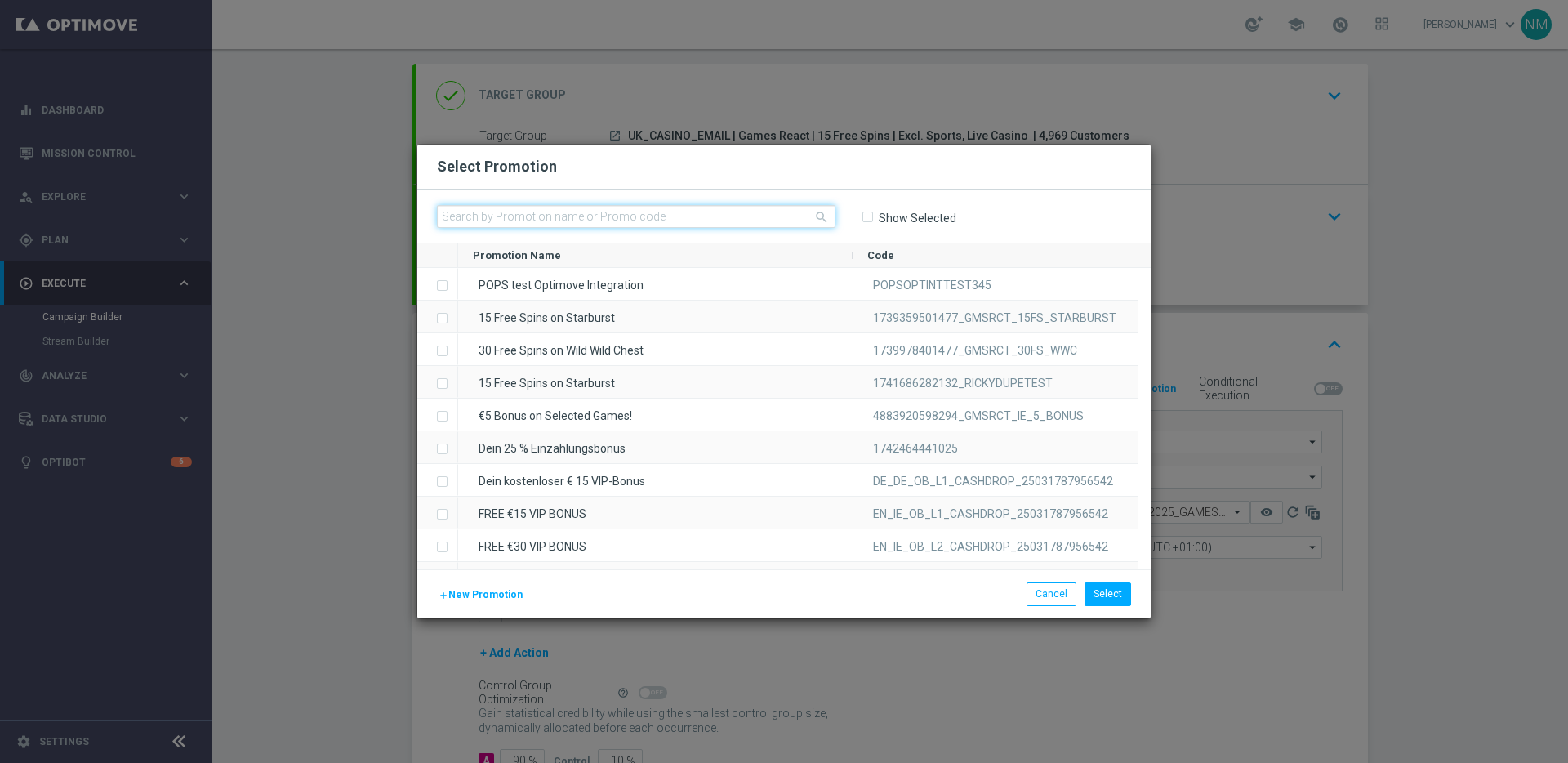
click at [691, 208] on input "text" at bounding box center [636, 216] width 398 height 22
paste input "W40_25_UK_GAMESREACT_15FS_1759148647763"
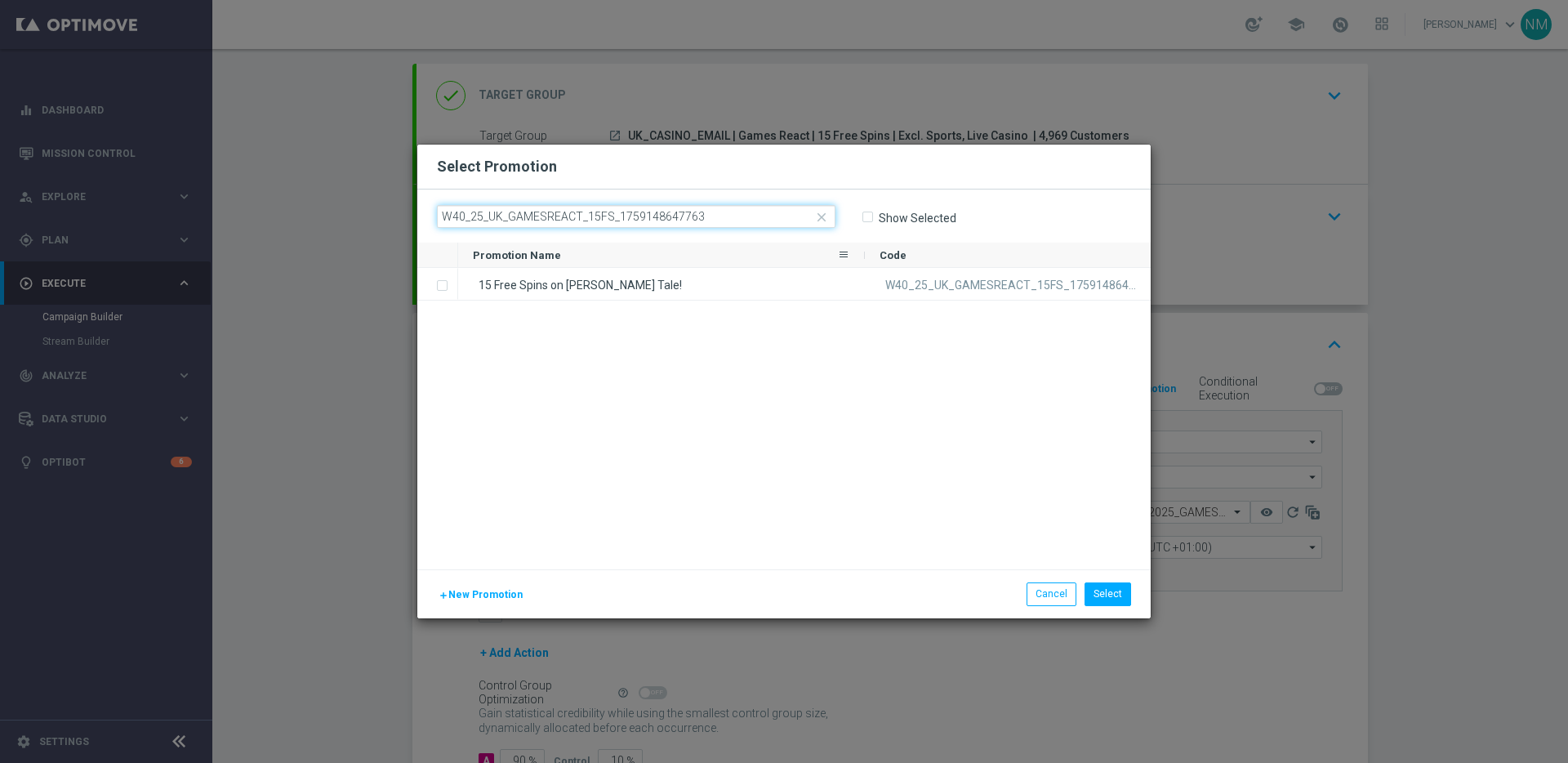
type input "W40_25_UK_GAMESREACT_15FS_1759148647763"
click at [638, 279] on div "15 Free Spins on [PERSON_NAME] Tale!" at bounding box center [661, 283] width 407 height 32
click at [1114, 590] on button "Select" at bounding box center [1108, 594] width 47 height 22
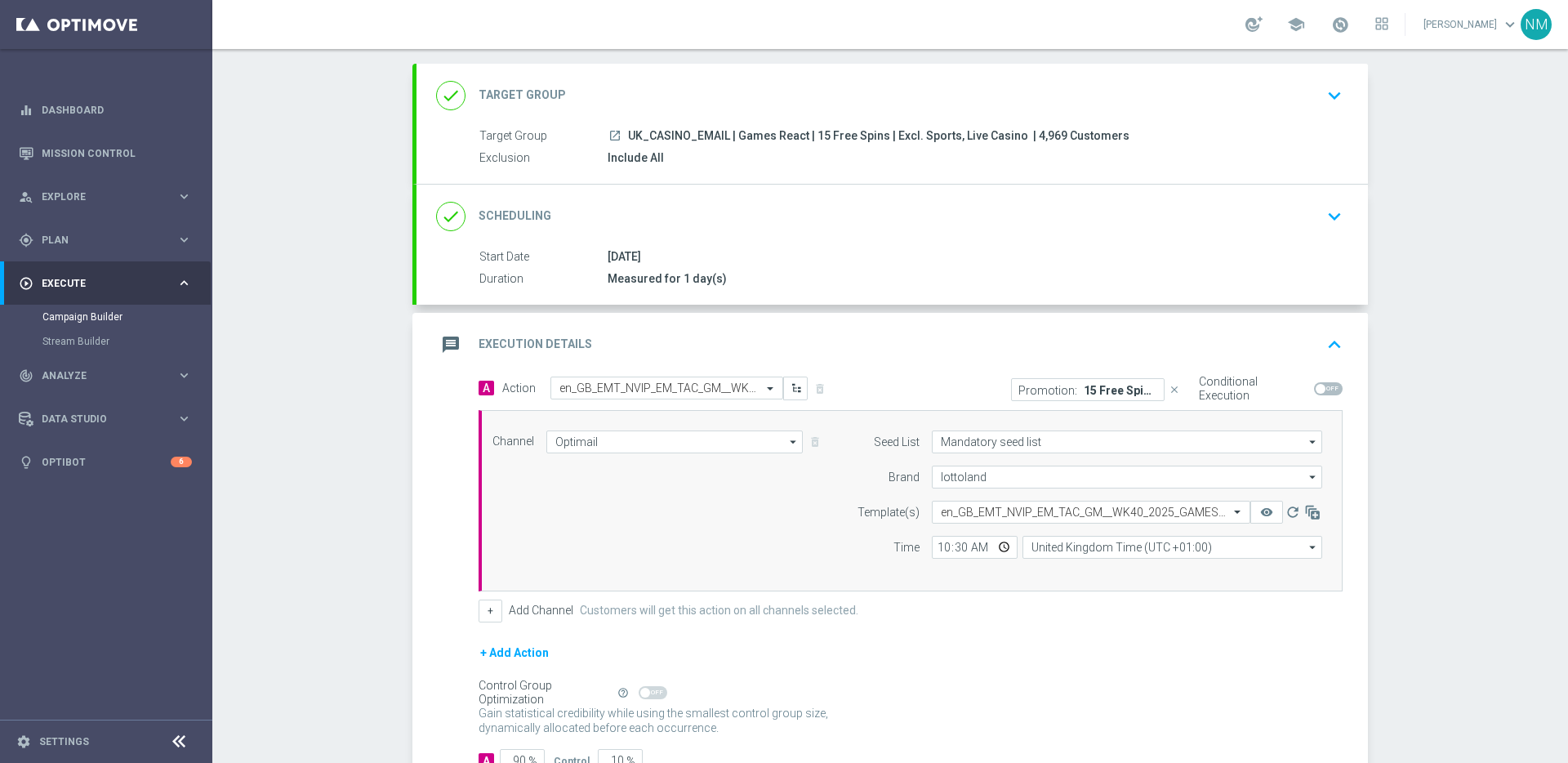
click at [1334, 387] on span at bounding box center [1328, 388] width 29 height 13
click at [1334, 387] on input "checkbox" at bounding box center [1328, 388] width 29 height 13
checkbox input "true"
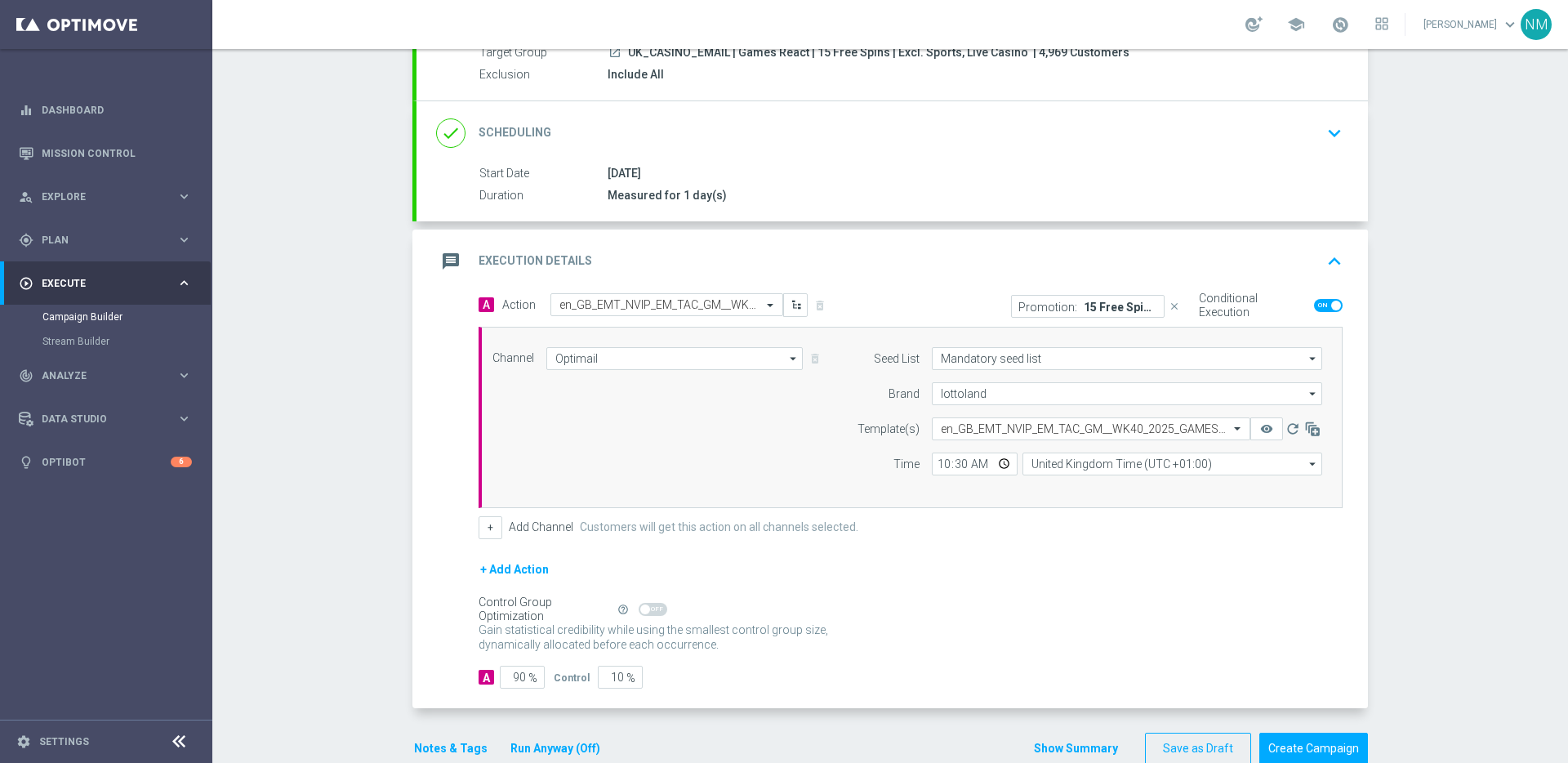
scroll to position [200, 0]
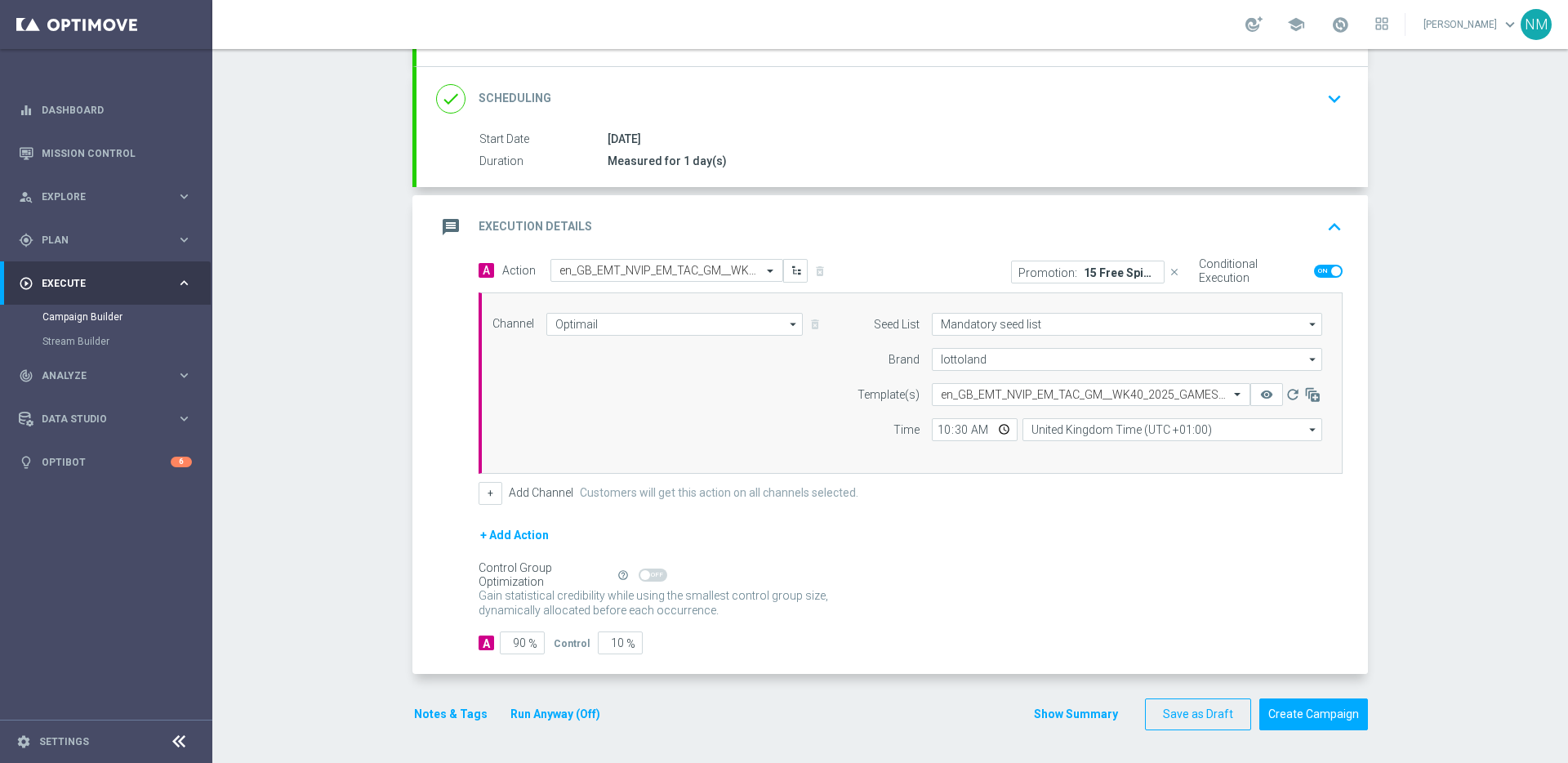
click at [432, 703] on div "Notes & Tags Run Anyway (Off)" at bounding box center [517, 714] width 209 height 32
click at [429, 706] on button "Notes & Tags" at bounding box center [450, 715] width 77 height 21
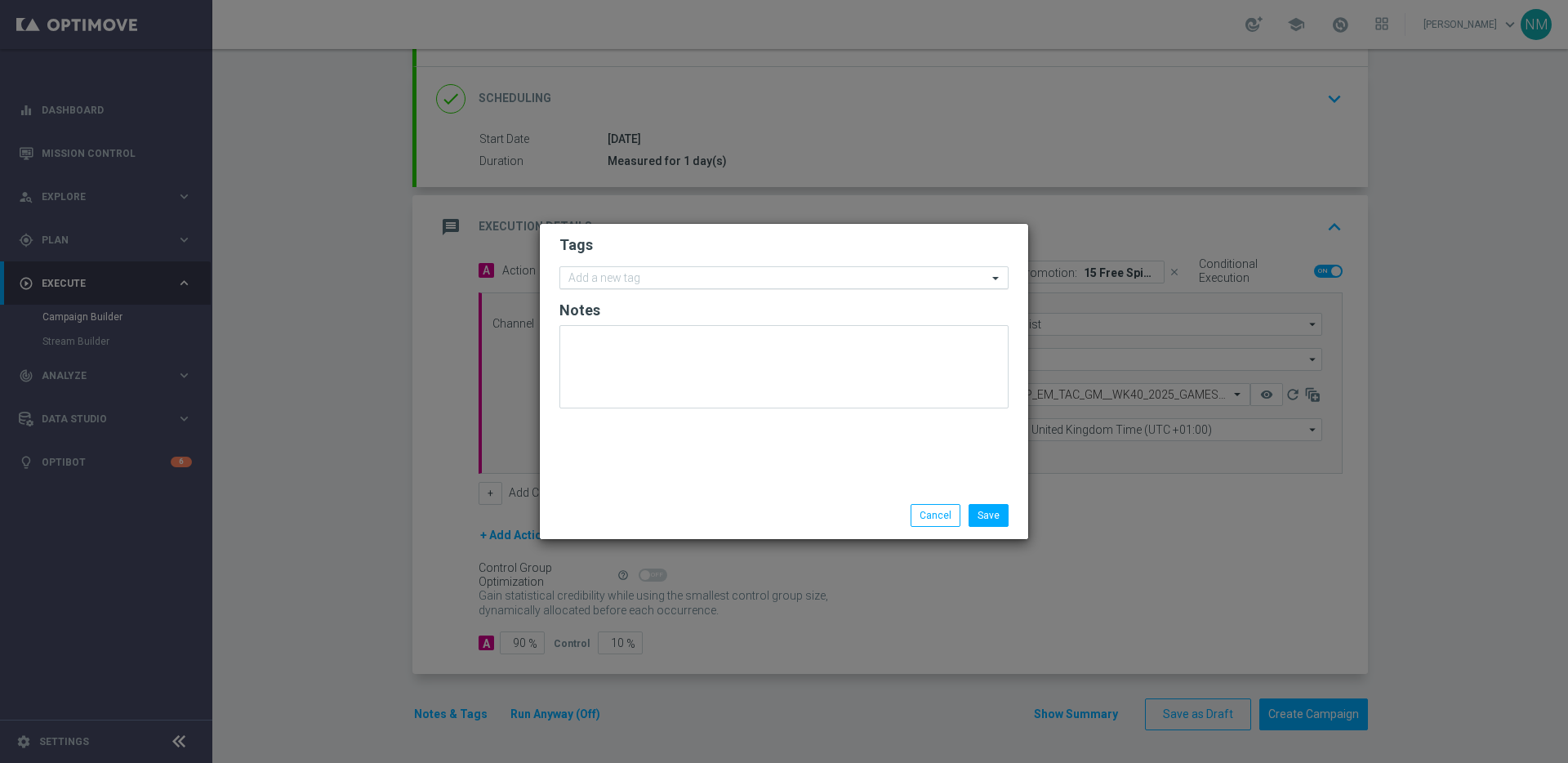
click at [628, 272] on input "text" at bounding box center [778, 279] width 419 height 14
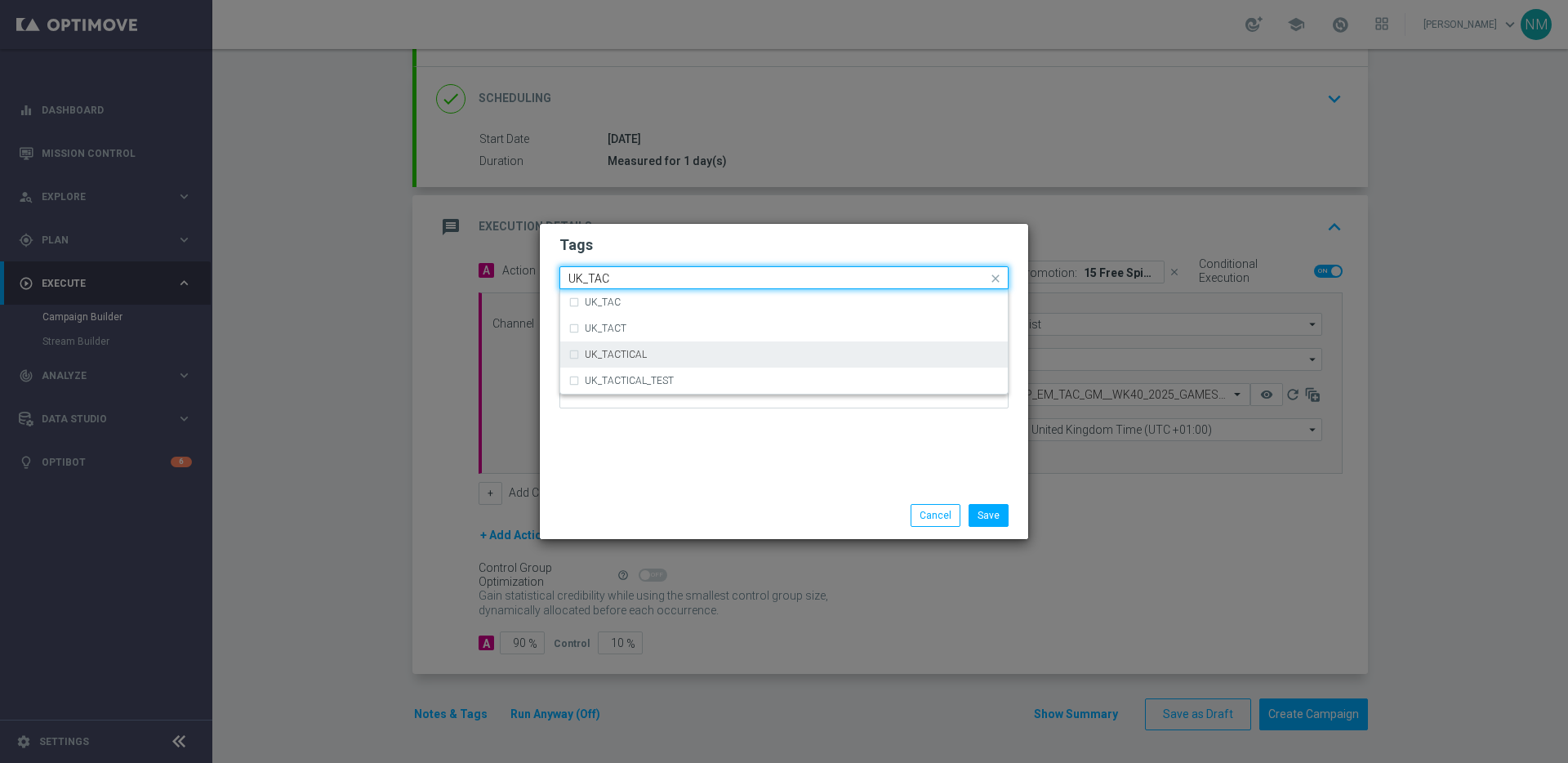
click at [636, 355] on label "UK_TACTICAL" at bounding box center [616, 354] width 62 height 10
type input "UK_TAC"
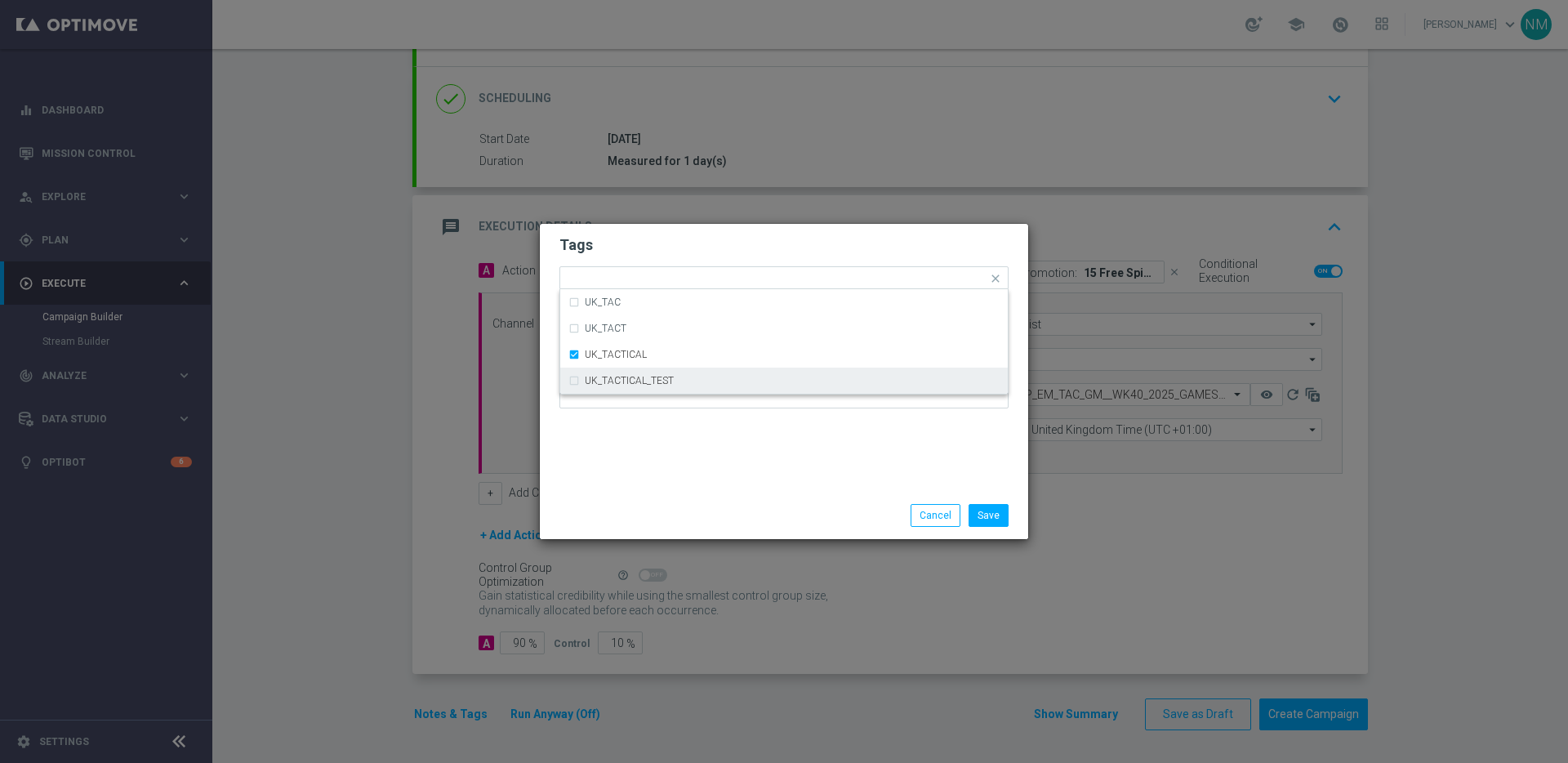
click at [725, 452] on div "Tags Quick find × UK_TACTICAL UK_TAC UK_TACT UK_TACTICAL UK_TACTICAL_TEST Notes" at bounding box center [784, 358] width 488 height 268
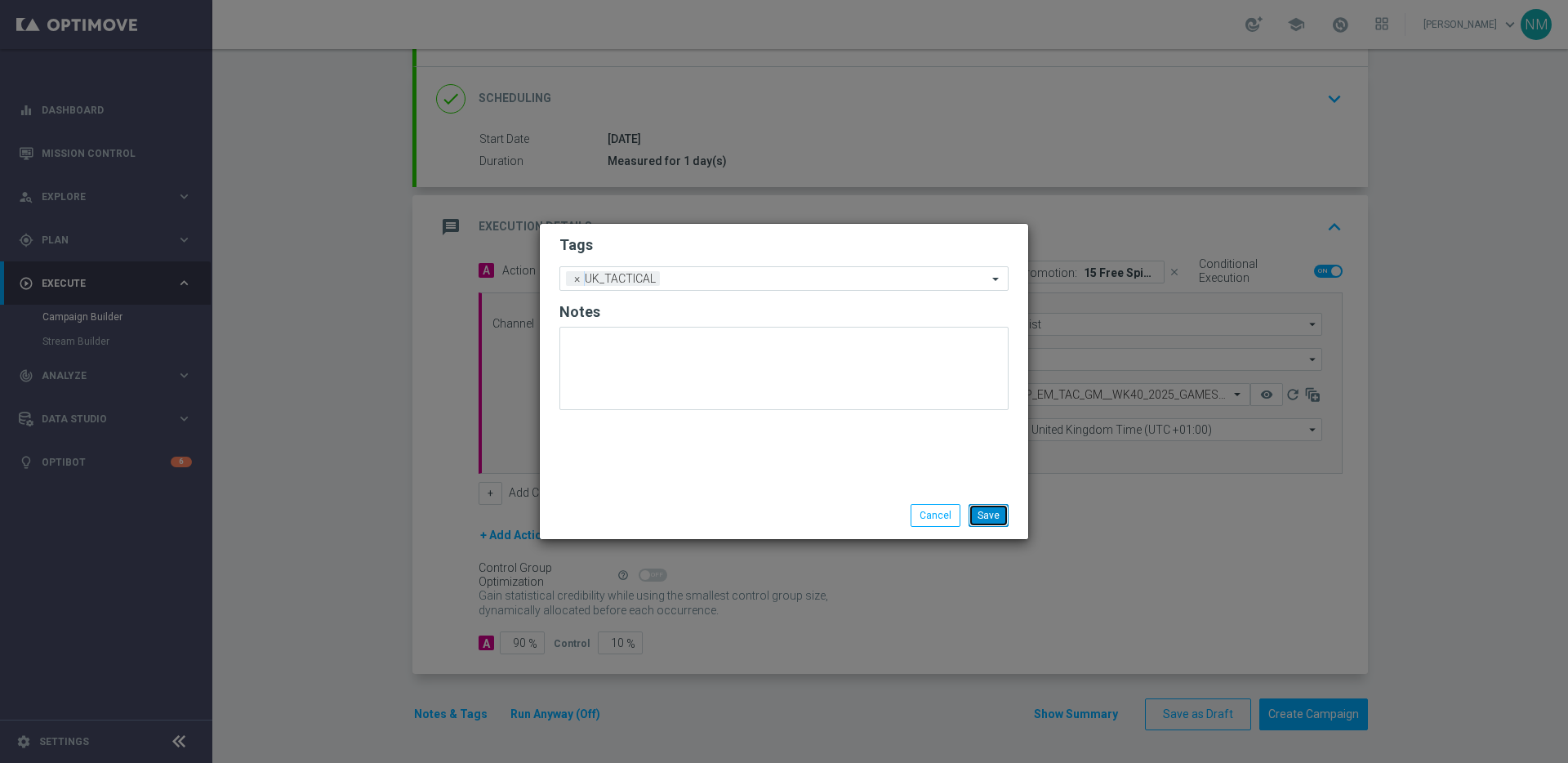
click at [981, 516] on button "Save" at bounding box center [988, 515] width 40 height 22
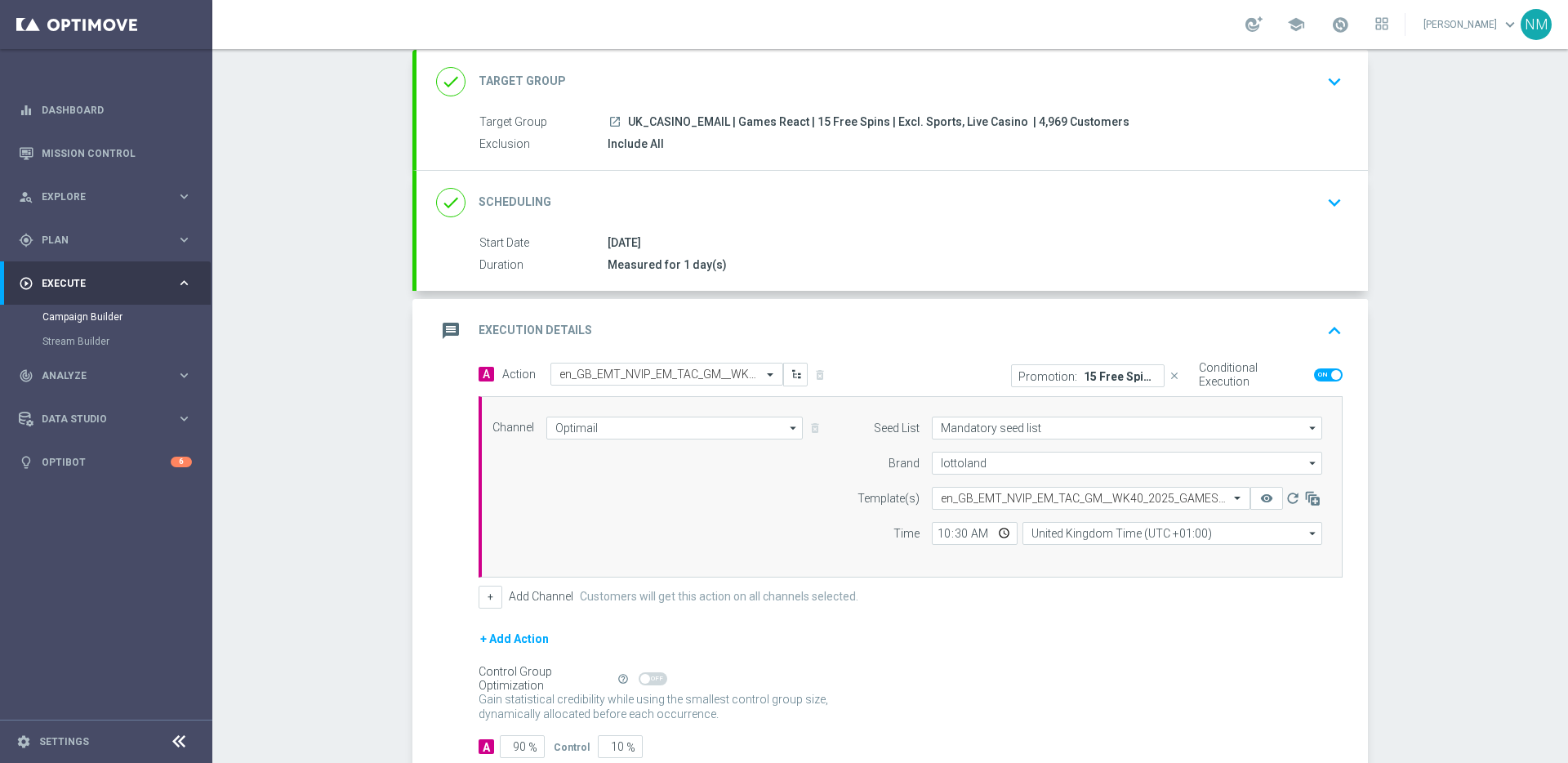
scroll to position [112, 0]
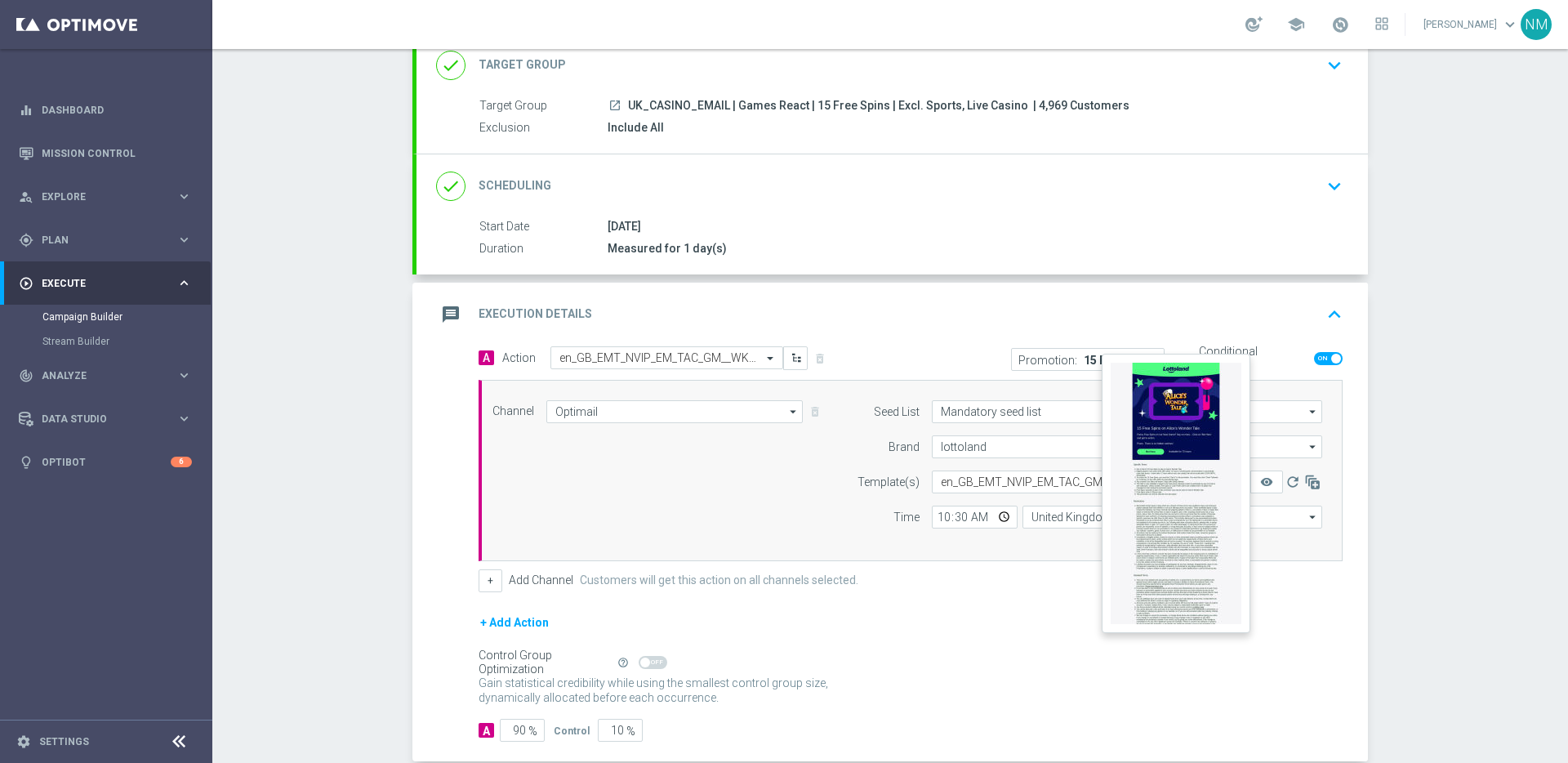
click at [1267, 485] on button "remove_red_eye" at bounding box center [1266, 482] width 33 height 22
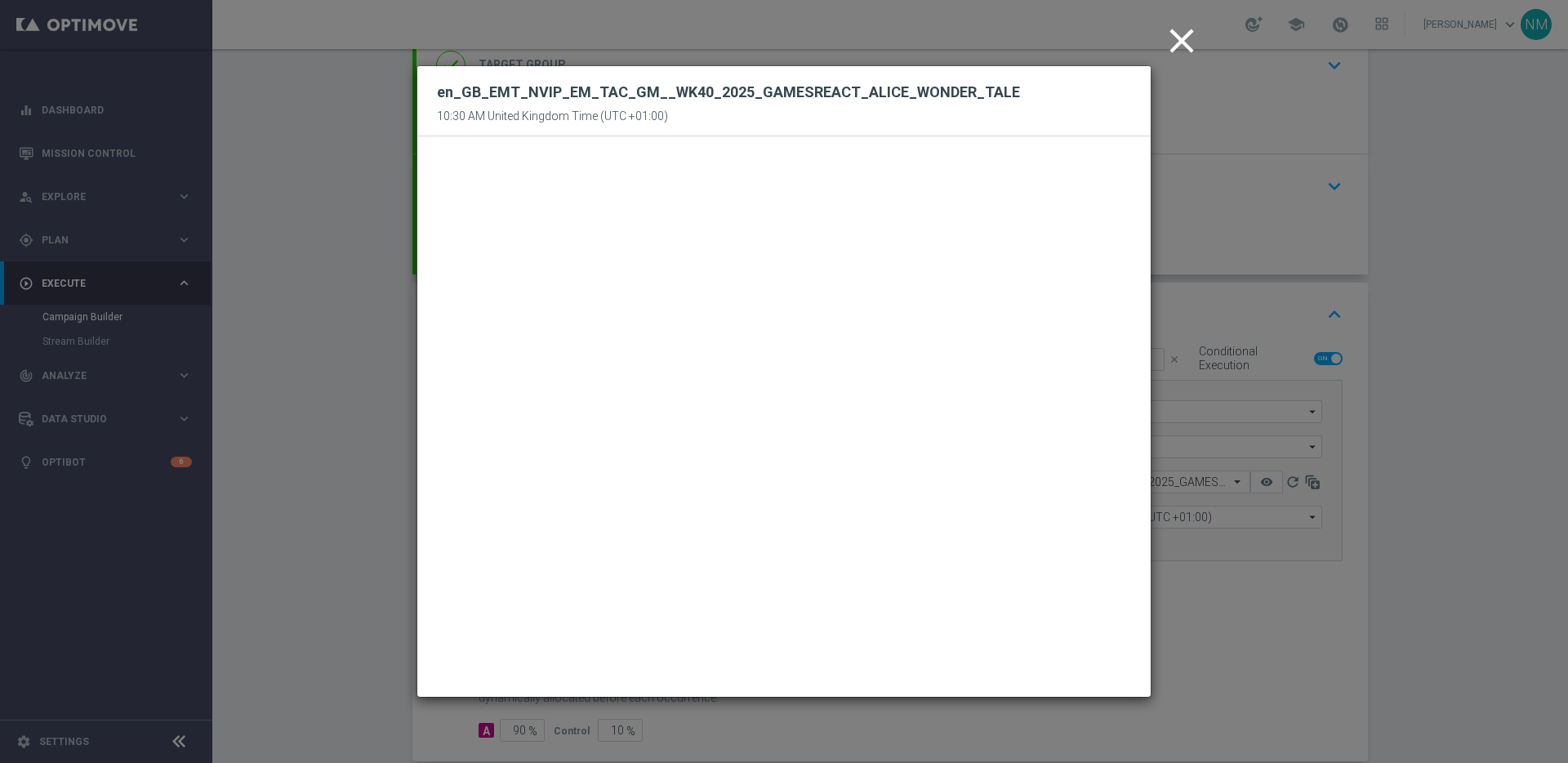
click at [1185, 47] on icon "close" at bounding box center [1181, 41] width 41 height 41
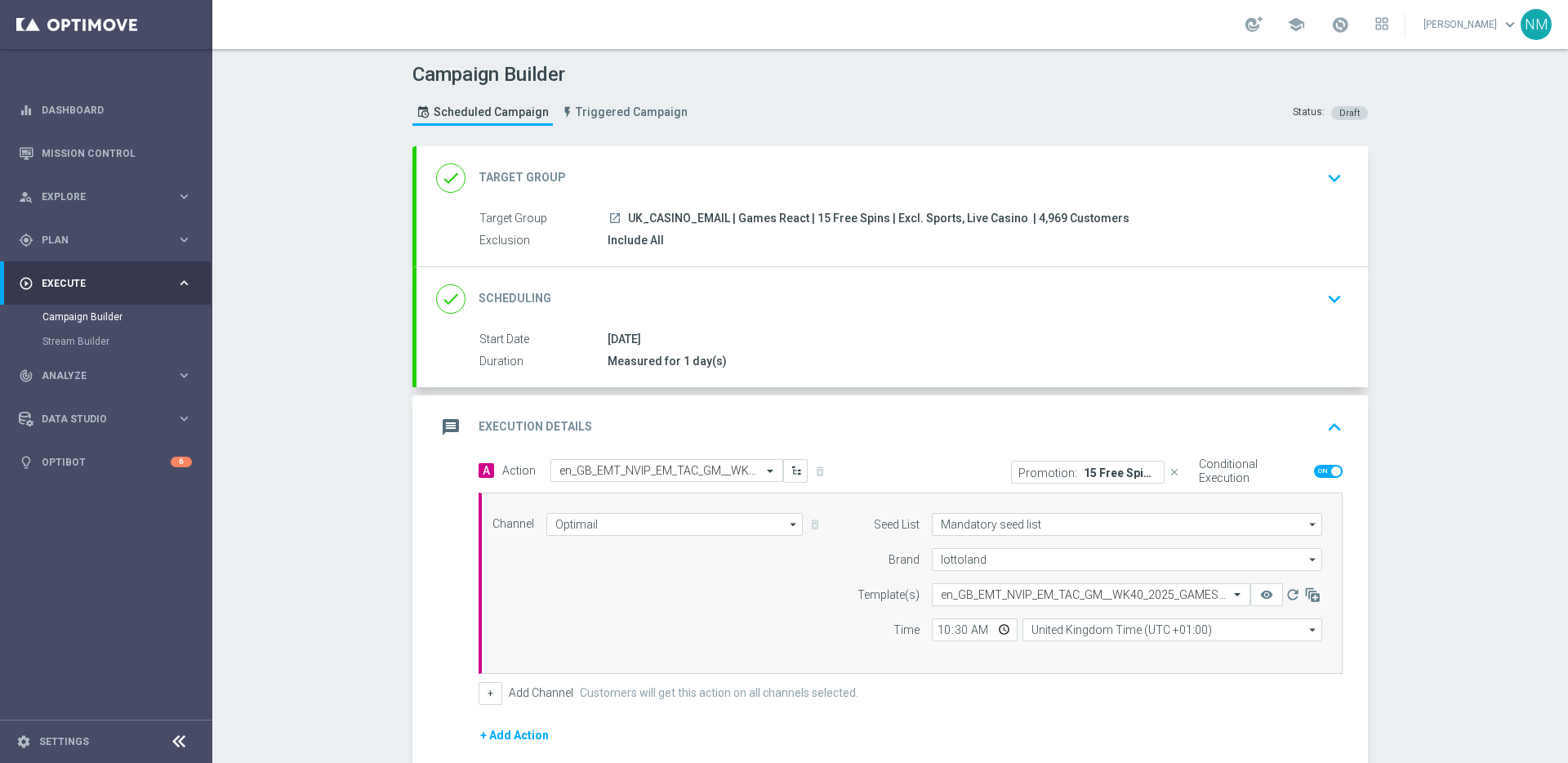
scroll to position [200, 0]
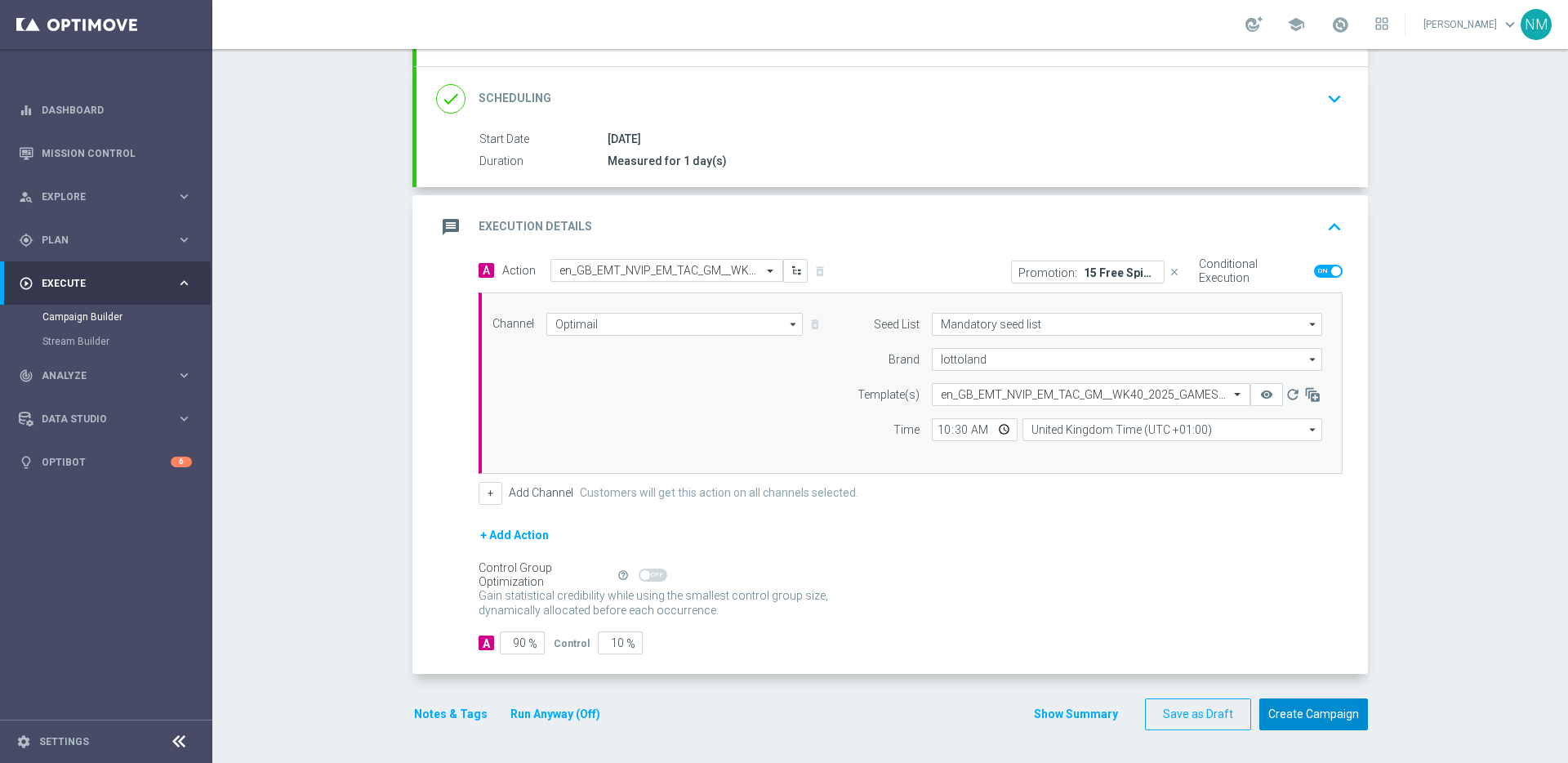
click at [1295, 711] on button "Create Campaign" at bounding box center [1314, 714] width 109 height 32
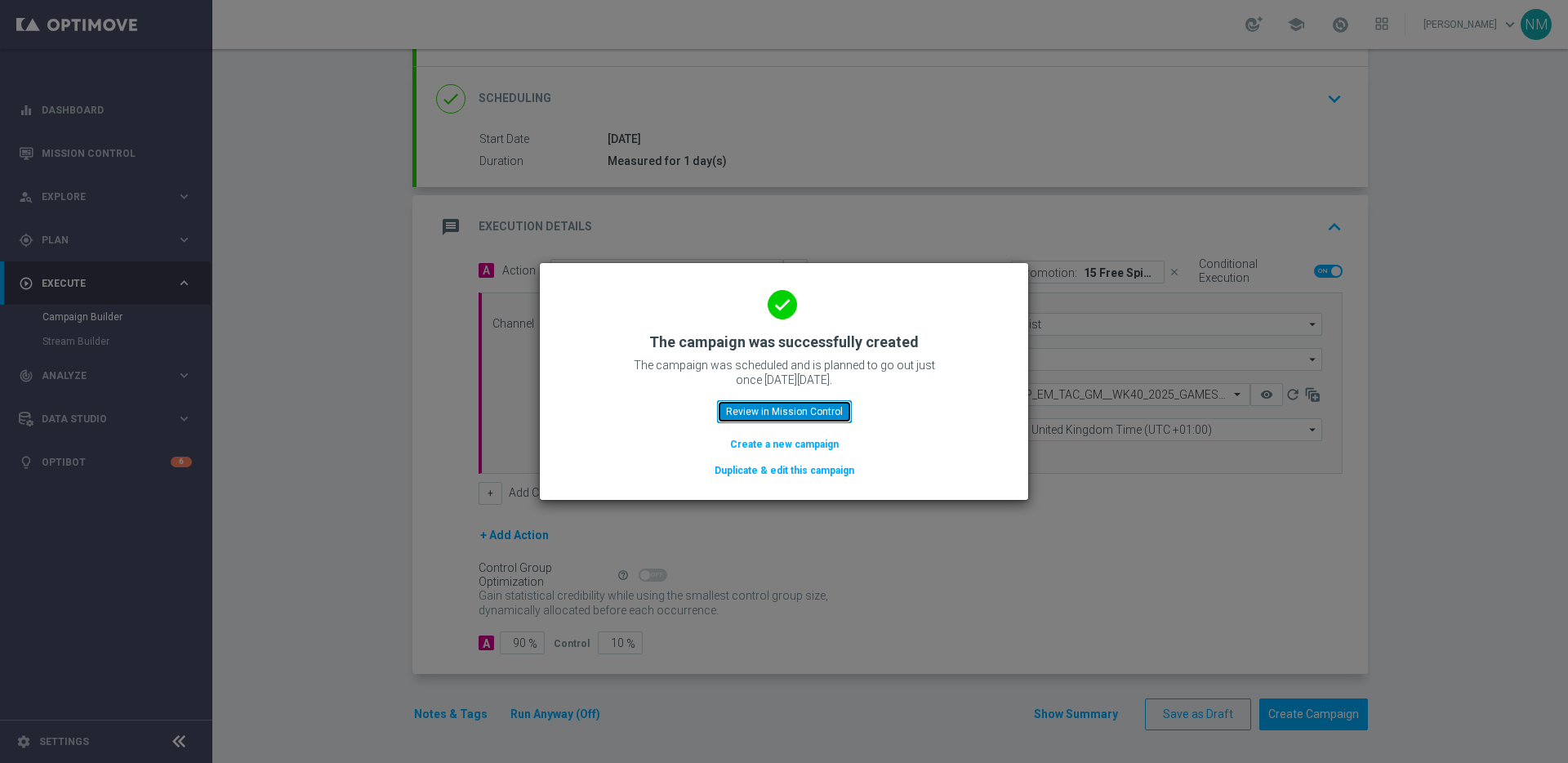
click at [749, 413] on button "Review in Mission Control" at bounding box center [784, 411] width 135 height 22
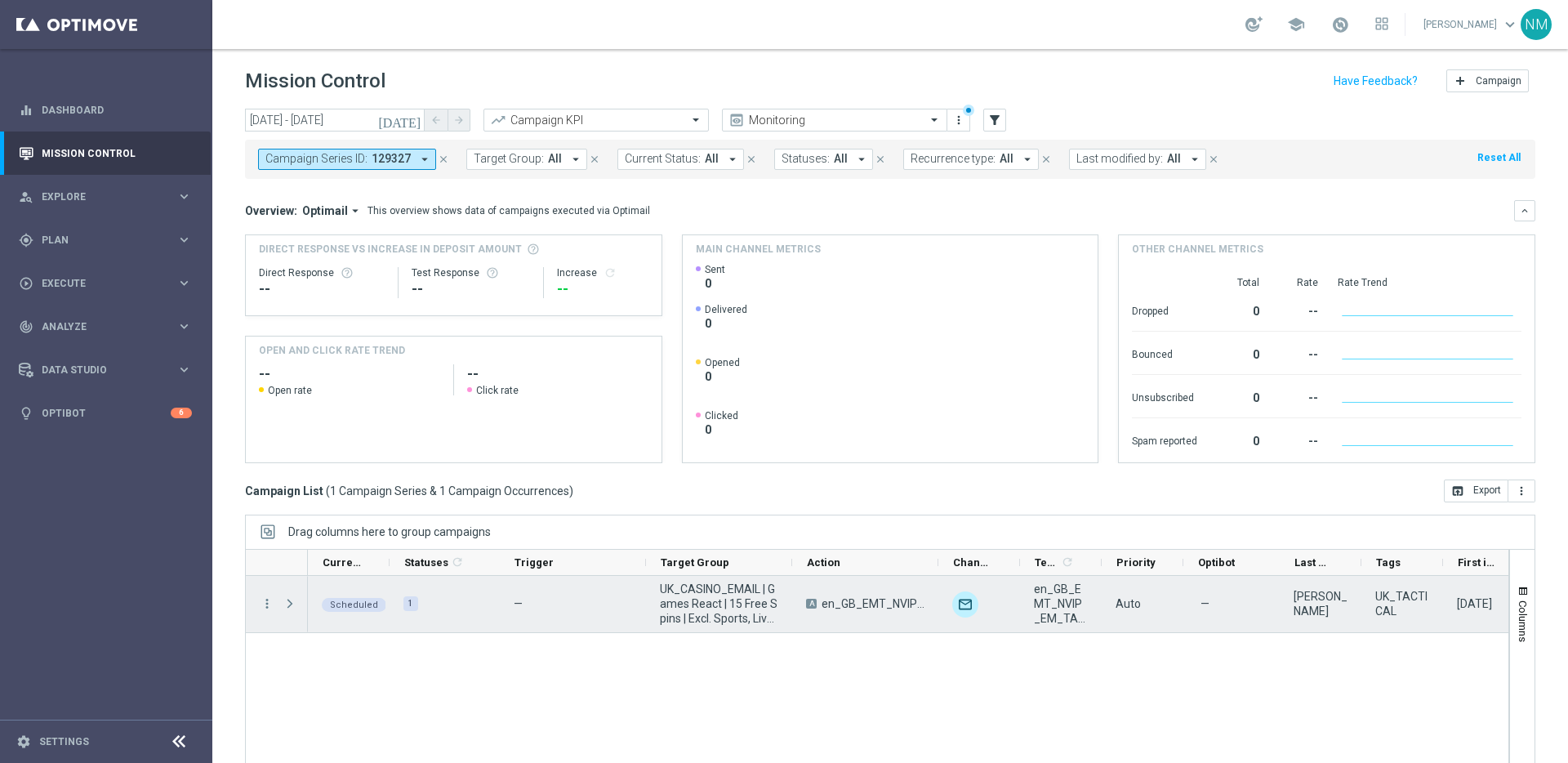
click at [282, 604] on span "Press SPACE to select this row." at bounding box center [289, 603] width 15 height 13
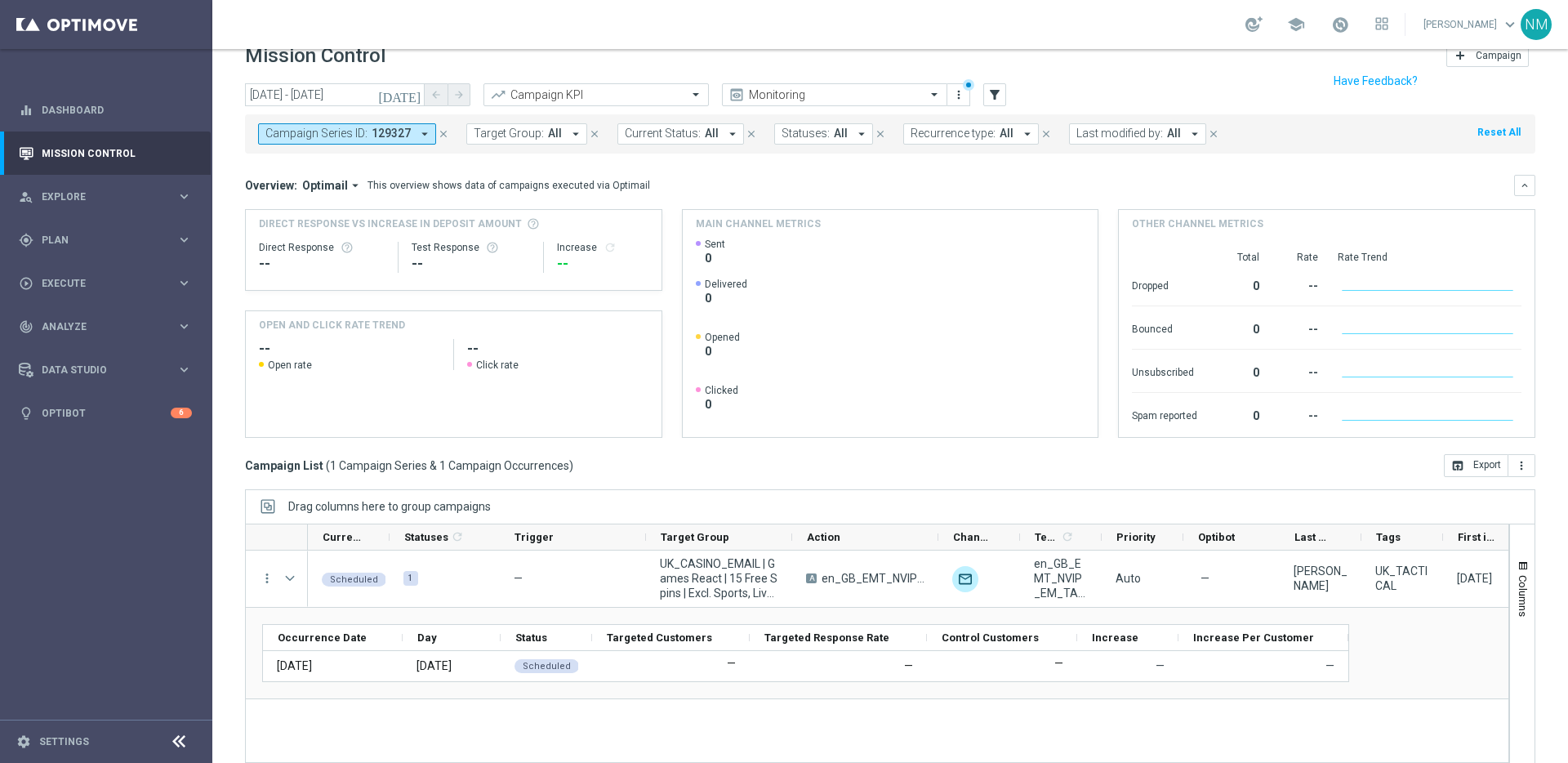
scroll to position [54, 0]
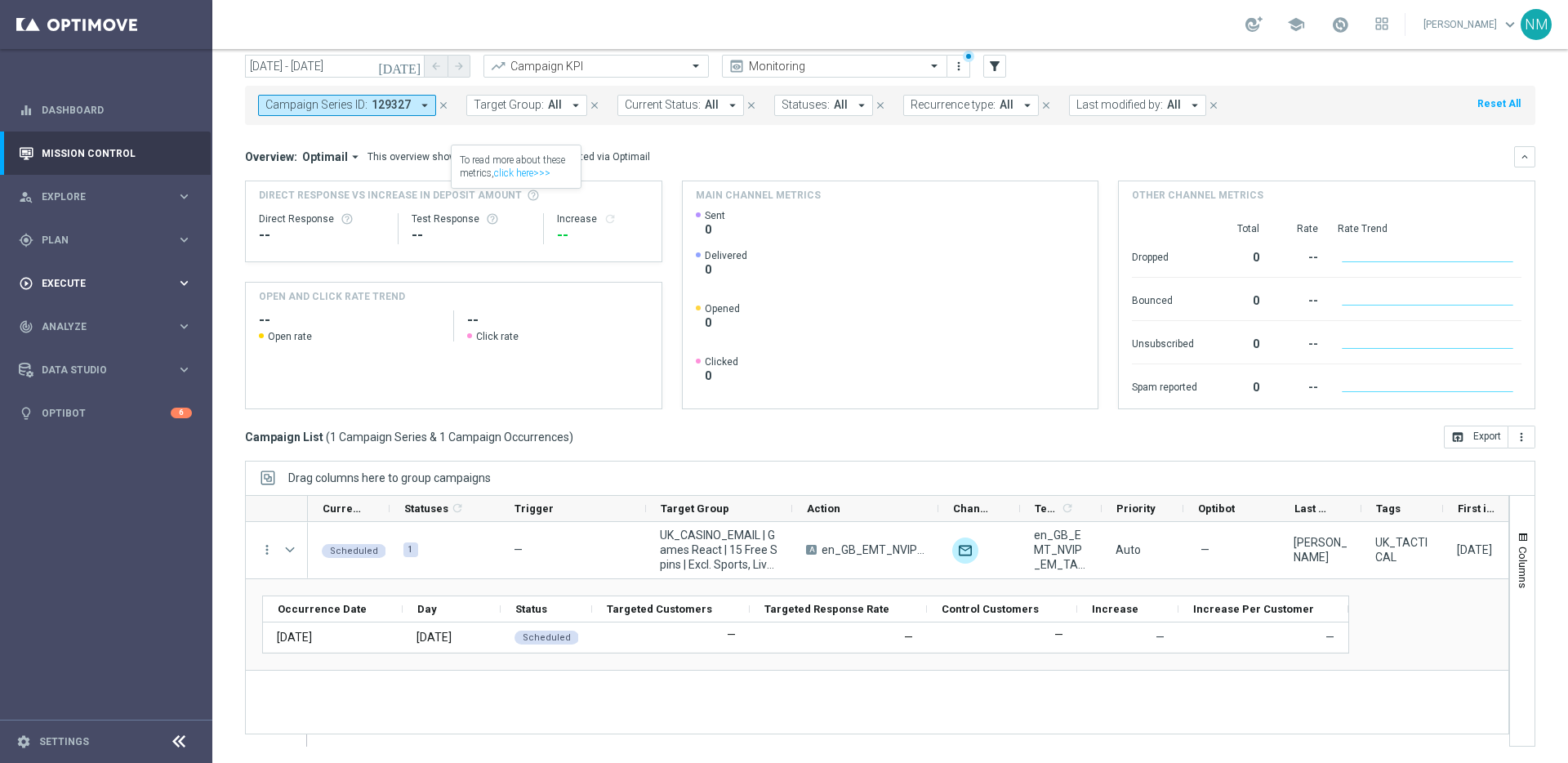
click at [116, 283] on span "Execute" at bounding box center [109, 283] width 135 height 10
click at [92, 318] on link "Campaign Builder" at bounding box center [105, 316] width 127 height 13
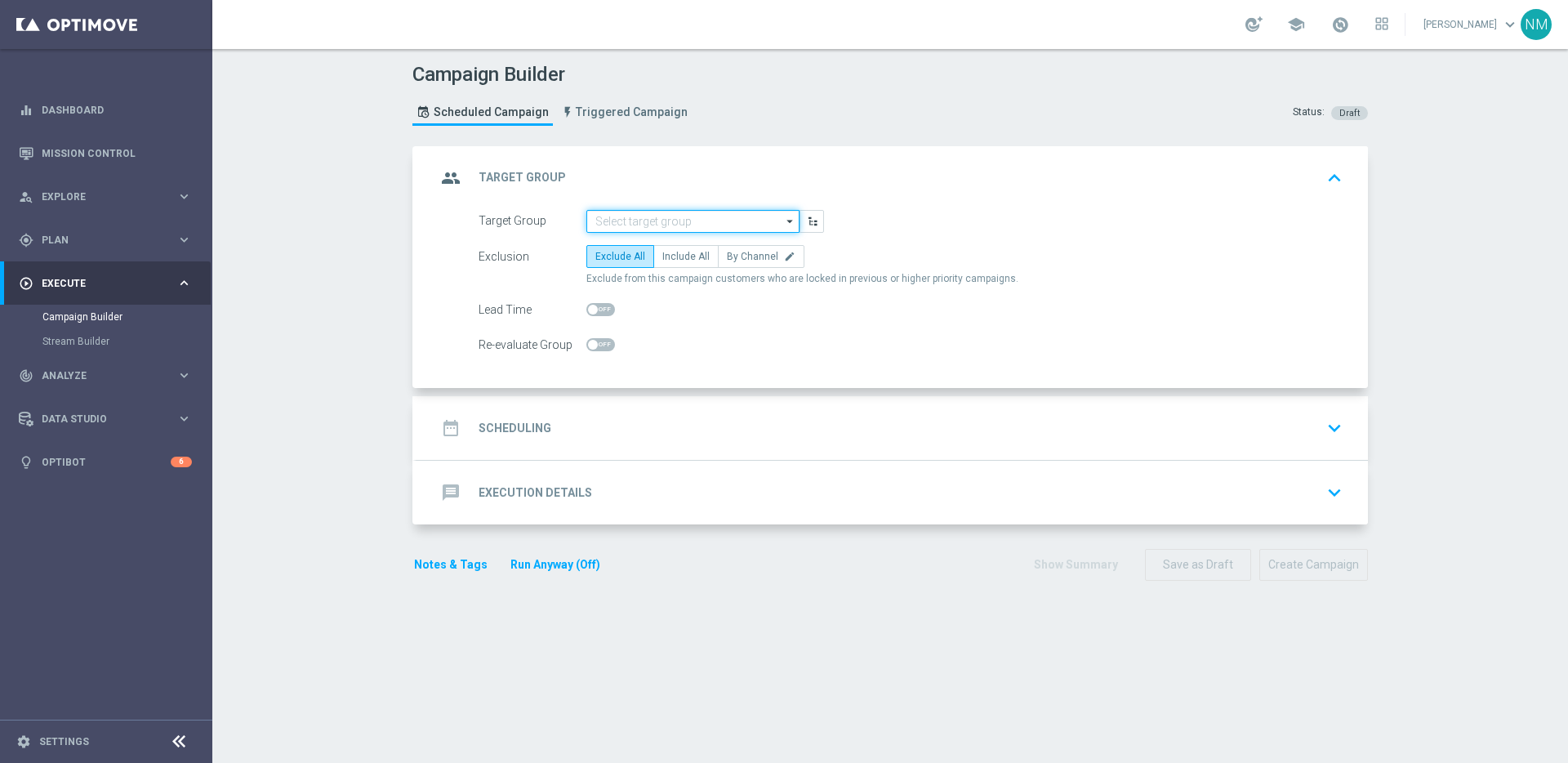
click at [657, 220] on input at bounding box center [693, 221] width 213 height 22
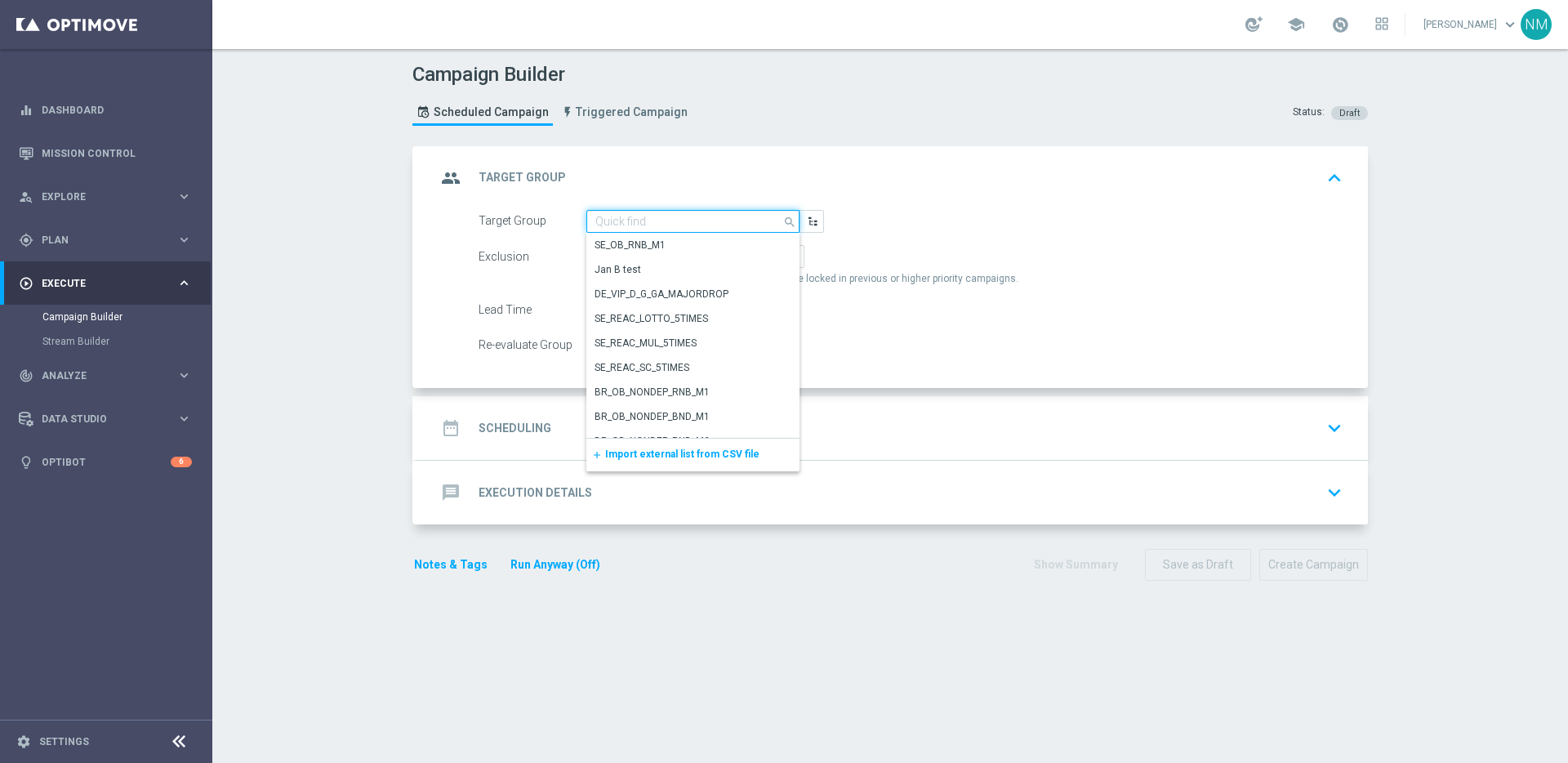
paste input "UK_CASINO_APP | Games React | 15 Free Spins | Excl. Sports, Live Casino"
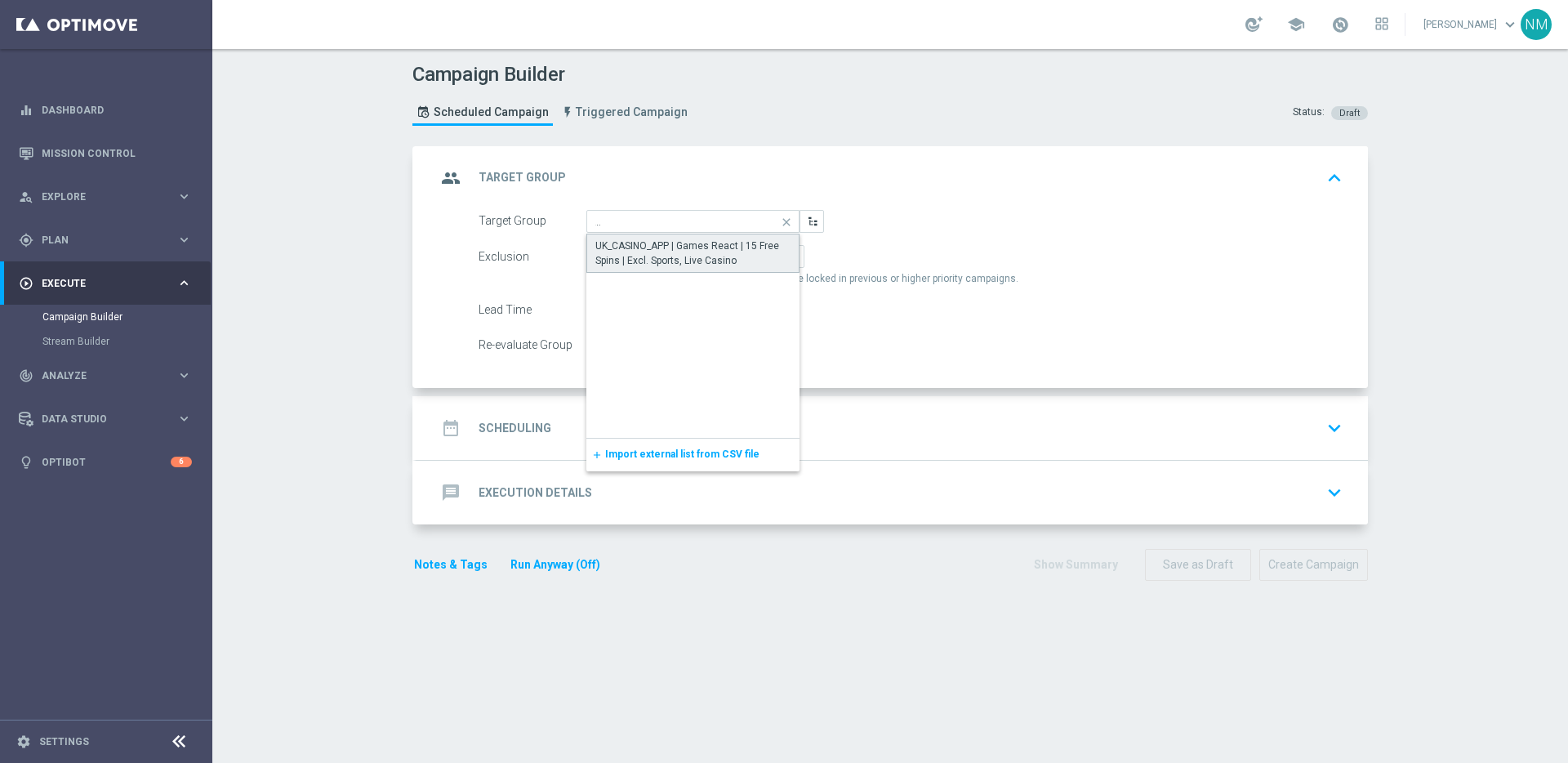
click at [660, 239] on div "UK_CASINO_APP | Games React | 15 Free Spins | Excl. Sports, Live Casino" at bounding box center [693, 253] width 195 height 29
type input "UK_CASINO_APP | Games React | 15 Free Spins | Excl. Sports, Live Casino"
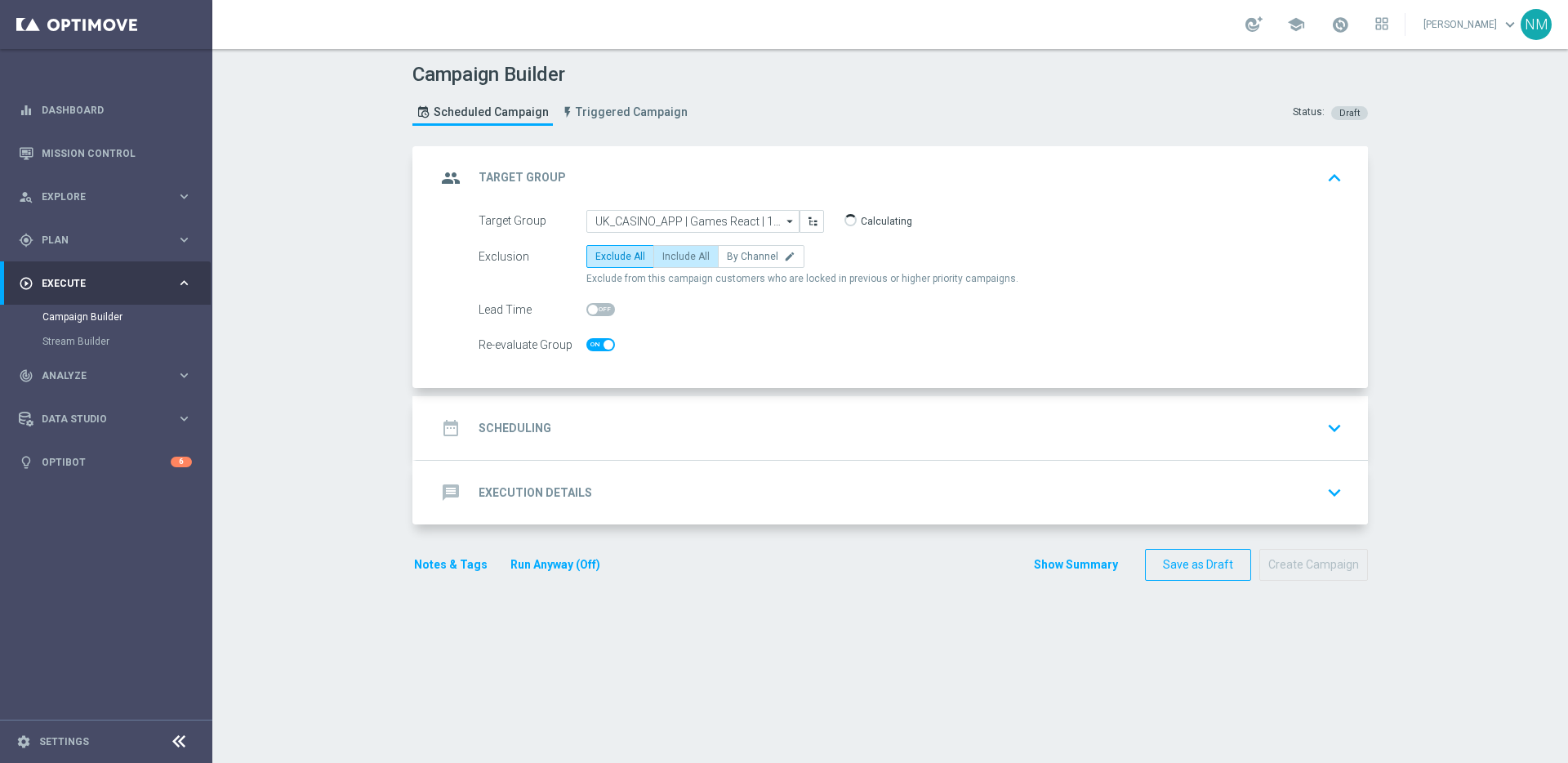
checkbox input "true"
click at [663, 262] on span "Include All" at bounding box center [686, 256] width 48 height 11
click at [663, 262] on input "Include All" at bounding box center [668, 259] width 10 height 10
radio input "true"
click at [616, 423] on div "date_range Scheduling keyboard_arrow_down" at bounding box center [892, 428] width 912 height 31
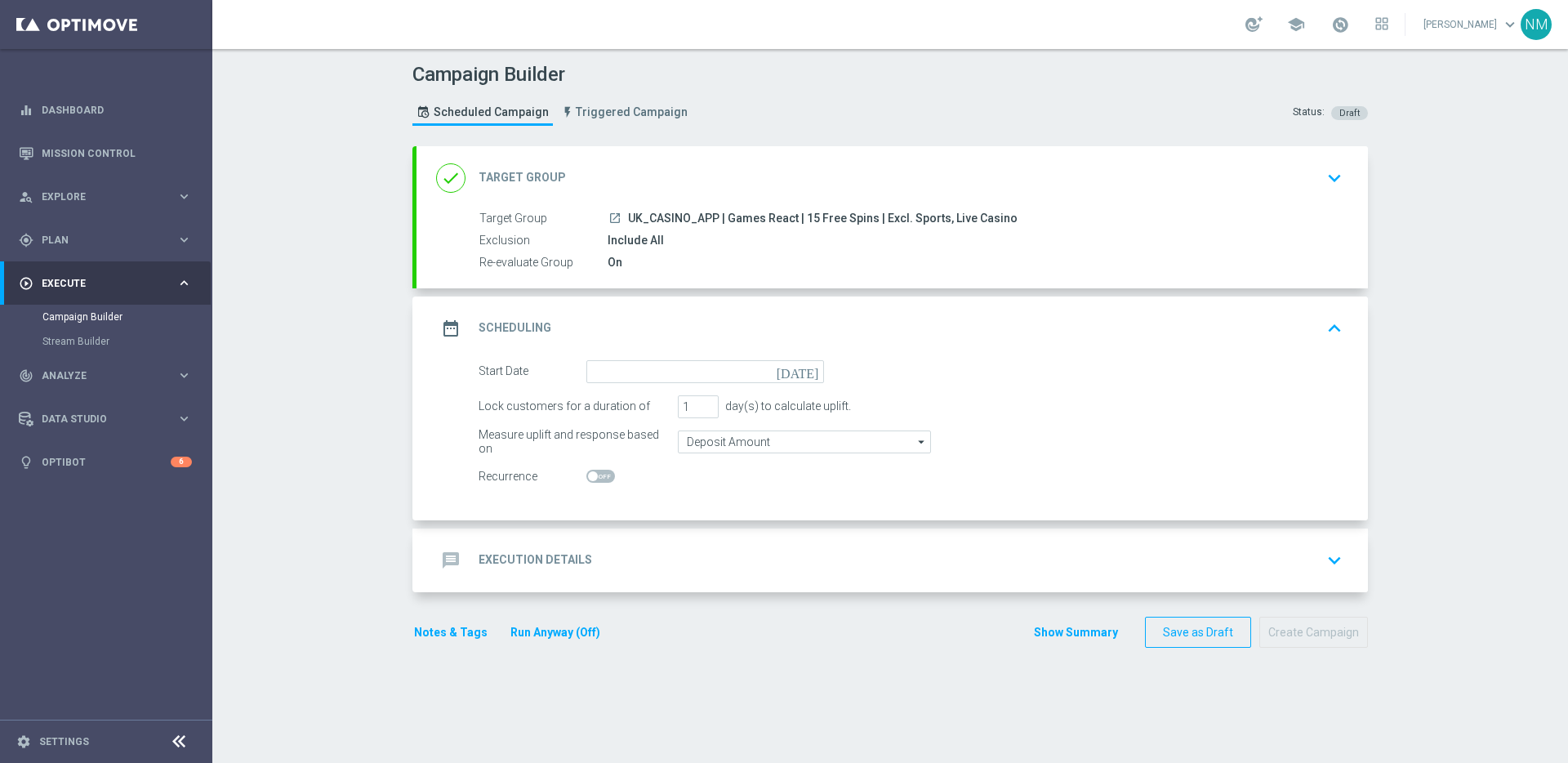
click at [701, 223] on span "UK_CASINO_APP | Games React | 15 Free Spins | Excl. Sports, Live Casino" at bounding box center [822, 219] width 390 height 15
click at [665, 365] on input at bounding box center [705, 372] width 238 height 22
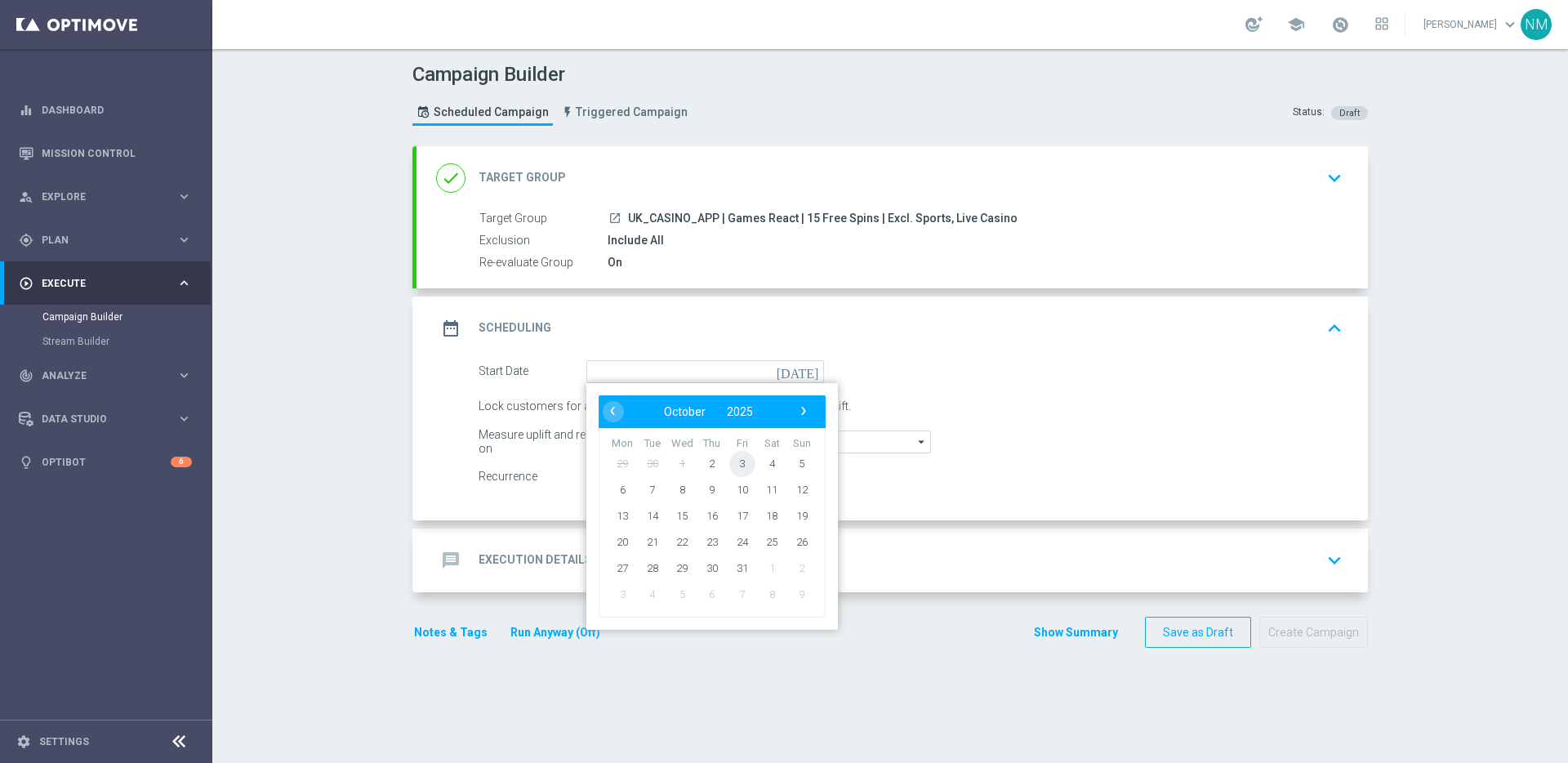
click at [734, 466] on span "3" at bounding box center [742, 463] width 26 height 26
type input "[DATE]"
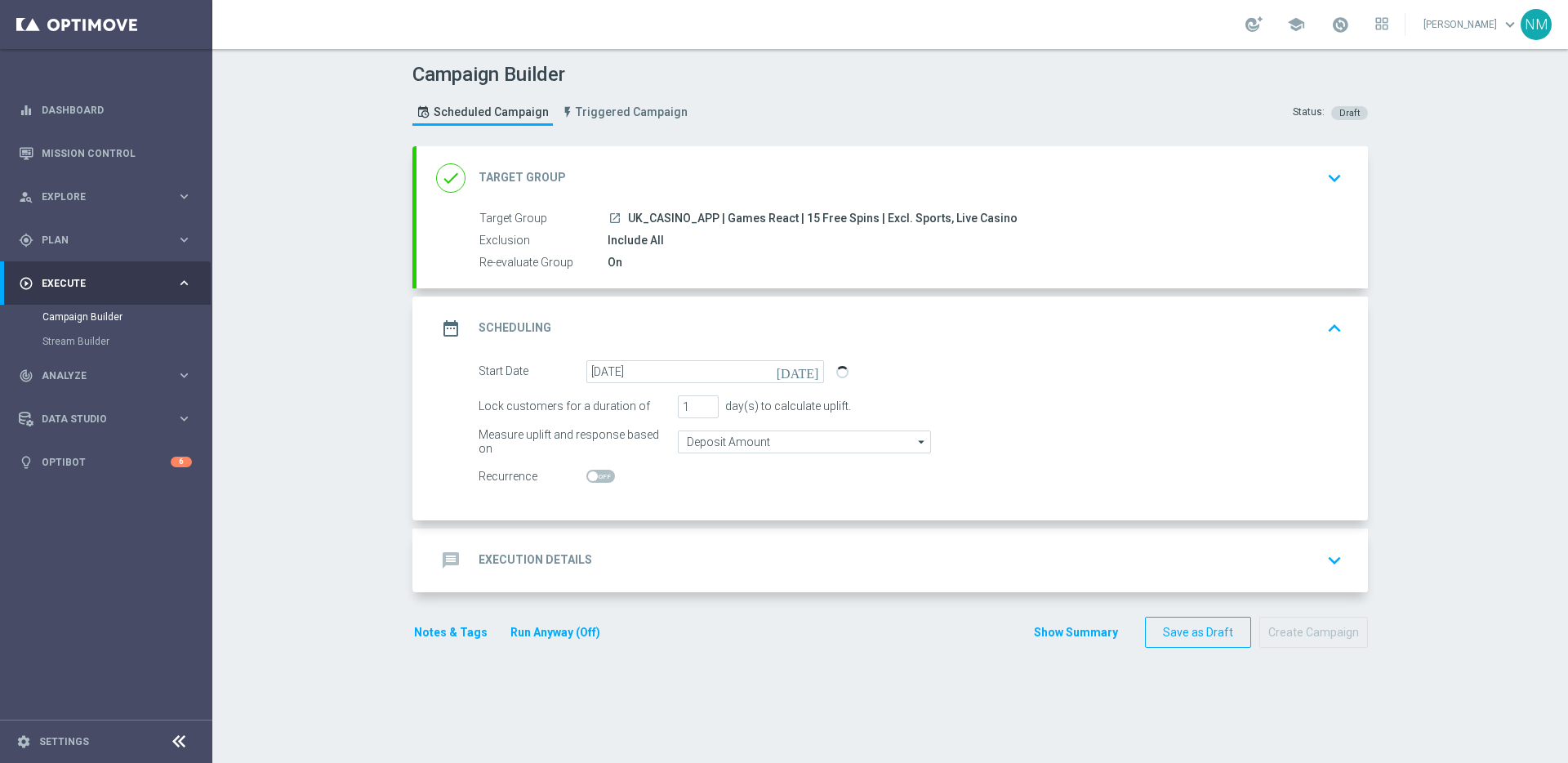
click at [636, 541] on div "message Execution Details keyboard_arrow_down" at bounding box center [892, 561] width 951 height 64
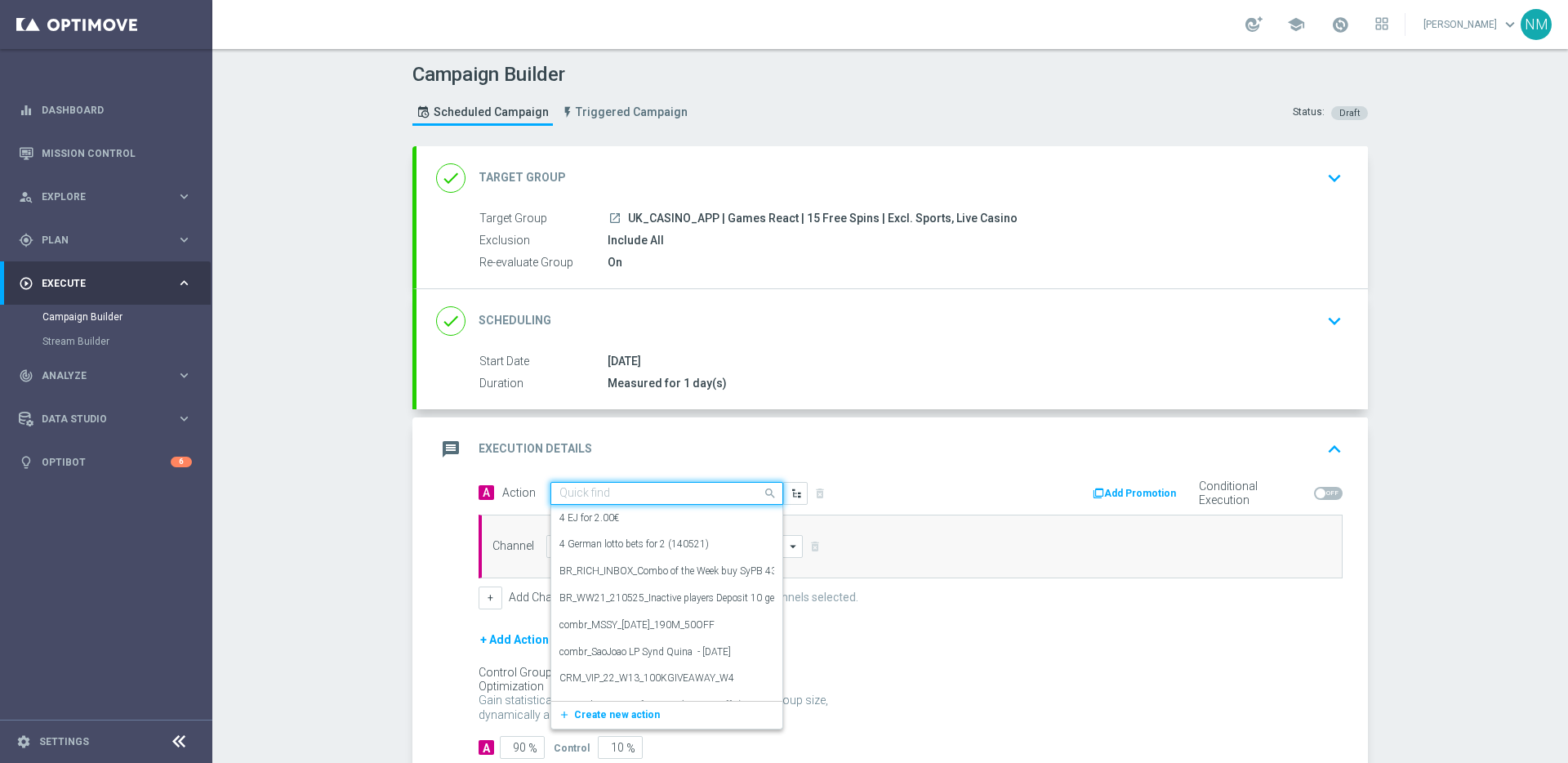
click at [593, 493] on input "text" at bounding box center [651, 493] width 182 height 14
paste input "en_GB__GAMES_REACT_W40__NVIP_EMA_TAC_GM"
type input "en_GB__GAMES_REACT_W40__NVIP_EMA_TAC_GM"
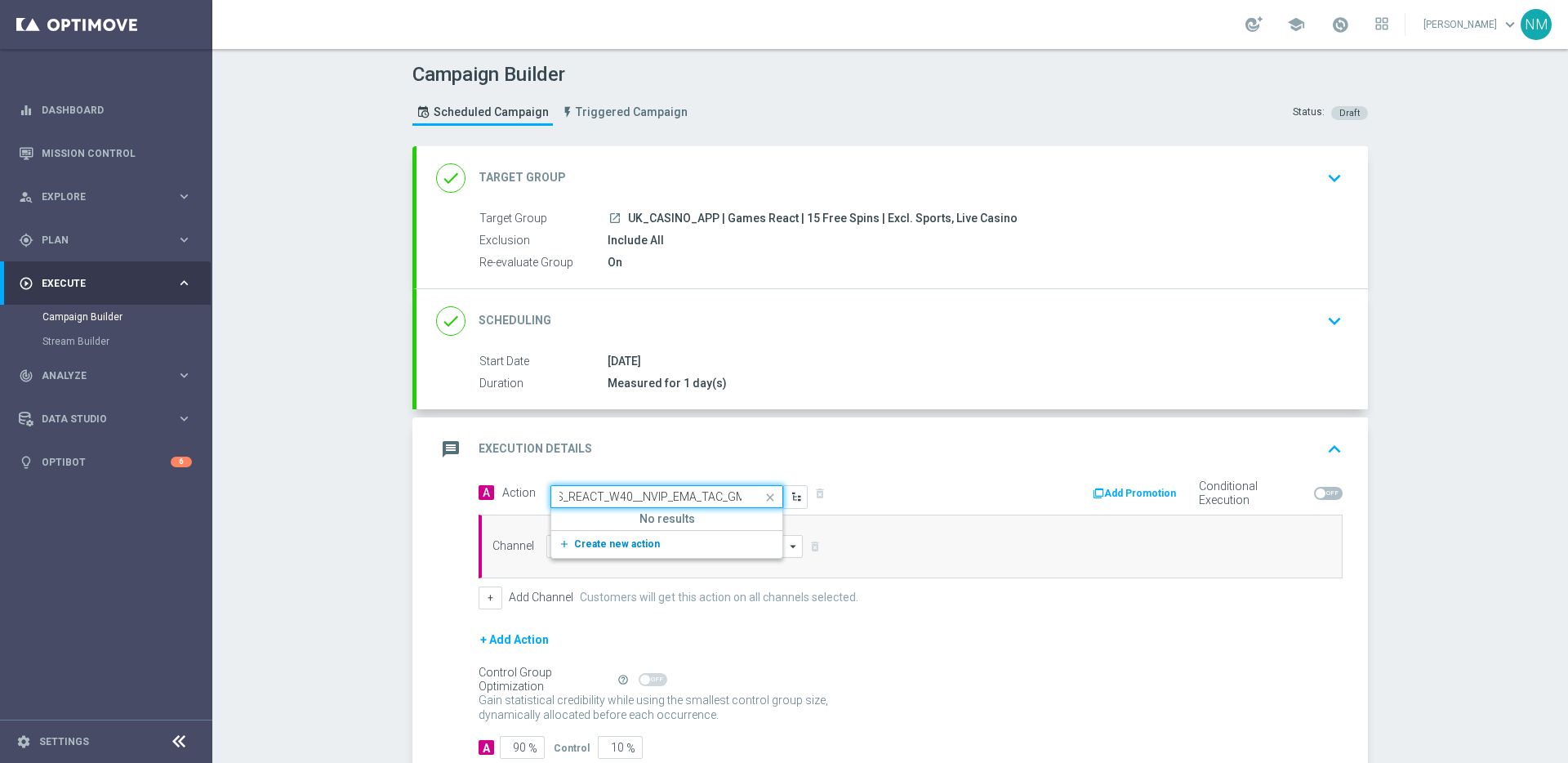
click at [606, 542] on span "Create new action" at bounding box center [617, 544] width 86 height 11
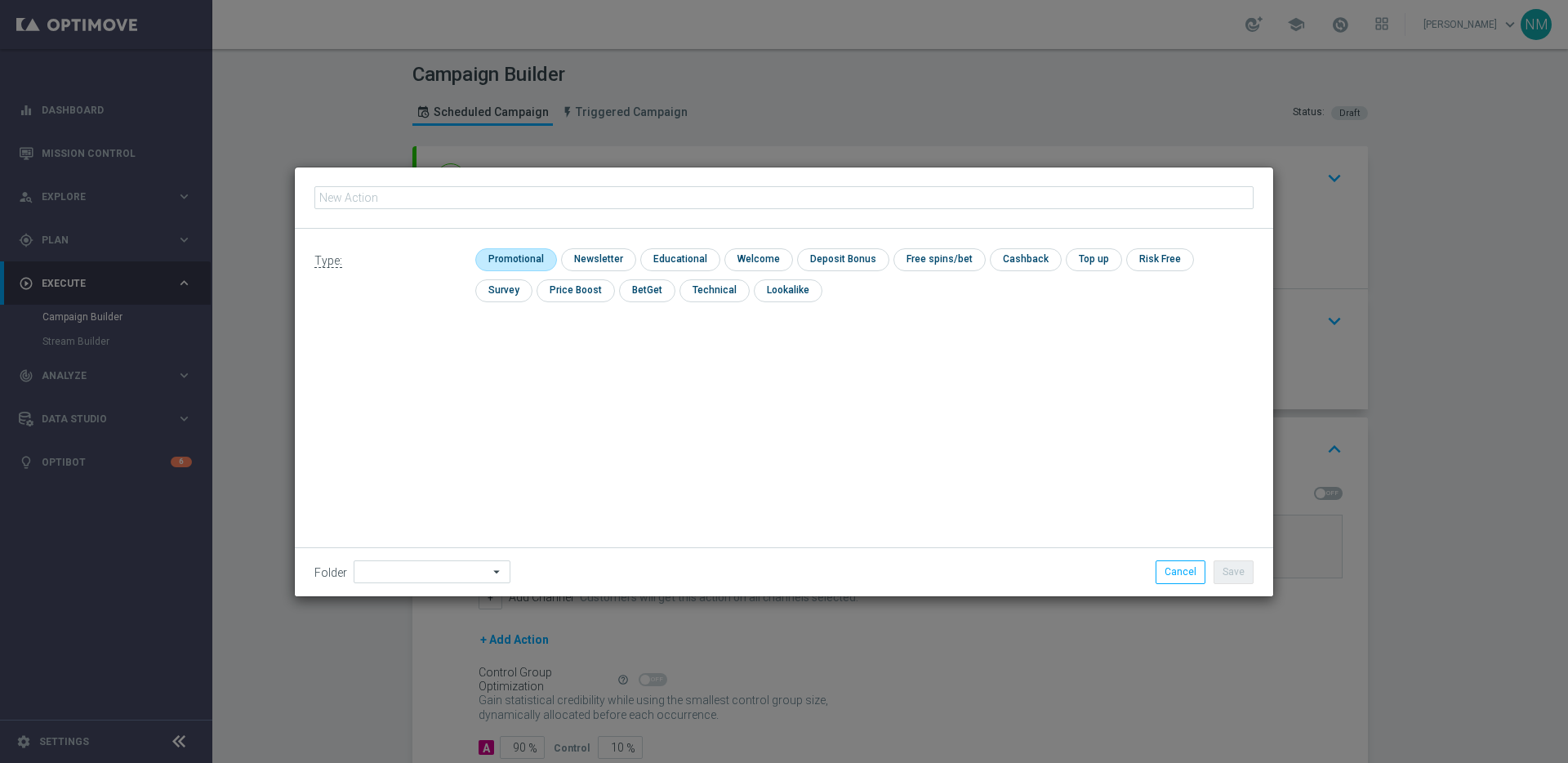
type input "en_GB__GAMES_REACT_W40__NVIP_EMA_TAC_GM"
click at [499, 257] on input "checkbox" at bounding box center [514, 259] width 78 height 22
checkbox input "true"
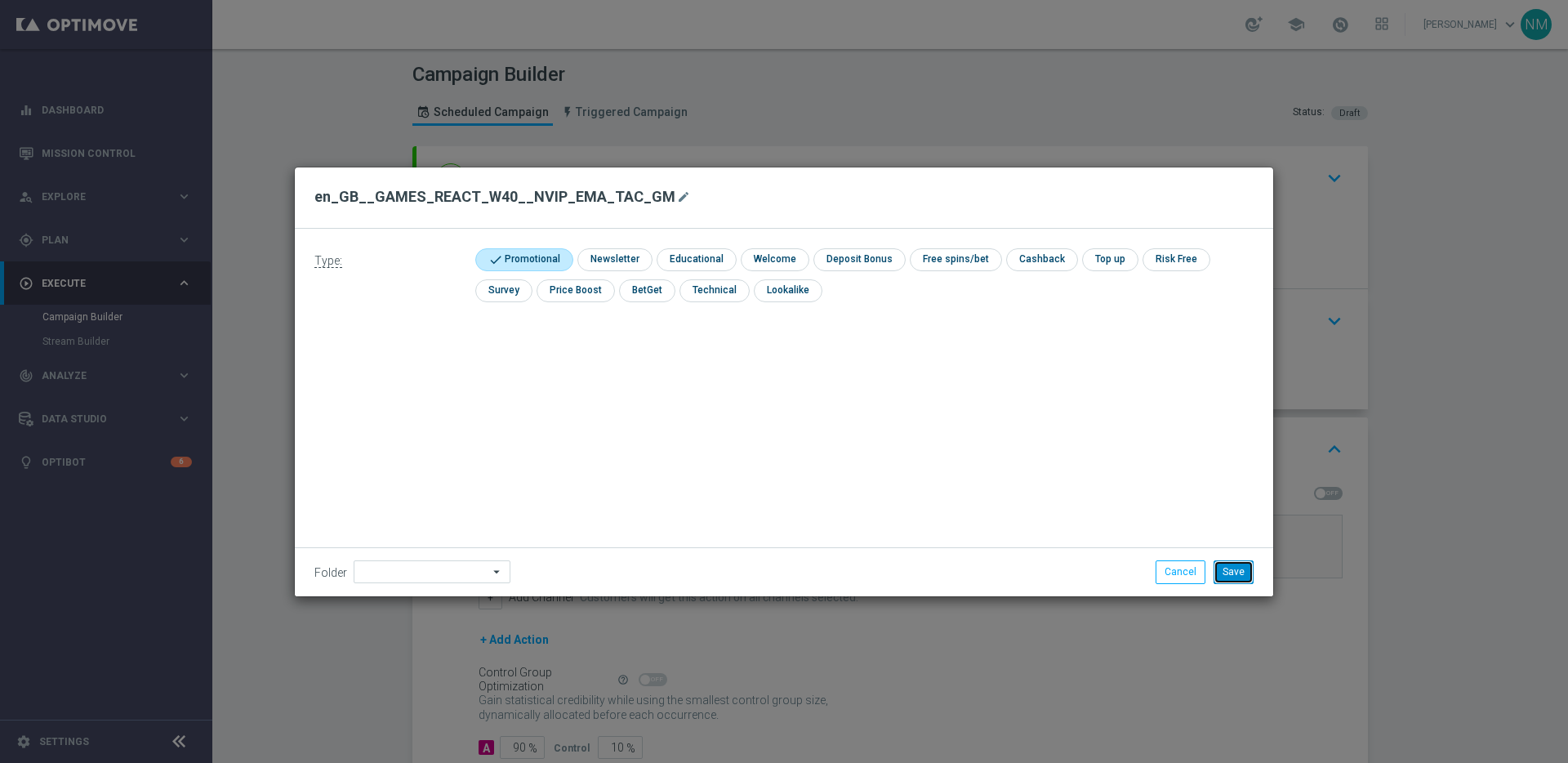
click at [1223, 571] on button "Save" at bounding box center [1234, 572] width 40 height 22
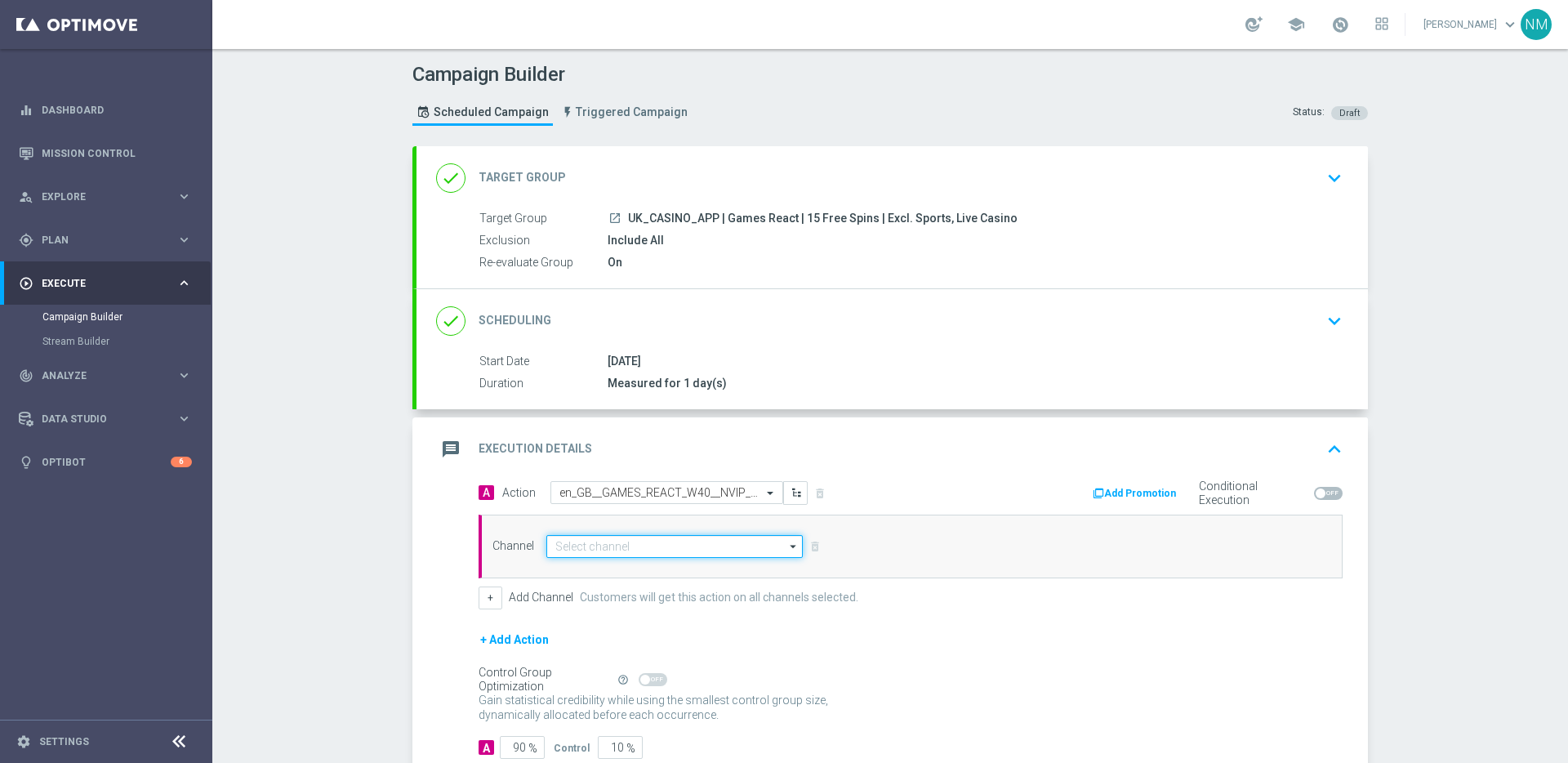
click at [659, 554] on input at bounding box center [674, 546] width 257 height 22
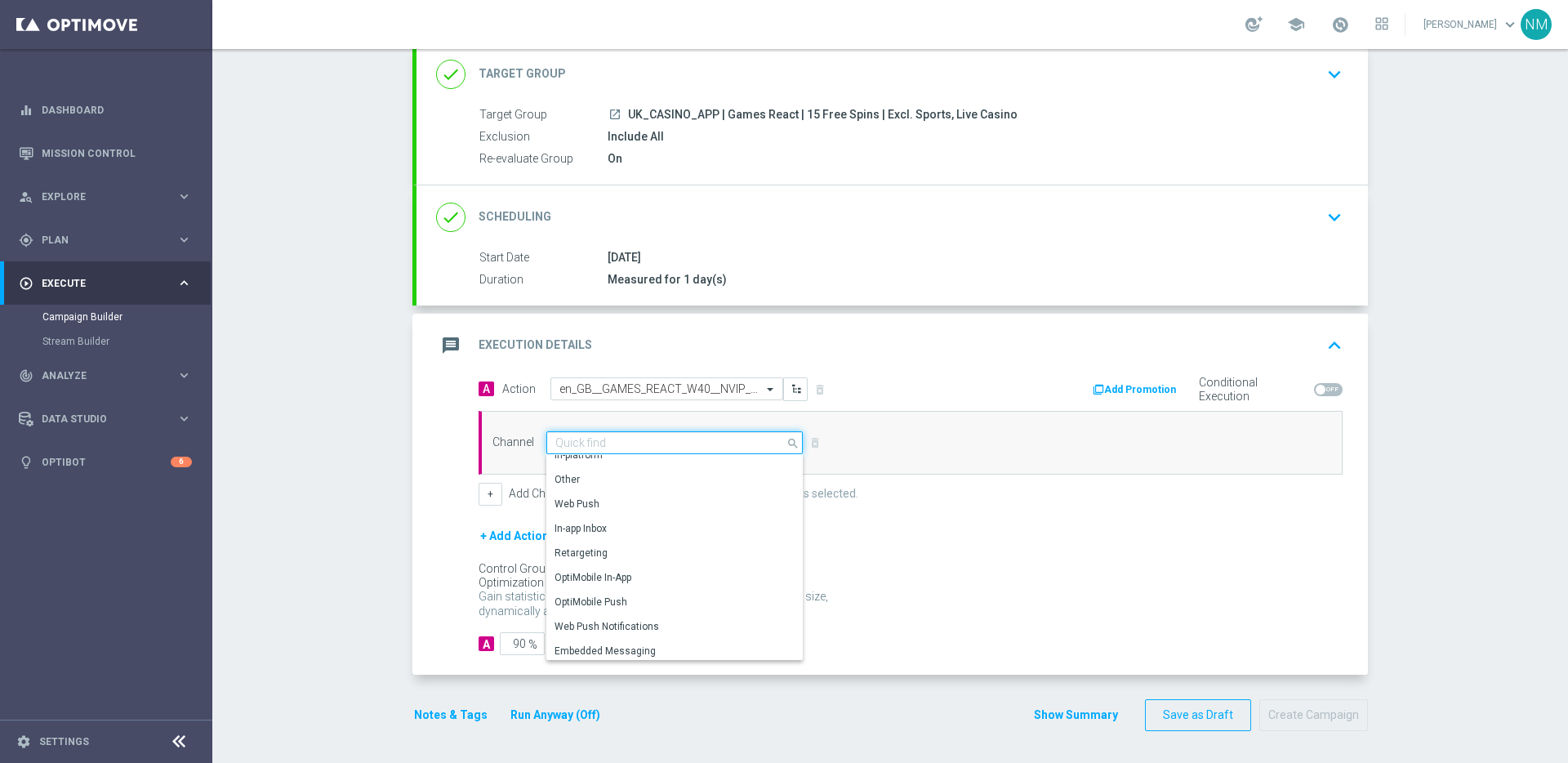
scroll to position [105, 0]
click at [622, 606] on div "OptiMobile Push" at bounding box center [668, 602] width 244 height 24
type input "OptiMobile Push"
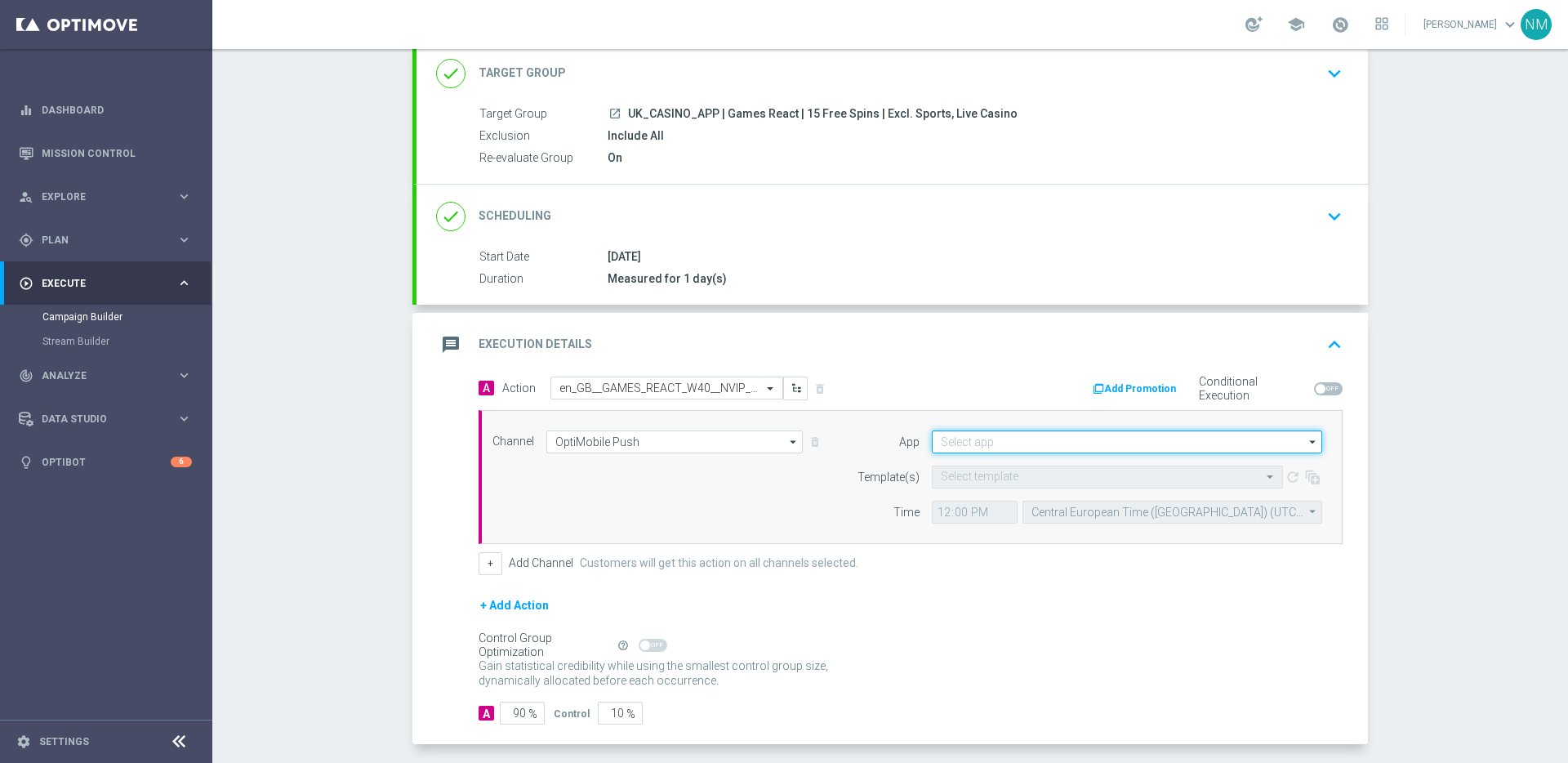
click at [984, 452] on input at bounding box center [1127, 442] width 390 height 22
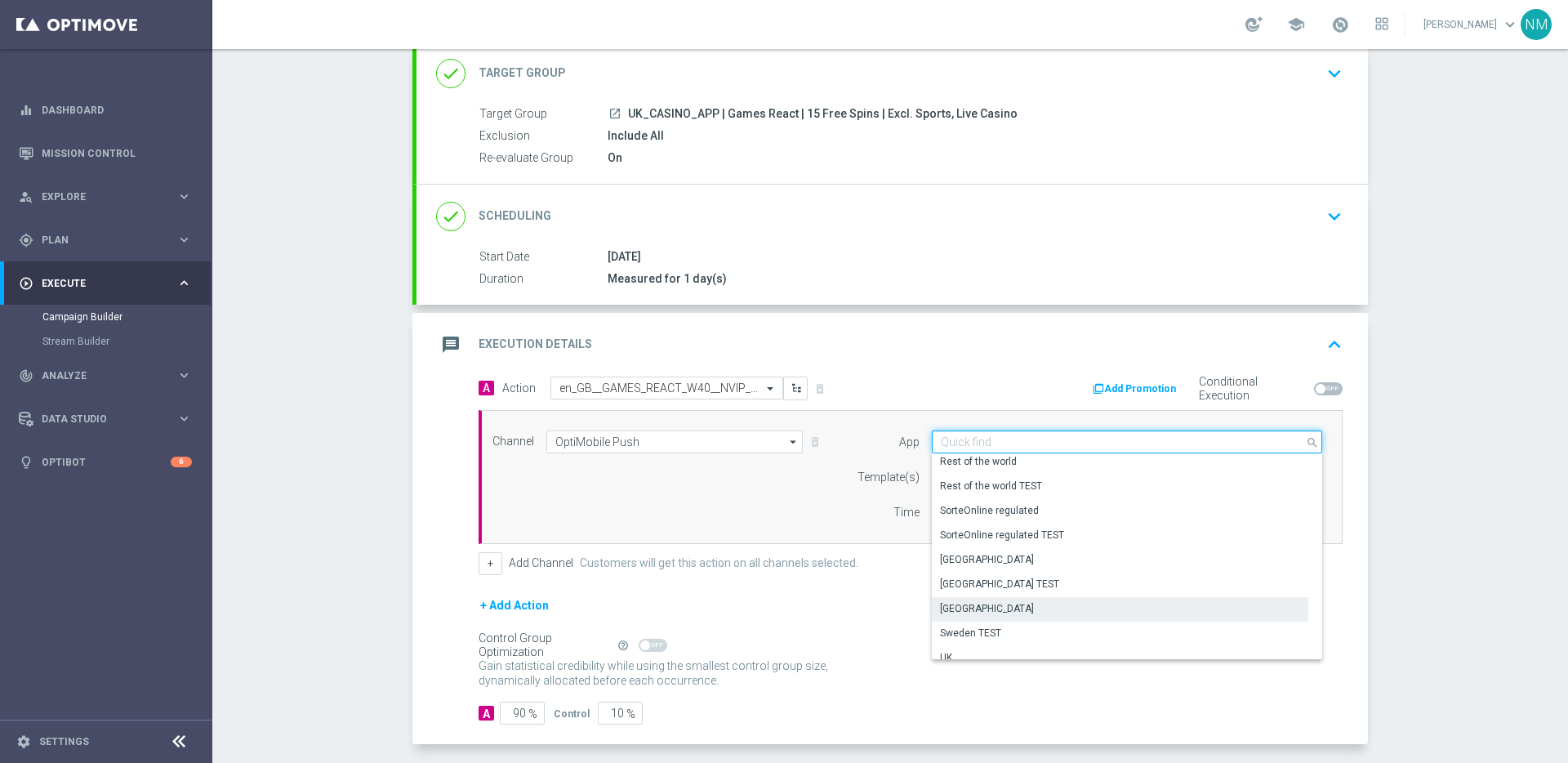
scroll to position [677, 0]
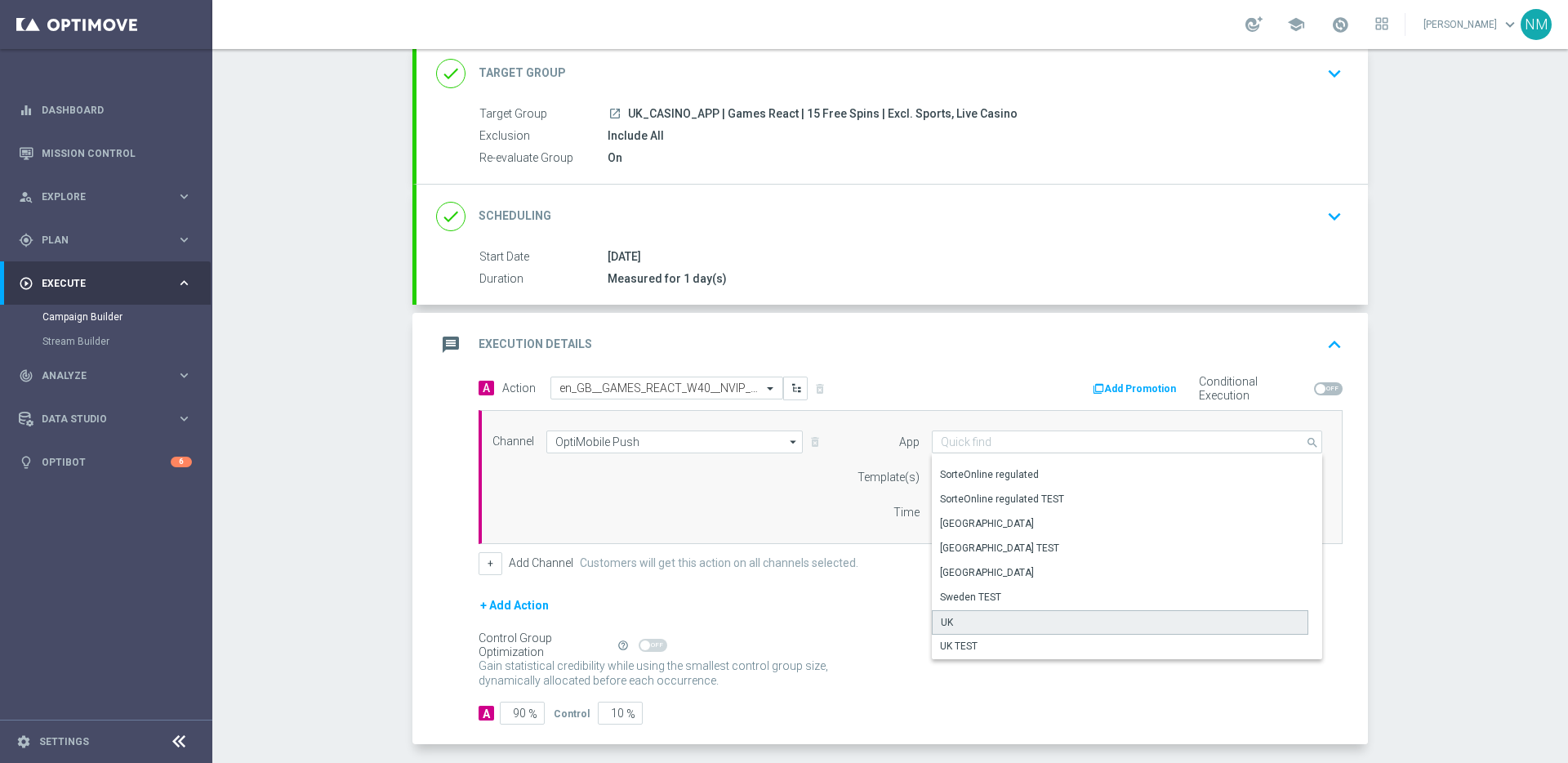
click at [968, 612] on div "UK" at bounding box center [1120, 622] width 377 height 24
type input "UK"
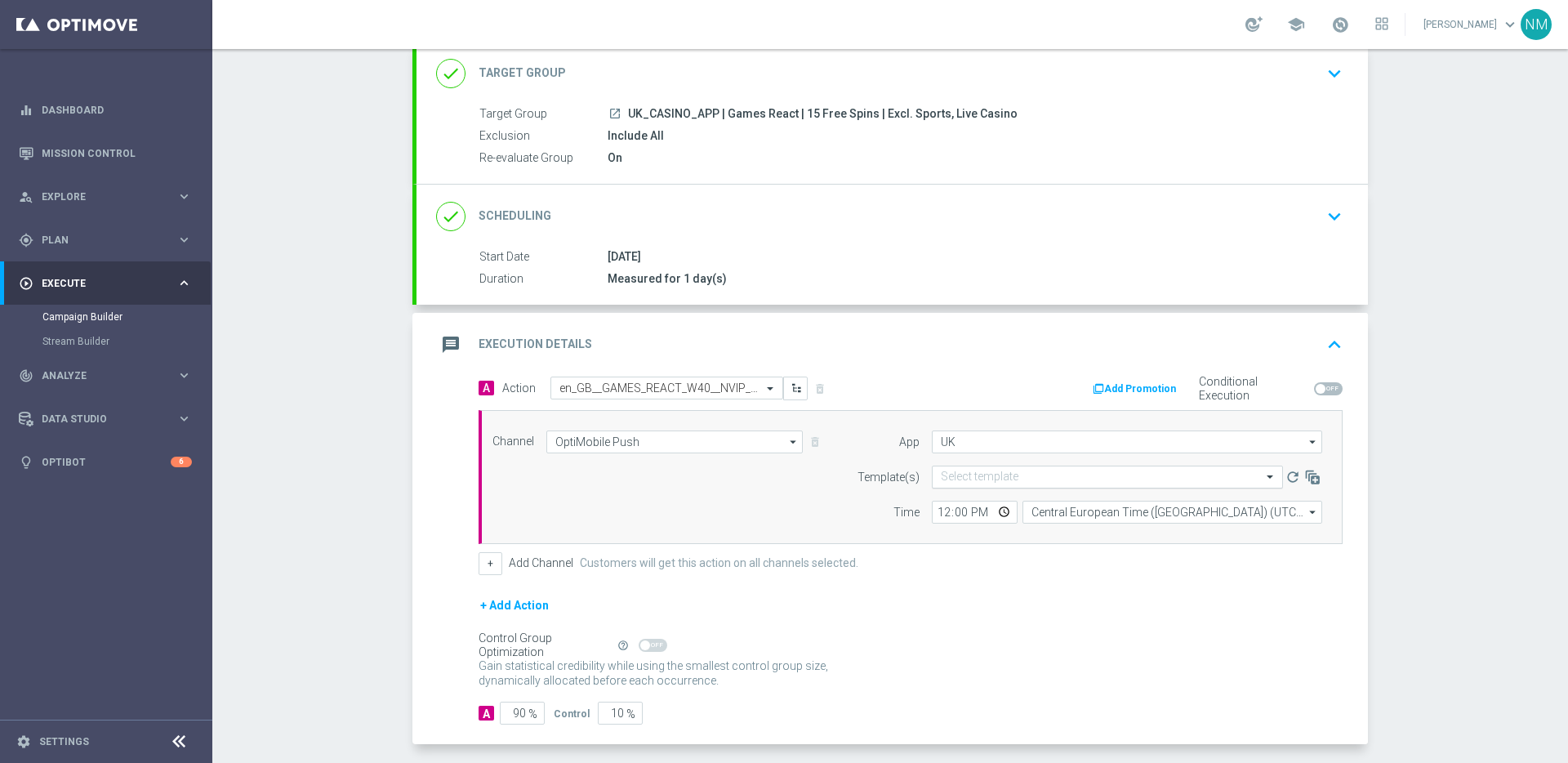
click at [1000, 481] on input "text" at bounding box center [1091, 478] width 301 height 14
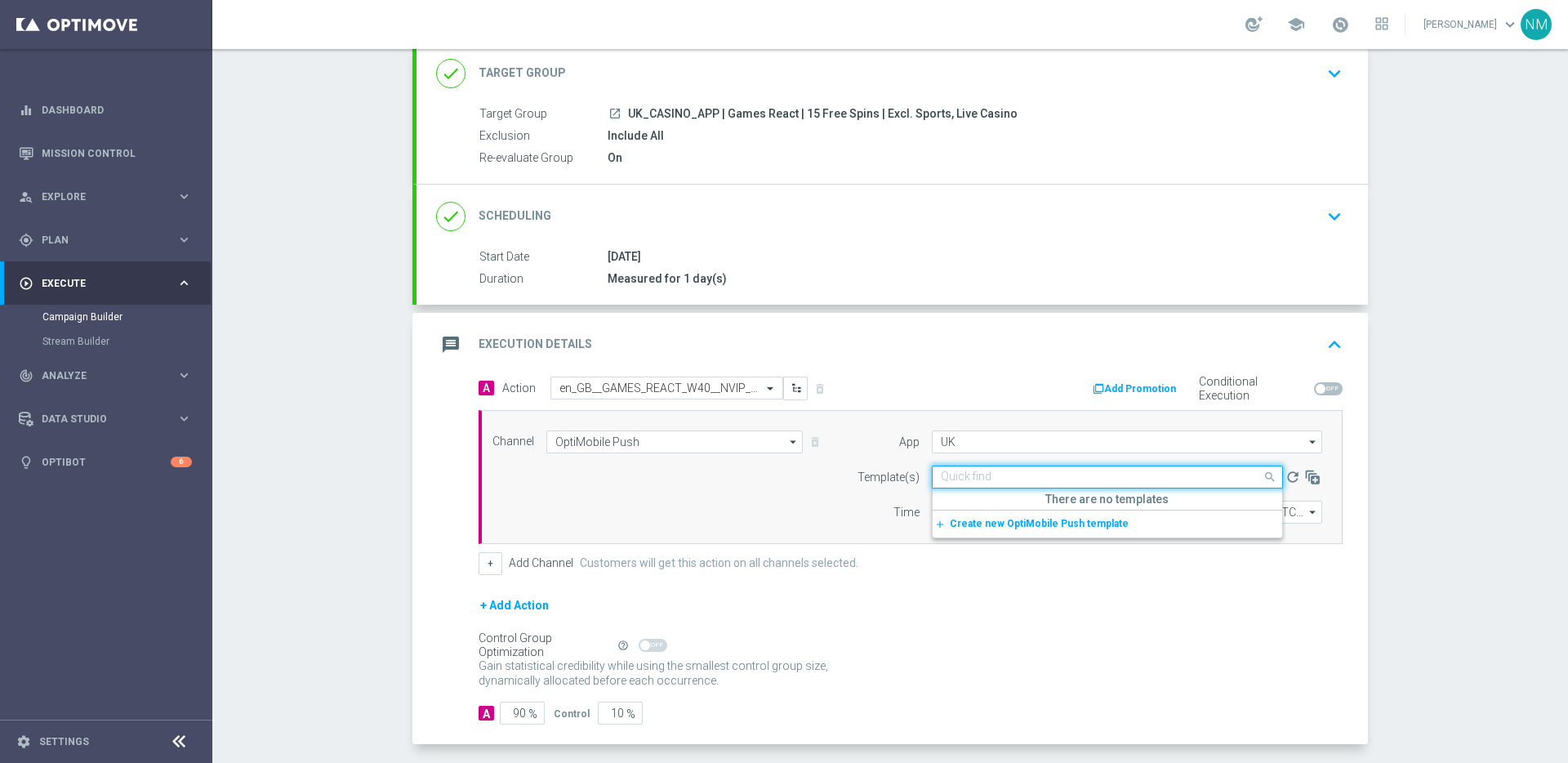
paste input "en_GB__GAMES_REACT_W40__NVIP_EMA_TAC_GM"
click at [986, 499] on label "en_GB__GAMES_REACT_W40__NVIP_EMA_TAC_GM" at bounding box center [1055, 502] width 228 height 14
type input "en_GB__GAMES_REACT_W40__NVIP_EMA_TAC_GM"
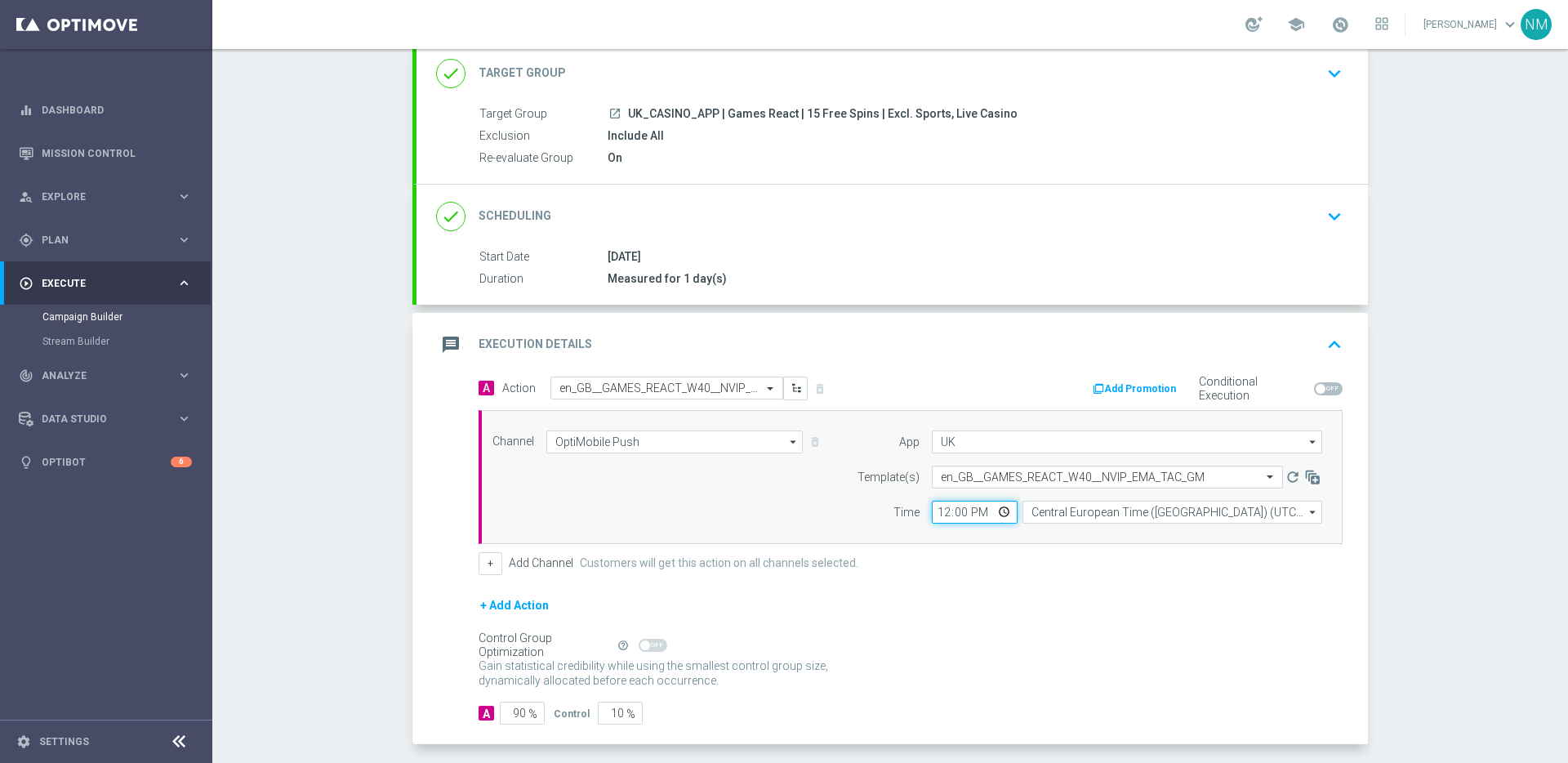
click at [994, 513] on input "12:00" at bounding box center [974, 512] width 86 height 22
type input "16:00"
click at [1089, 583] on form "A Action Select action en_GB__GAMES_REACT_W40__NVIP_EMA_TAC_GM delete_forever A…" at bounding box center [911, 551] width 864 height 349
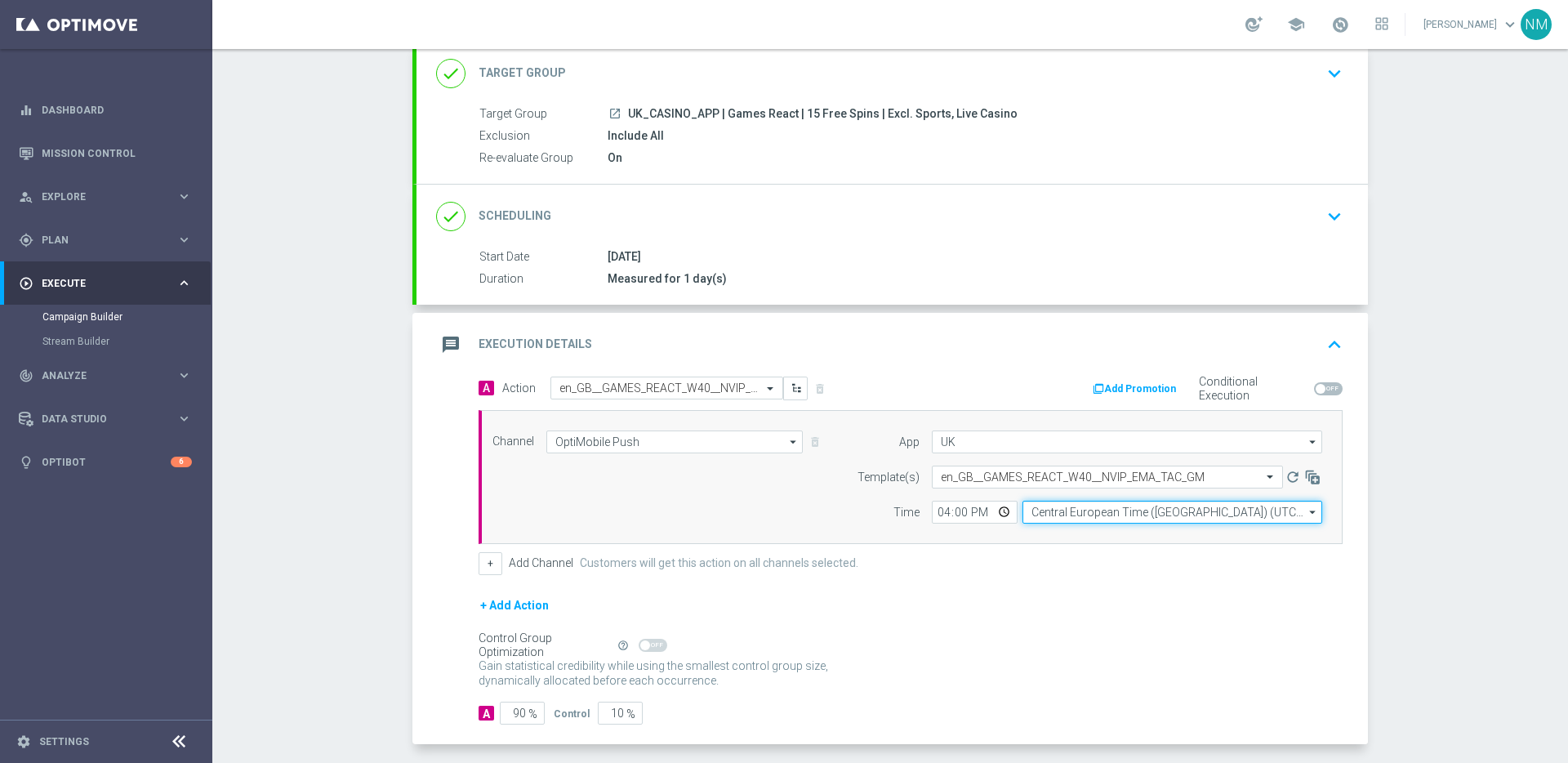
click at [1070, 512] on input "Central European Time ([GEOGRAPHIC_DATA]) (UTC +02:00)" at bounding box center [1172, 512] width 300 height 22
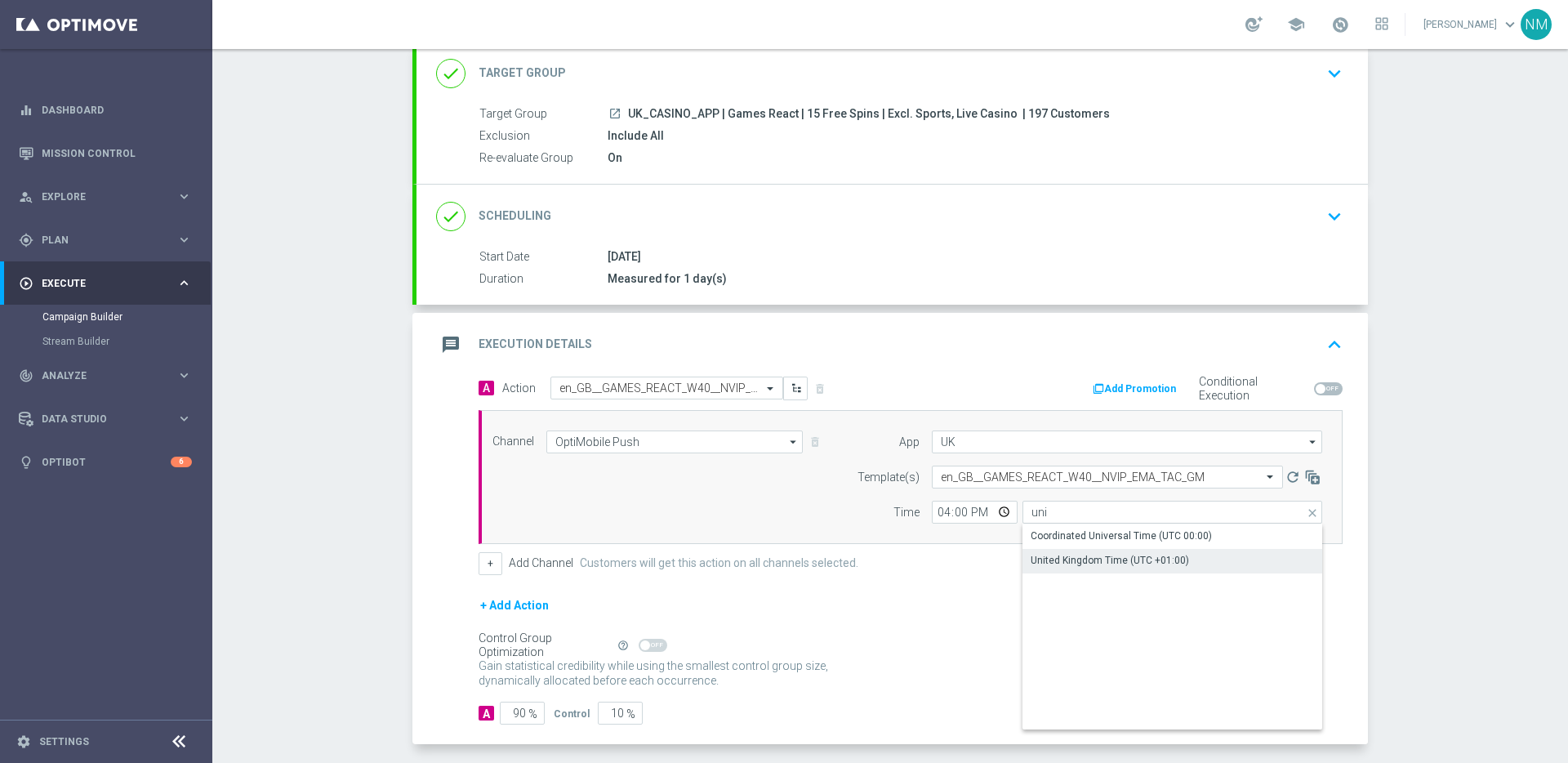
click at [1070, 554] on div "United Kingdom Time (UTC +01:00)" at bounding box center [1109, 560] width 158 height 15
type input "United Kingdom Time (UTC +01:00)"
click at [1116, 384] on button "Add Promotion" at bounding box center [1136, 389] width 91 height 18
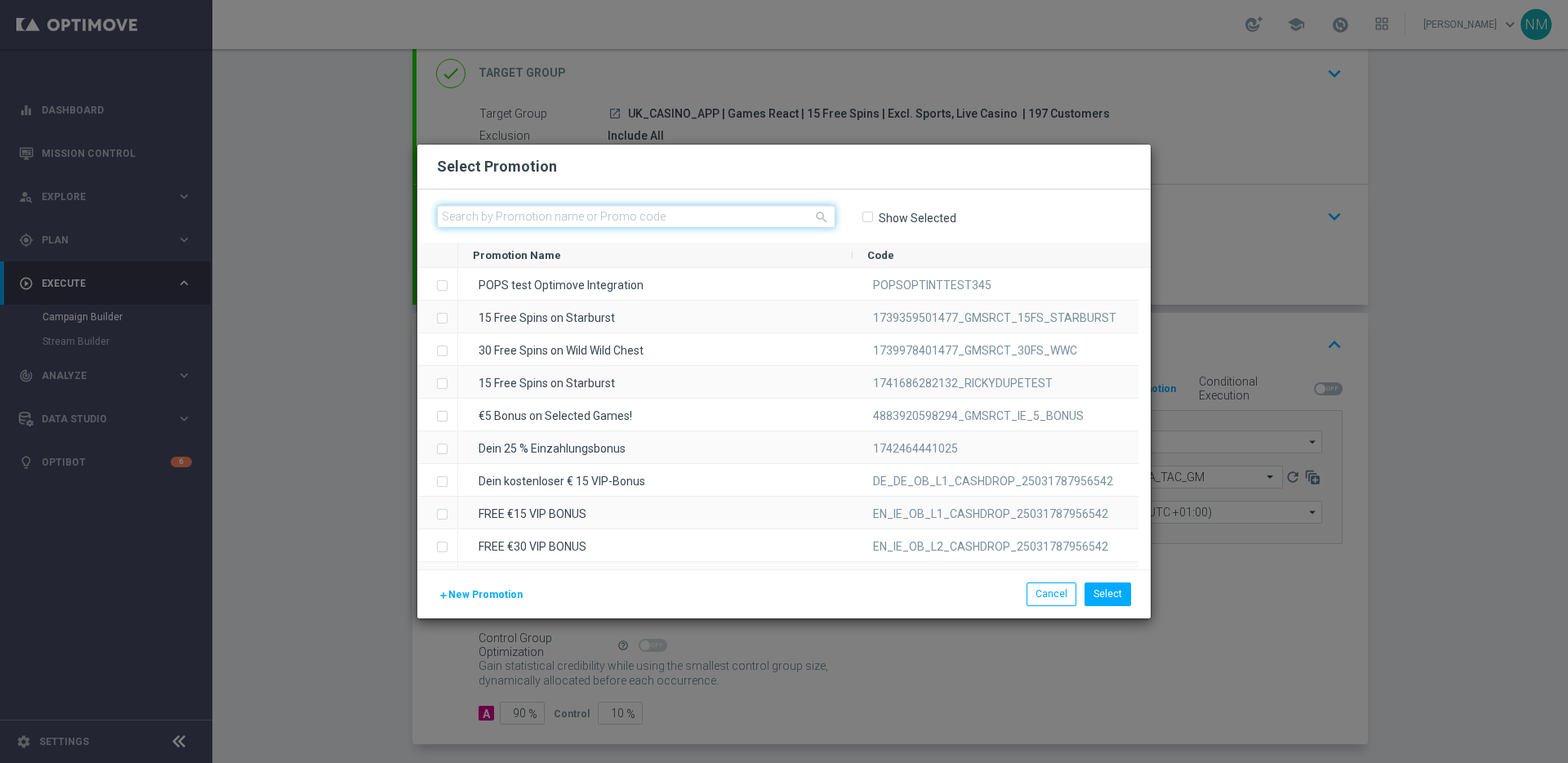
click at [708, 214] on input "text" at bounding box center [636, 216] width 398 height 22
paste input "W40_25_UK_GAMESREACT_15FS_1759148647763"
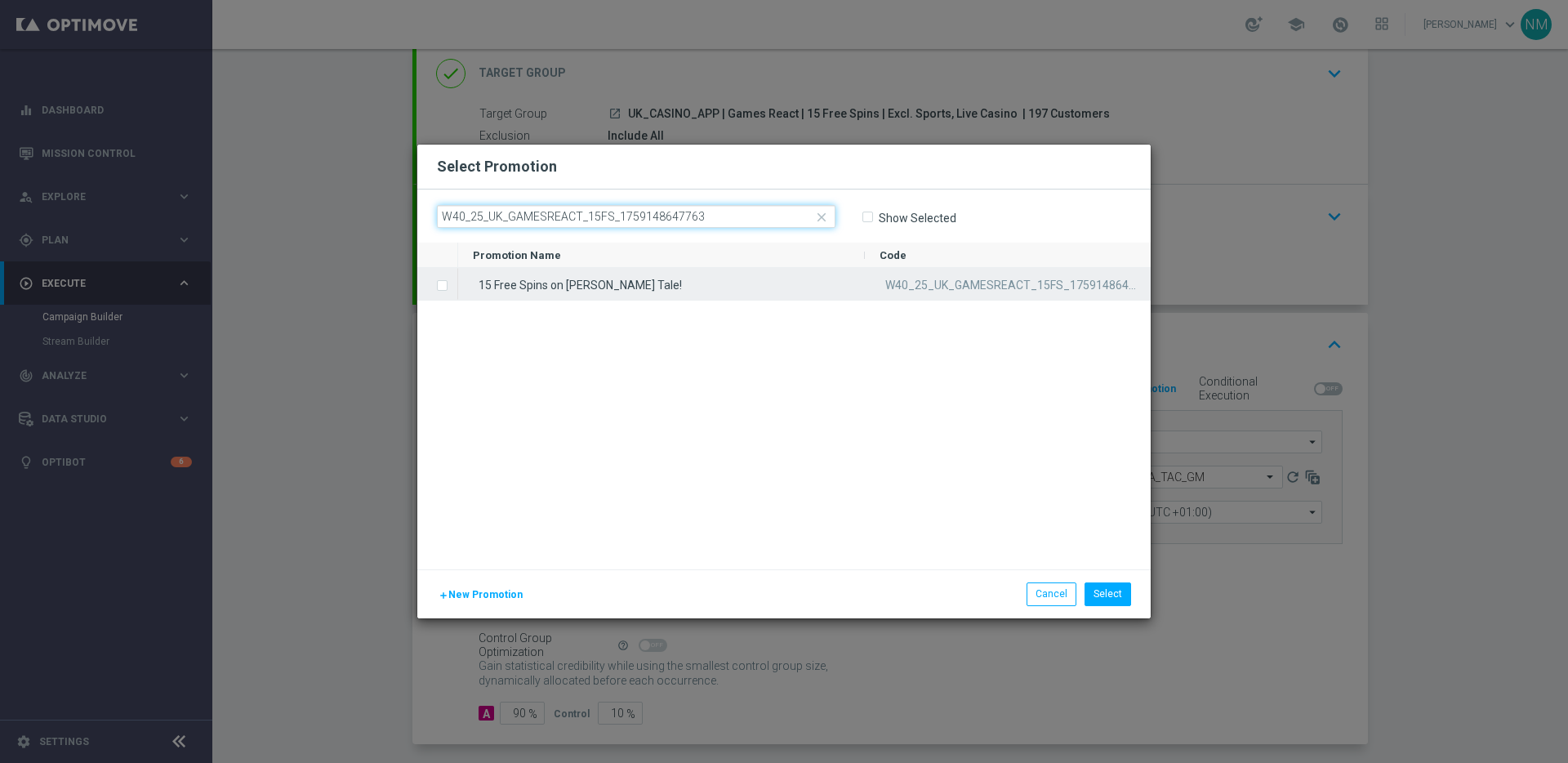
type input "W40_25_UK_GAMESREACT_15FS_1759148647763"
click at [506, 282] on div "15 Free Spins on [PERSON_NAME] Tale!" at bounding box center [661, 283] width 407 height 32
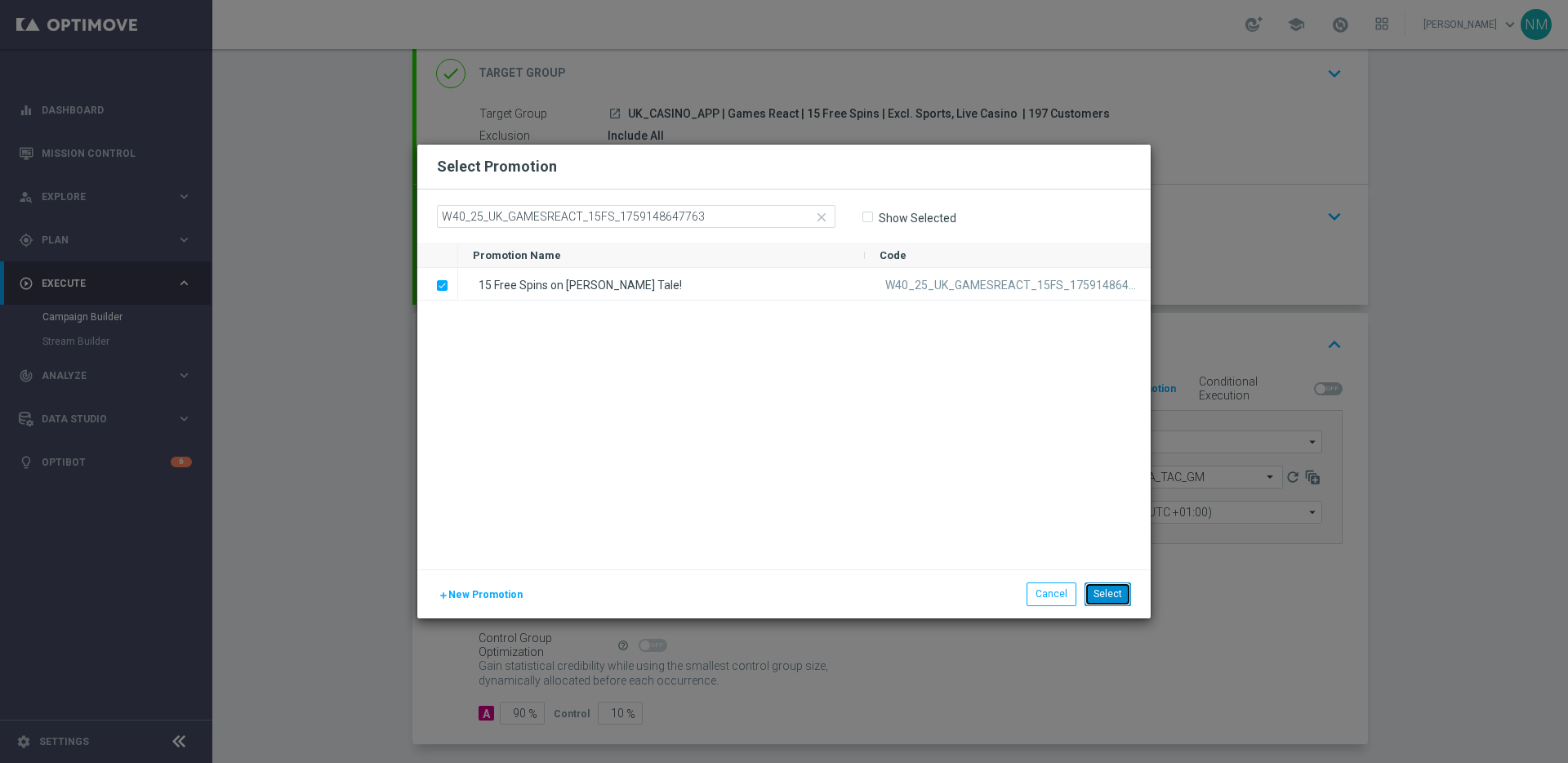
click at [1104, 592] on button "Select" at bounding box center [1108, 594] width 47 height 22
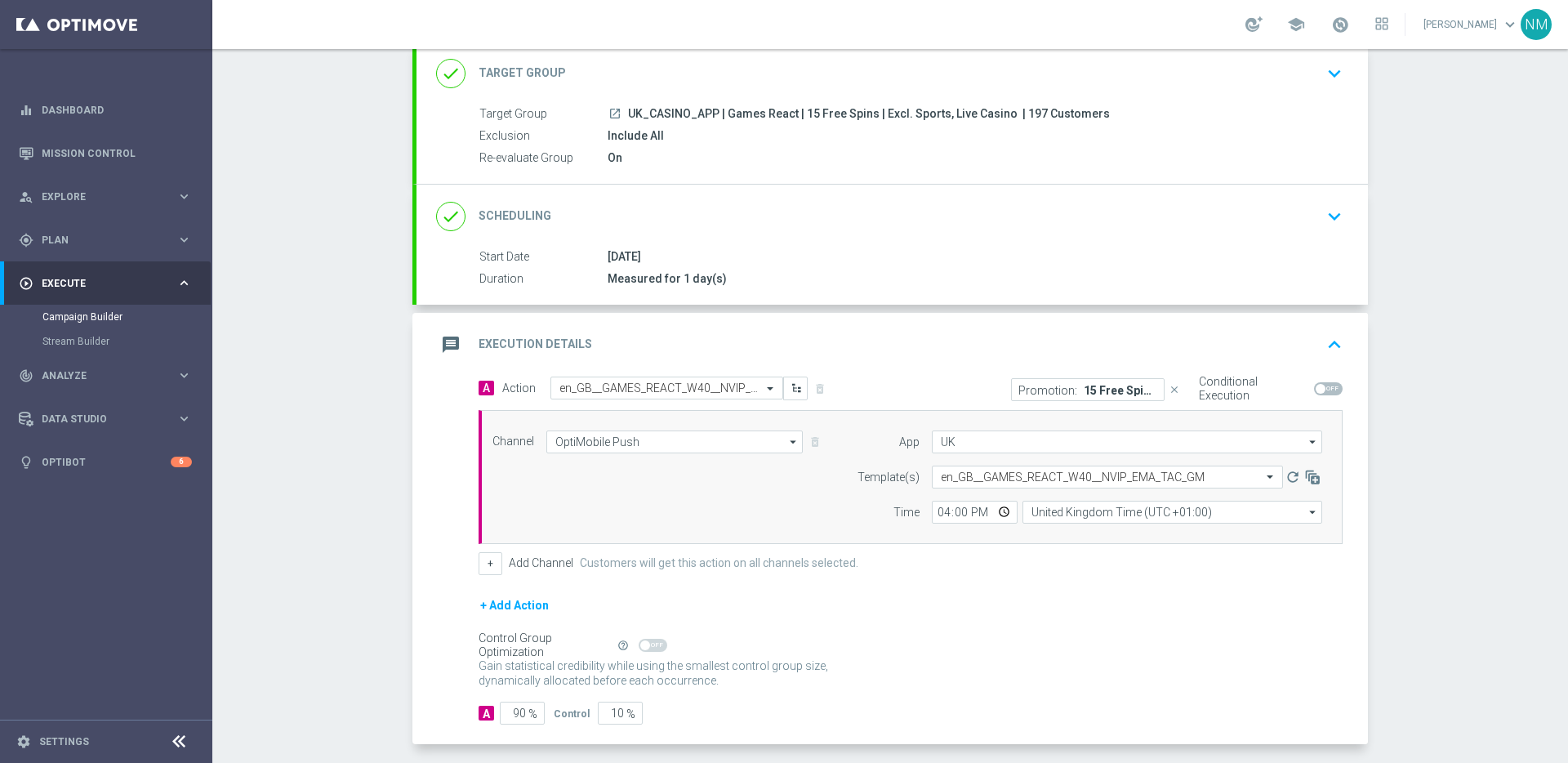
click at [1324, 395] on span at bounding box center [1328, 388] width 29 height 13
click at [1324, 395] on input "checkbox" at bounding box center [1328, 388] width 29 height 13
checkbox input "true"
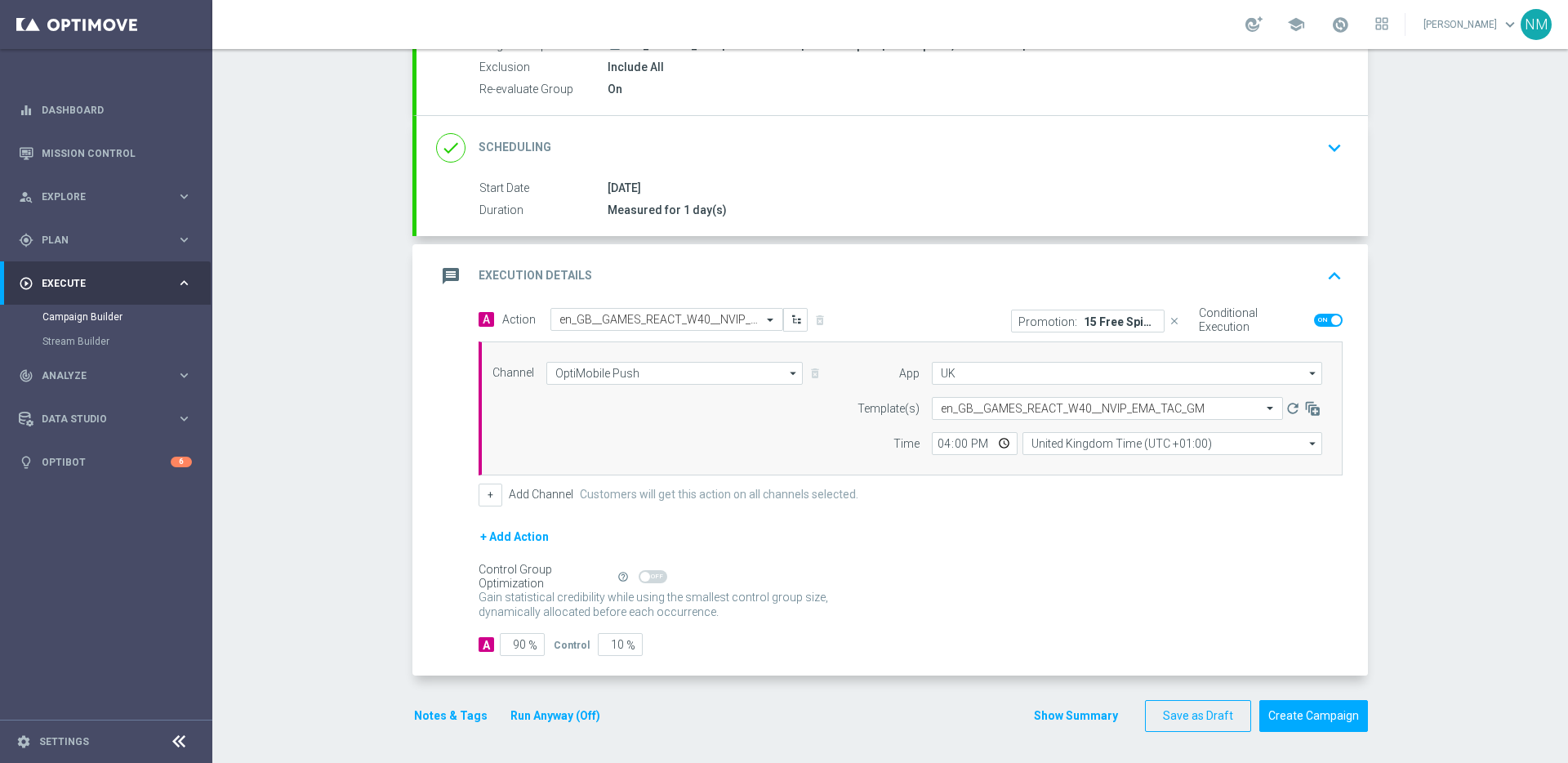
scroll to position [175, 0]
click at [513, 645] on input "90" at bounding box center [523, 643] width 45 height 22
type input "0"
type input "100"
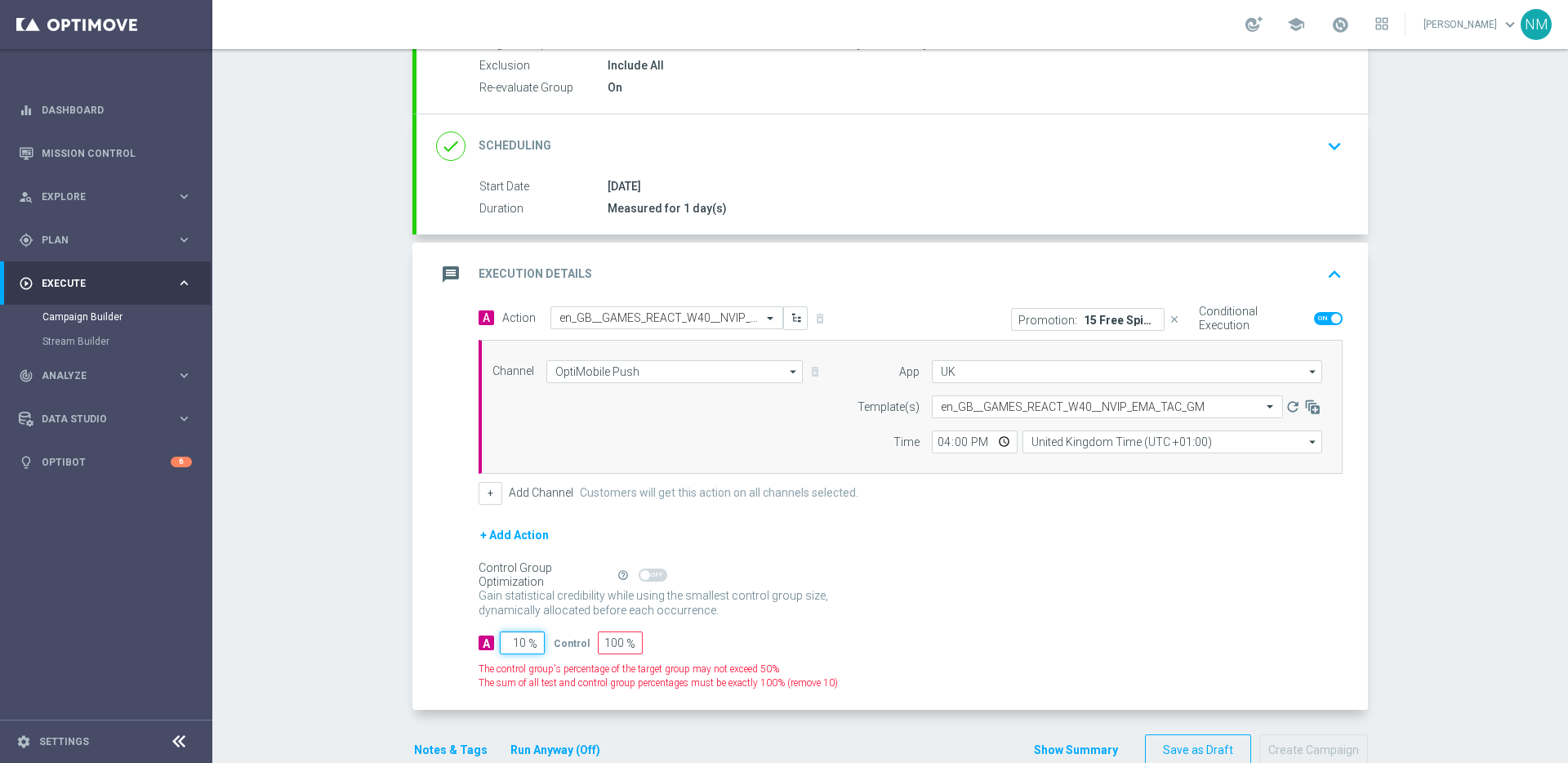
type input "100"
type input "0"
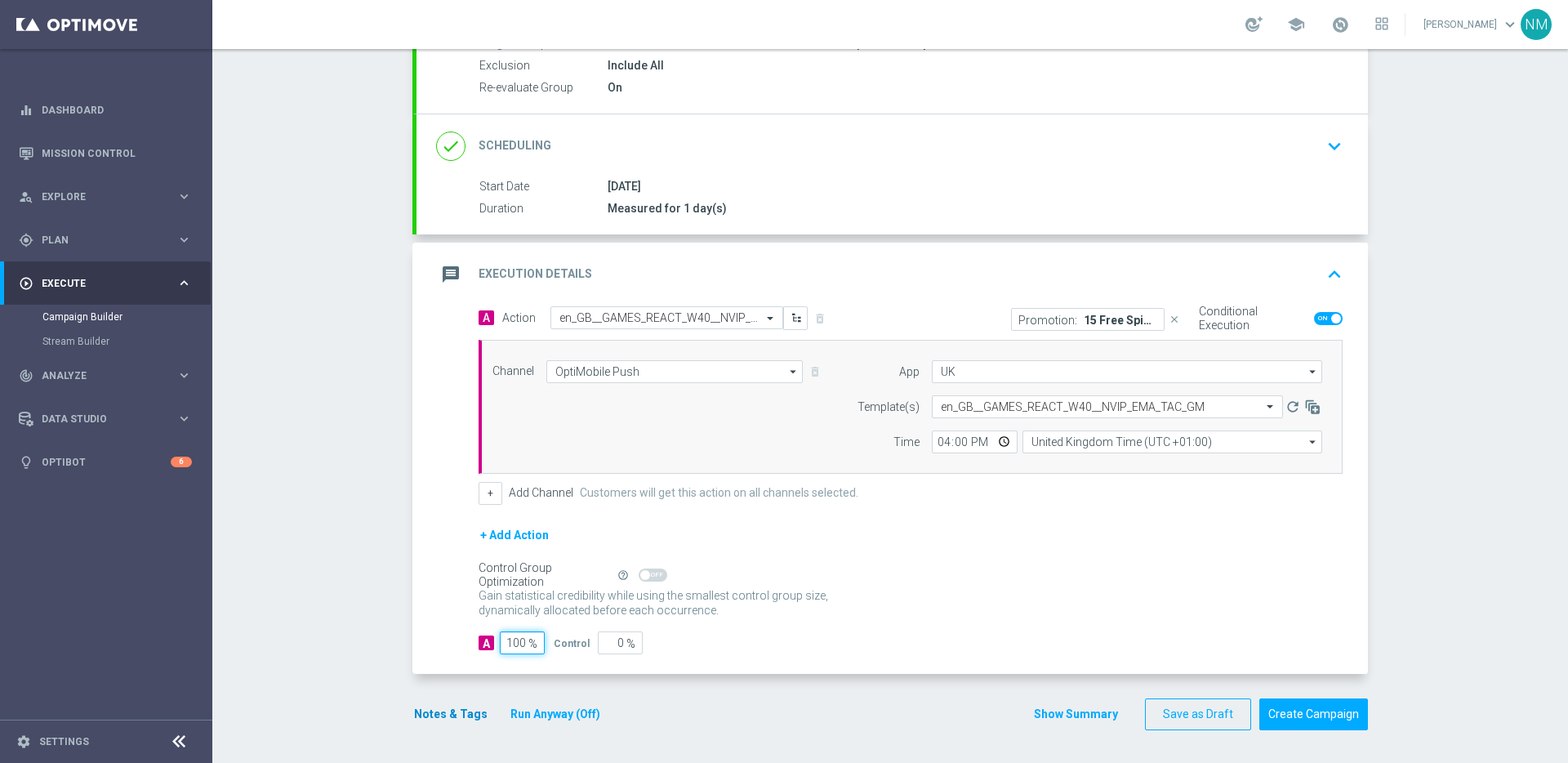
type input "100"
click at [459, 708] on button "Notes & Tags" at bounding box center [450, 715] width 77 height 21
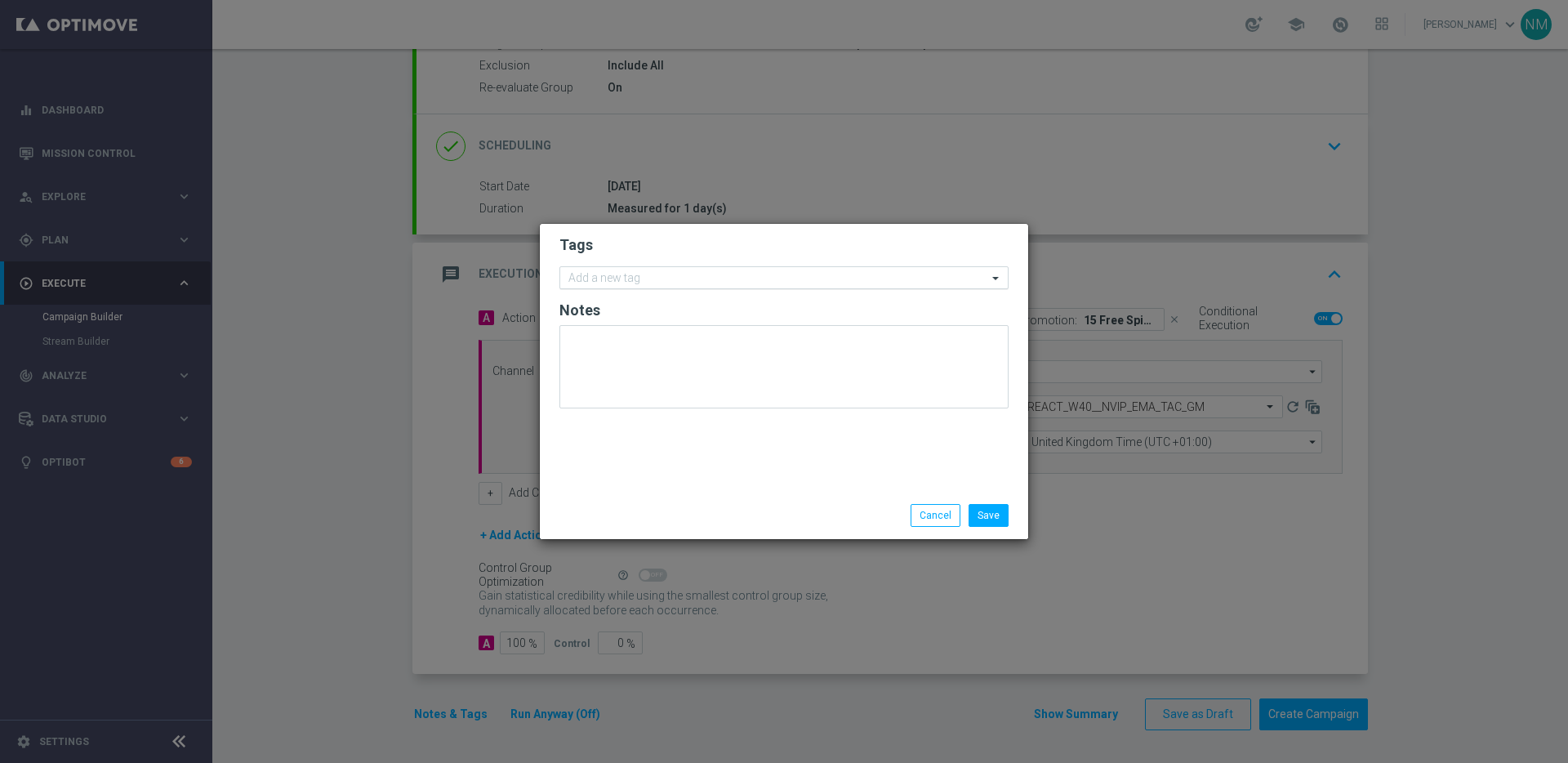
click at [616, 283] on input "text" at bounding box center [778, 279] width 419 height 14
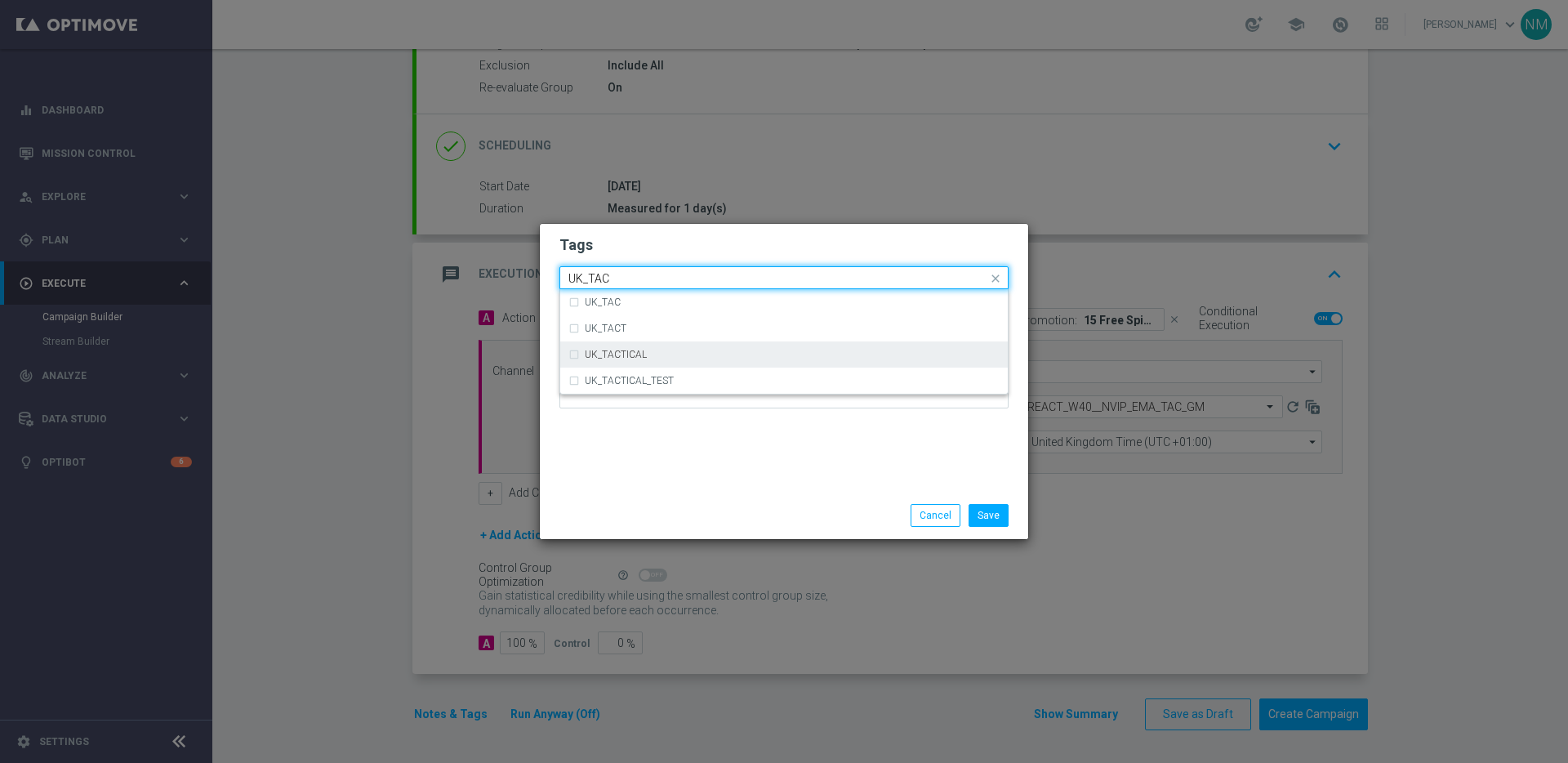
click at [619, 359] on div "UK_TACTICAL" at bounding box center [784, 354] width 431 height 26
type input "UK_TAC"
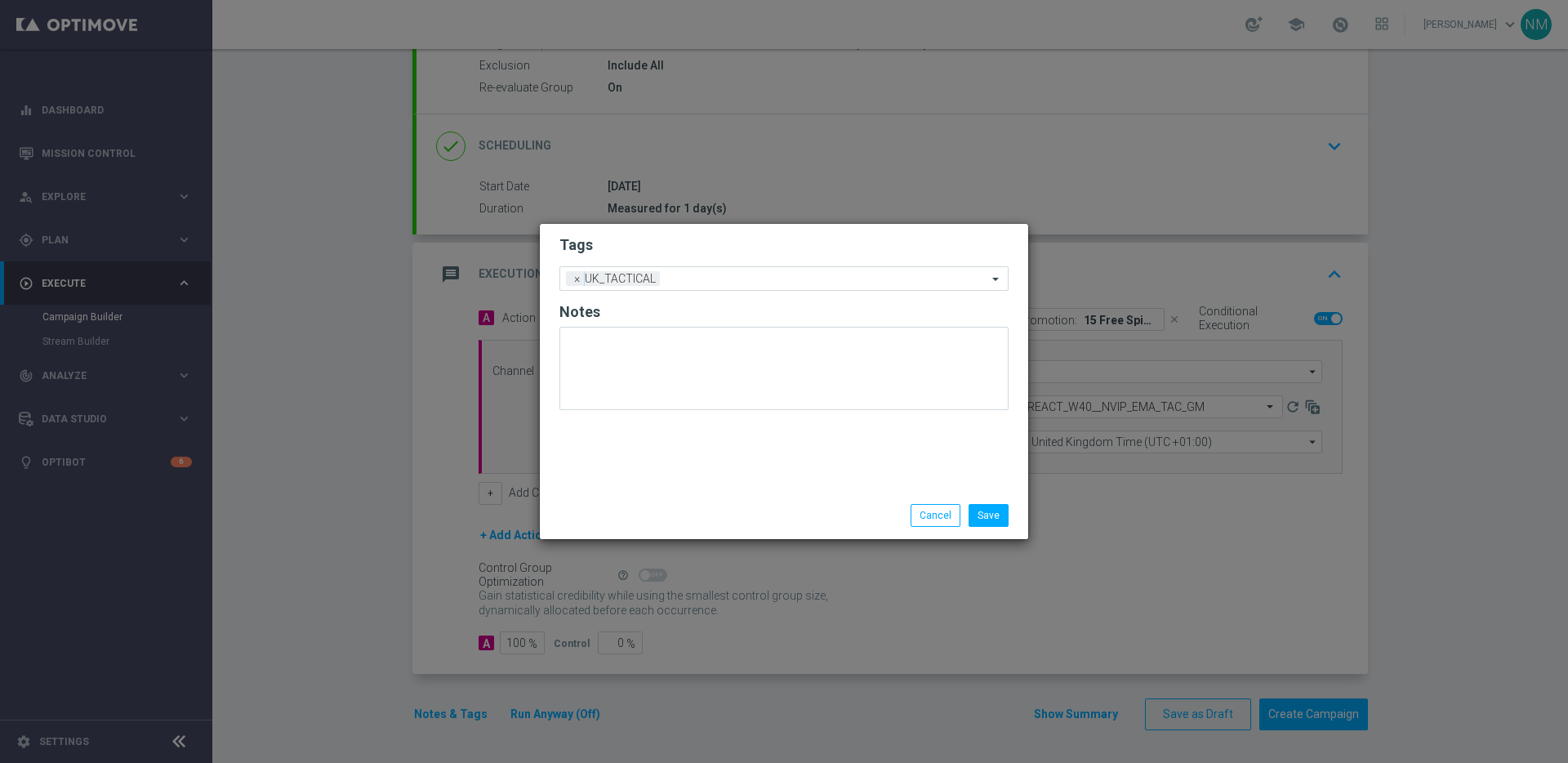
drag, startPoint x: 719, startPoint y: 448, endPoint x: 755, endPoint y: 461, distance: 38.3
click at [719, 448] on div "Tags Add a new tag × UK_TACTICAL Notes" at bounding box center [784, 358] width 488 height 268
click at [980, 513] on button "Save" at bounding box center [988, 515] width 40 height 22
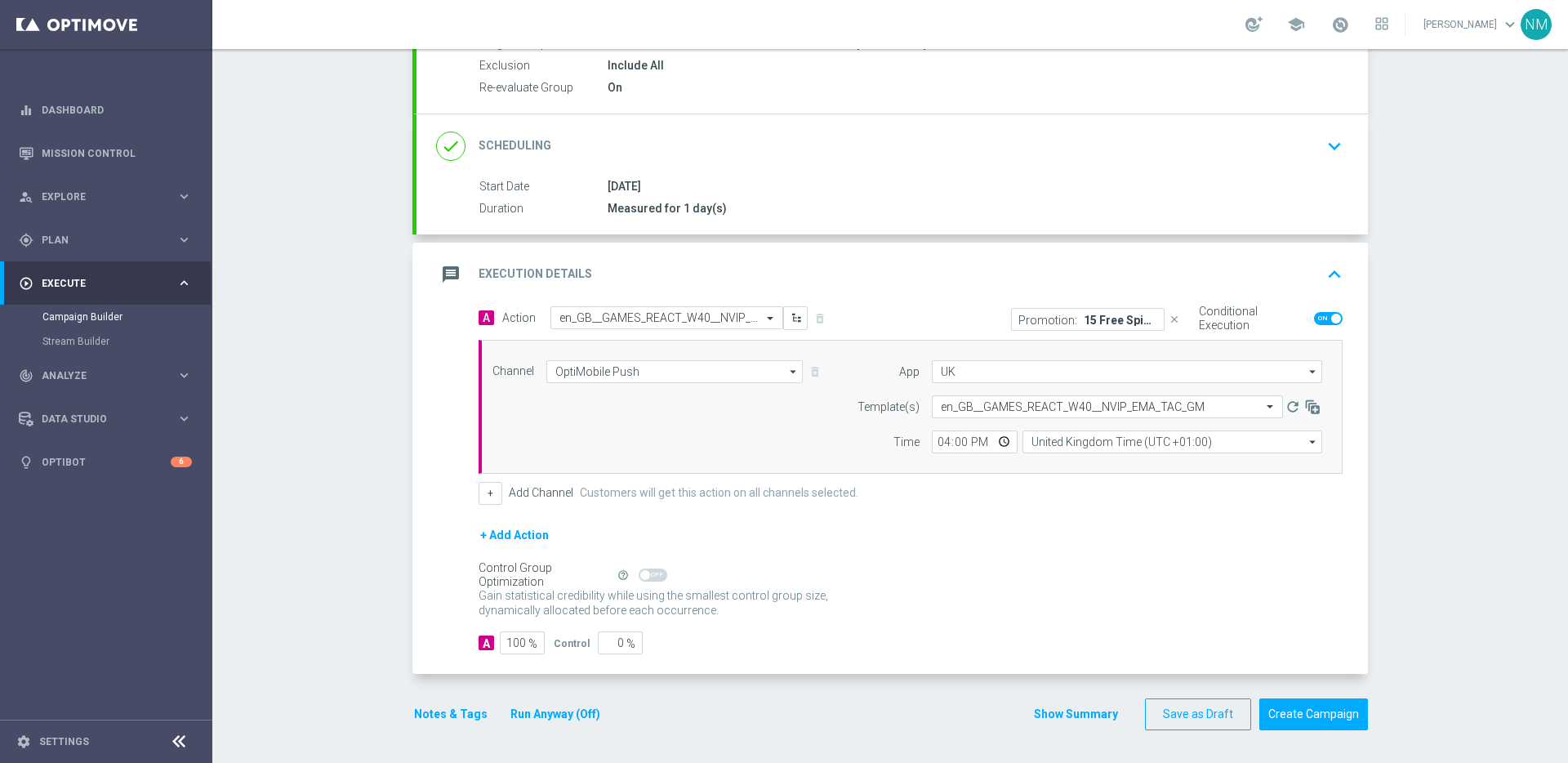
click at [1129, 319] on p "15 Free Spins on [PERSON_NAME] Tale!" at bounding box center [1120, 319] width 73 height 13
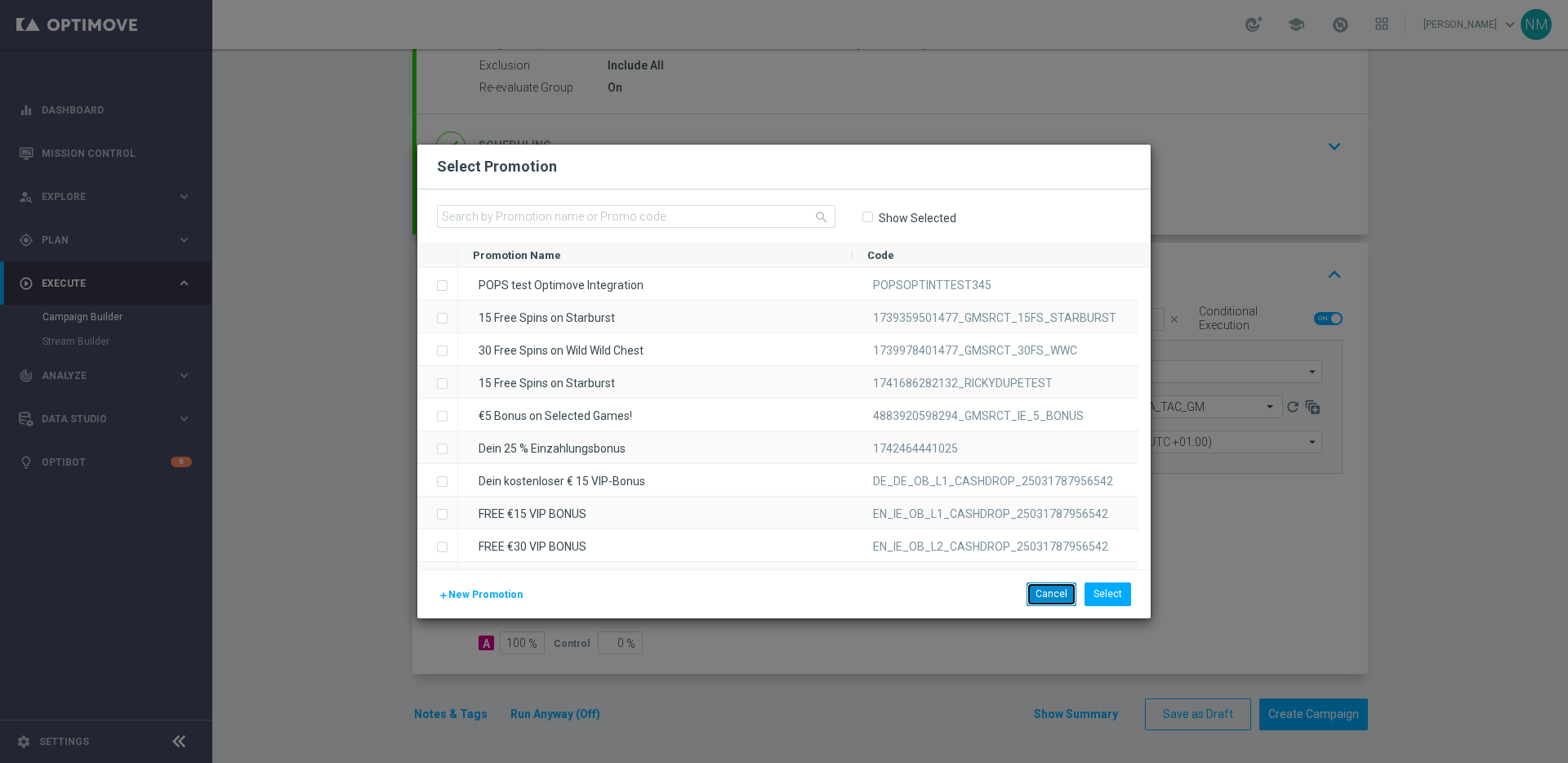
click at [1037, 588] on button "Cancel" at bounding box center [1051, 594] width 50 height 22
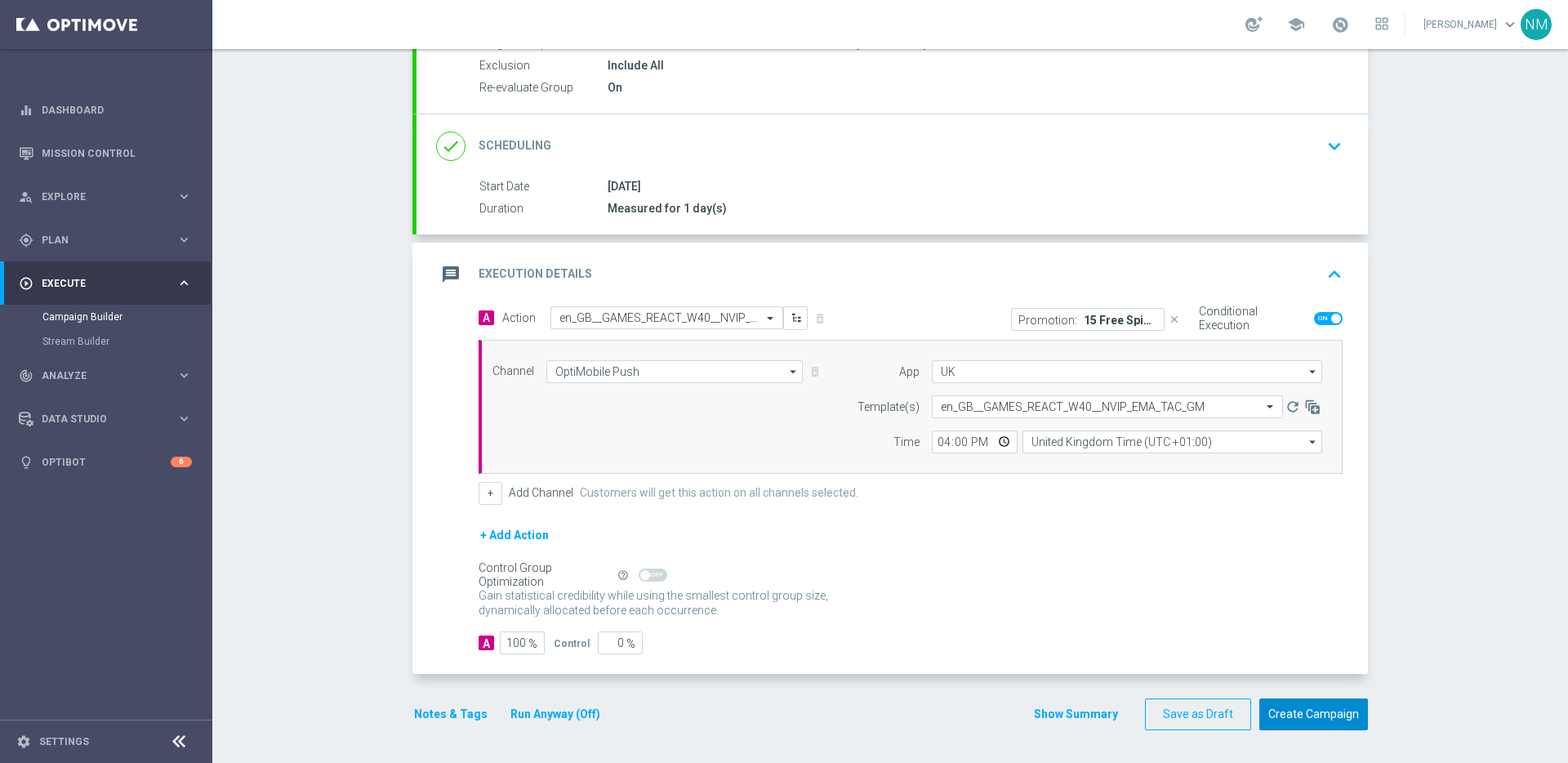
click at [1334, 716] on button "Create Campaign" at bounding box center [1314, 714] width 109 height 32
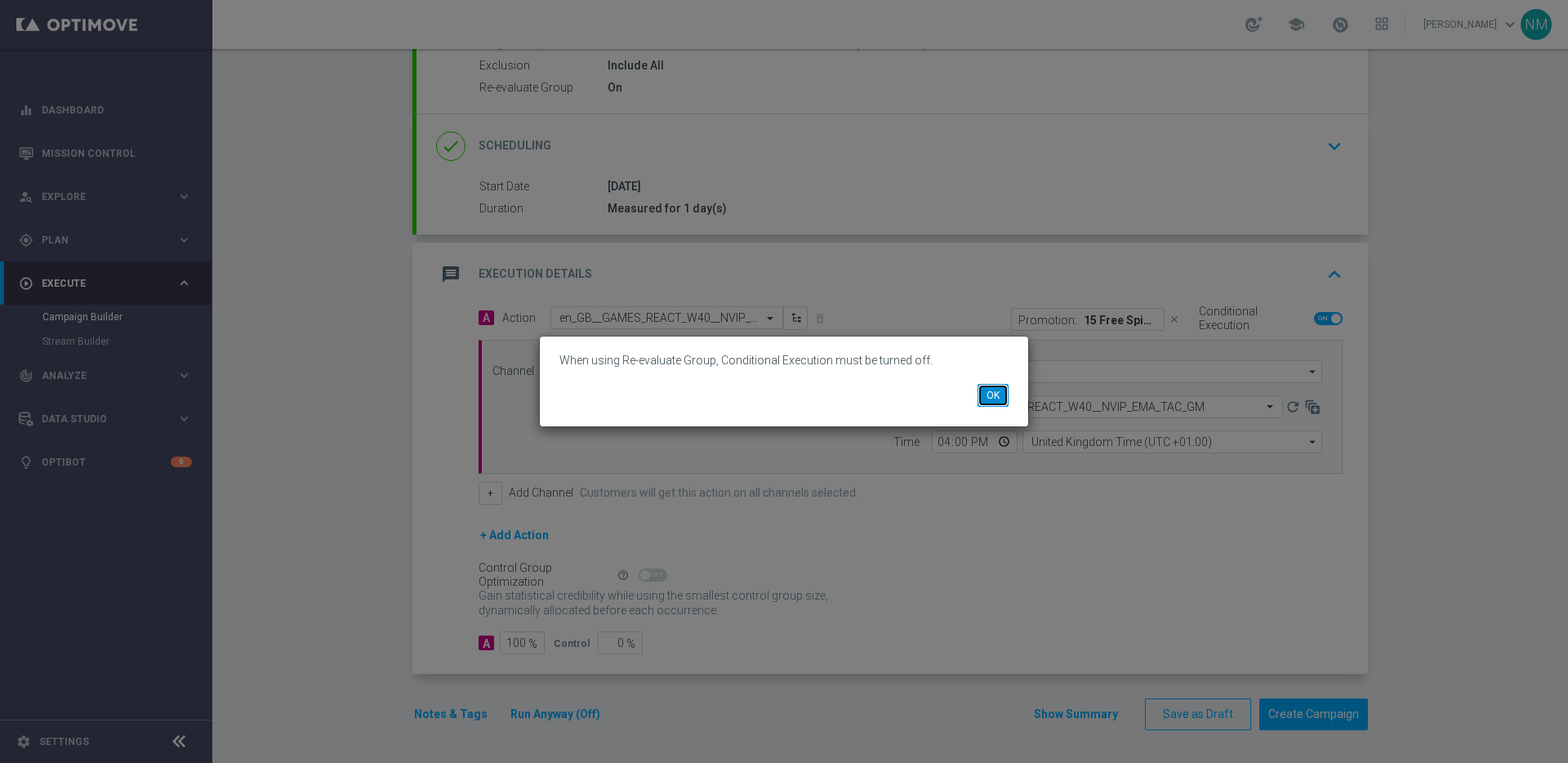
click at [988, 390] on button "OK" at bounding box center [993, 395] width 31 height 22
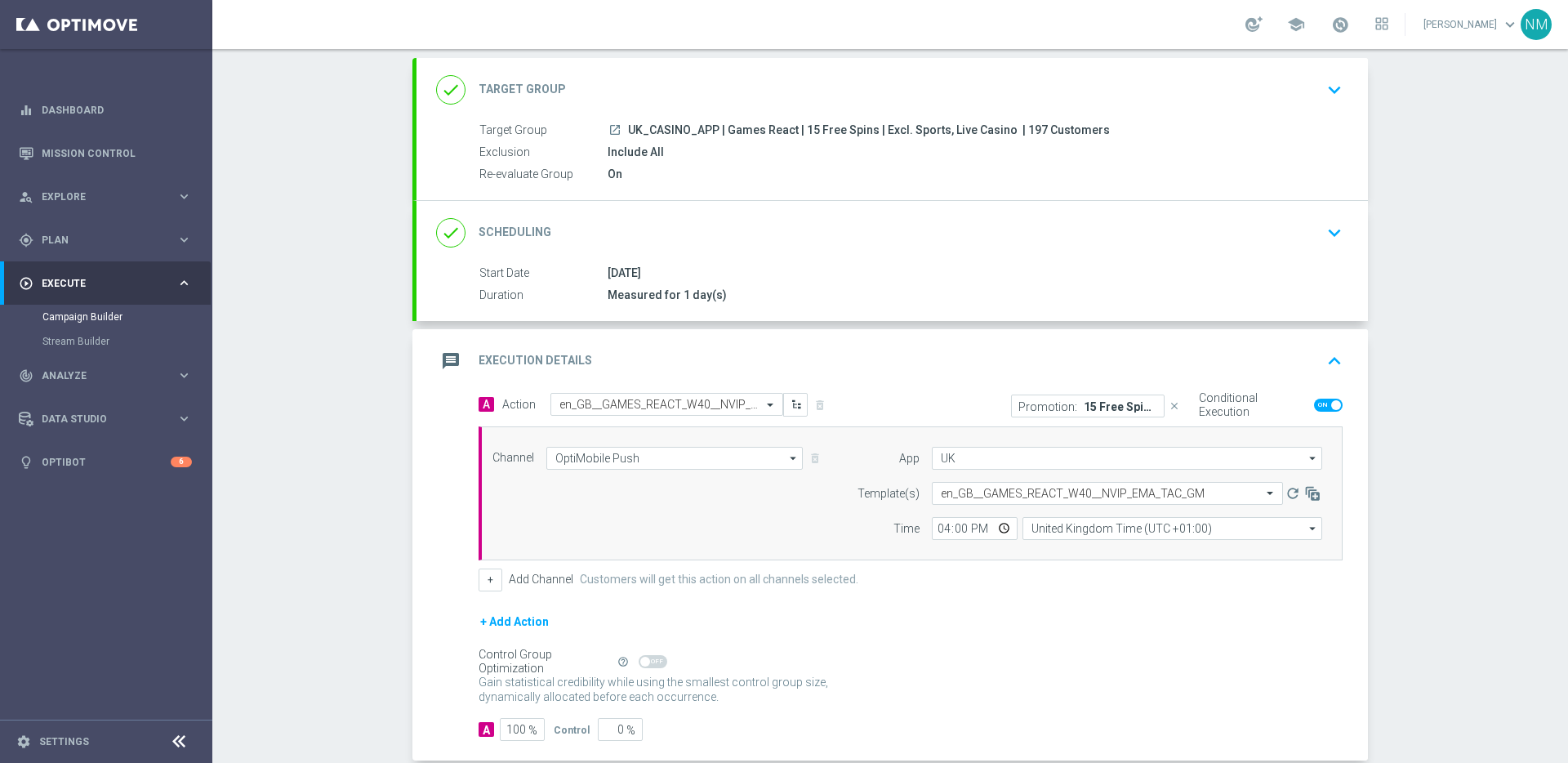
scroll to position [0, 0]
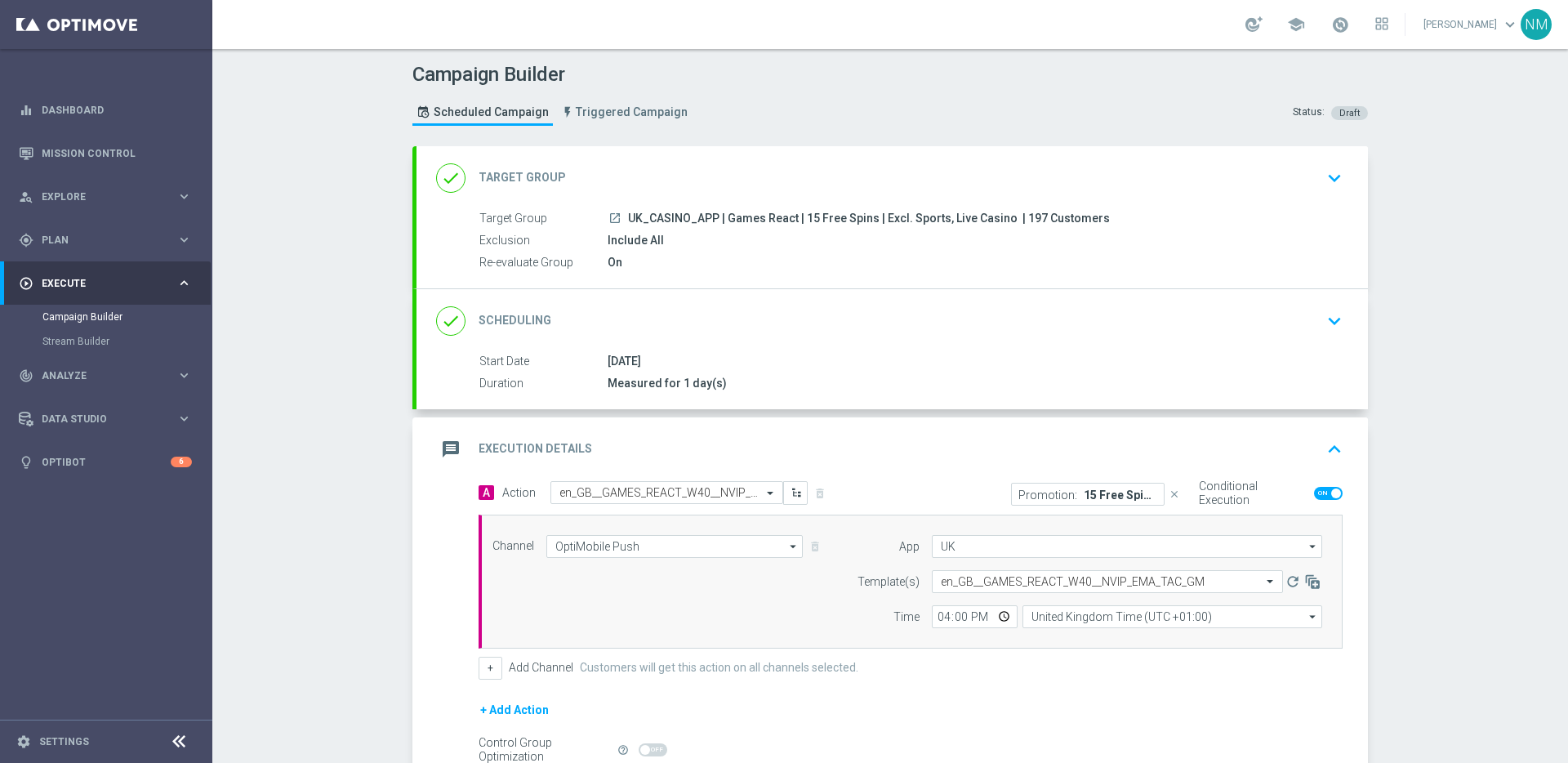
click at [1323, 174] on icon "keyboard_arrow_down" at bounding box center [1335, 178] width 24 height 24
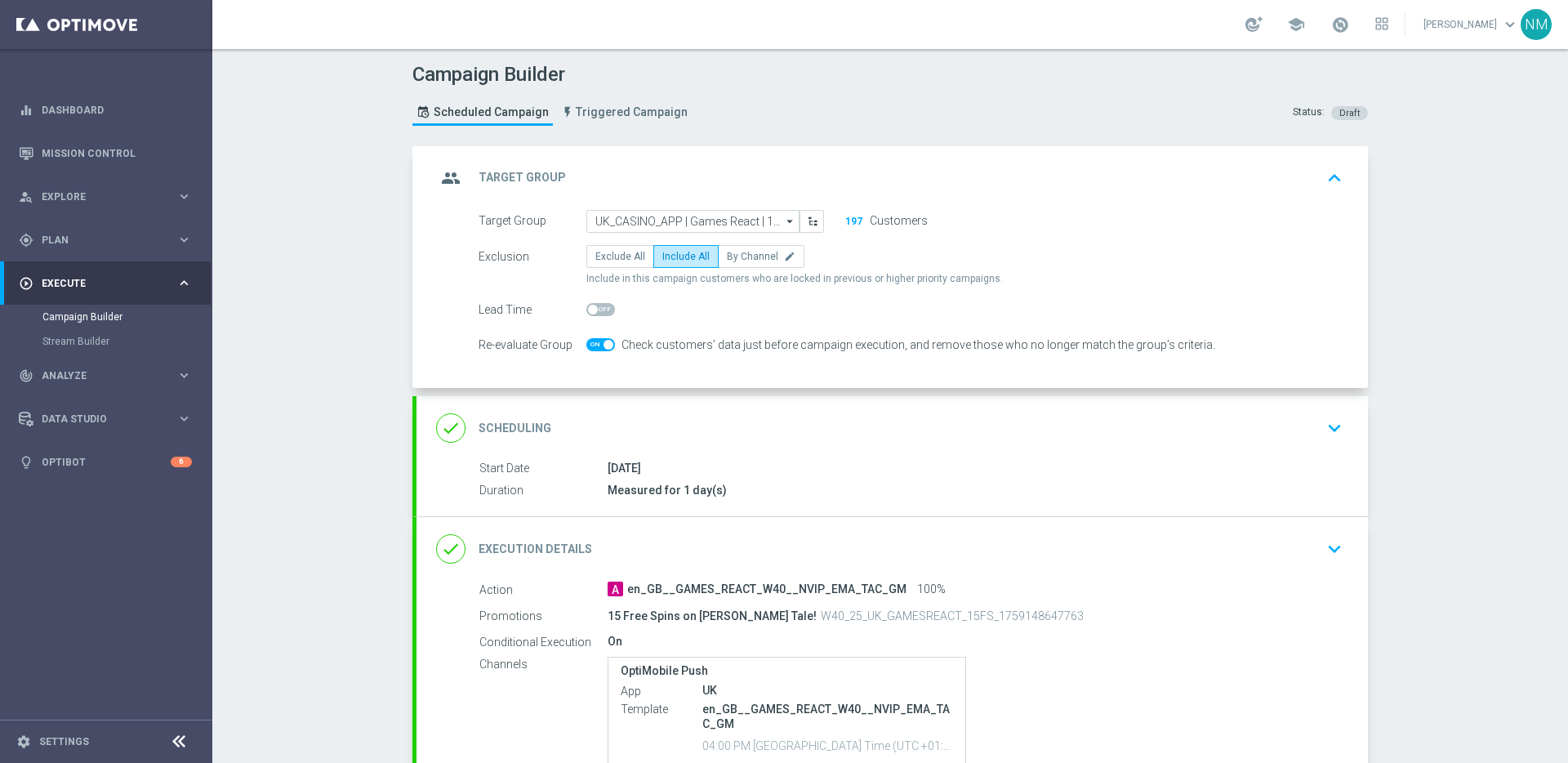
click at [587, 345] on input "checkbox" at bounding box center [600, 344] width 29 height 13
checkbox input "false"
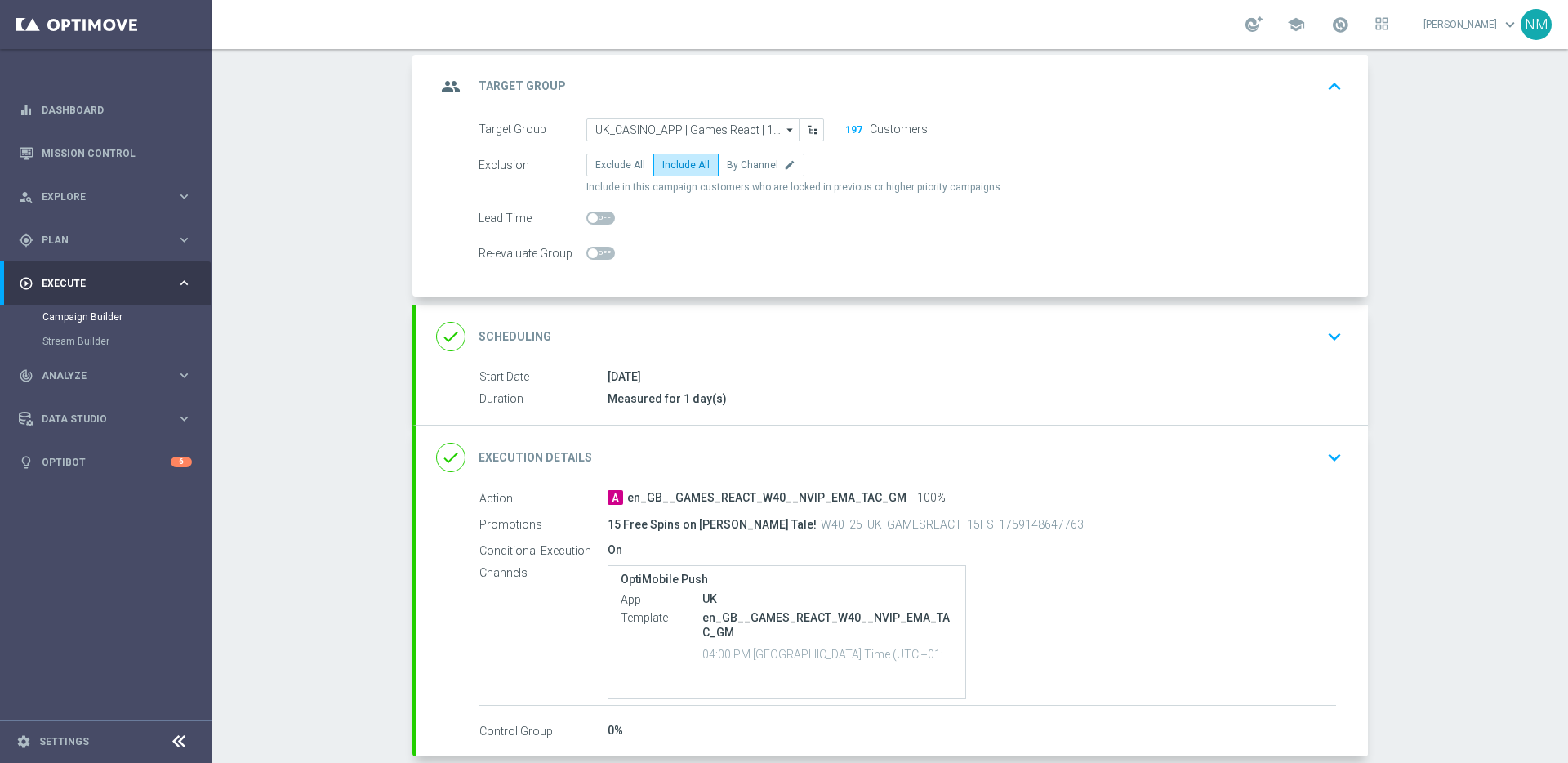
scroll to position [174, 0]
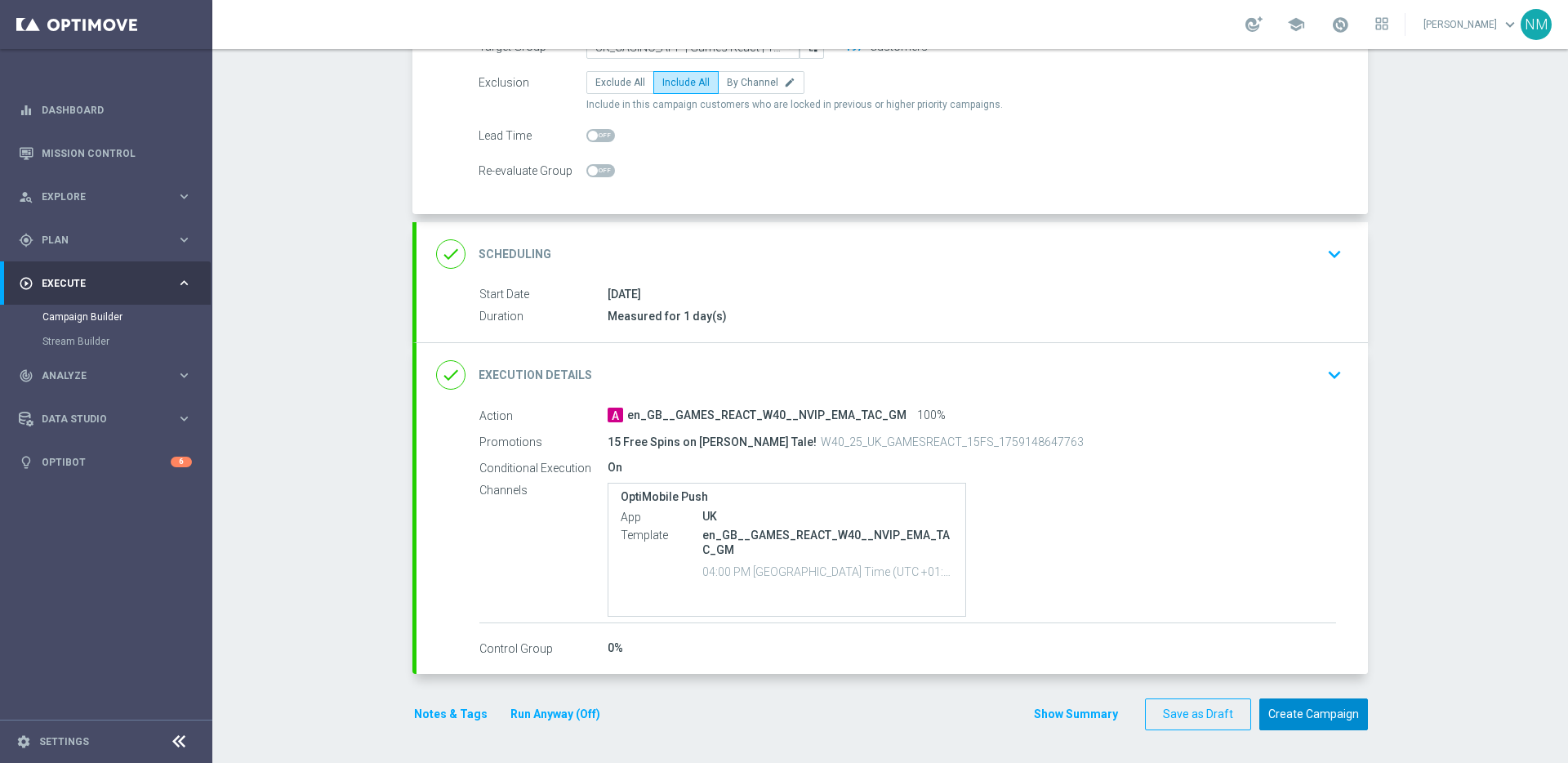
click at [1272, 712] on button "Create Campaign" at bounding box center [1314, 714] width 109 height 32
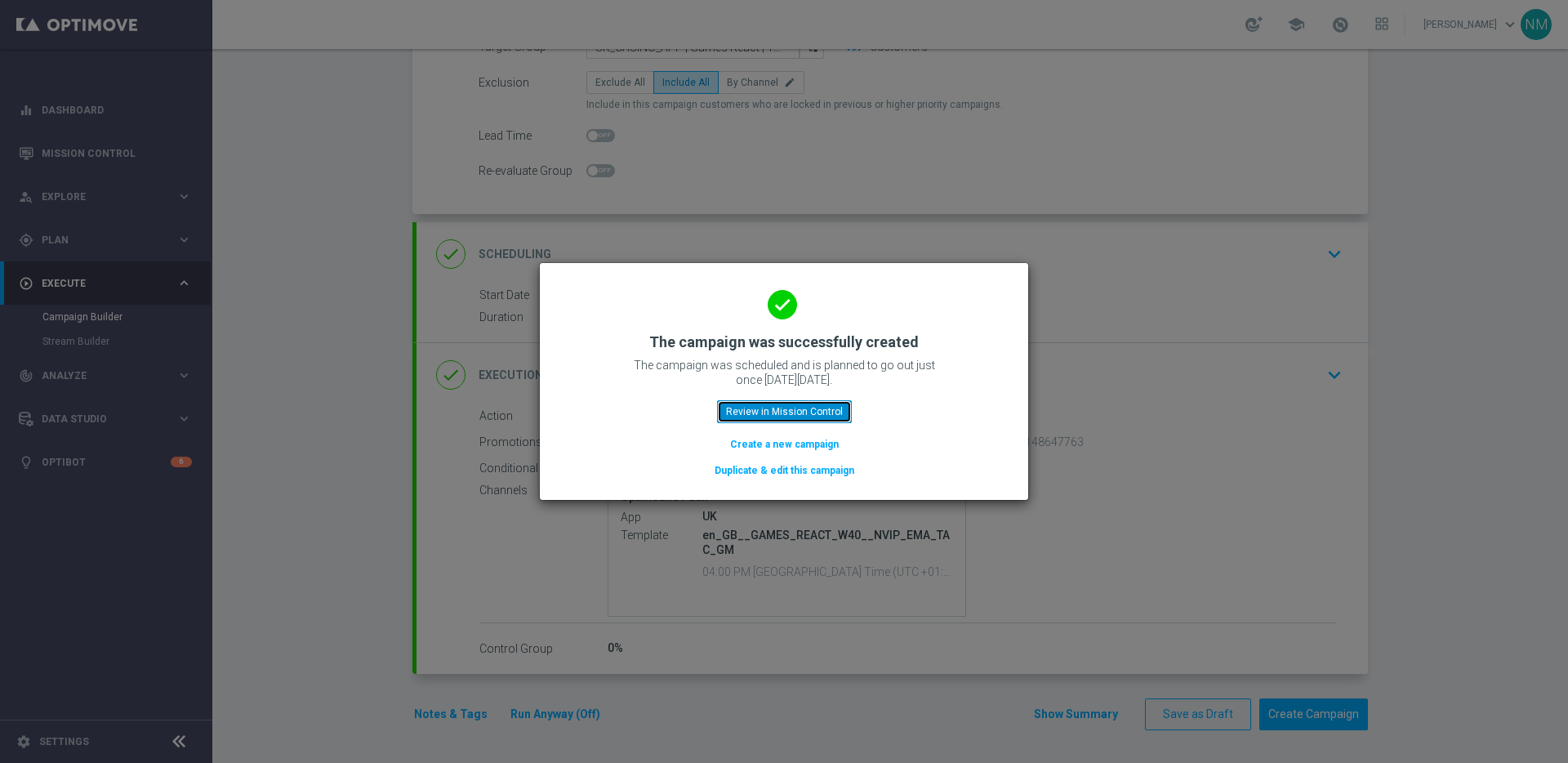
click at [750, 409] on button "Review in Mission Control" at bounding box center [784, 411] width 135 height 22
